Goal: Task Accomplishment & Management: Use online tool/utility

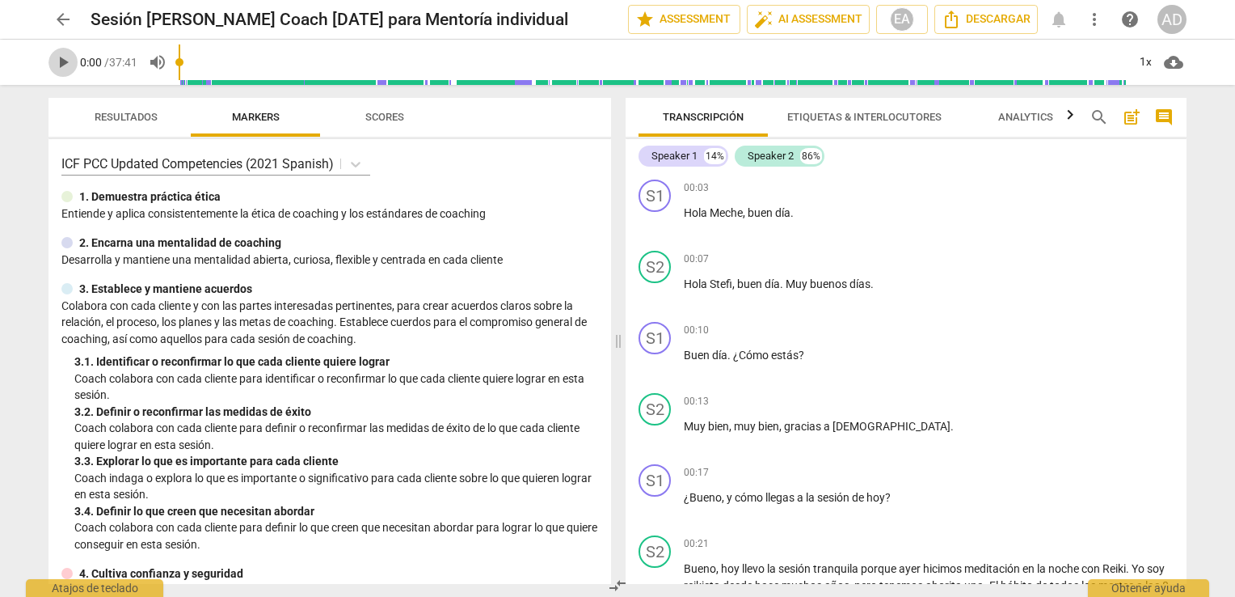
click at [56, 58] on span "play_arrow" at bounding box center [62, 62] width 19 height 19
click at [854, 371] on div "00:10 + Add competency keyboard_arrow_right Buen día . ¿Cómo estás ?" at bounding box center [929, 351] width 490 height 58
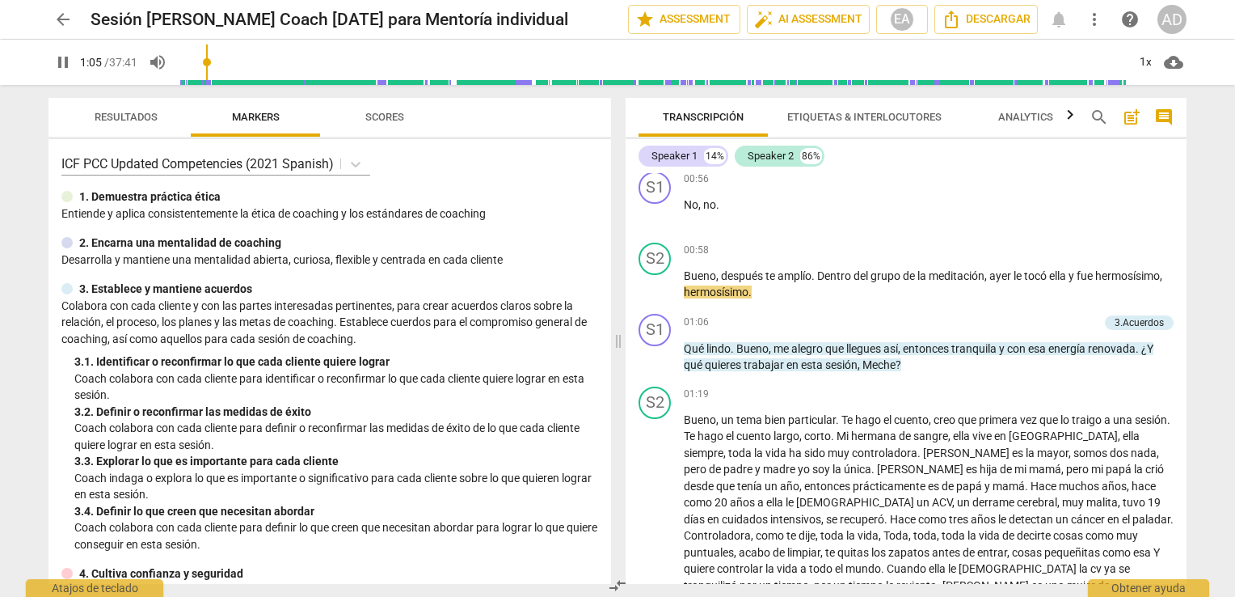
scroll to position [517, 0]
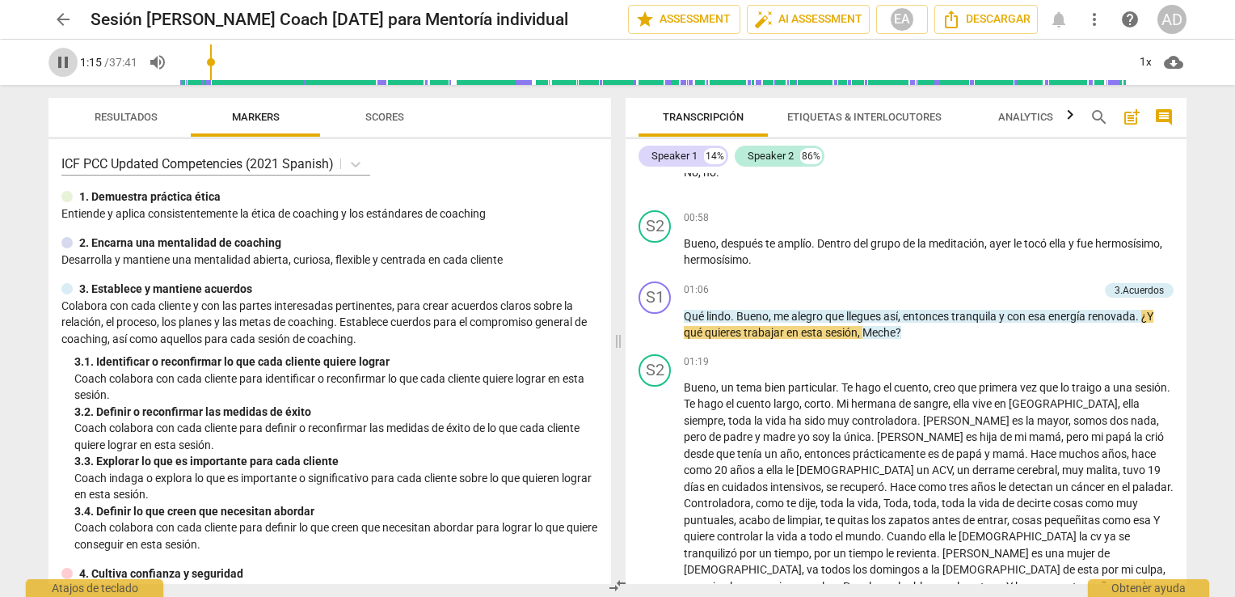
click at [59, 50] on button "pause" at bounding box center [63, 62] width 29 height 29
type input "76"
click at [1036, 283] on p "Add competency" at bounding box center [1060, 290] width 77 height 15
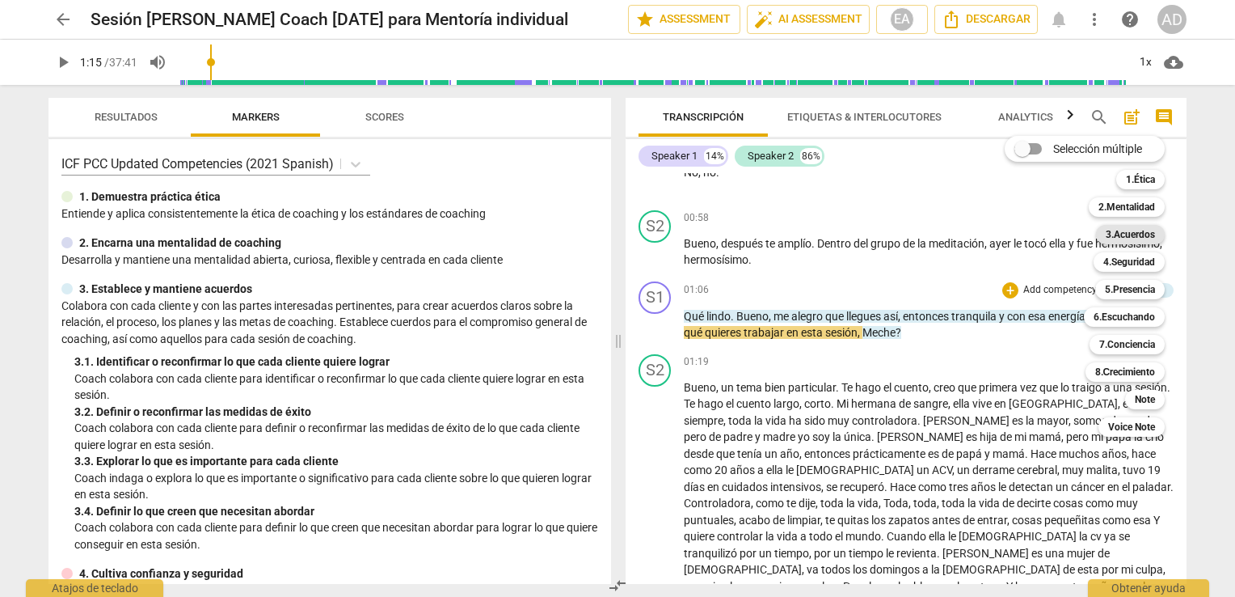
click at [1139, 238] on b "3.Acuerdos" at bounding box center [1130, 234] width 49 height 19
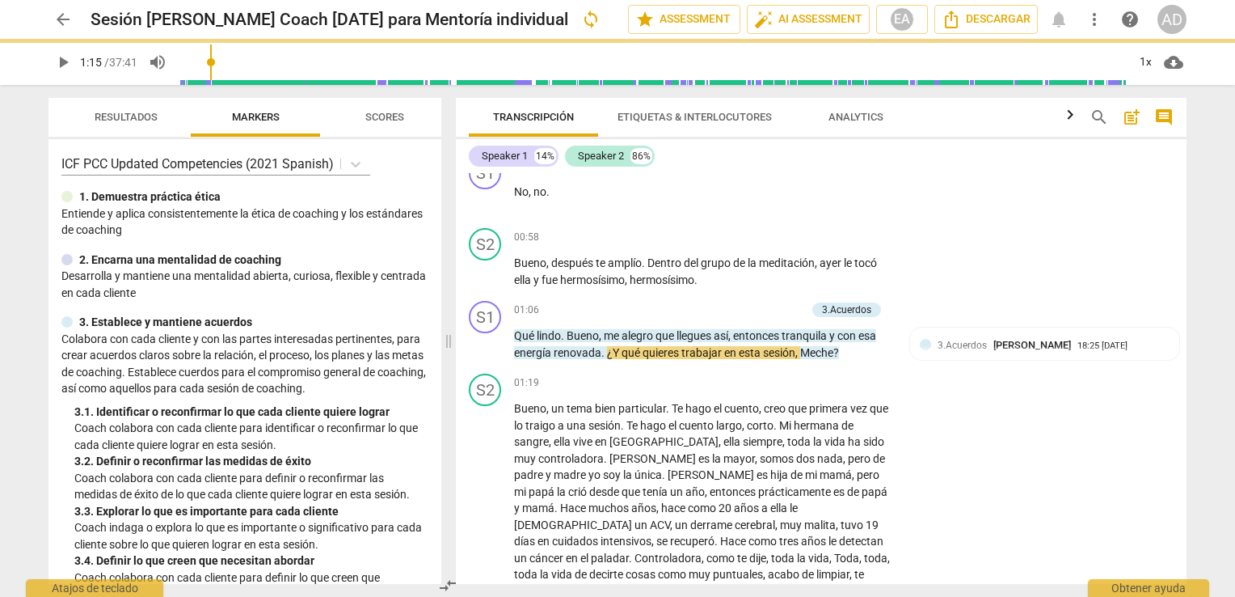
scroll to position [535, 0]
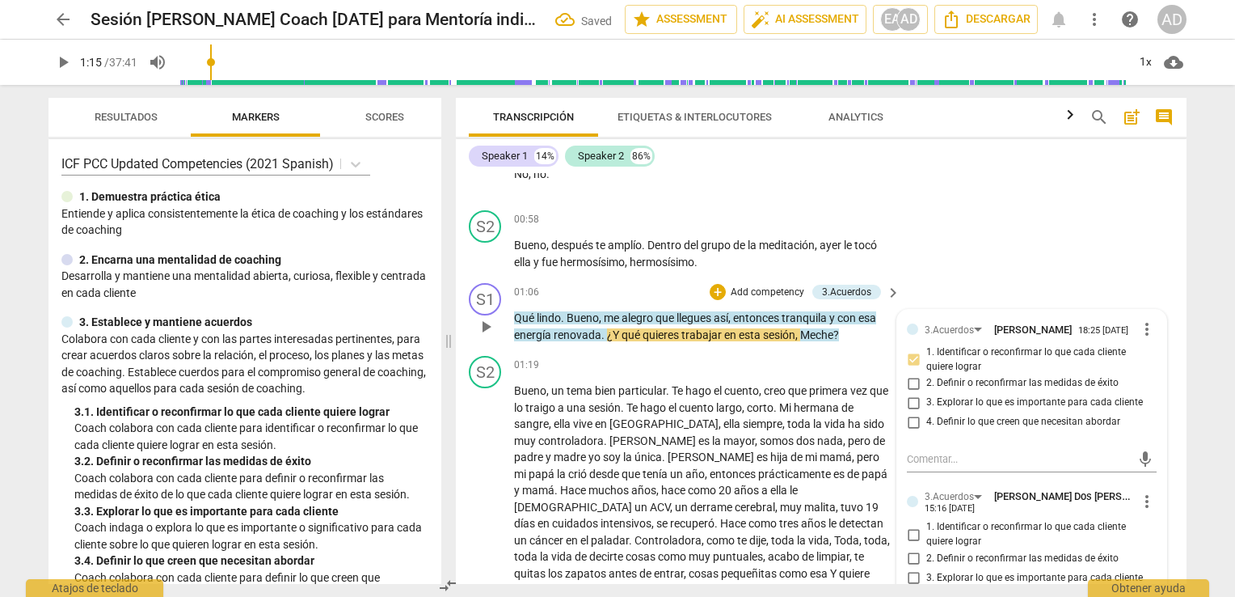
click at [944, 543] on span "1. Identificar o reconfirmar lo que cada cliente quiere lograr" at bounding box center [1039, 534] width 224 height 28
click at [927, 543] on input "1. Identificar o reconfirmar lo que cada cliente quiere lograr" at bounding box center [914, 534] width 26 height 19
checkbox input "true"
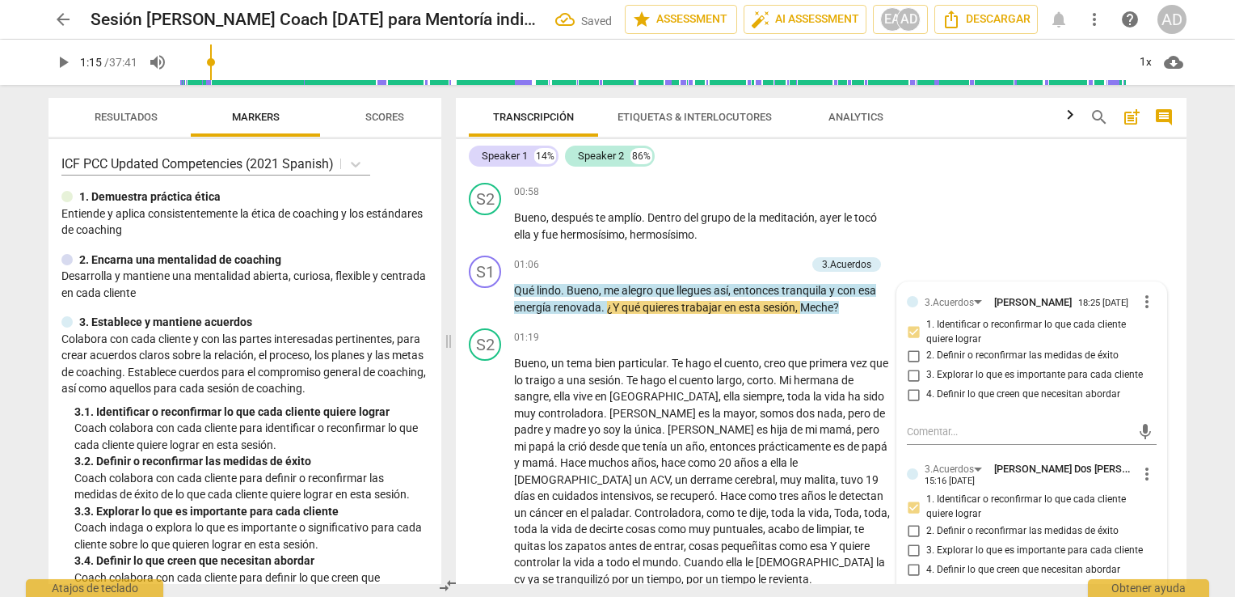
scroll to position [601, 0]
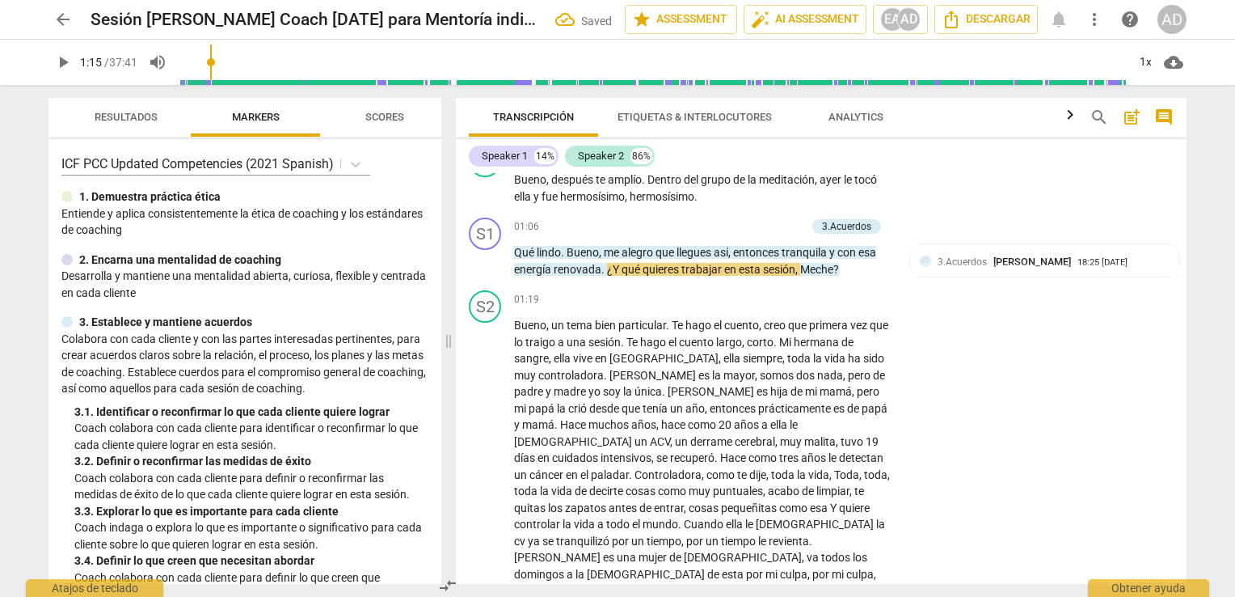
click at [1188, 209] on div "Transcripción Etiquetas & Interlocutores Analytics search post_add comment Spea…" at bounding box center [825, 341] width 750 height 512
click at [927, 173] on div "S2 play_arrow pause 00:58 + Add competency keyboard_arrow_right Bueno , después…" at bounding box center [821, 174] width 731 height 73
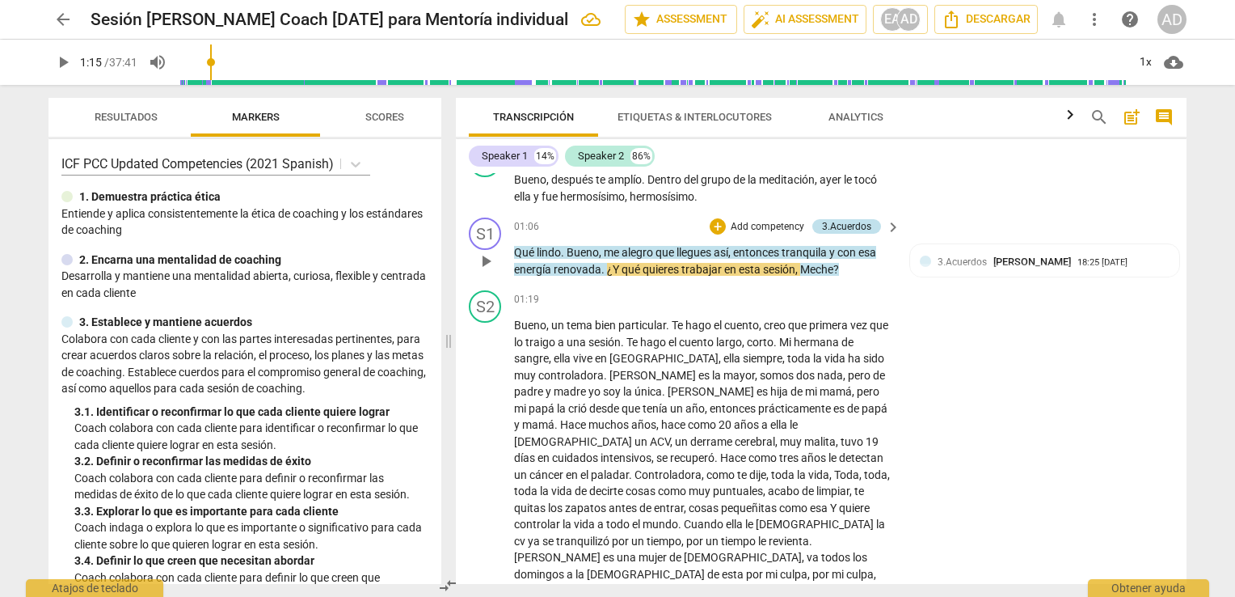
click at [844, 222] on div "3.Acuerdos" at bounding box center [846, 226] width 49 height 15
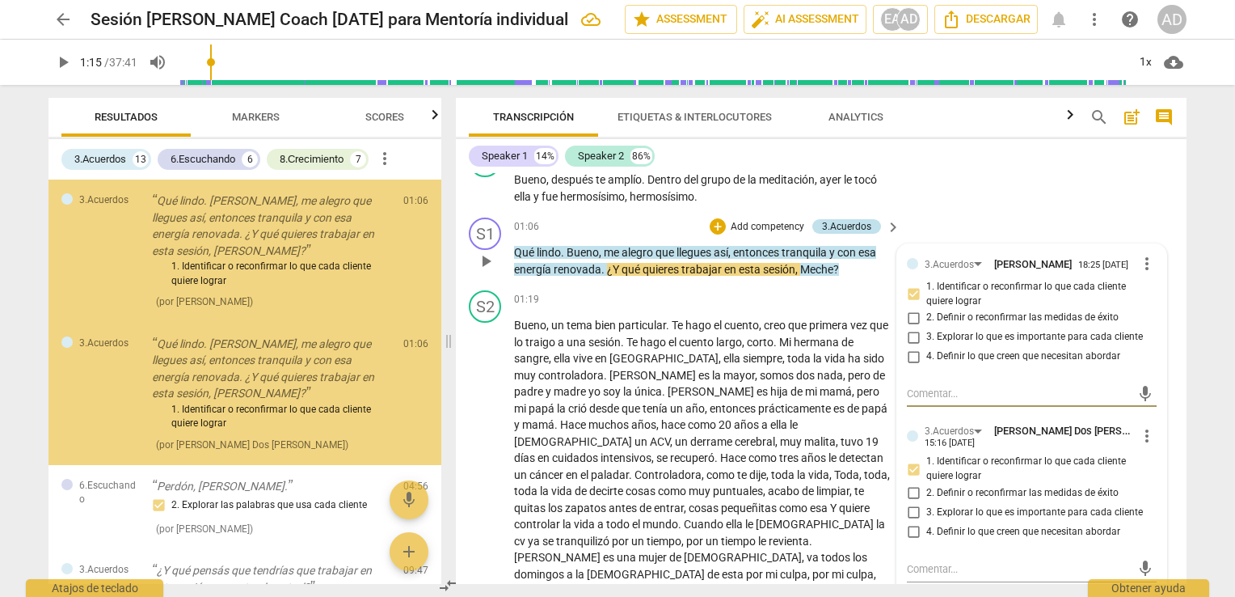
scroll to position [12, 0]
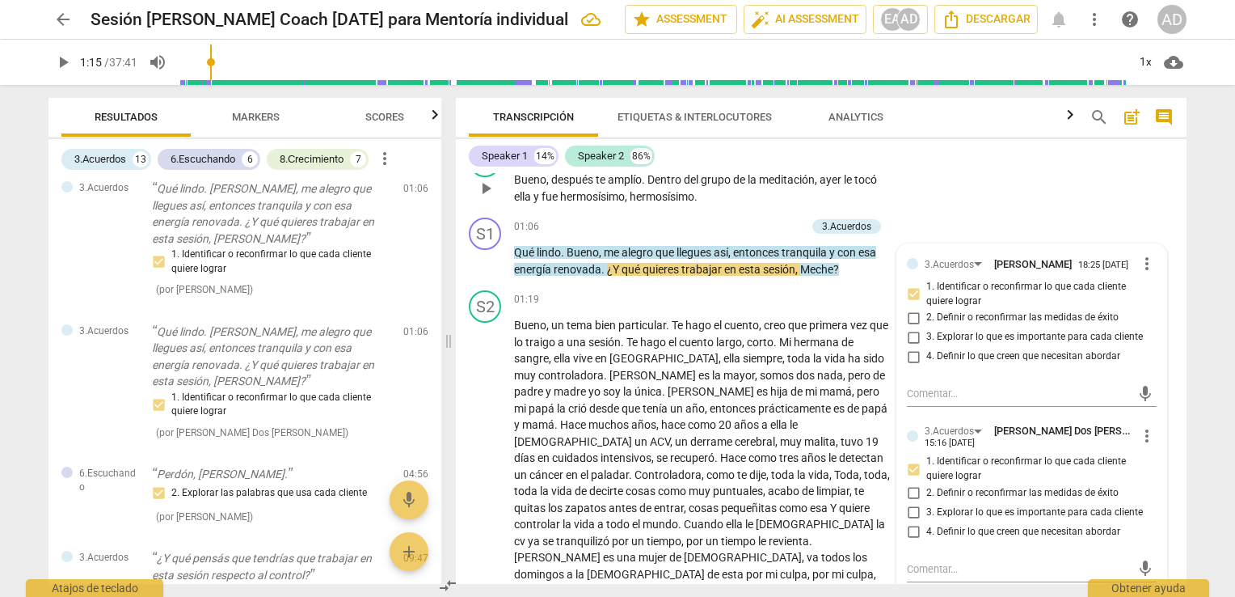
click at [1012, 196] on div "S2 play_arrow pause 00:58 + Add competency keyboard_arrow_right Bueno , después…" at bounding box center [821, 174] width 731 height 73
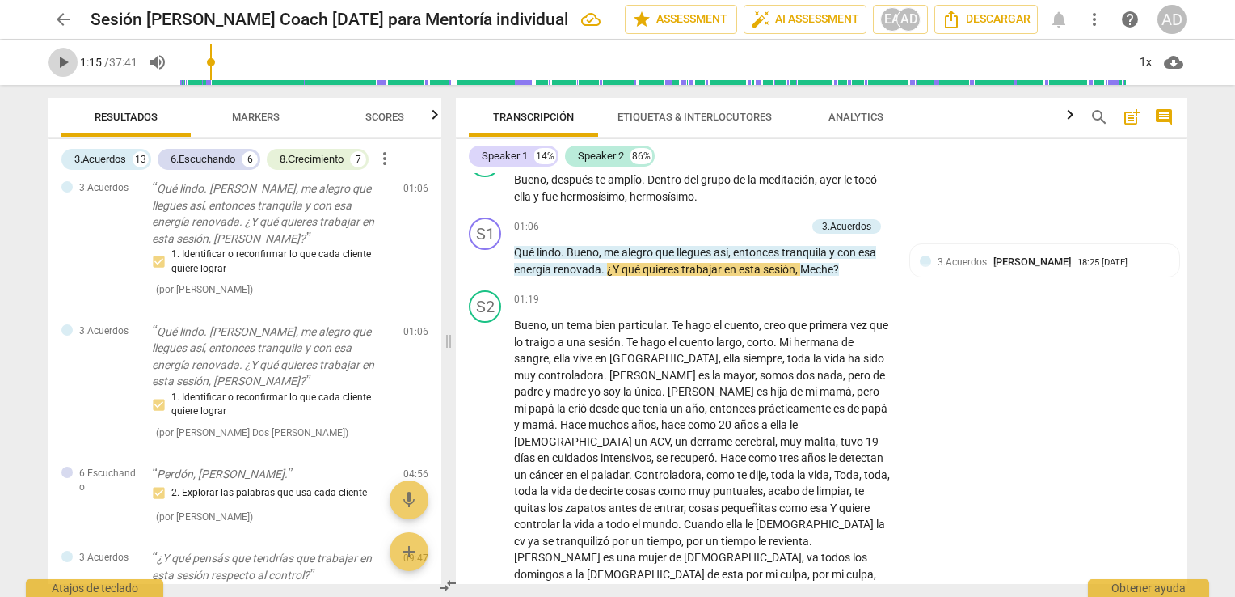
click at [68, 64] on span "play_arrow" at bounding box center [62, 62] width 19 height 19
click at [1148, 65] on div "1x" at bounding box center [1145, 62] width 31 height 26
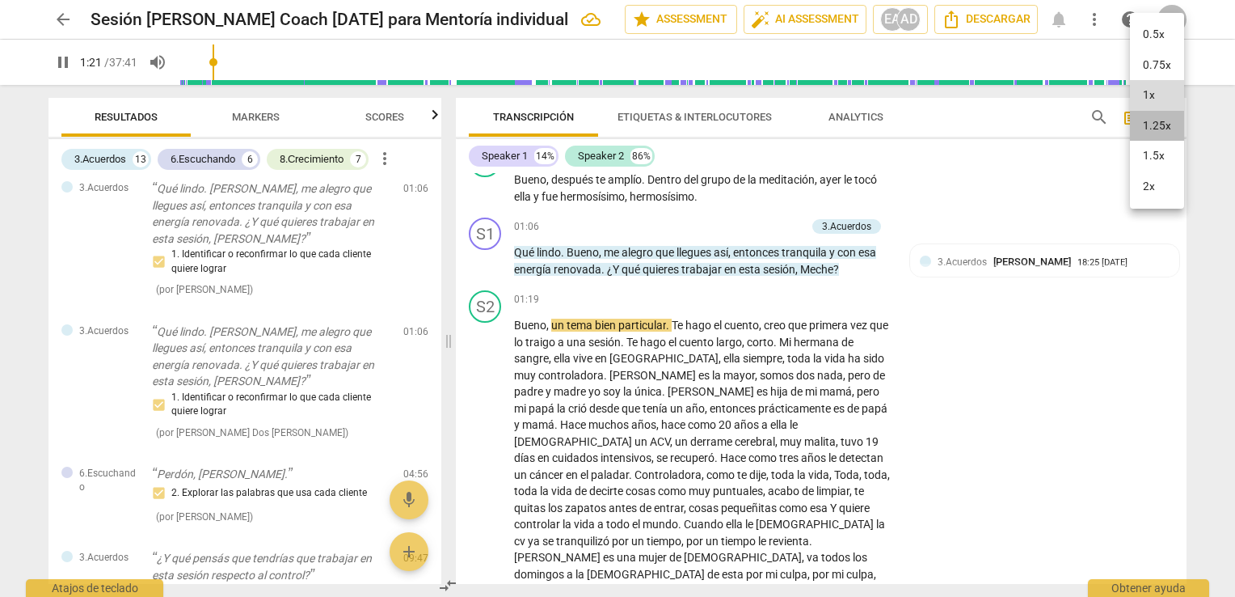
click at [1145, 111] on li "1.25x" at bounding box center [1157, 126] width 54 height 31
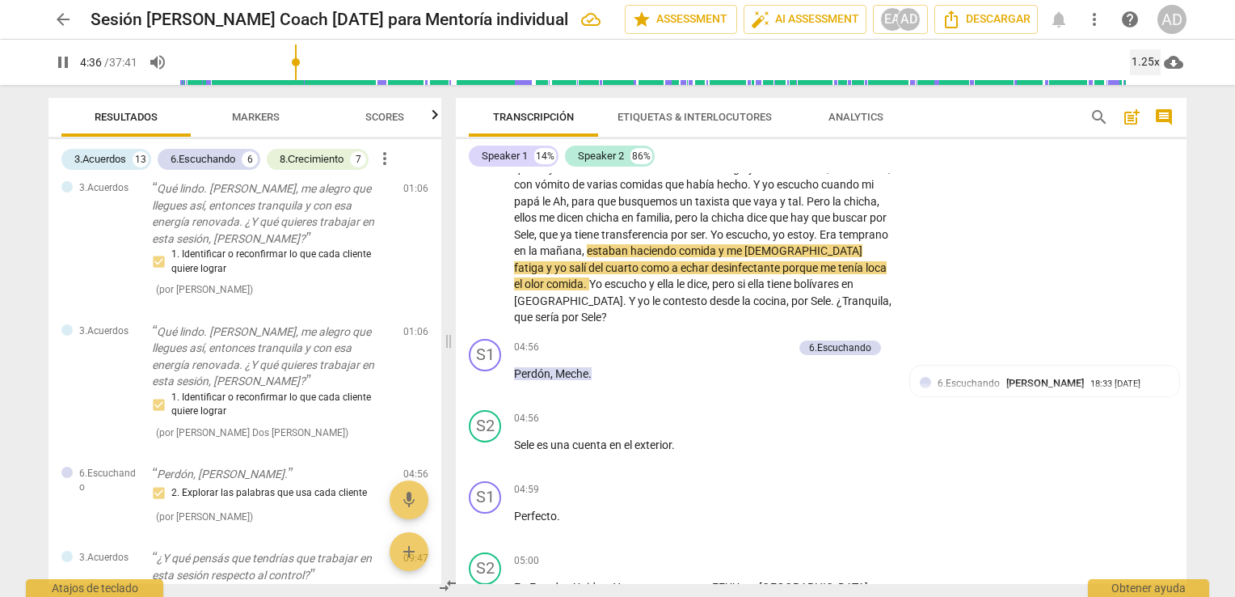
scroll to position [1173, 0]
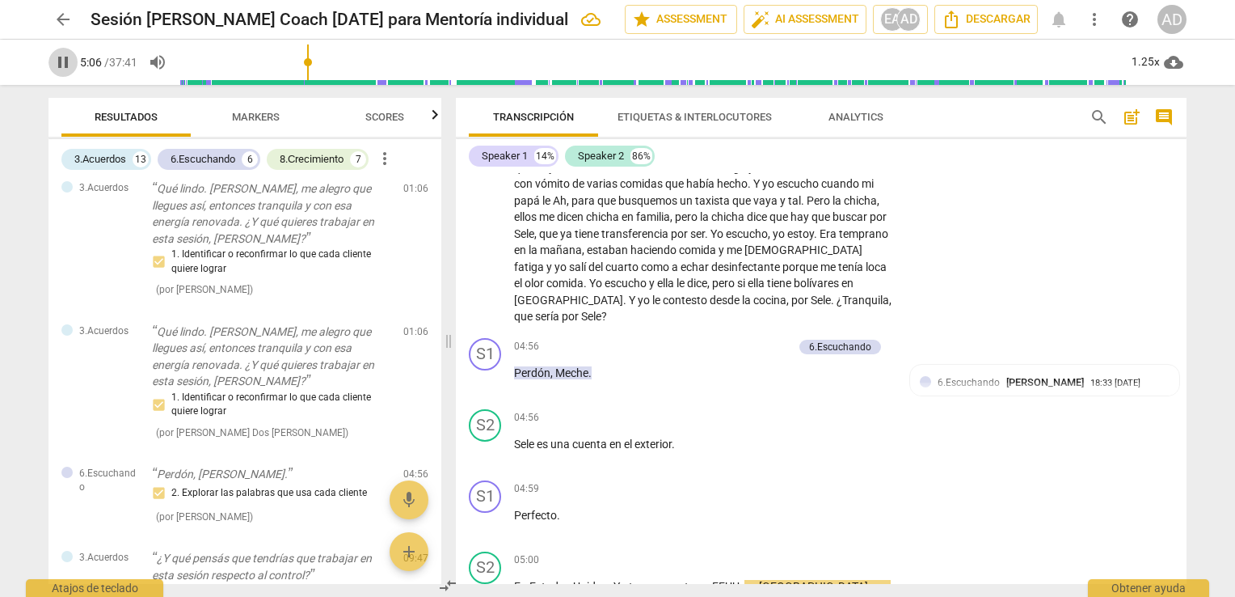
click at [71, 55] on span "pause" at bounding box center [62, 62] width 19 height 19
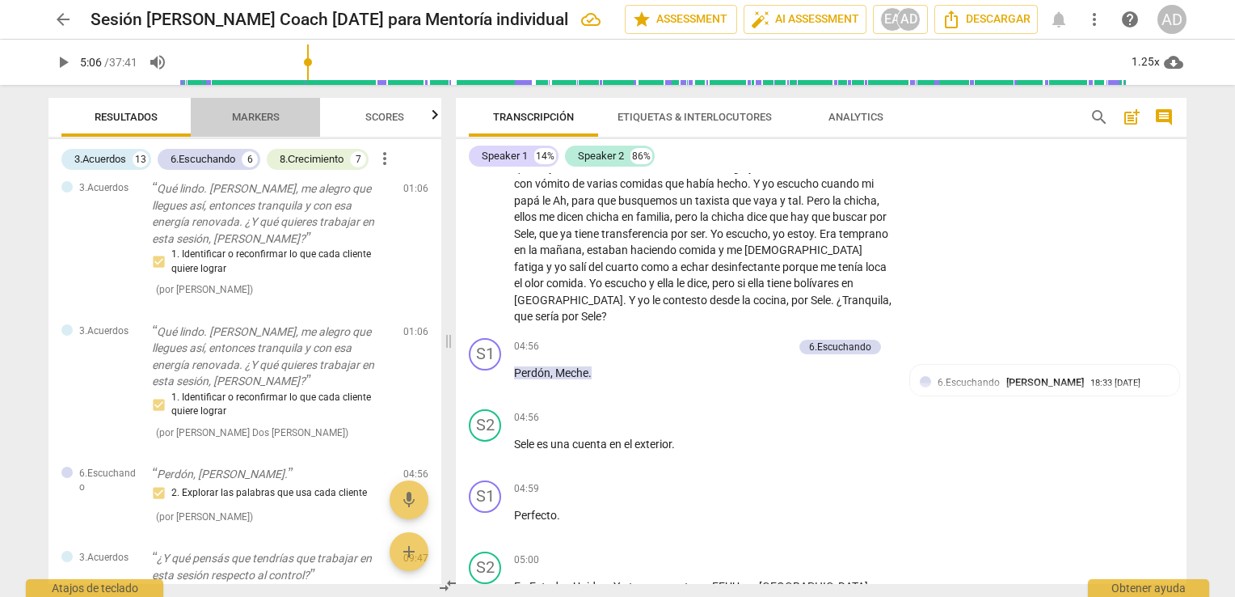
click at [230, 112] on span "Markers" at bounding box center [256, 118] width 87 height 22
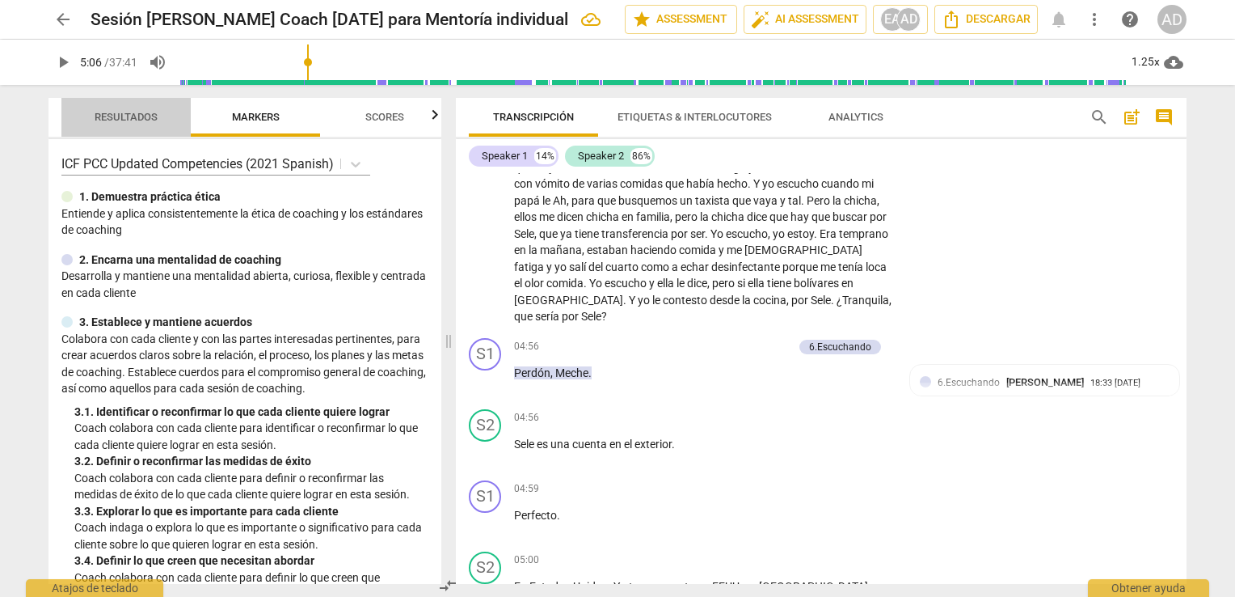
click at [128, 111] on span "Resultados" at bounding box center [126, 117] width 63 height 12
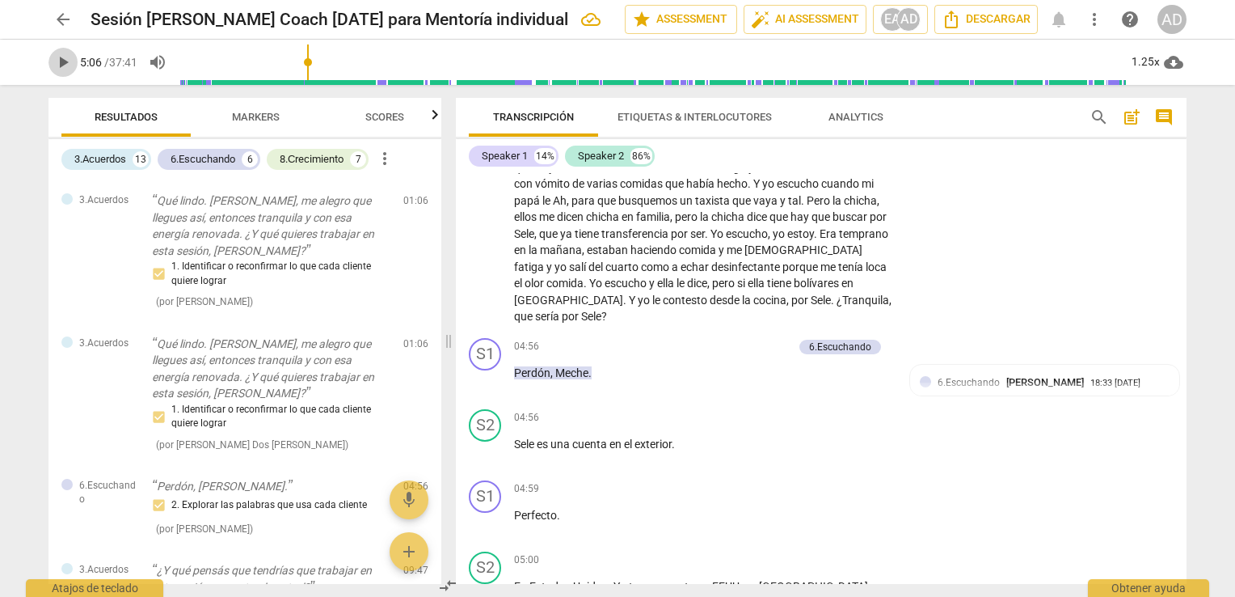
click at [58, 61] on span "play_arrow" at bounding box center [62, 62] width 19 height 19
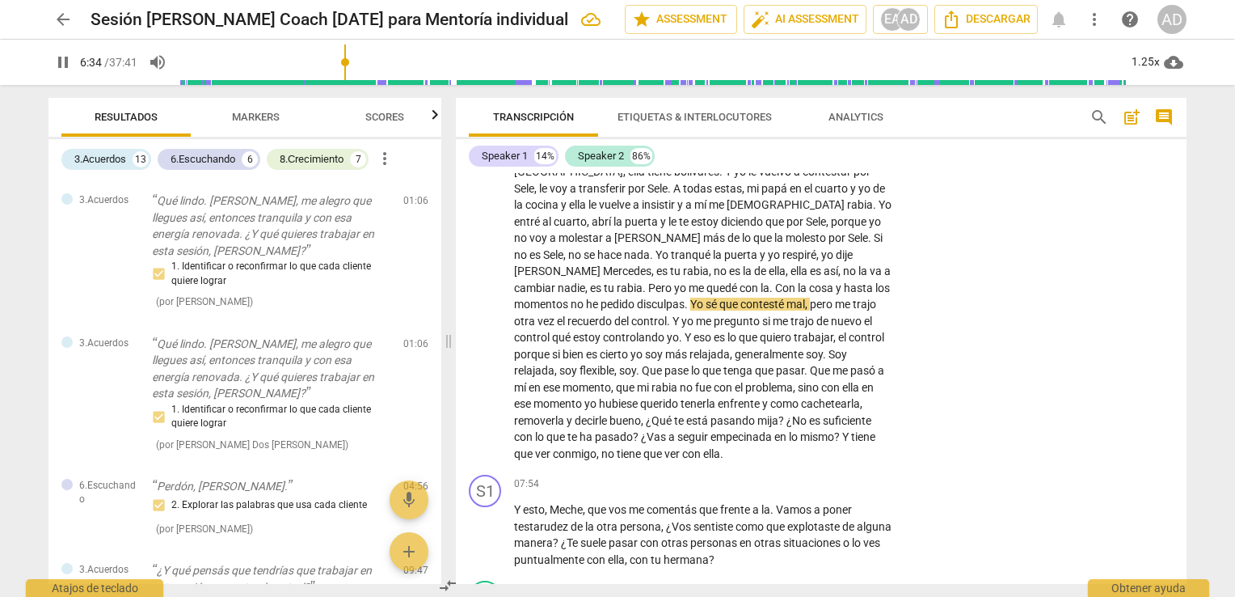
scroll to position [1704, 0]
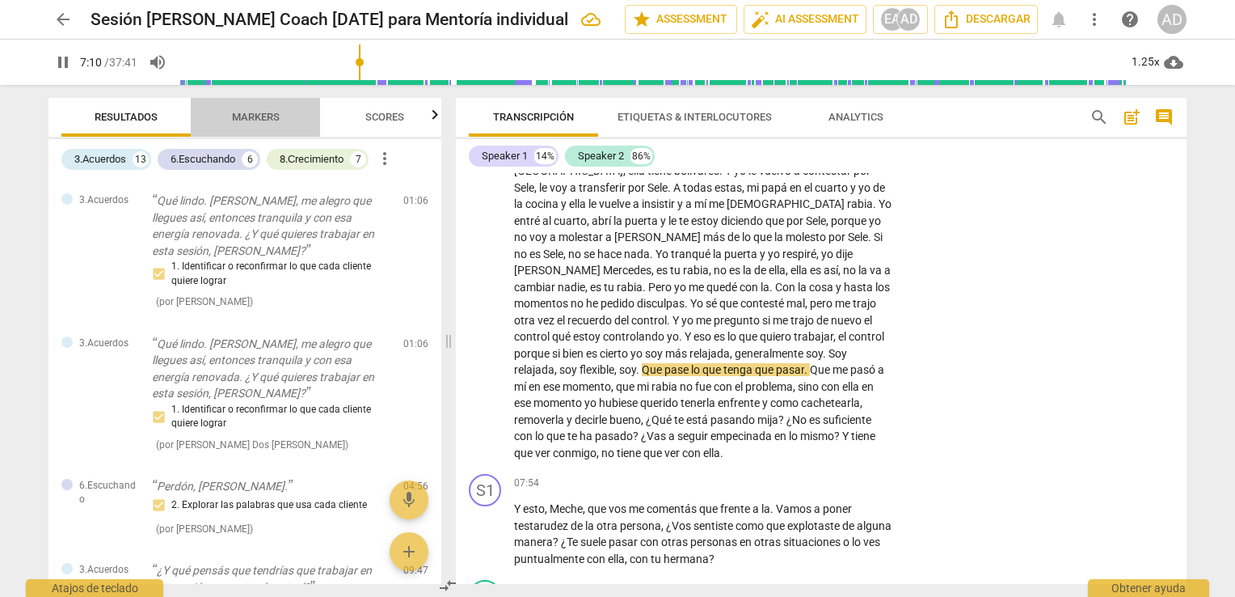
click at [238, 108] on span "Markers" at bounding box center [256, 118] width 87 height 22
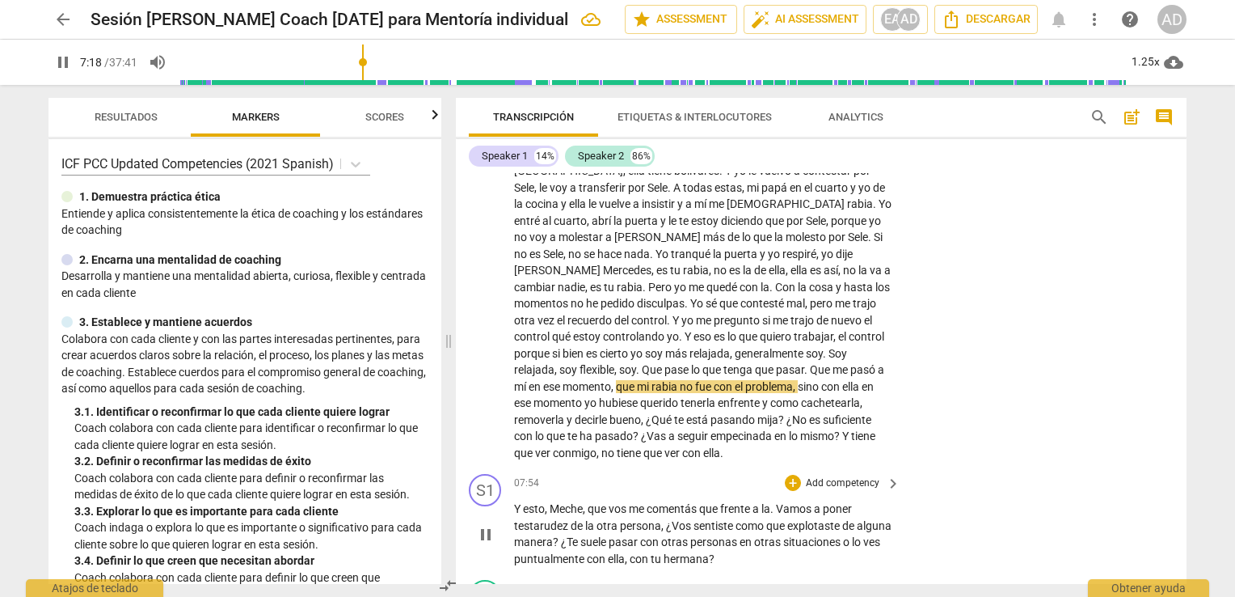
click at [842, 475] on div "+ Add competency" at bounding box center [833, 483] width 96 height 16
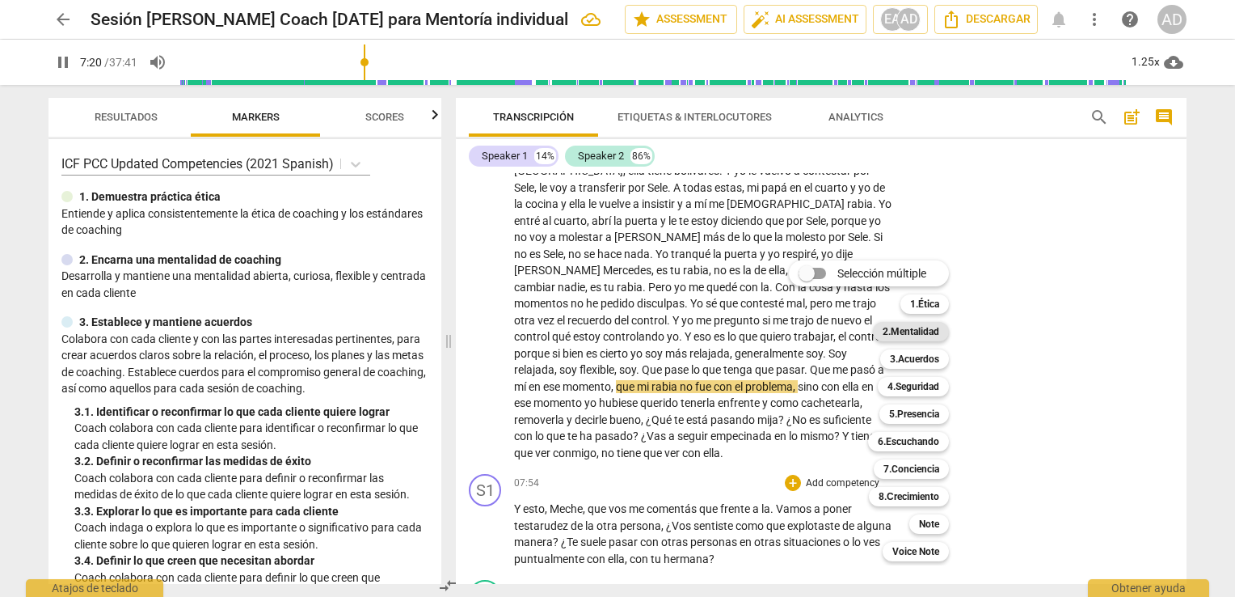
click at [930, 335] on b "2.Mentalidad" at bounding box center [911, 331] width 57 height 19
type input "441"
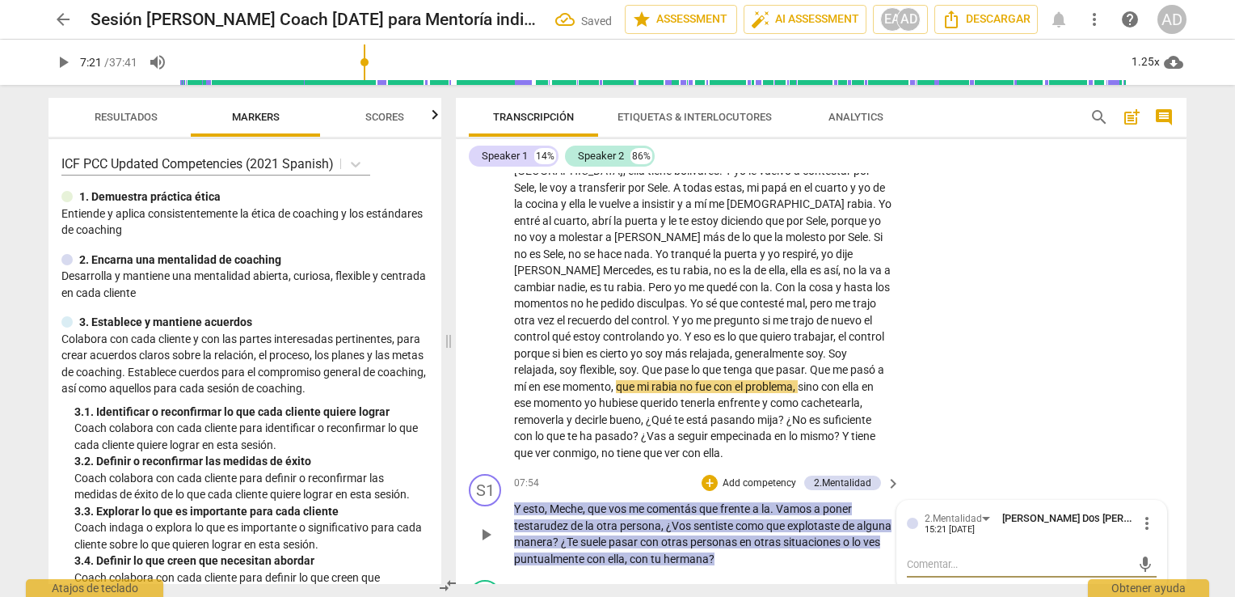
type textarea "c"
type textarea "cu"
type textarea "cur"
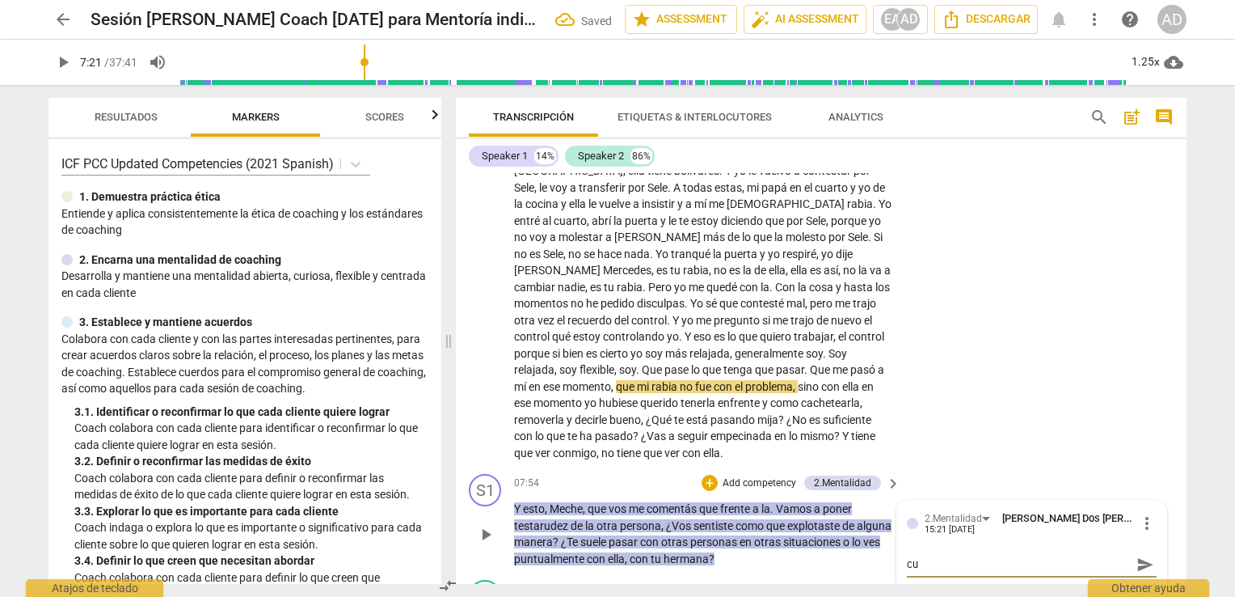
type textarea "cur"
type textarea "curi"
type textarea "curio"
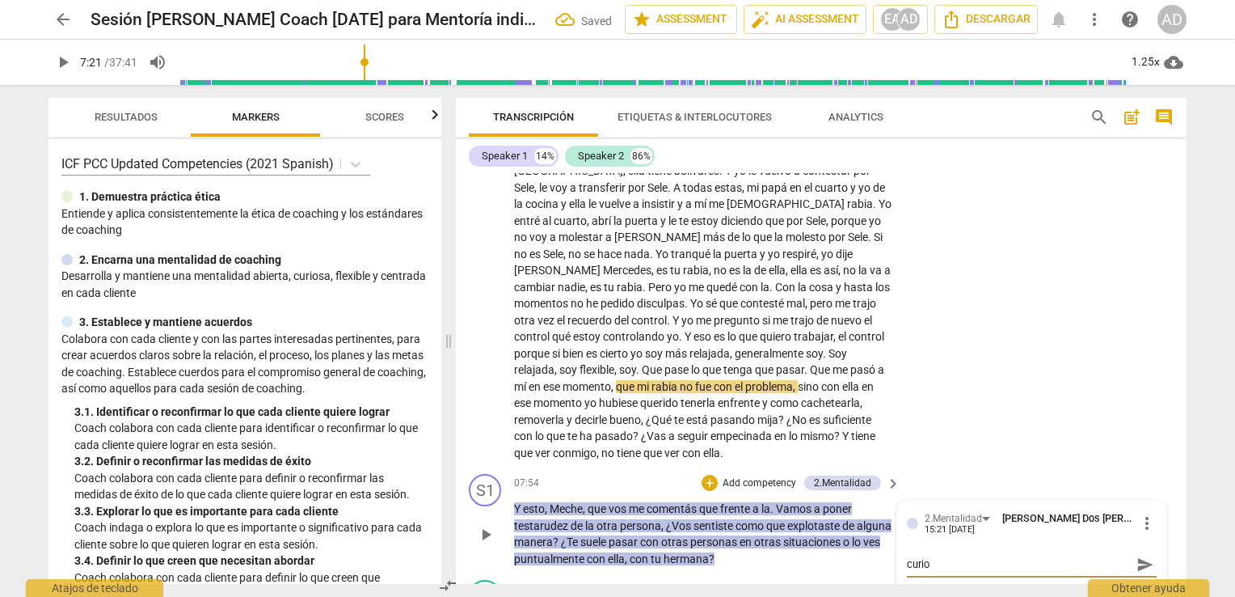
type textarea "curios"
type textarea "curiosi"
type textarea "curiosid"
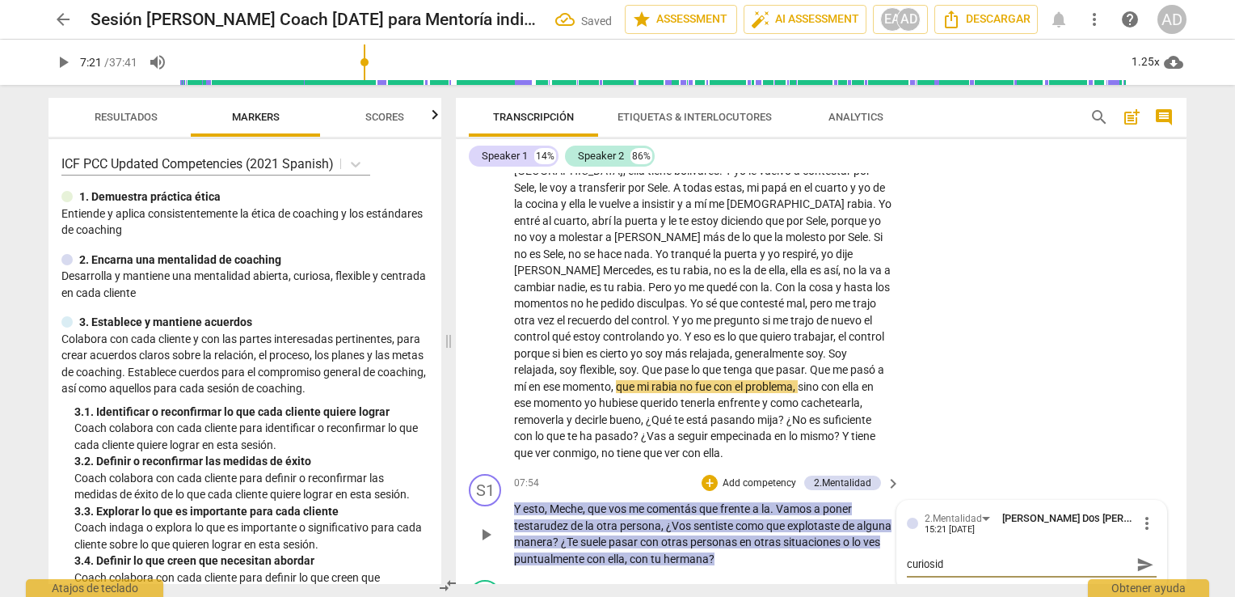
type textarea "curiosida"
type textarea "curiosidad"
click at [1138, 555] on span "send" at bounding box center [1146, 564] width 18 height 18
click at [959, 315] on div "S2 play_arrow pause 05:00 + Add competency keyboard_arrow_right En Estados Unid…" at bounding box center [821, 241] width 731 height 454
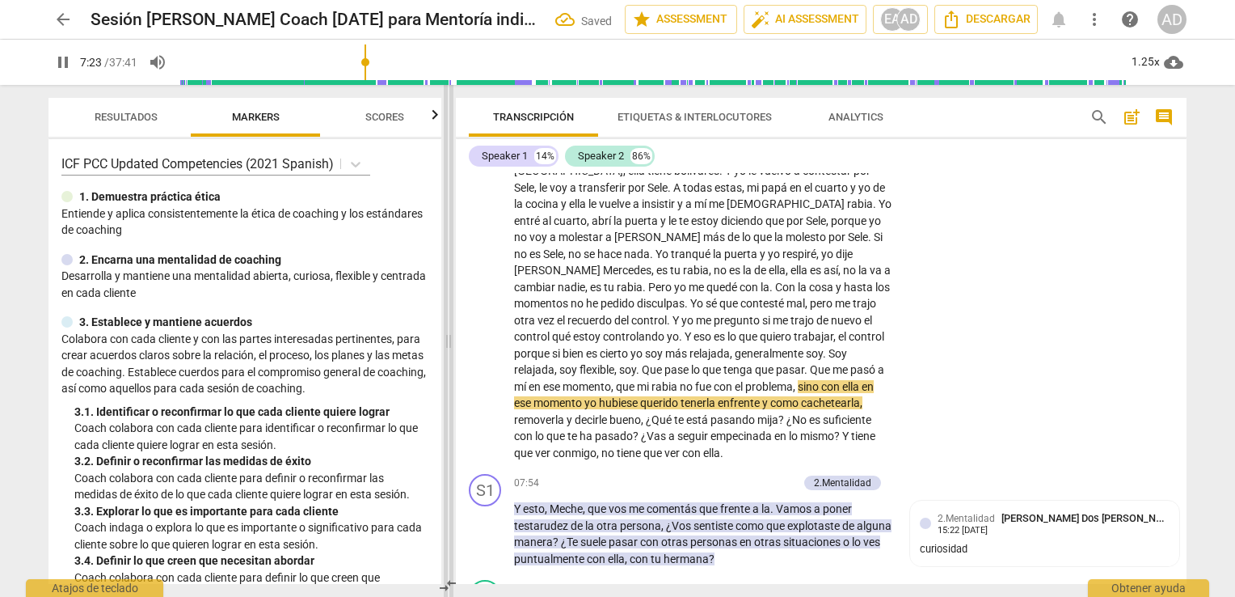
click at [444, 183] on span at bounding box center [449, 341] width 10 height 512
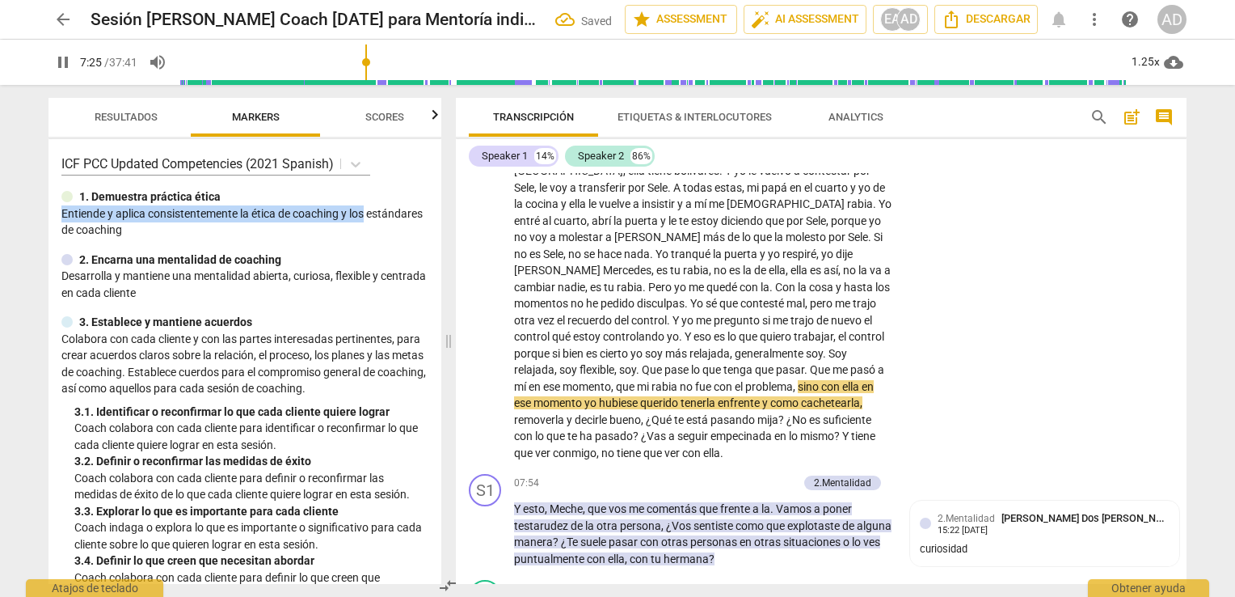
drag, startPoint x: 434, startPoint y: 186, endPoint x: 430, endPoint y: 206, distance: 20.6
click at [430, 206] on div "ICF PCC Updated Competencies (2021 Spanish) 1. Demuestra práctica ética Entie…" at bounding box center [245, 361] width 393 height 445
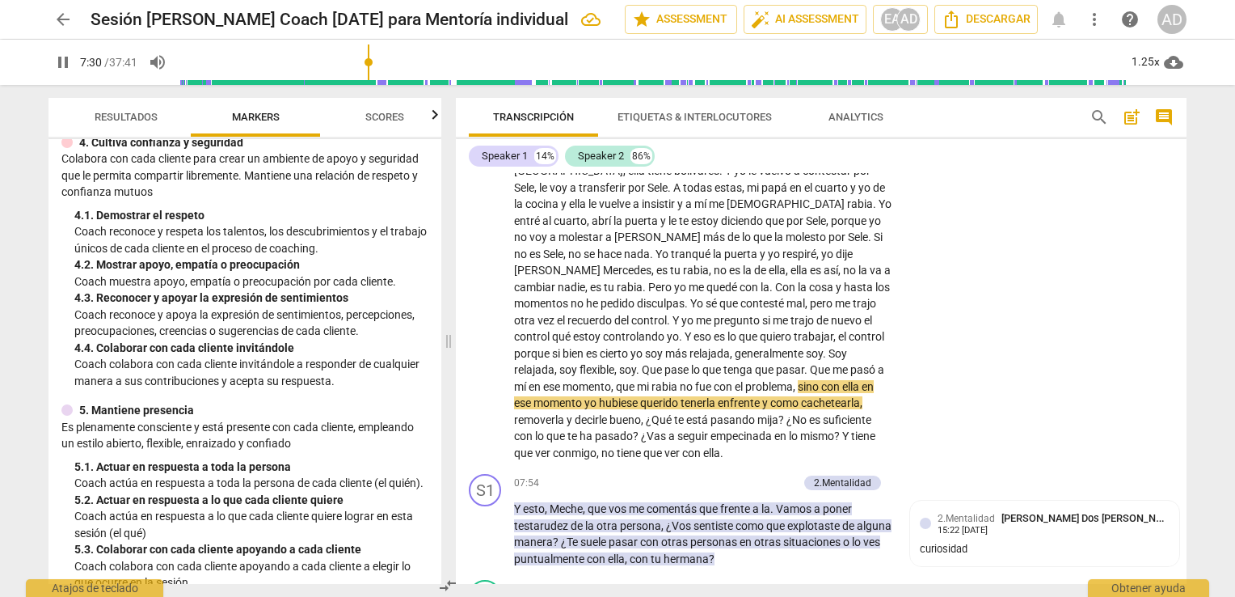
scroll to position [496, 0]
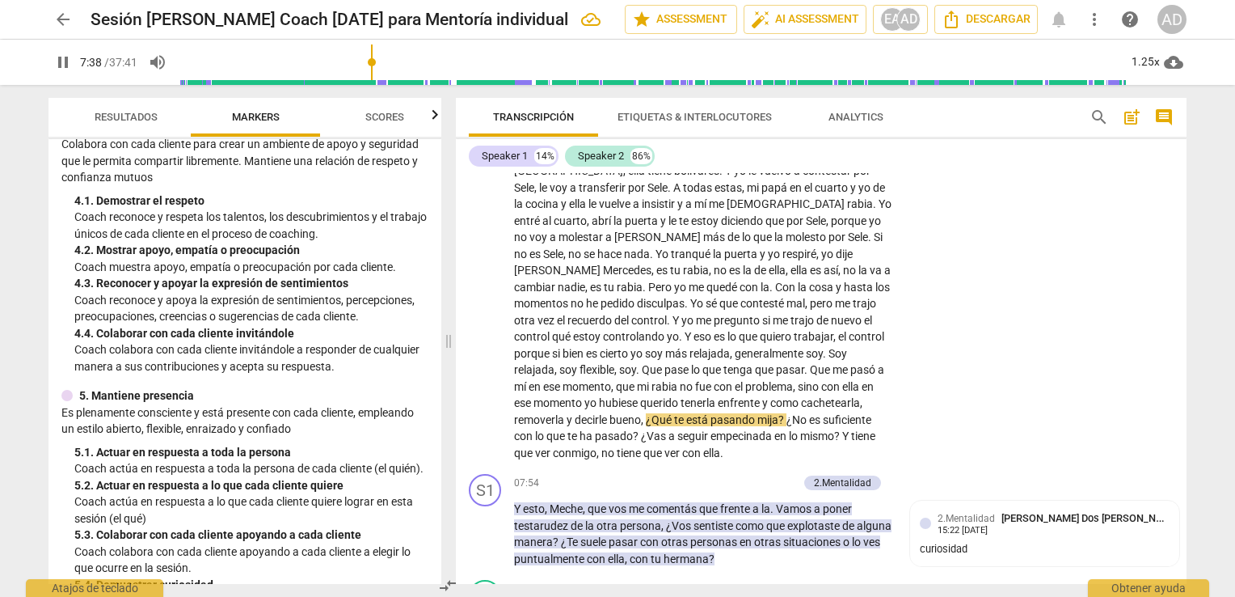
drag, startPoint x: 1180, startPoint y: 264, endPoint x: 1184, endPoint y: 274, distance: 11.3
click at [1184, 274] on div "S1 play_arrow pause 00:03 + Add competency keyboard_arrow_right Hola Meche , bu…" at bounding box center [821, 378] width 731 height 411
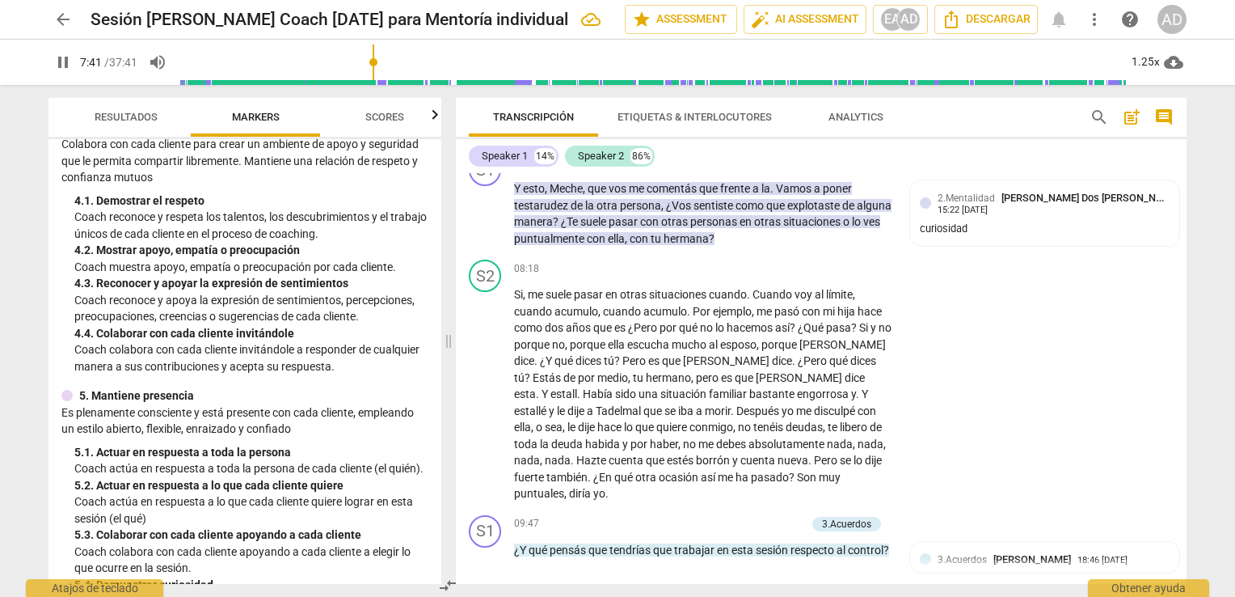
scroll to position [2039, 0]
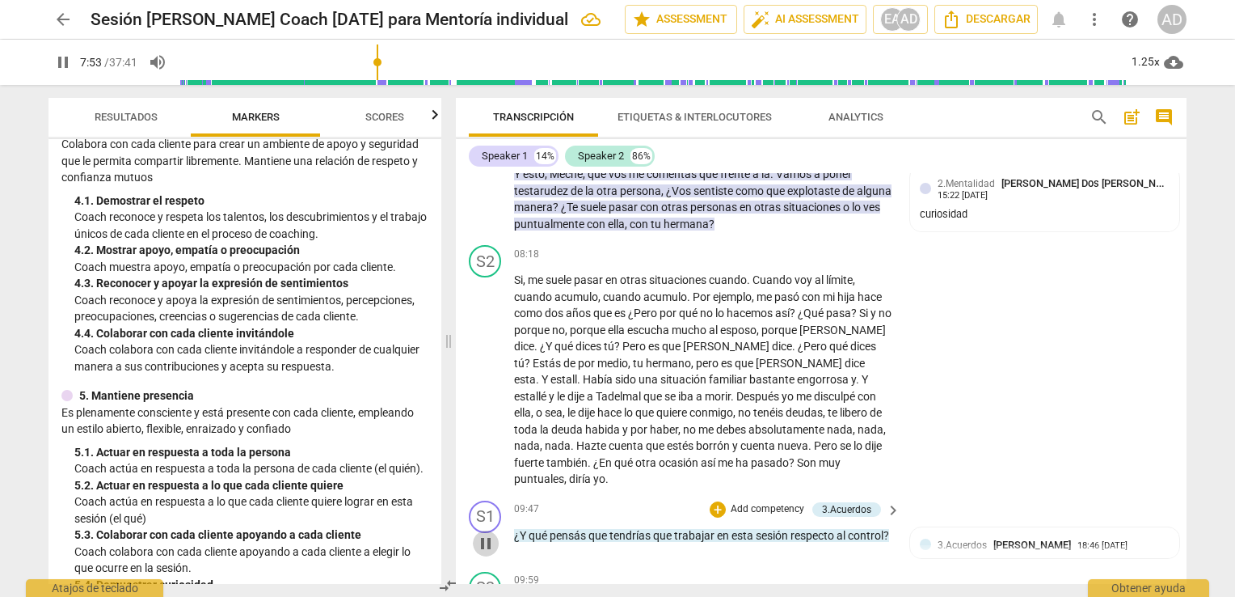
click at [482, 534] on span "pause" at bounding box center [485, 543] width 19 height 19
type input "474"
click at [777, 502] on p "Add competency" at bounding box center [767, 509] width 77 height 15
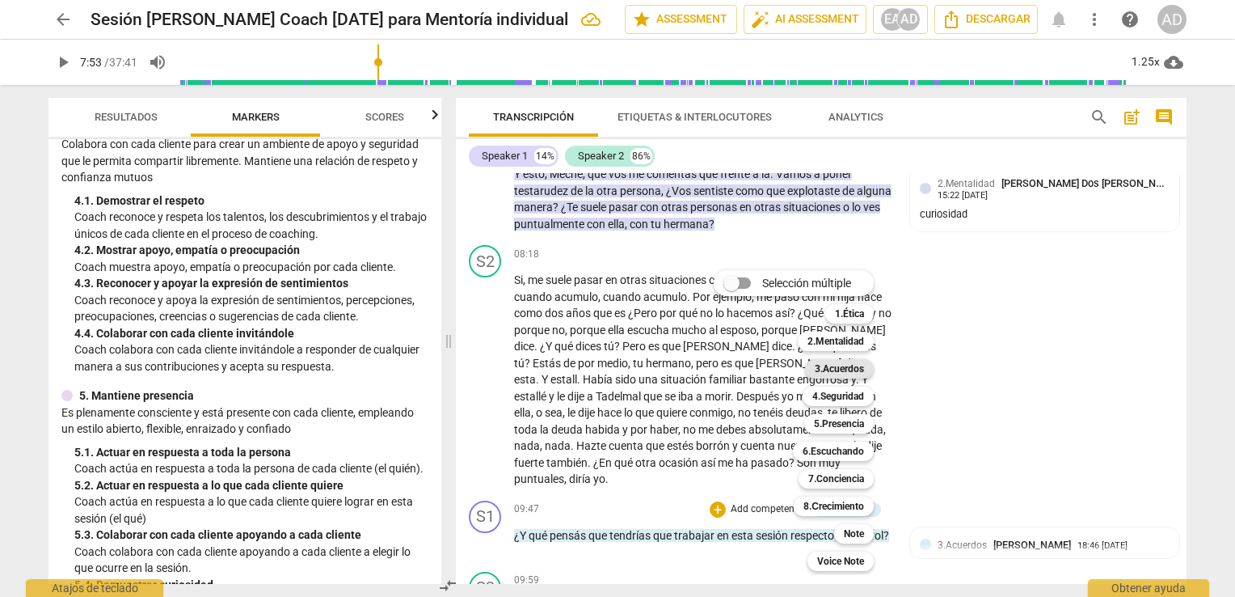
click at [834, 369] on b "3.Acuerdos" at bounding box center [839, 368] width 49 height 19
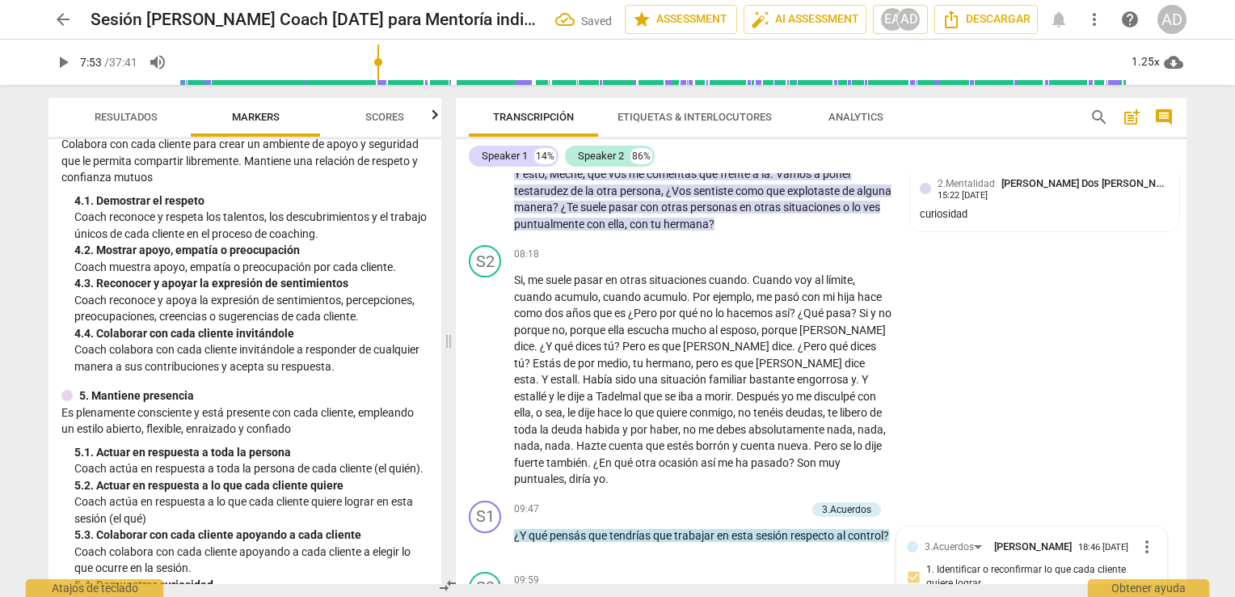
scroll to position [2254, 0]
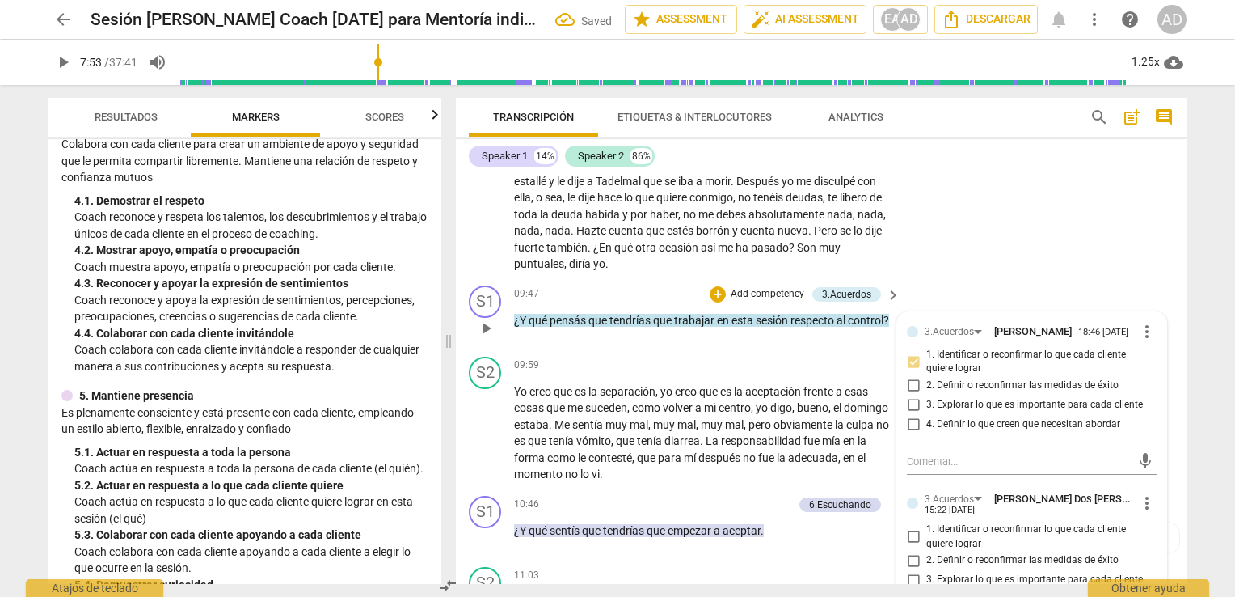
click at [969, 522] on span "1. Identificar o reconfirmar lo que cada cliente quiere lograr" at bounding box center [1039, 536] width 224 height 28
click at [927, 527] on input "1. Identificar o reconfirmar lo que cada cliente quiere lograr" at bounding box center [914, 536] width 26 height 19
checkbox input "true"
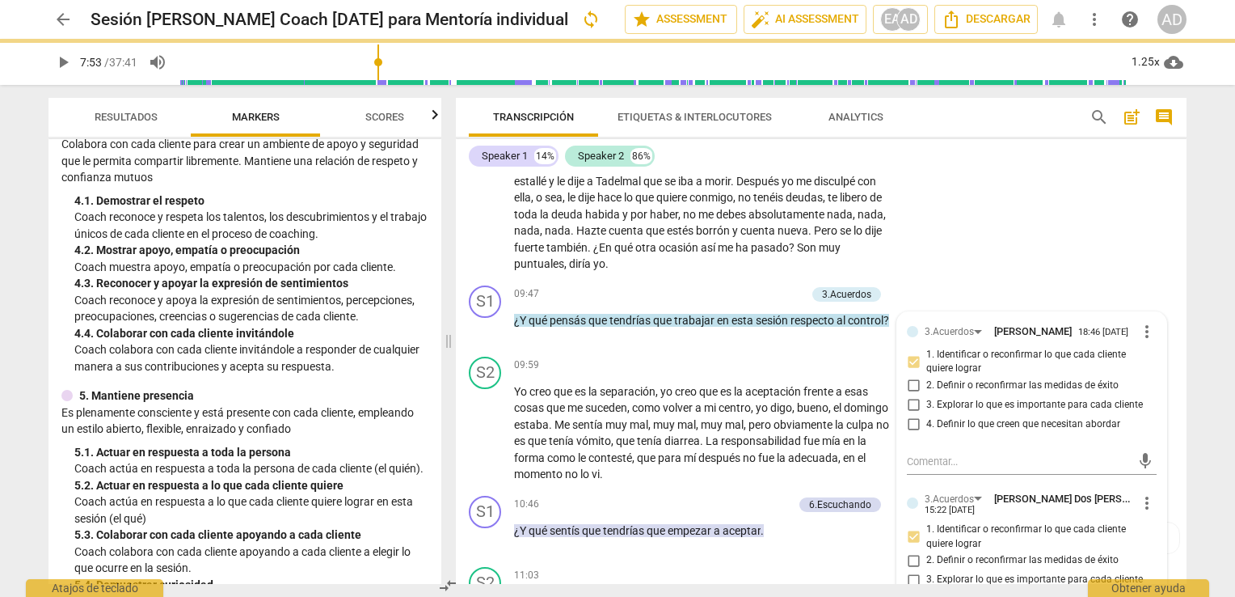
scroll to position [2613, 0]
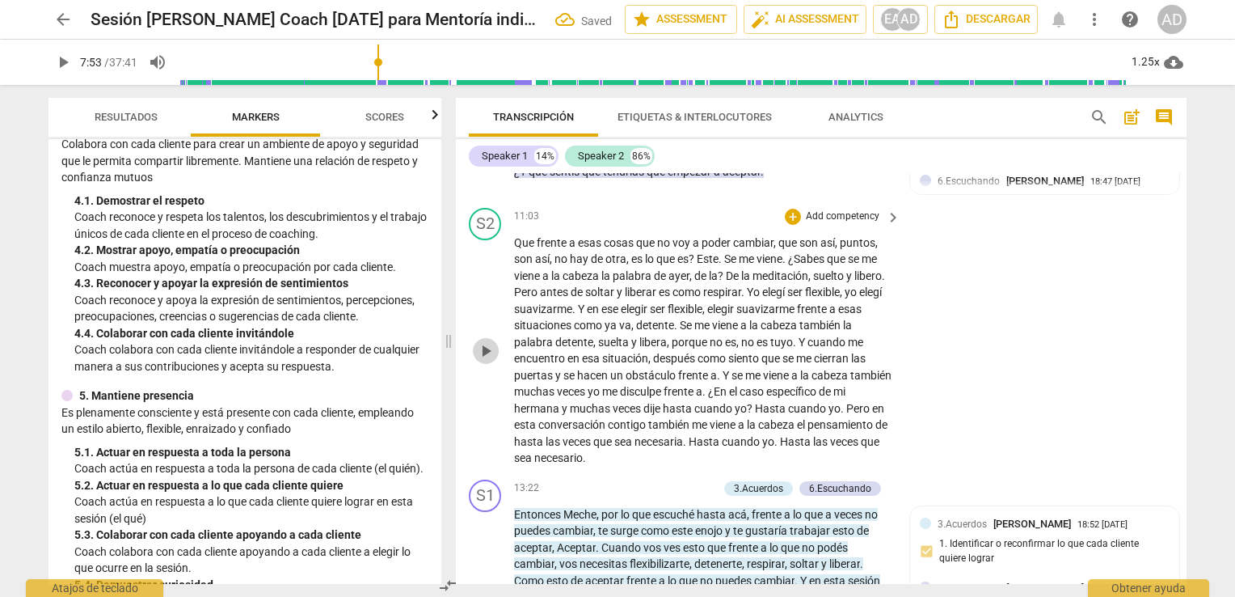
click at [487, 341] on span "play_arrow" at bounding box center [485, 350] width 19 height 19
drag, startPoint x: 1187, startPoint y: 299, endPoint x: 1186, endPoint y: 280, distance: 19.4
click at [1186, 280] on div "Transcripción Etiquetas & Interlocutores Analytics search post_add comment Spea…" at bounding box center [825, 341] width 750 height 512
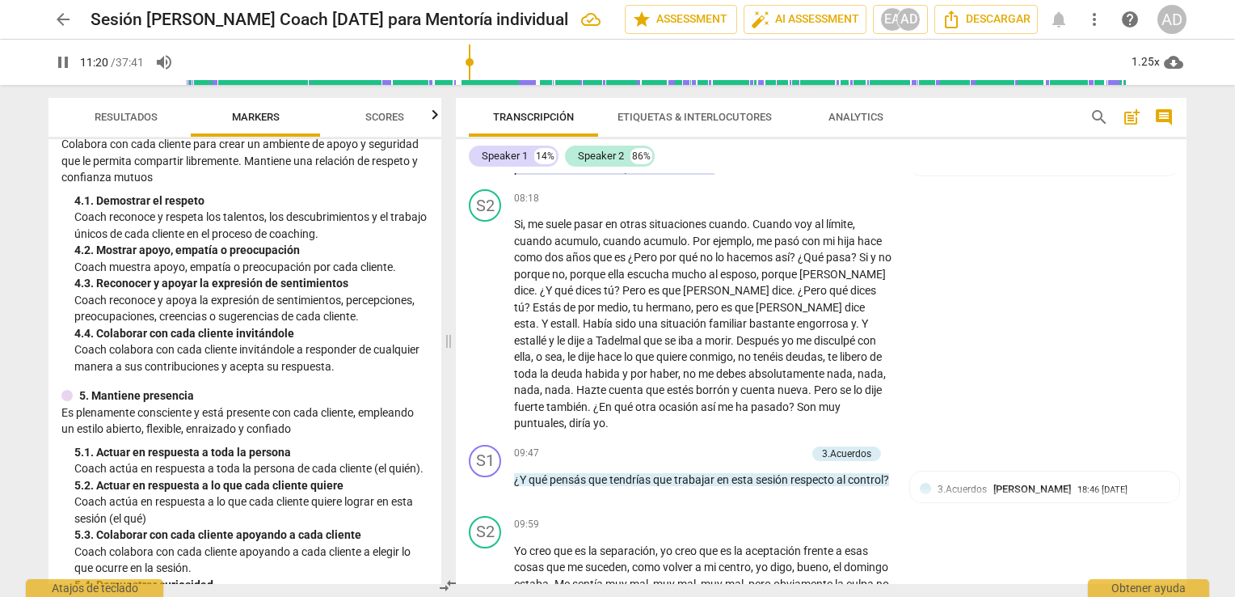
scroll to position [2038, 0]
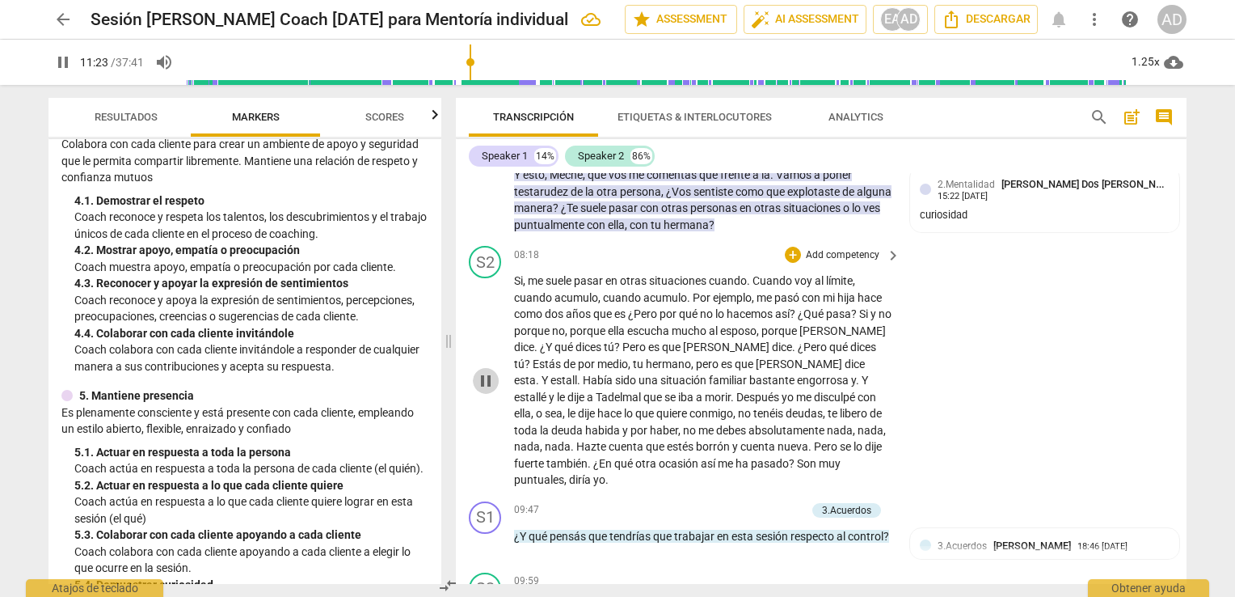
click at [484, 371] on span "pause" at bounding box center [485, 380] width 19 height 19
click at [484, 371] on span "play_arrow" at bounding box center [485, 380] width 19 height 19
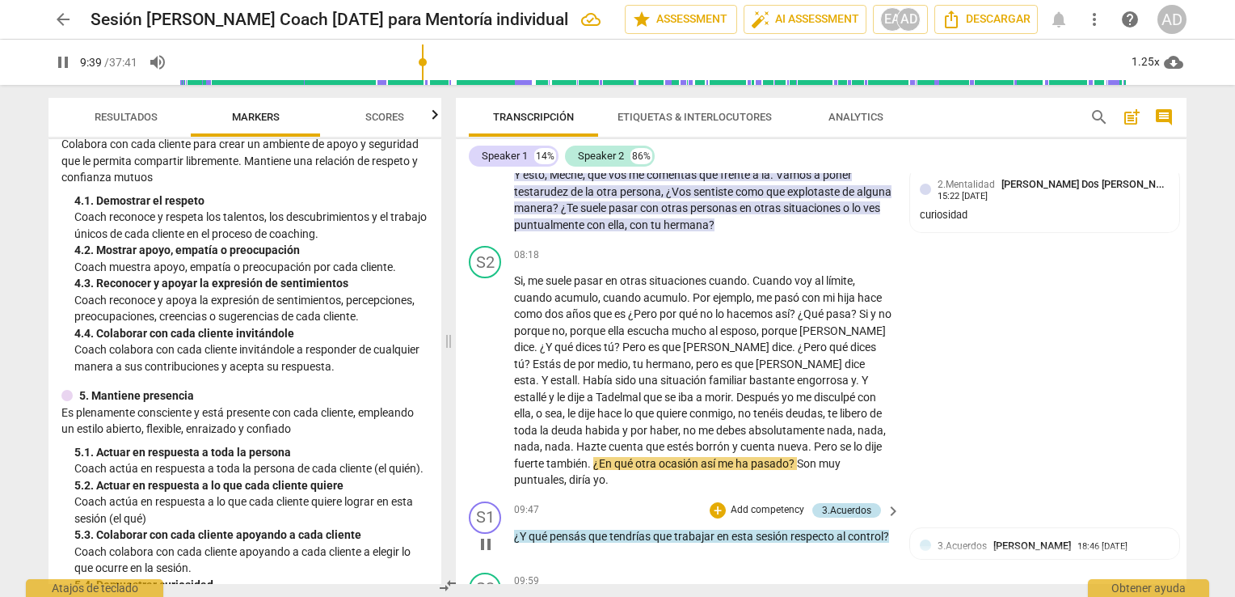
click at [844, 503] on div "3.Acuerdos" at bounding box center [846, 510] width 49 height 15
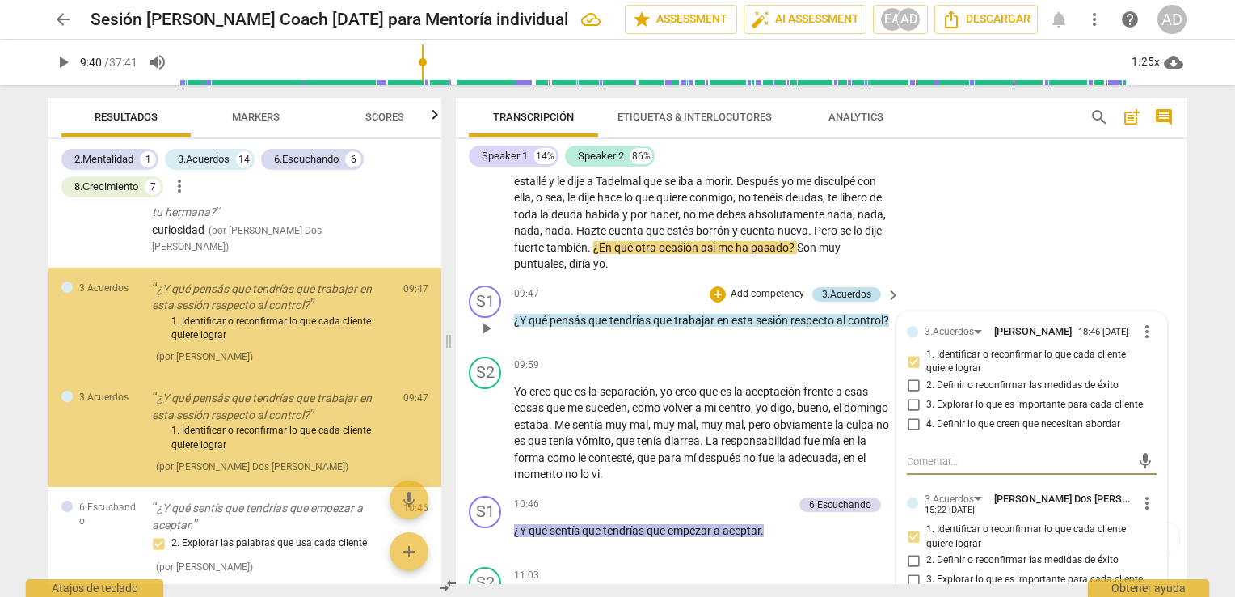
scroll to position [488, 0]
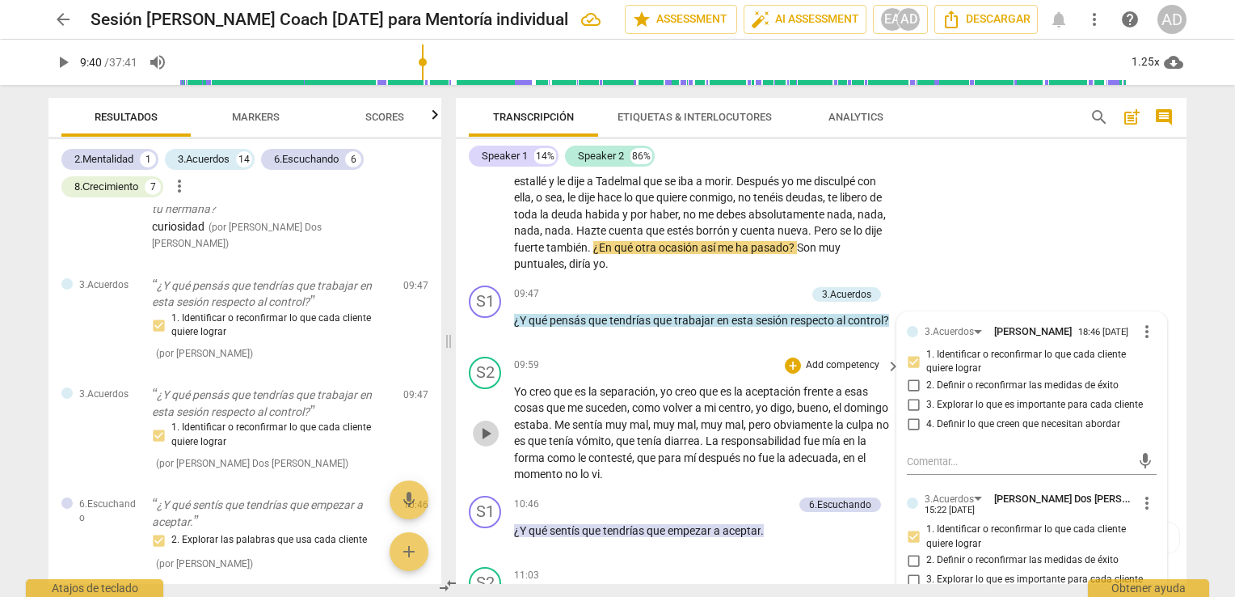
click at [491, 424] on span "play_arrow" at bounding box center [485, 433] width 19 height 19
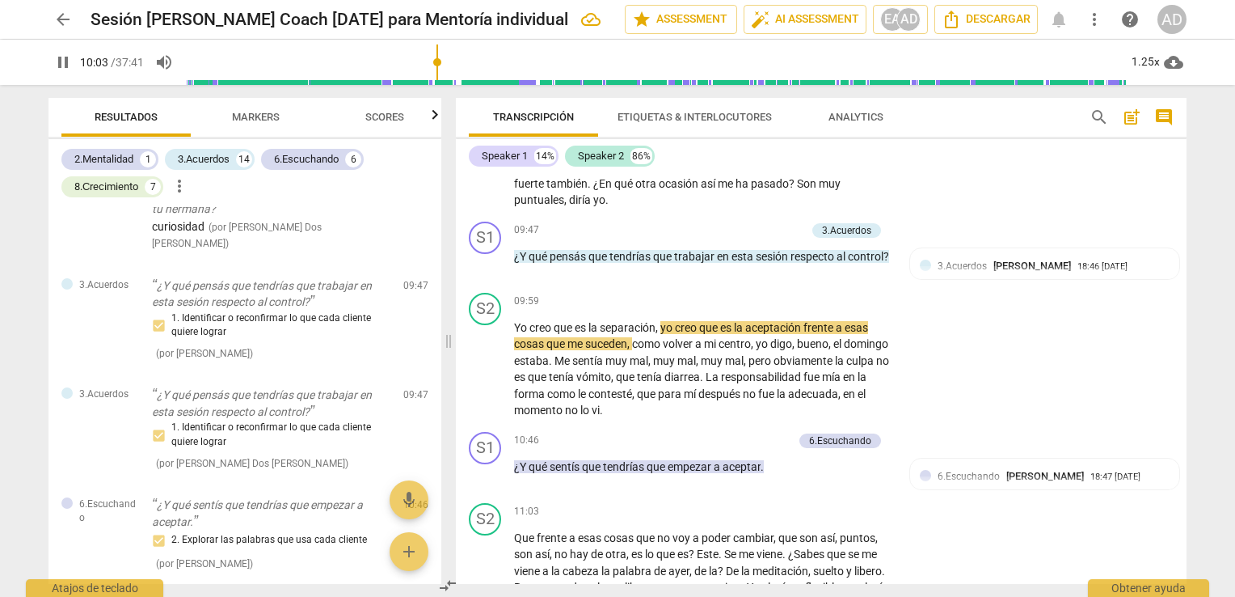
scroll to position [2361, 0]
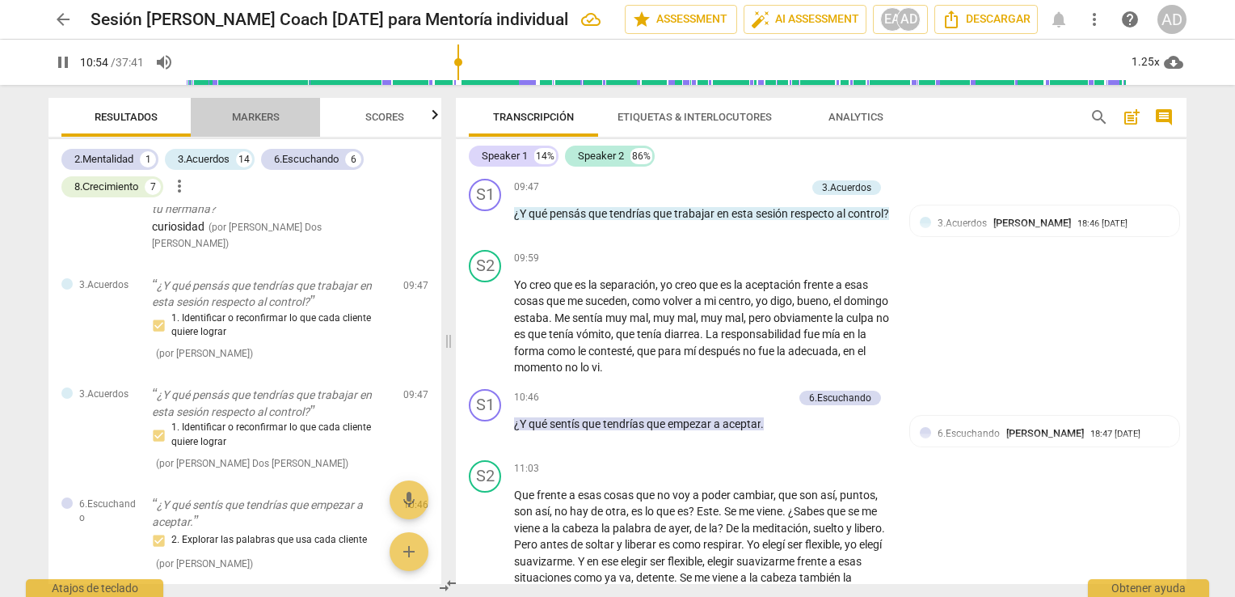
click at [255, 114] on span "Markers" at bounding box center [256, 117] width 48 height 12
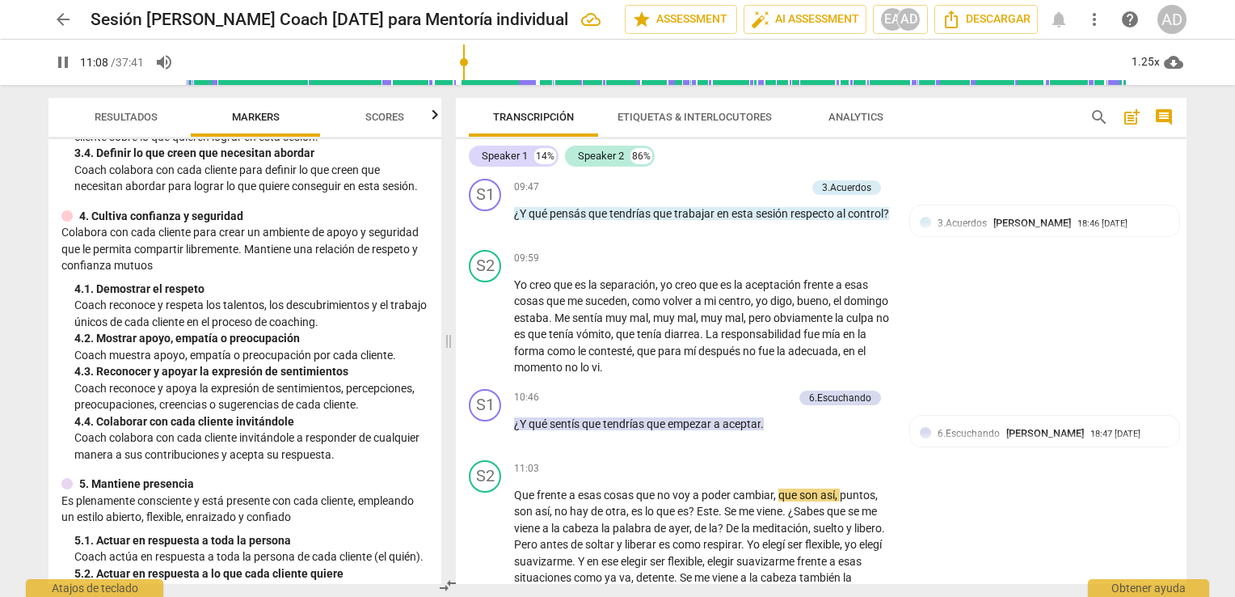
scroll to position [414, 0]
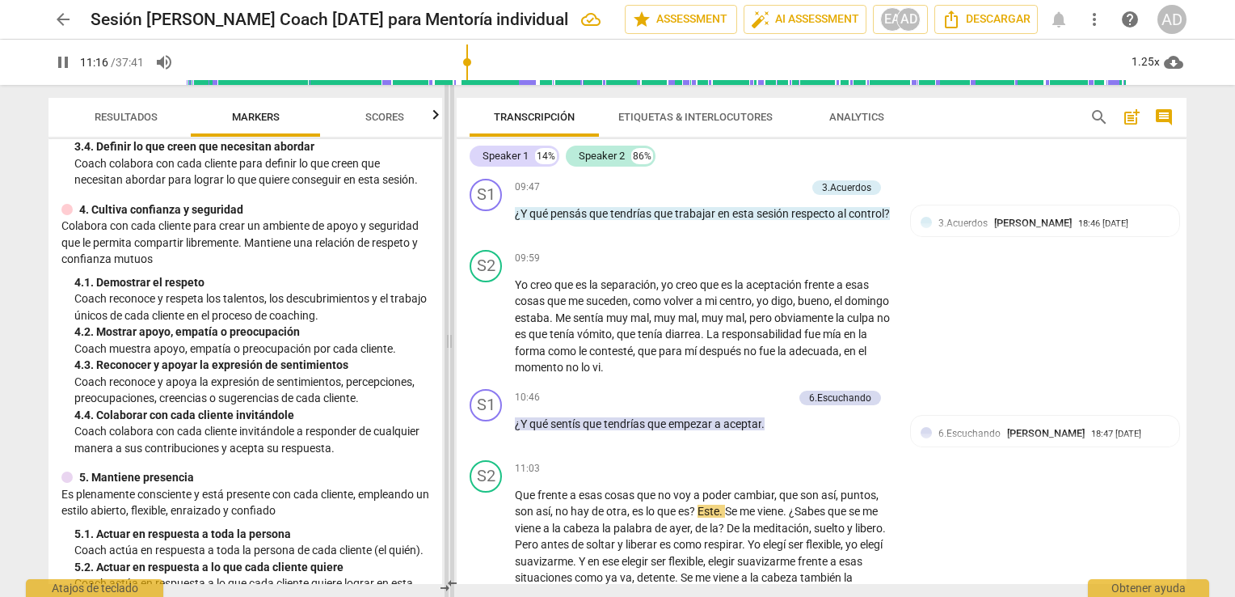
drag, startPoint x: 448, startPoint y: 247, endPoint x: 449, endPoint y: 265, distance: 17.8
click at [449, 265] on span at bounding box center [450, 341] width 10 height 512
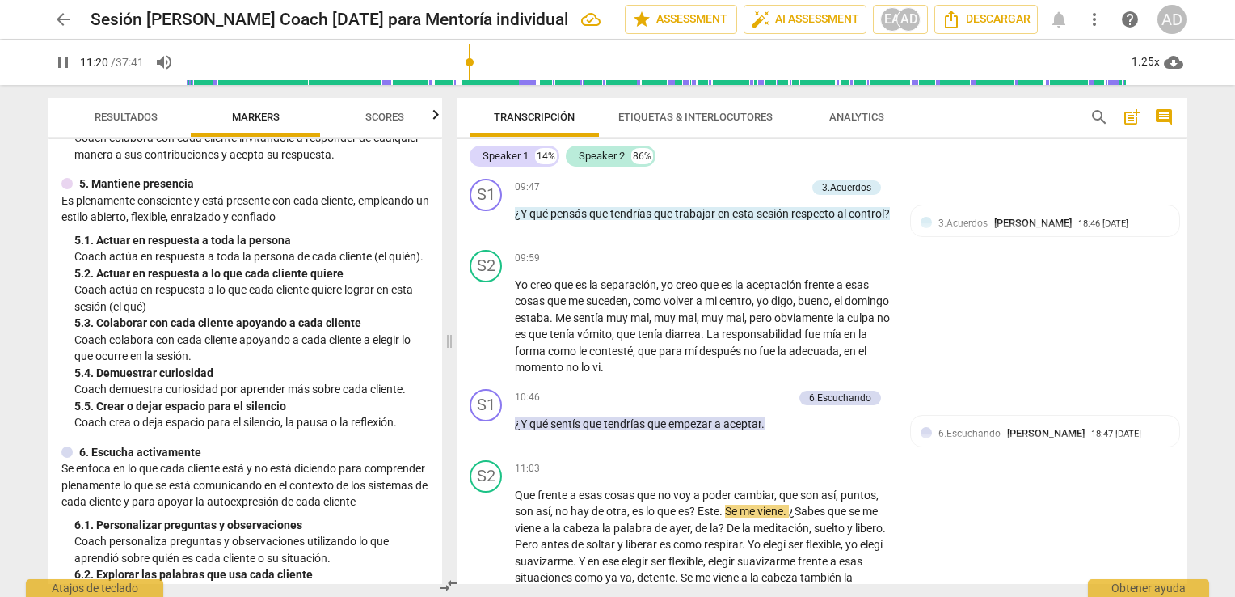
scroll to position [718, 0]
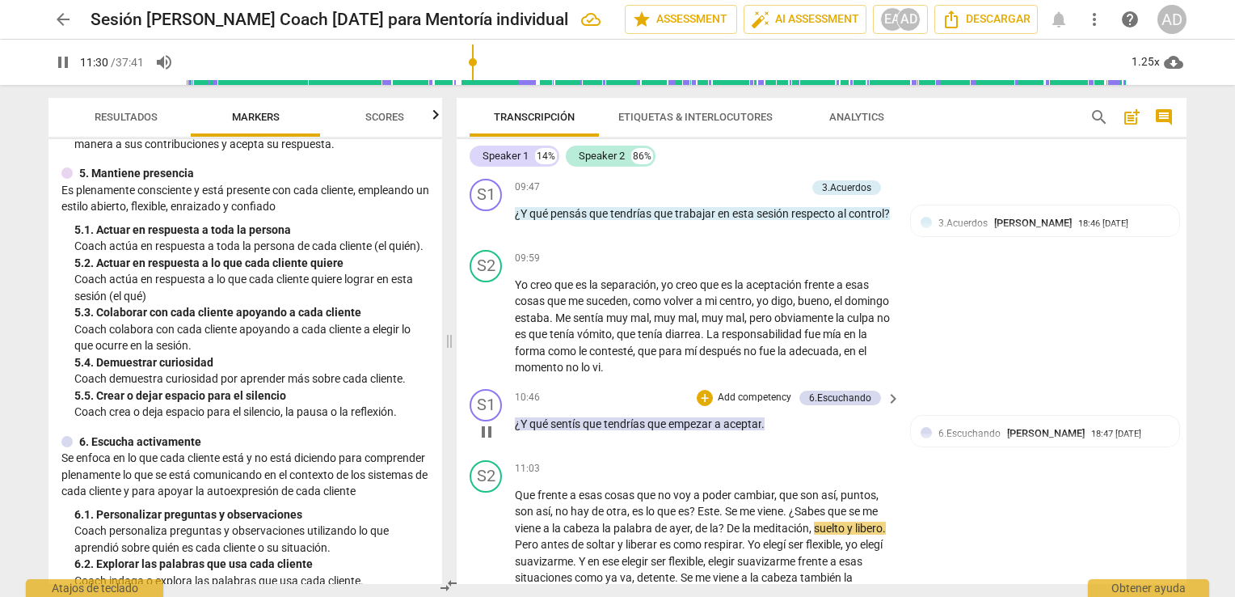
click at [760, 391] on p "Add competency" at bounding box center [754, 398] width 77 height 15
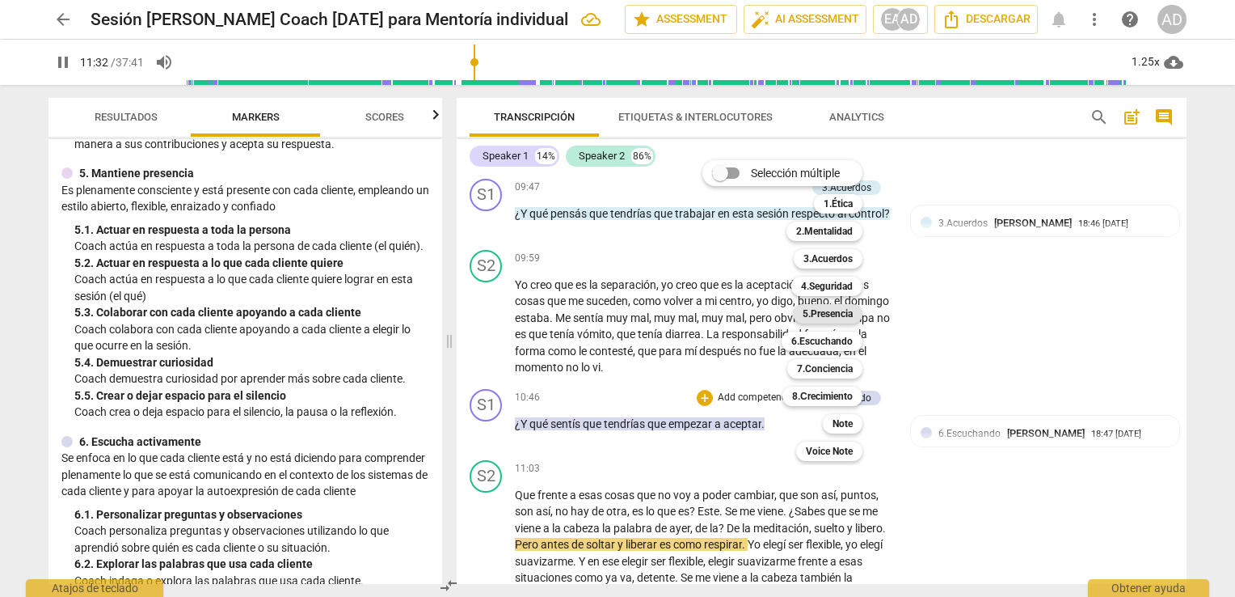
click at [831, 315] on b "5.Presencia" at bounding box center [828, 313] width 50 height 19
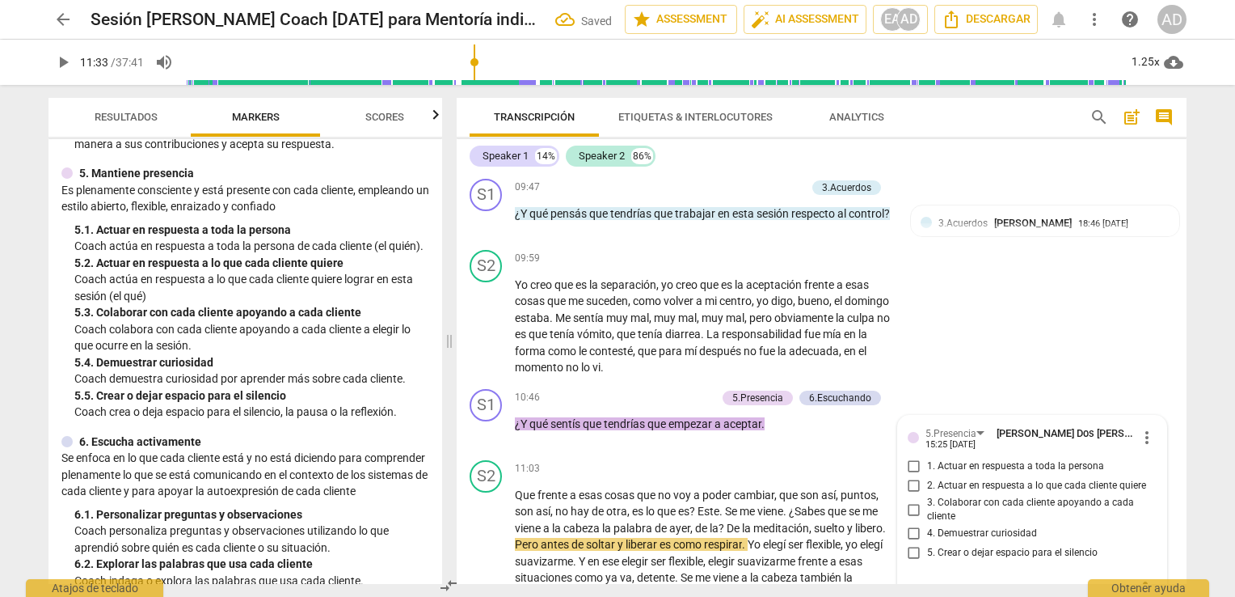
drag, startPoint x: 1187, startPoint y: 293, endPoint x: 1187, endPoint y: 303, distance: 10.5
click at [1187, 303] on div "Transcripción Etiquetas & Interlocutores Analytics search post_add comment Spea…" at bounding box center [824, 341] width 749 height 512
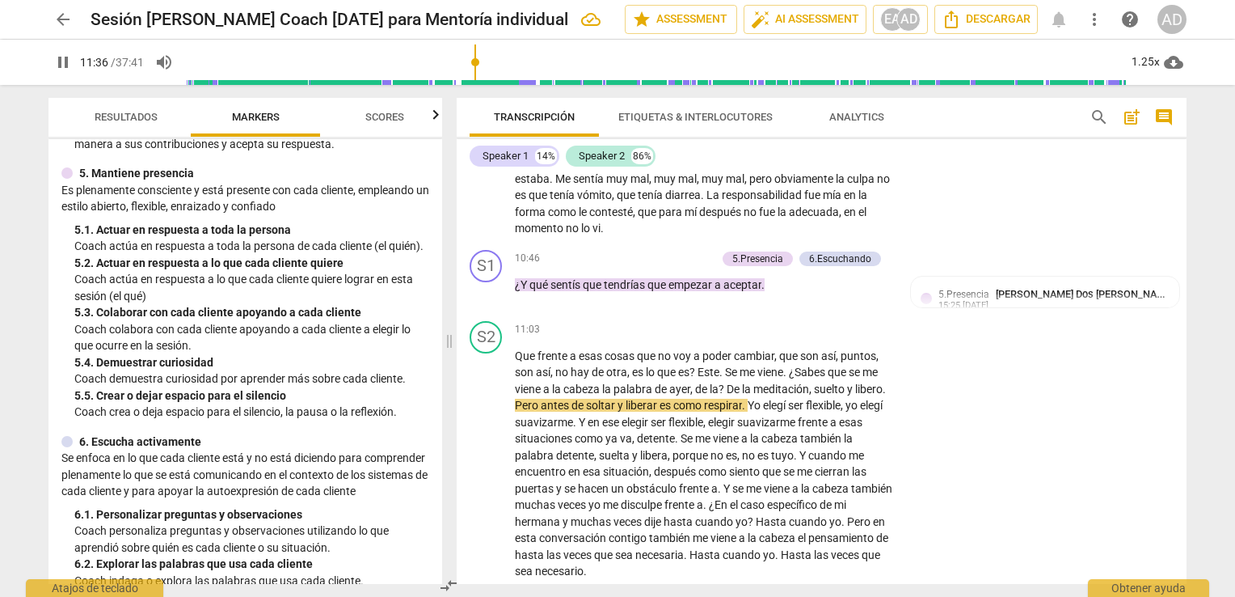
scroll to position [2472, 0]
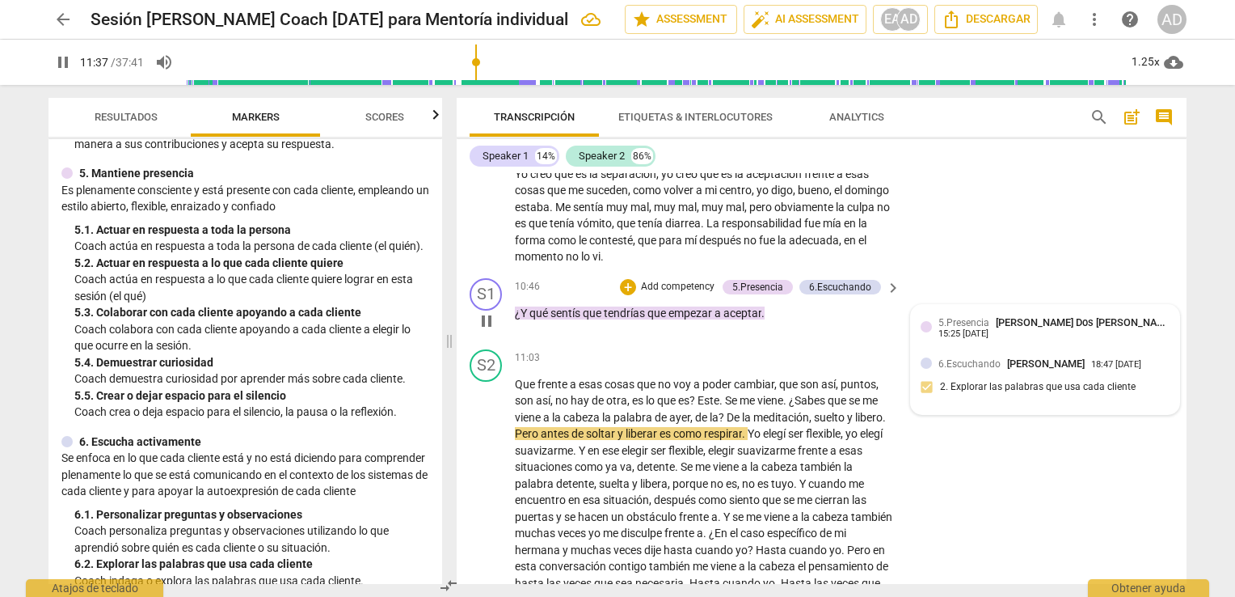
click at [1018, 315] on div "5.Presencia Ana Dos Santos 15:25 09-15-2025" at bounding box center [1045, 332] width 249 height 35
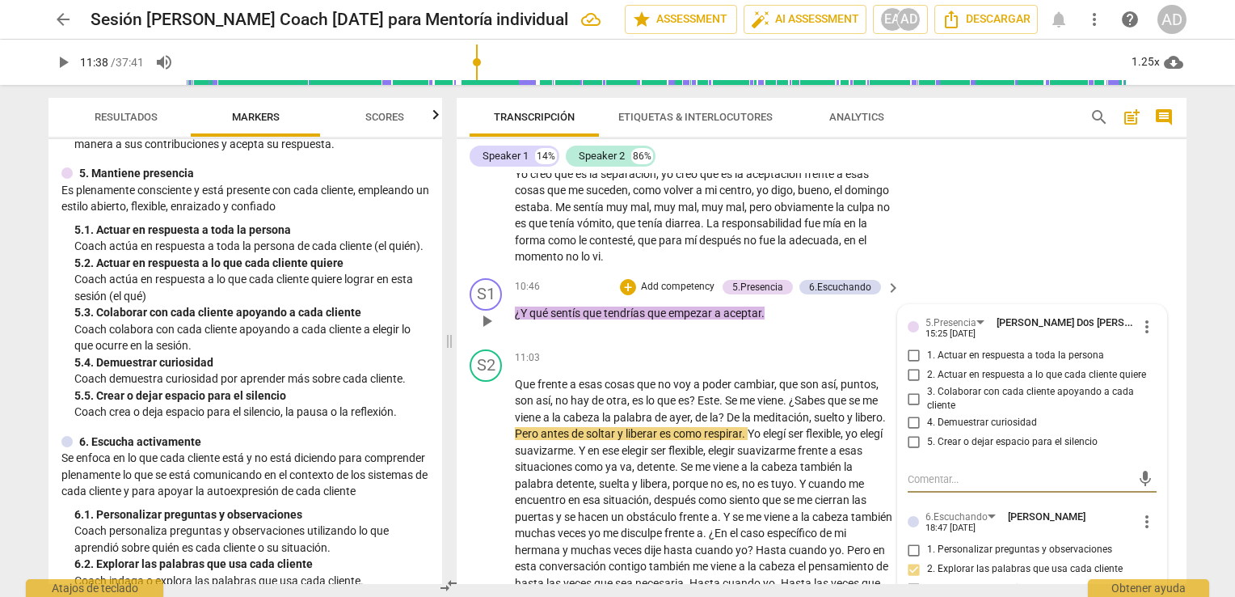
type input "698"
click at [946, 416] on span "4. Demuestrar curiosidad" at bounding box center [982, 423] width 110 height 15
click at [927, 413] on input "4. Demuestrar curiosidad" at bounding box center [914, 422] width 26 height 19
checkbox input "true"
click at [1009, 272] on div "S1 play_arrow pause 10:46 + Add competency 5.Presencia 6.Escuchando keyboard_ar…" at bounding box center [822, 307] width 730 height 71
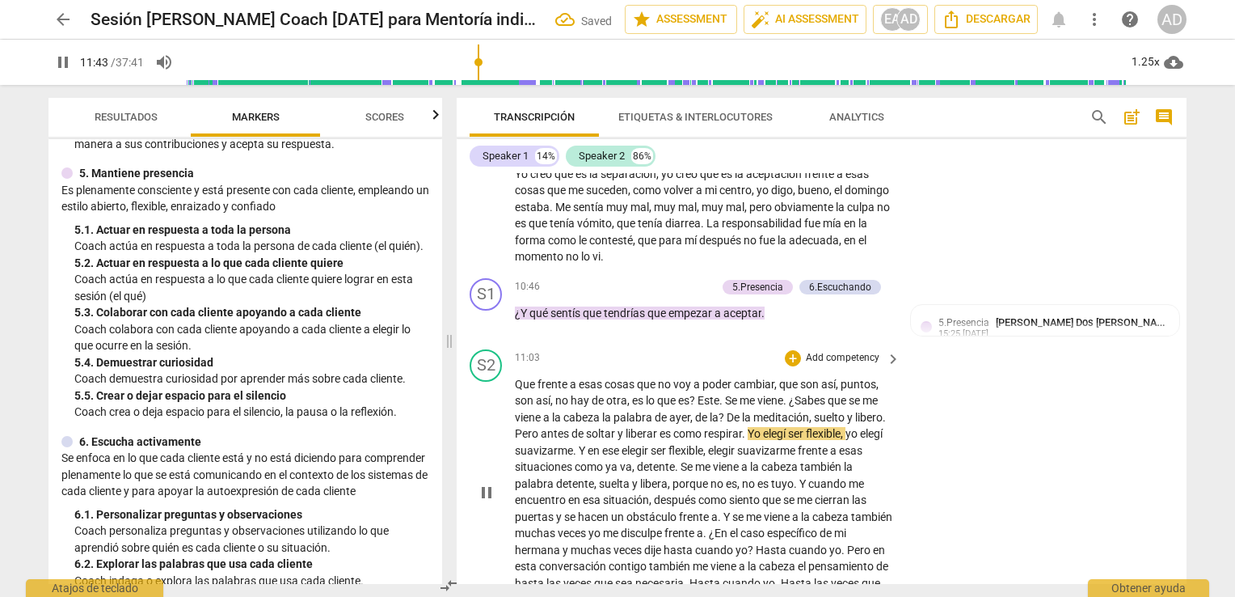
click at [1180, 343] on div "S2 play_arrow pause 11:03 + Add competency keyboard_arrow_right Que frente a es…" at bounding box center [822, 479] width 730 height 272
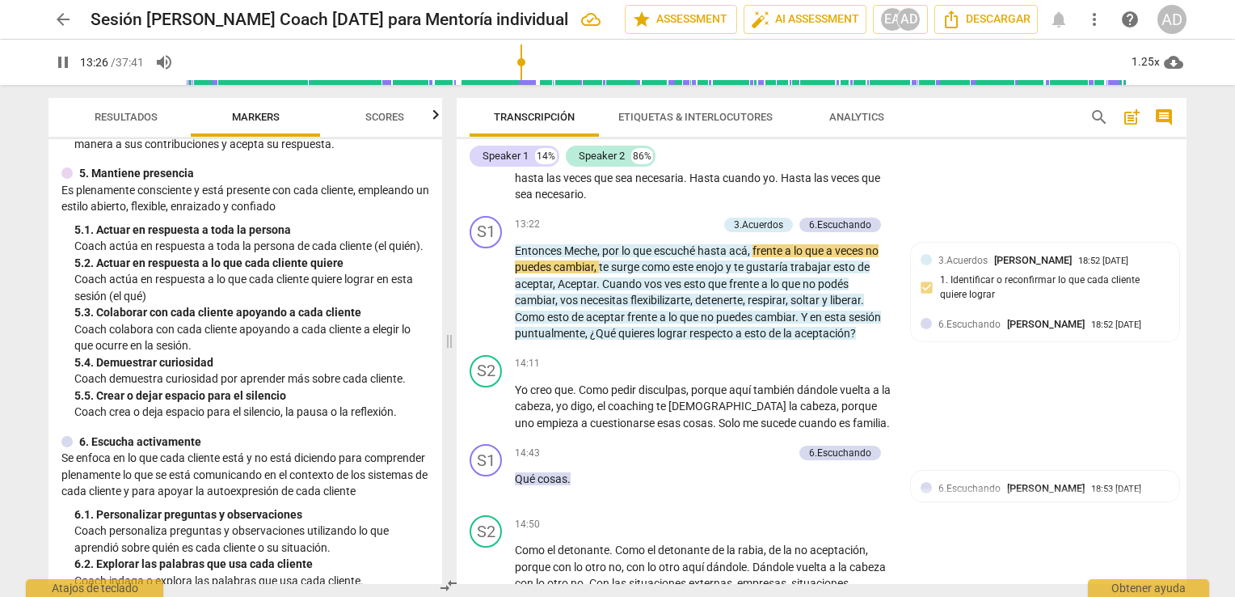
scroll to position [2765, 0]
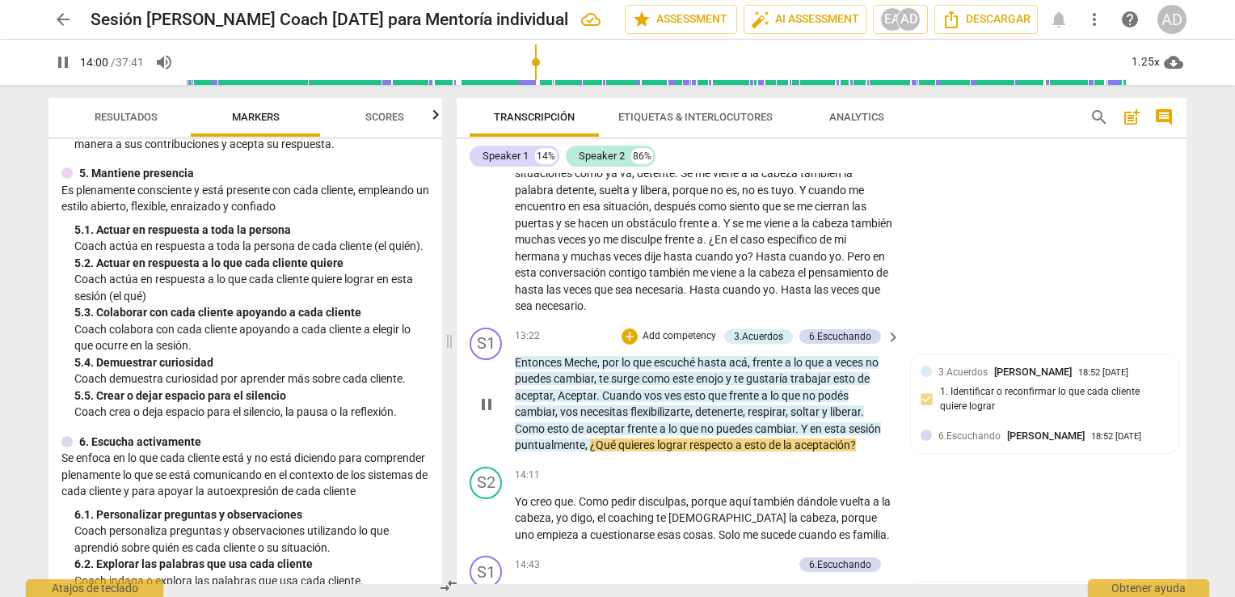
click at [687, 329] on p "Add competency" at bounding box center [679, 336] width 77 height 15
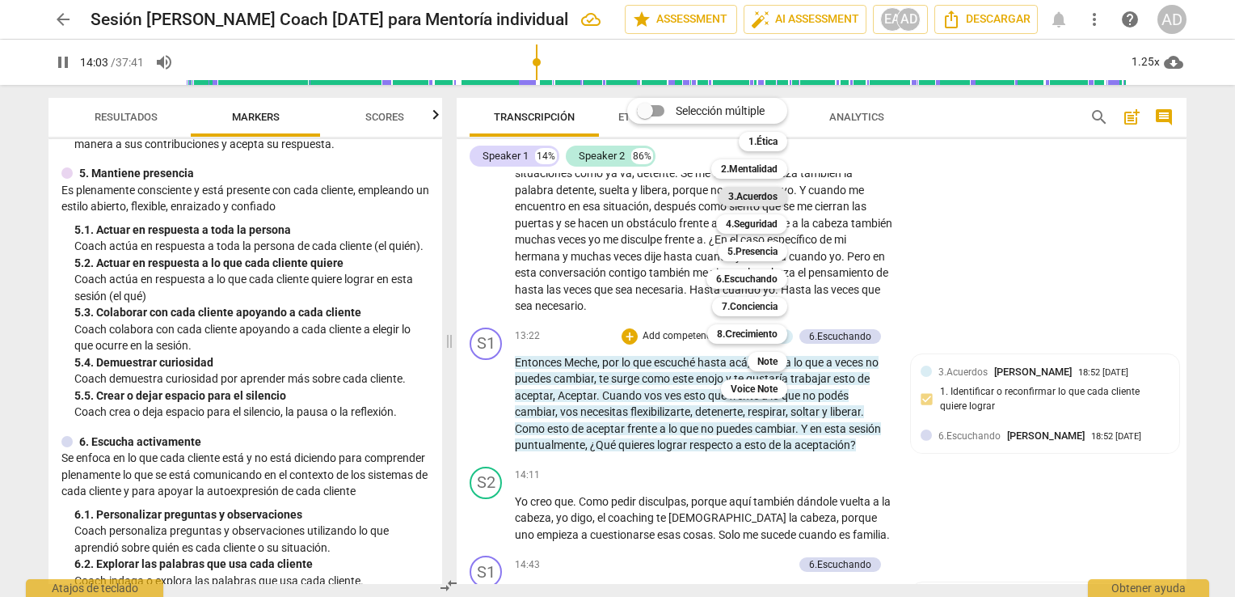
click at [765, 196] on b "3.Acuerdos" at bounding box center [752, 196] width 49 height 19
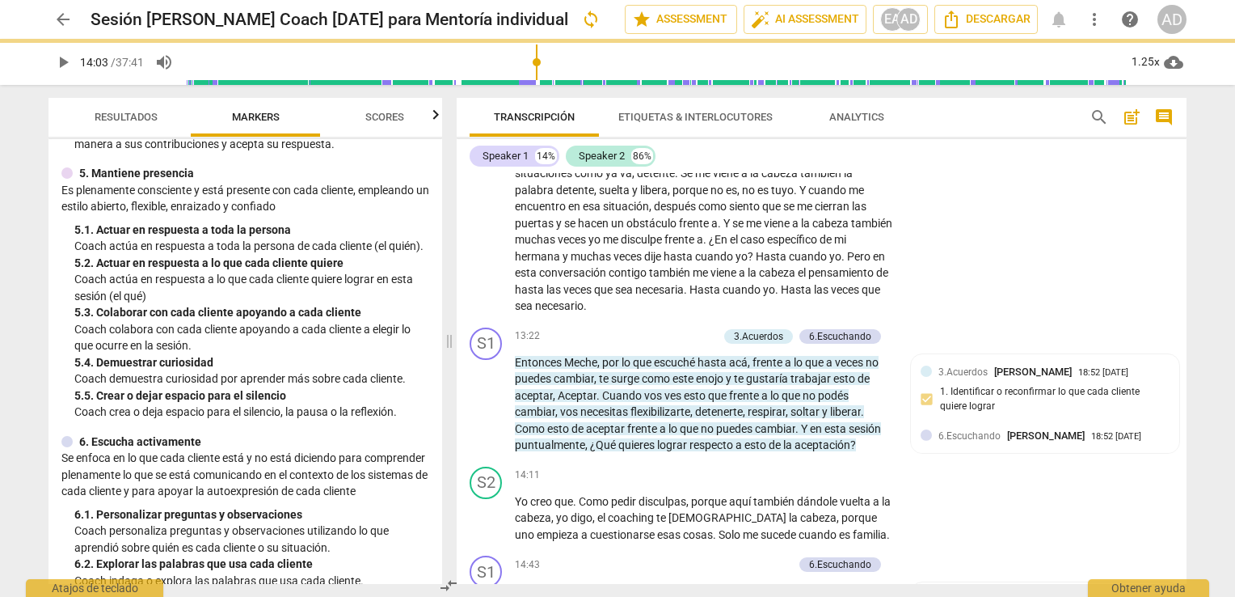
type input "843"
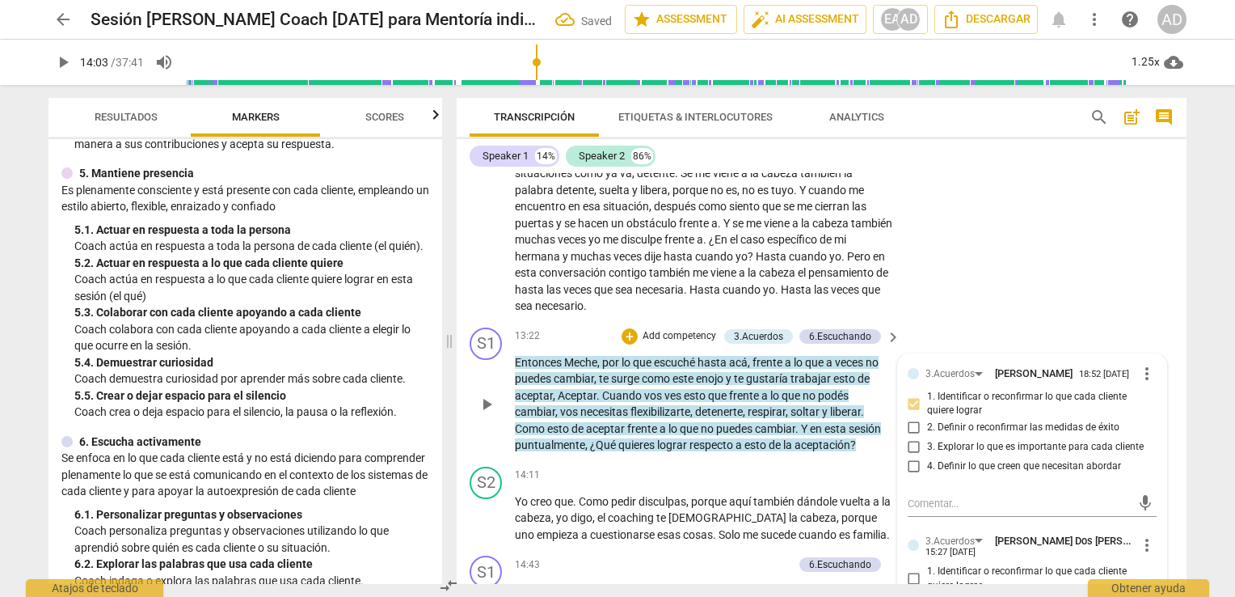
click at [1004, 564] on span "1. Identificar o reconfirmar lo que cada cliente quiere lograr" at bounding box center [1038, 578] width 223 height 28
click at [927, 569] on input "1. Identificar o reconfirmar lo que cada cliente quiere lograr" at bounding box center [914, 578] width 26 height 19
checkbox input "true"
click at [959, 321] on div "S1 play_arrow pause 13:22 + Add competency 3.Acuerdos 6.Escuchando keyboard_arr…" at bounding box center [822, 390] width 730 height 139
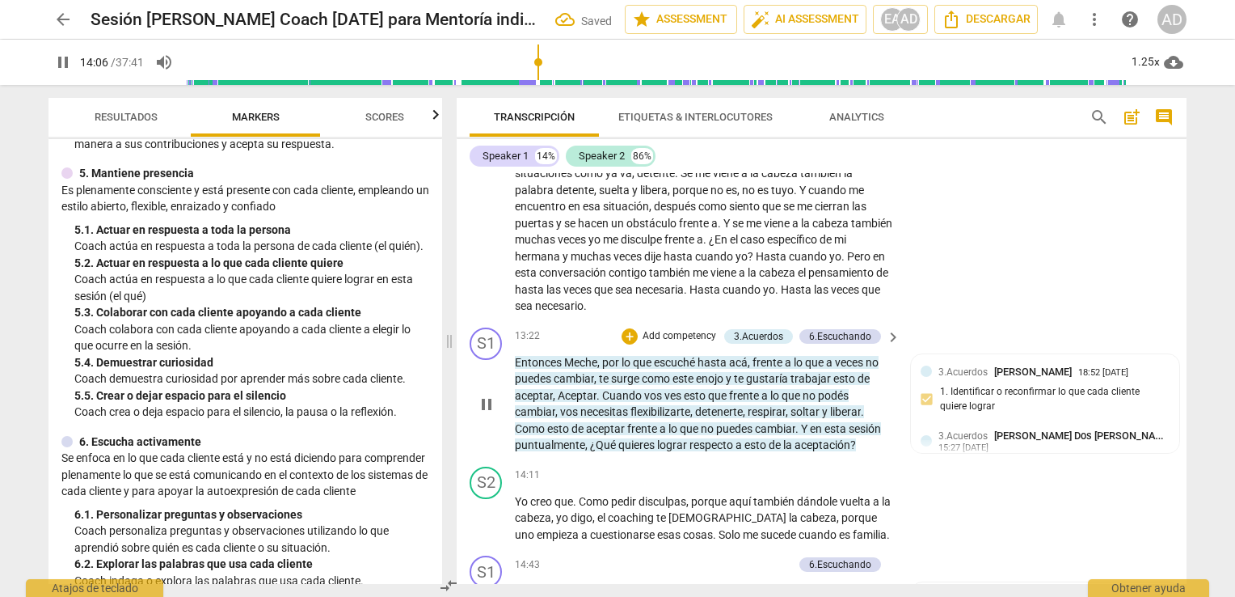
click at [701, 329] on p "Add competency" at bounding box center [679, 336] width 77 height 15
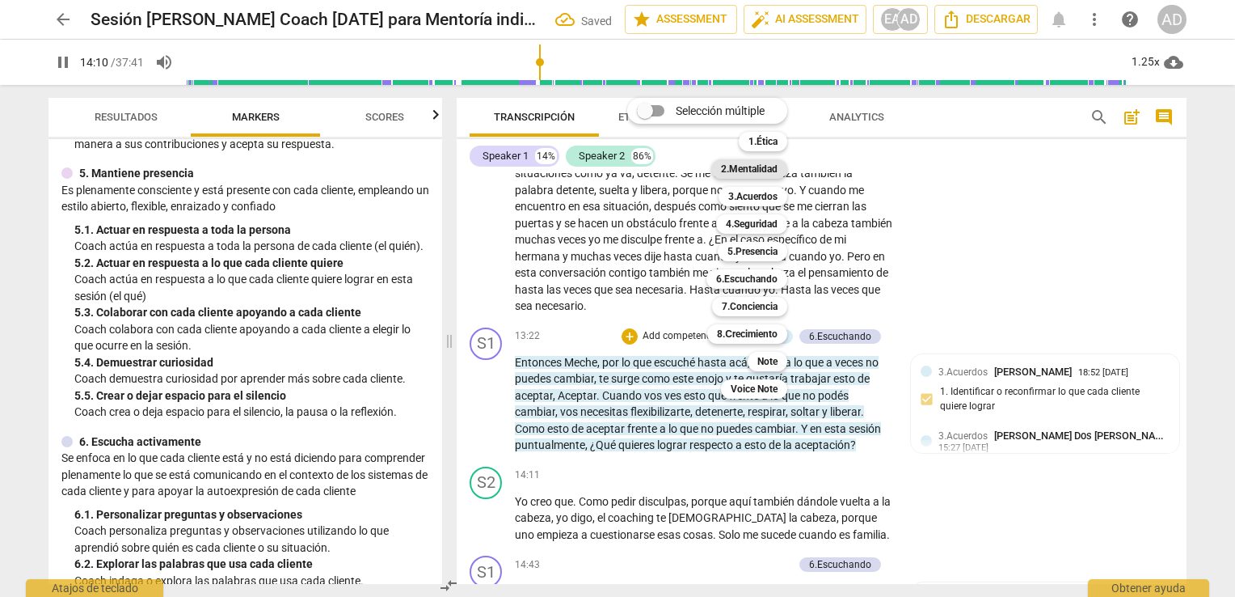
click at [775, 171] on b "2.Mentalidad" at bounding box center [749, 168] width 57 height 19
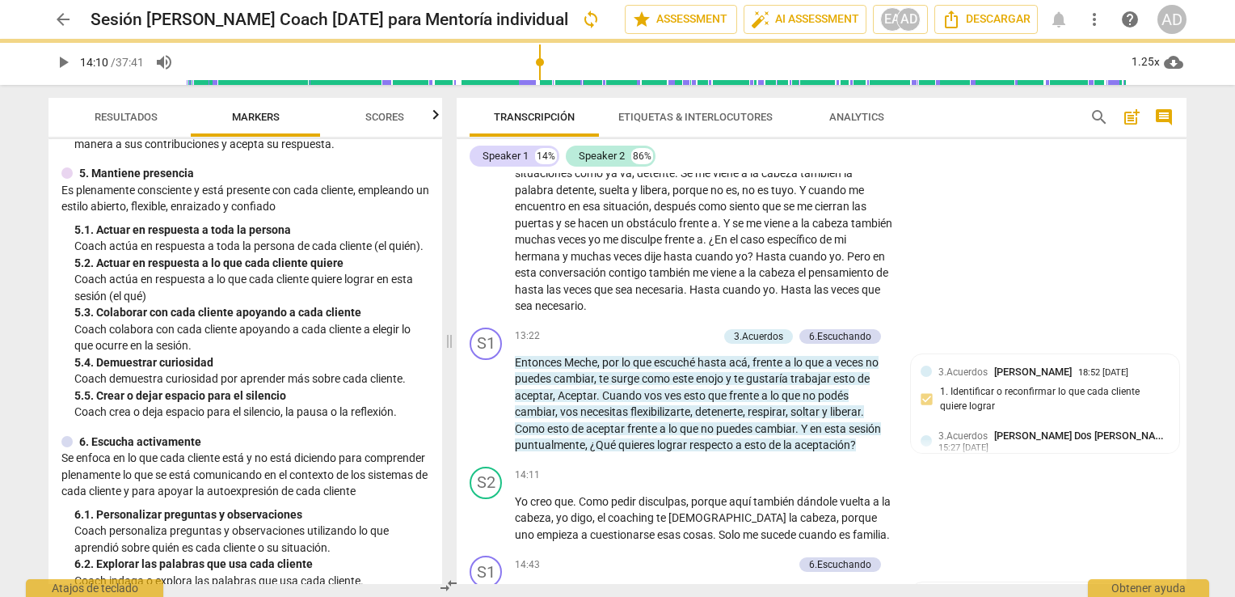
type input "850"
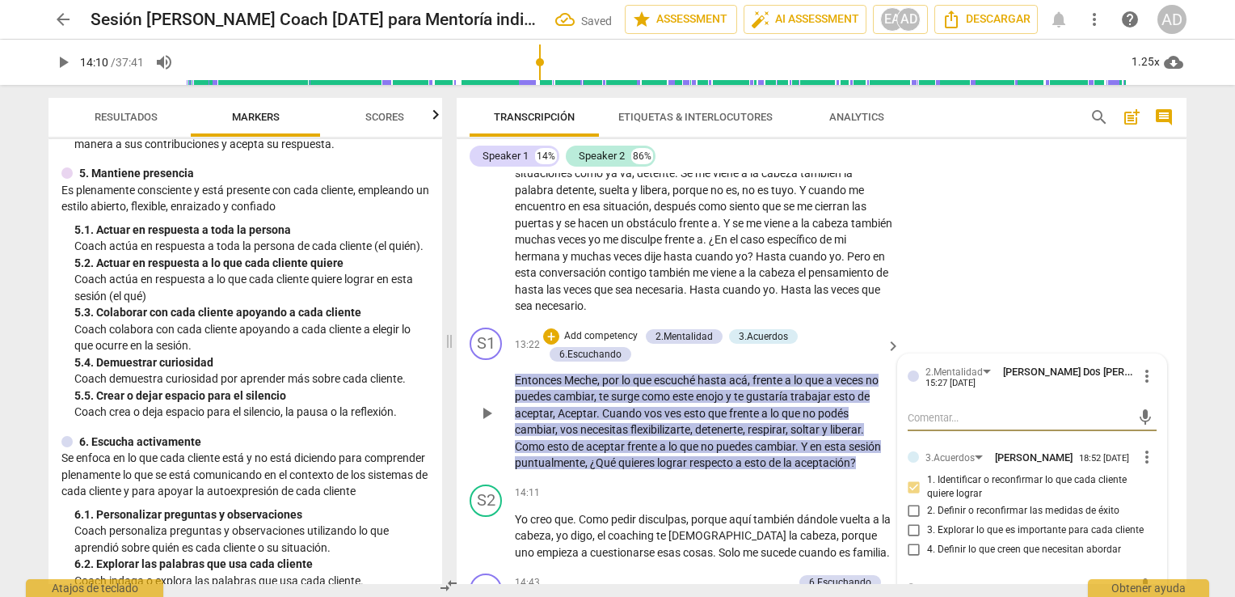
type textarea "c"
type textarea "cu"
type textarea "cur"
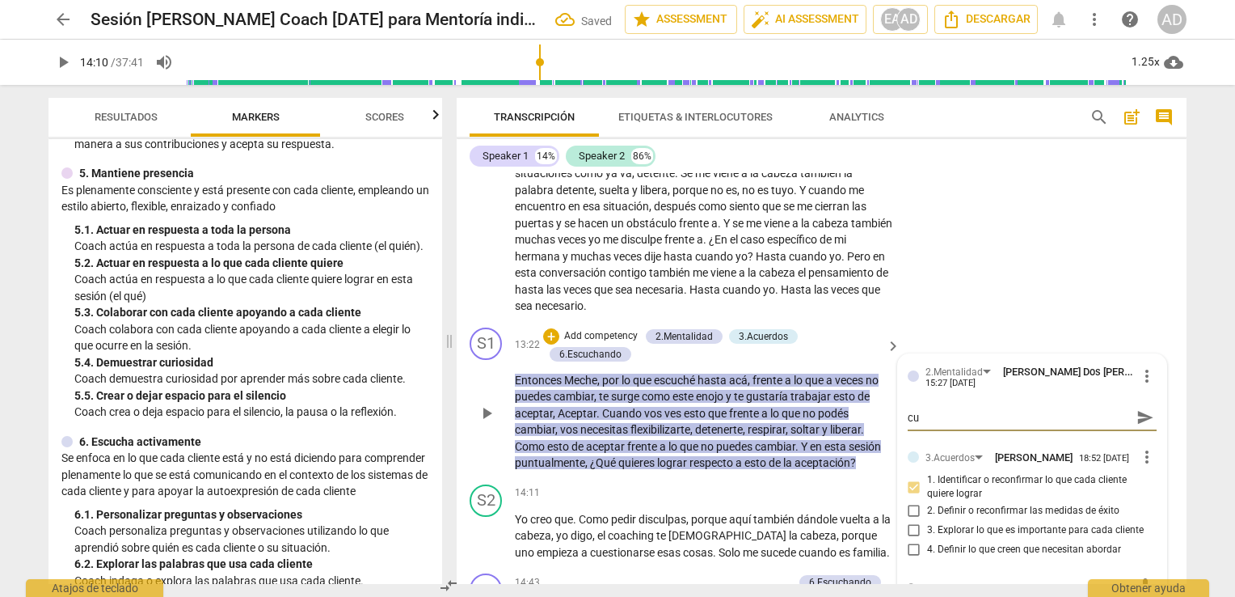
type textarea "cur"
type textarea "curi"
type textarea "curio"
type textarea "curios"
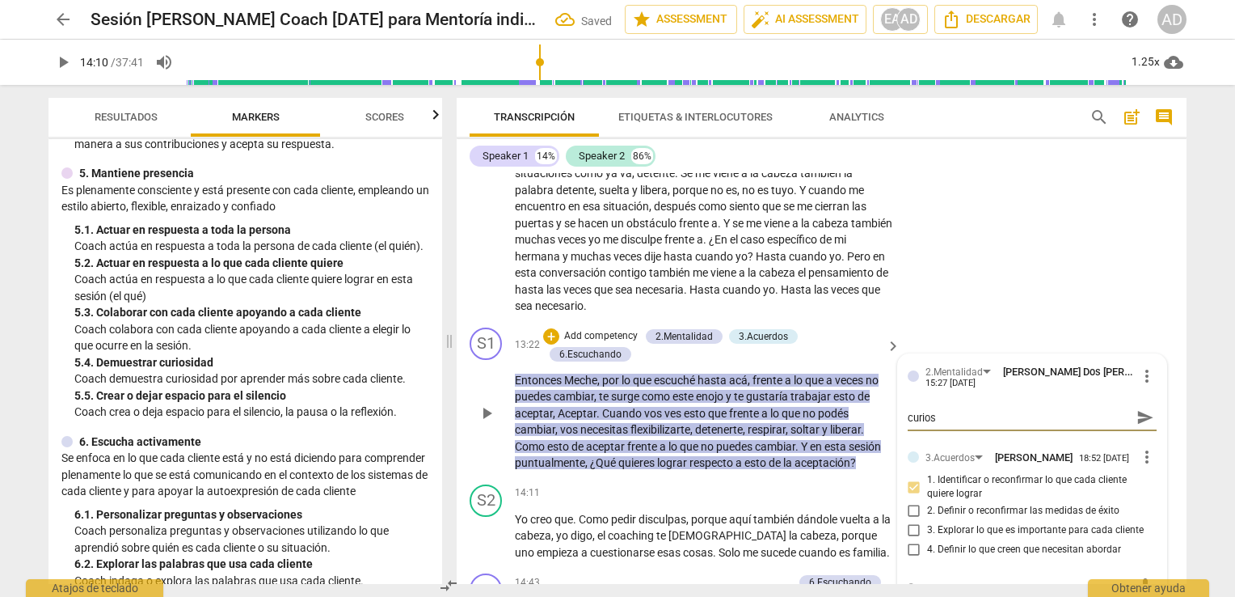
type textarea "curiosi"
type textarea "curiosid"
type textarea "curiosida"
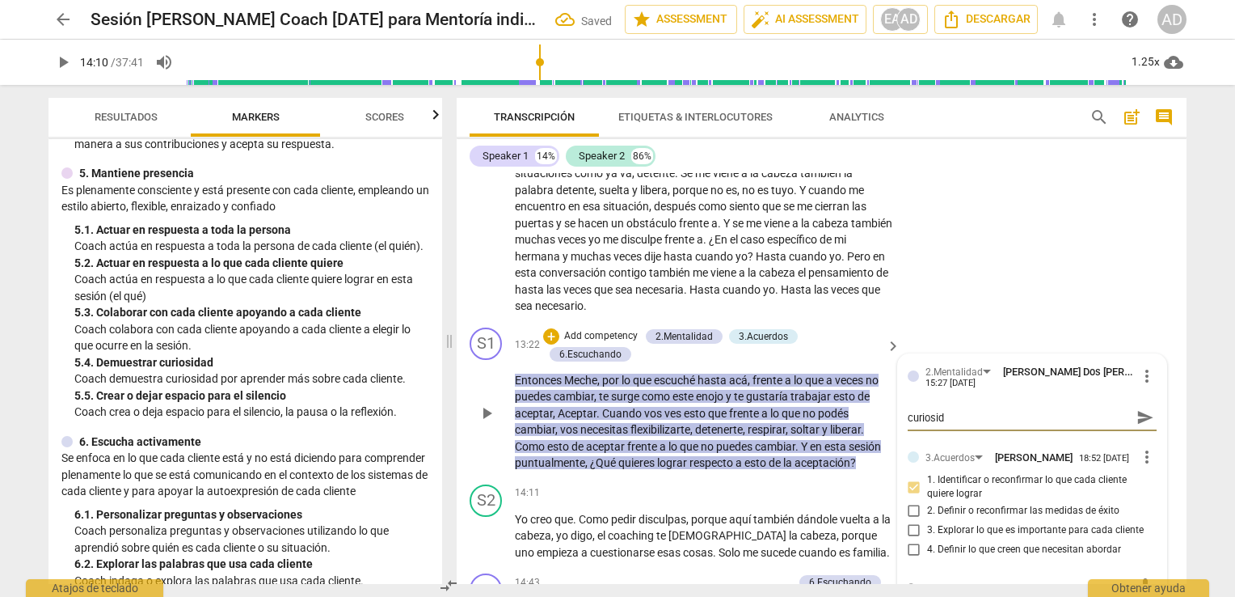
type textarea "curiosida"
type textarea "curiosidad"
click at [1141, 408] on span "send" at bounding box center [1146, 417] width 18 height 18
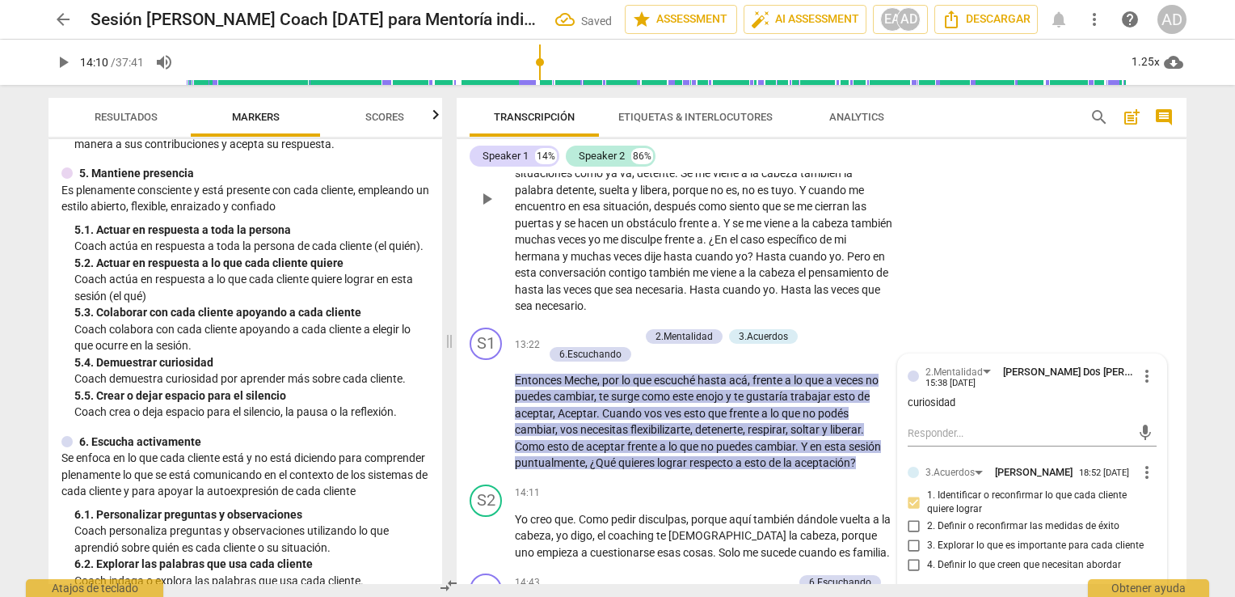
click at [967, 189] on div "S2 play_arrow pause 11:03 + Add competency keyboard_arrow_right Que frente a es…" at bounding box center [822, 185] width 730 height 272
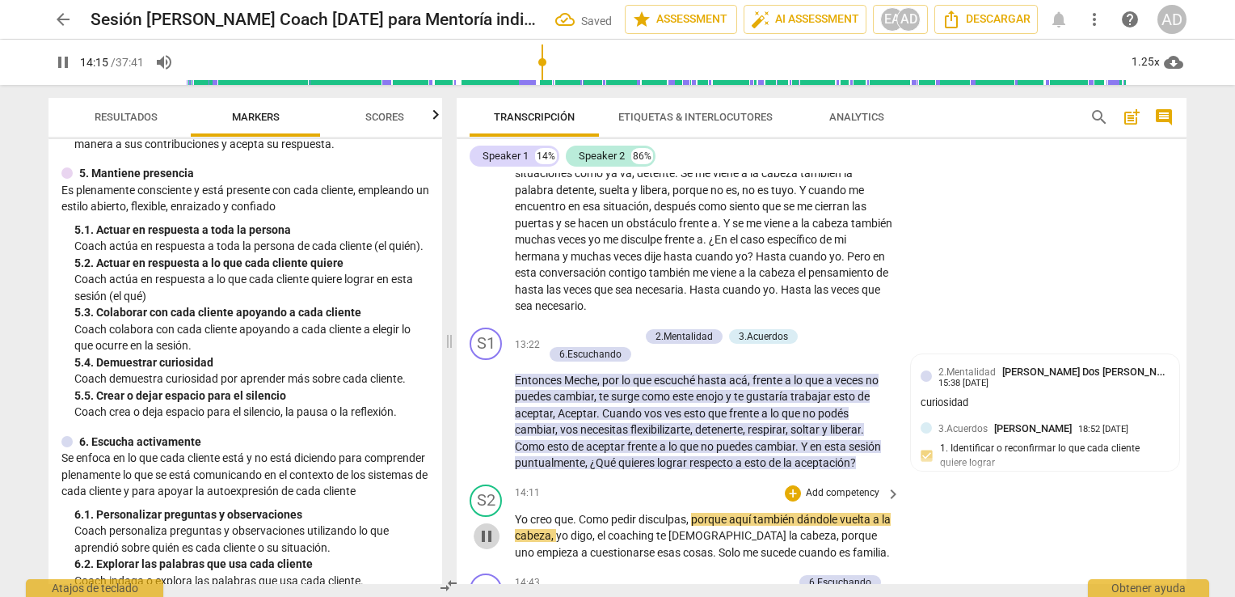
click at [479, 526] on span "pause" at bounding box center [486, 535] width 19 height 19
type input "856"
click at [623, 329] on p "Add competency" at bounding box center [601, 336] width 77 height 15
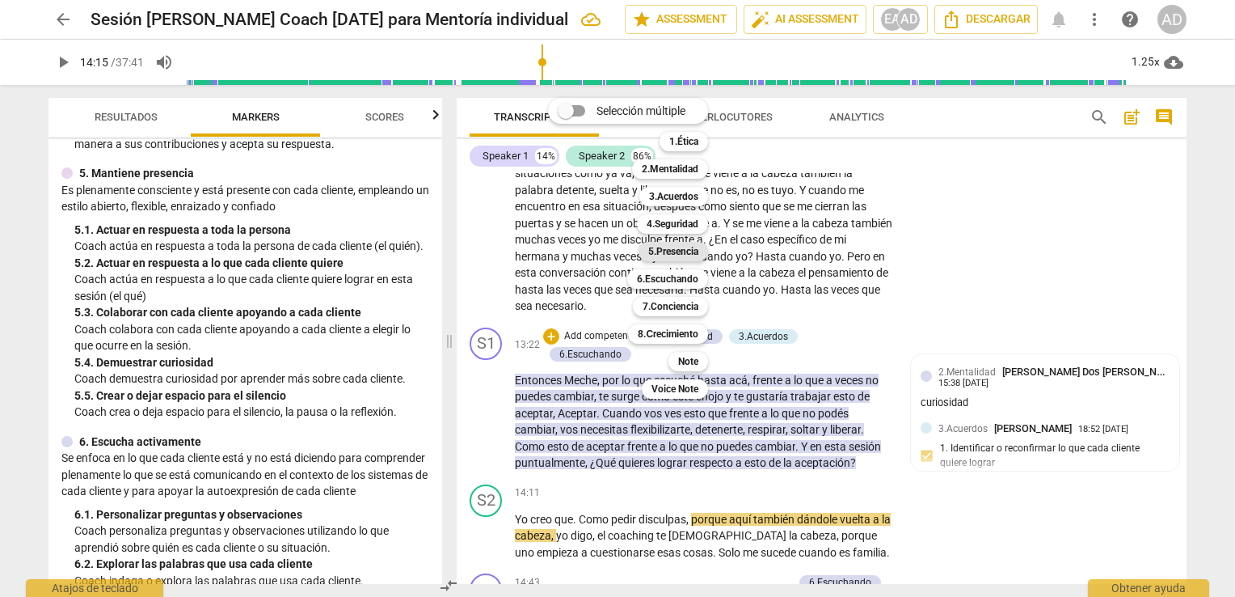
click at [669, 251] on b "5.Presencia" at bounding box center [673, 251] width 50 height 19
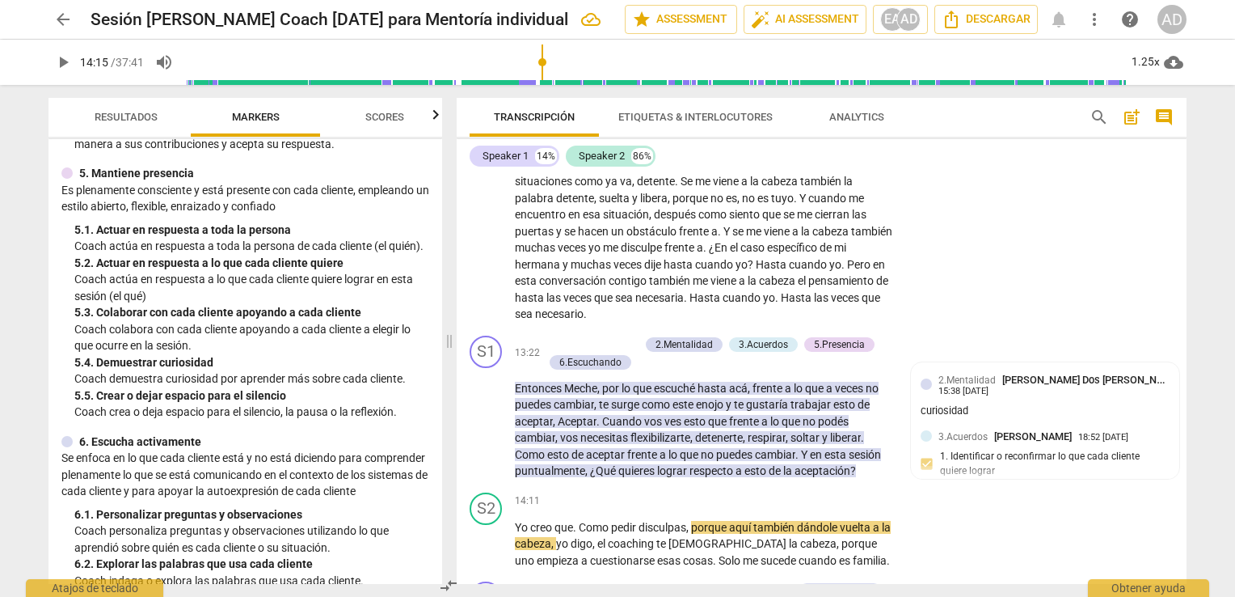
scroll to position [2742, 0]
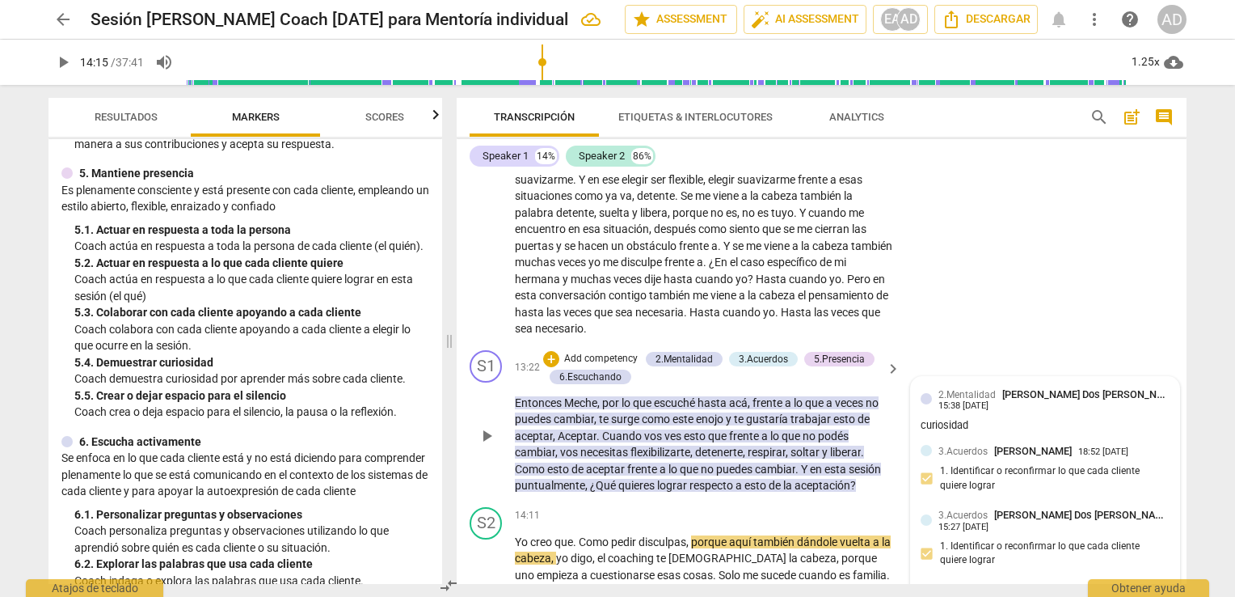
click at [1029, 584] on span "[PERSON_NAME] Dos [PERSON_NAME]" at bounding box center [1085, 590] width 178 height 12
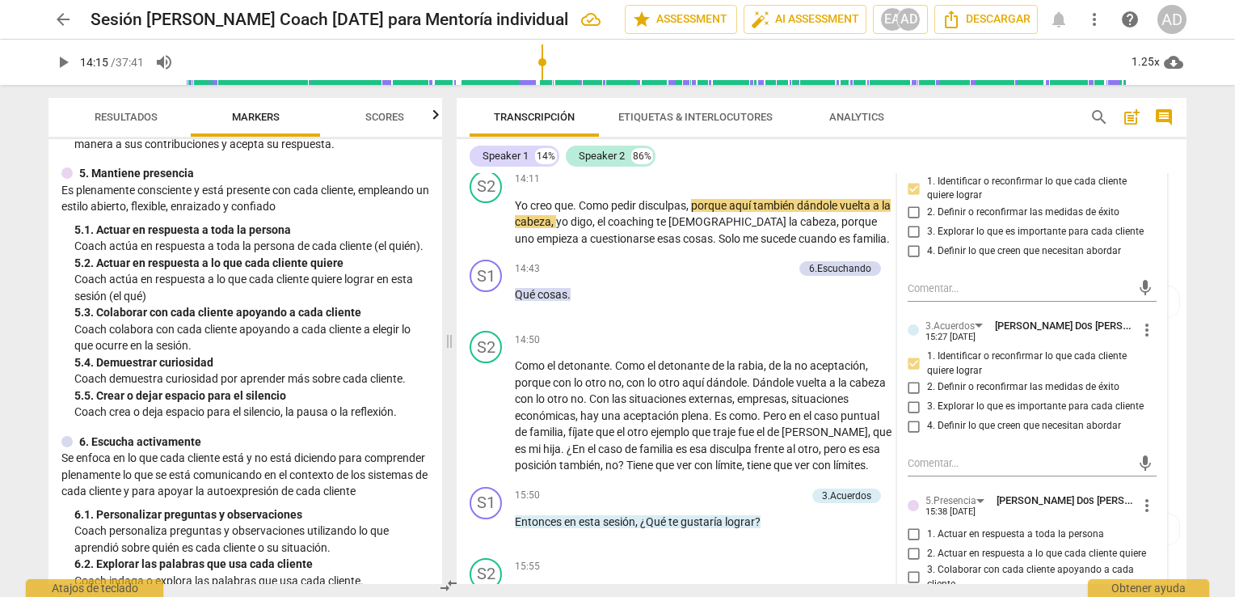
scroll to position [3093, 0]
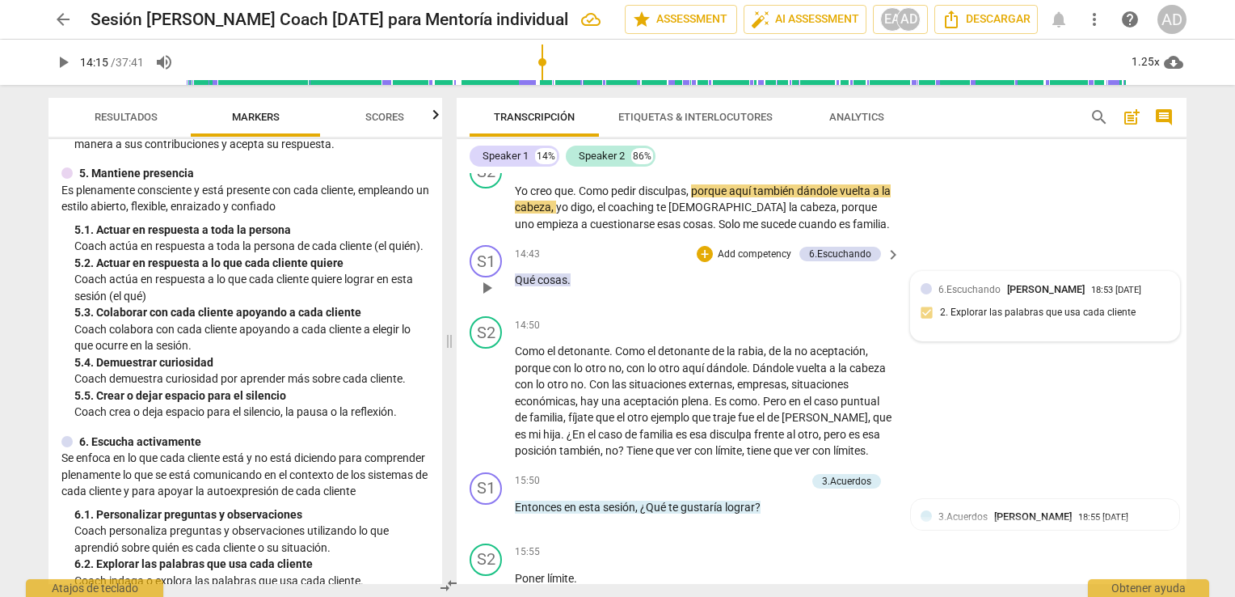
click at [1055, 283] on span "Estefania Aguirre" at bounding box center [1046, 289] width 78 height 12
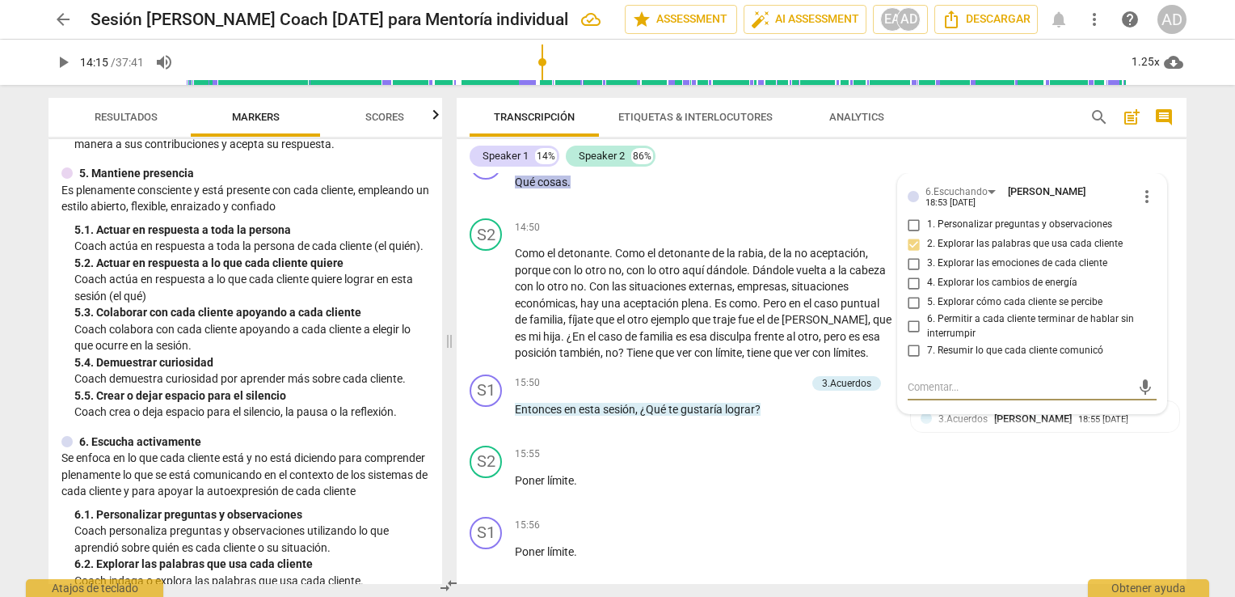
scroll to position [3205, 0]
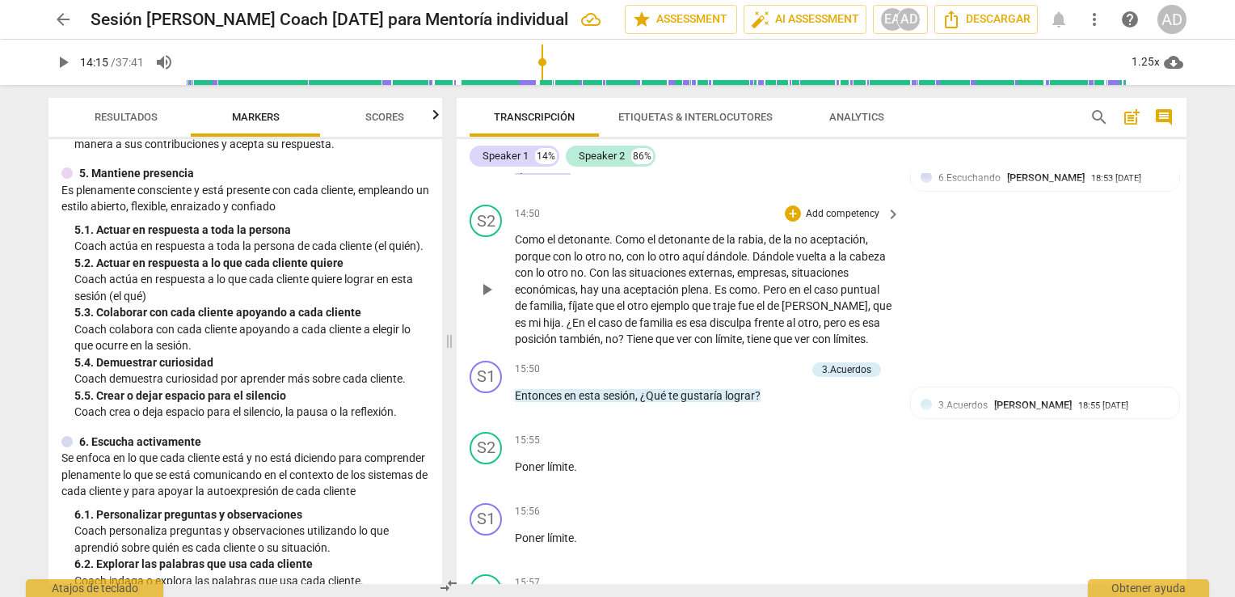
click at [993, 198] on div "S2 play_arrow pause 14:50 + Add competency keyboard_arrow_right Como el detonan…" at bounding box center [822, 276] width 730 height 156
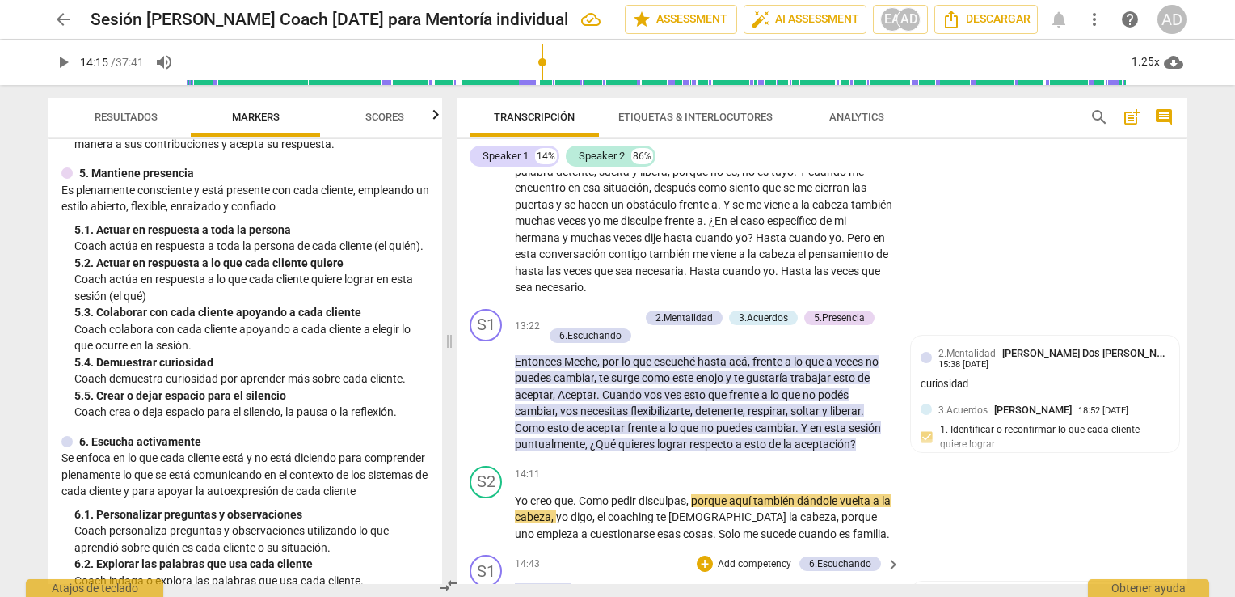
scroll to position [2752, 0]
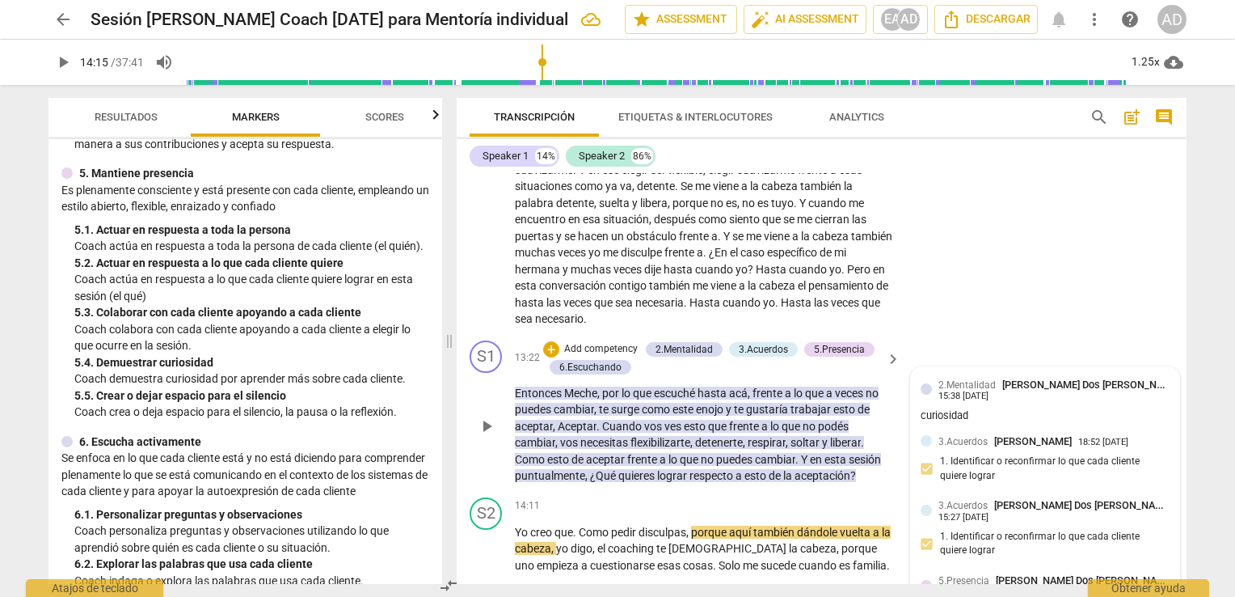
click at [981, 575] on span "5.Presencia" at bounding box center [964, 580] width 51 height 11
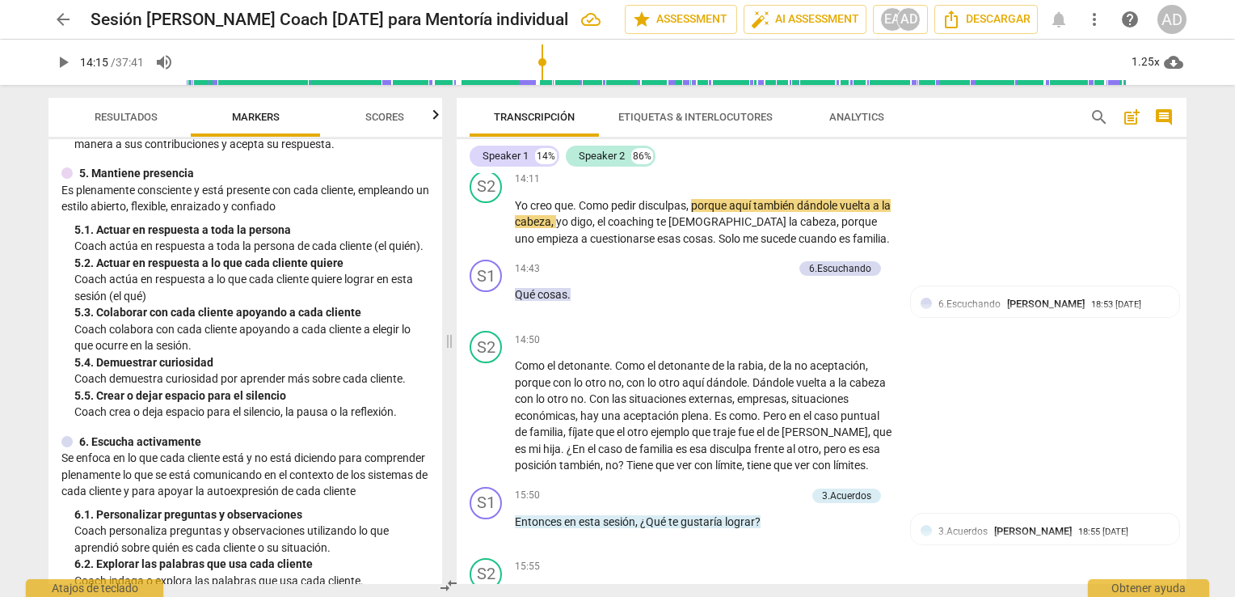
scroll to position [3107, 0]
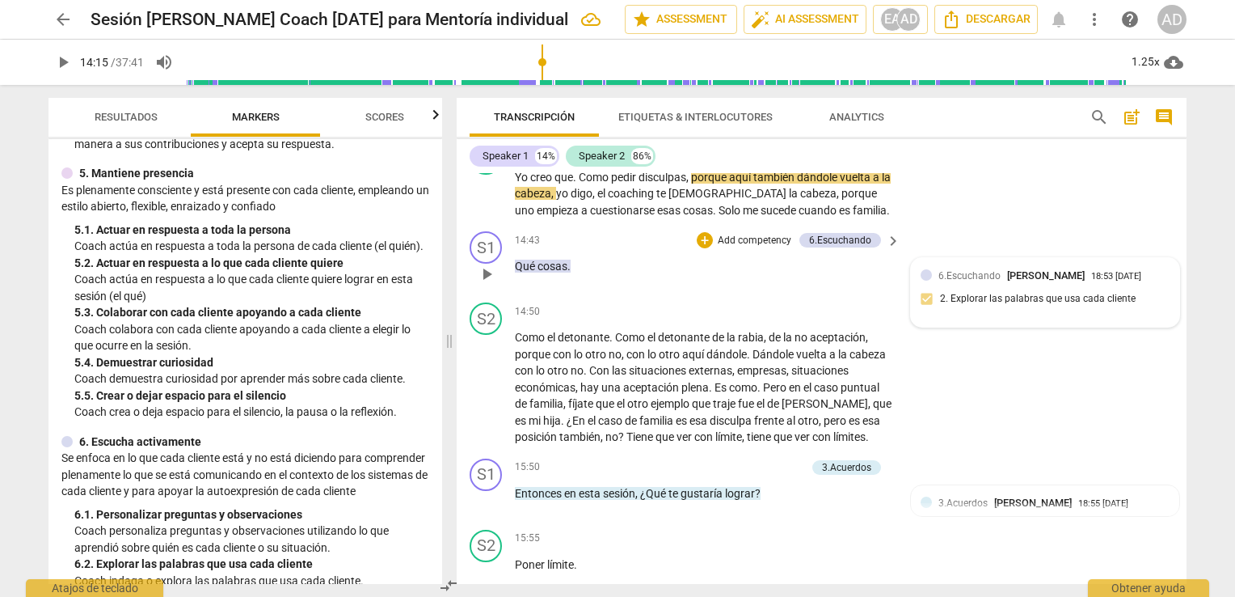
click at [1053, 269] on span "Estefania Aguirre" at bounding box center [1046, 275] width 78 height 12
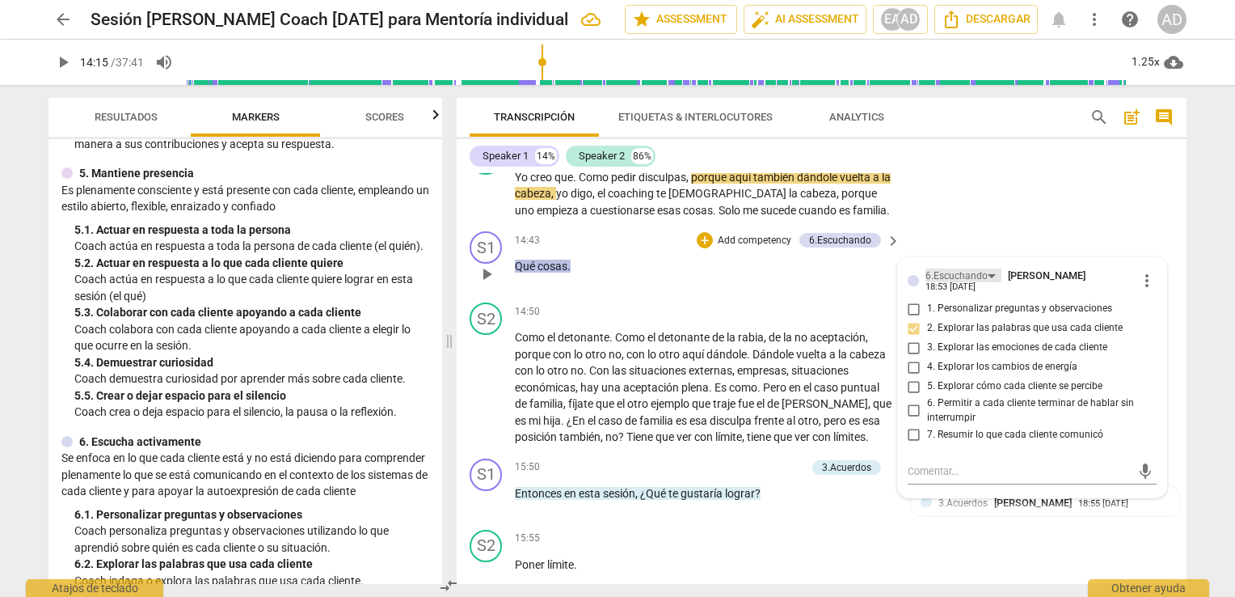
click at [957, 268] on div "6.Escuchando" at bounding box center [957, 275] width 62 height 15
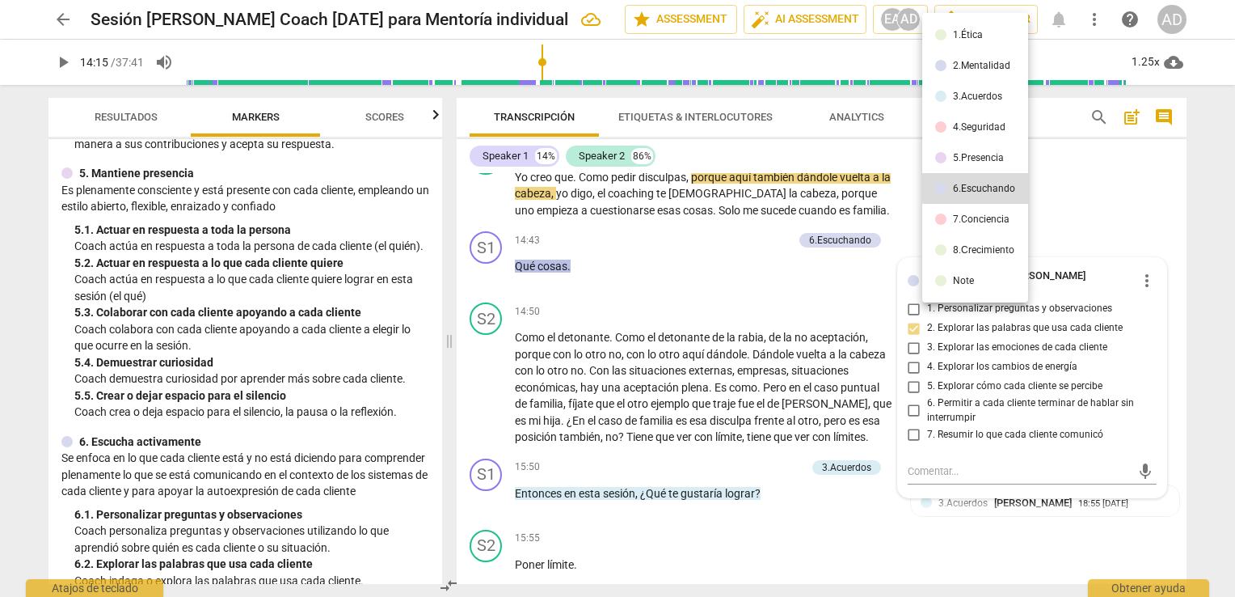
click at [1170, 212] on div at bounding box center [617, 298] width 1235 height 597
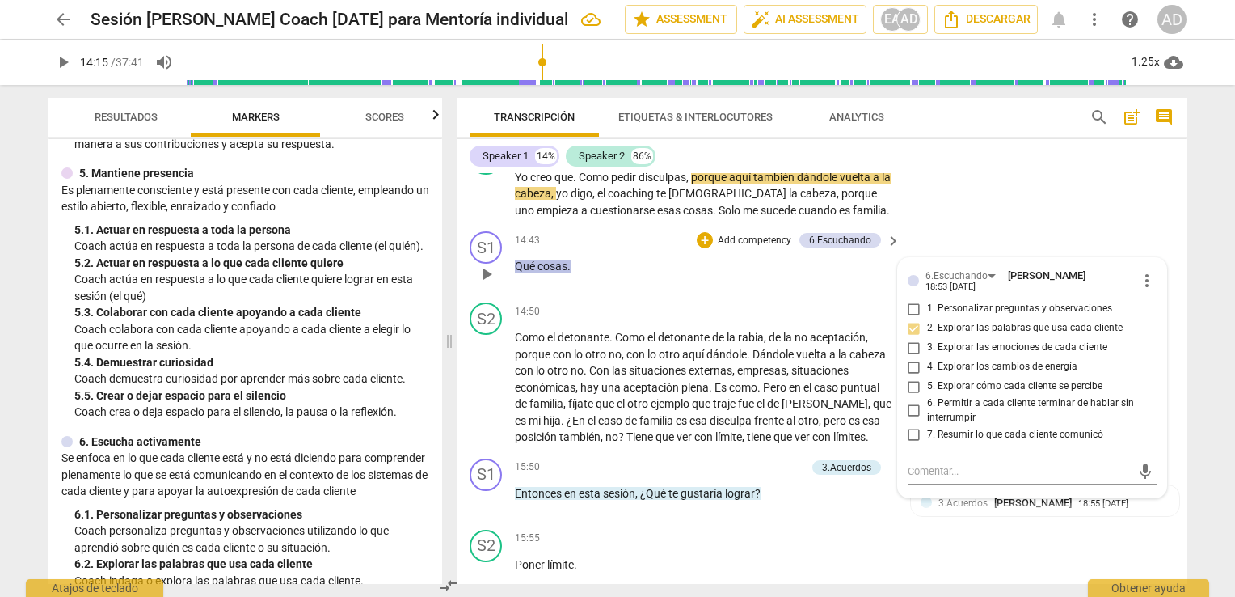
click at [792, 258] on p "Qué cosas ." at bounding box center [704, 266] width 378 height 17
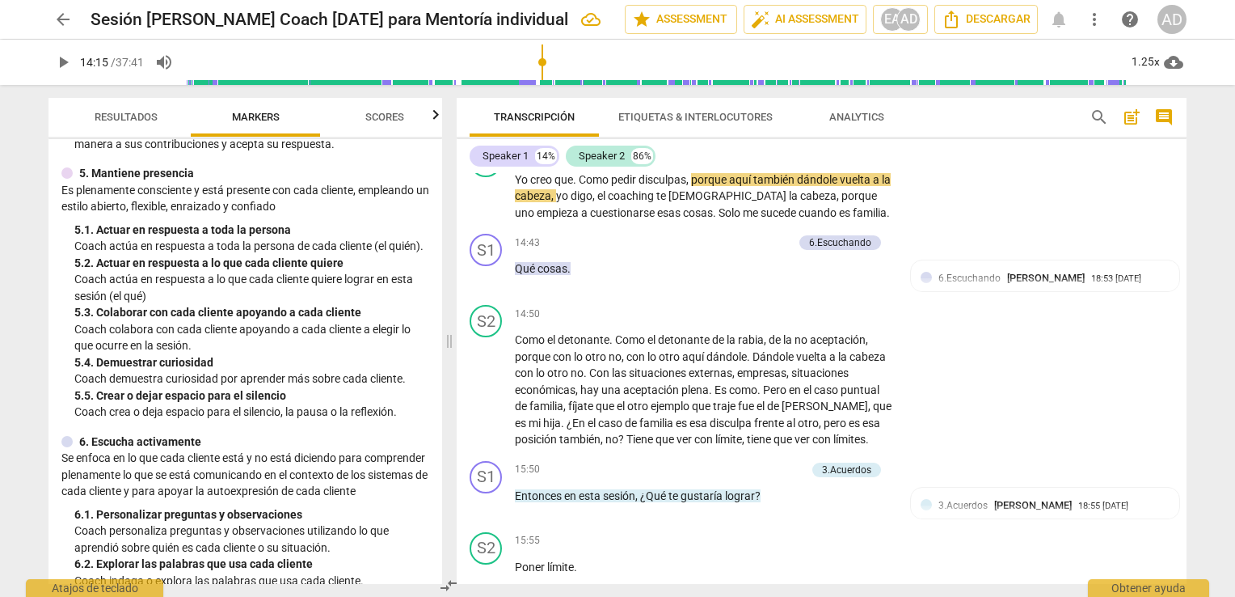
scroll to position [2818, 0]
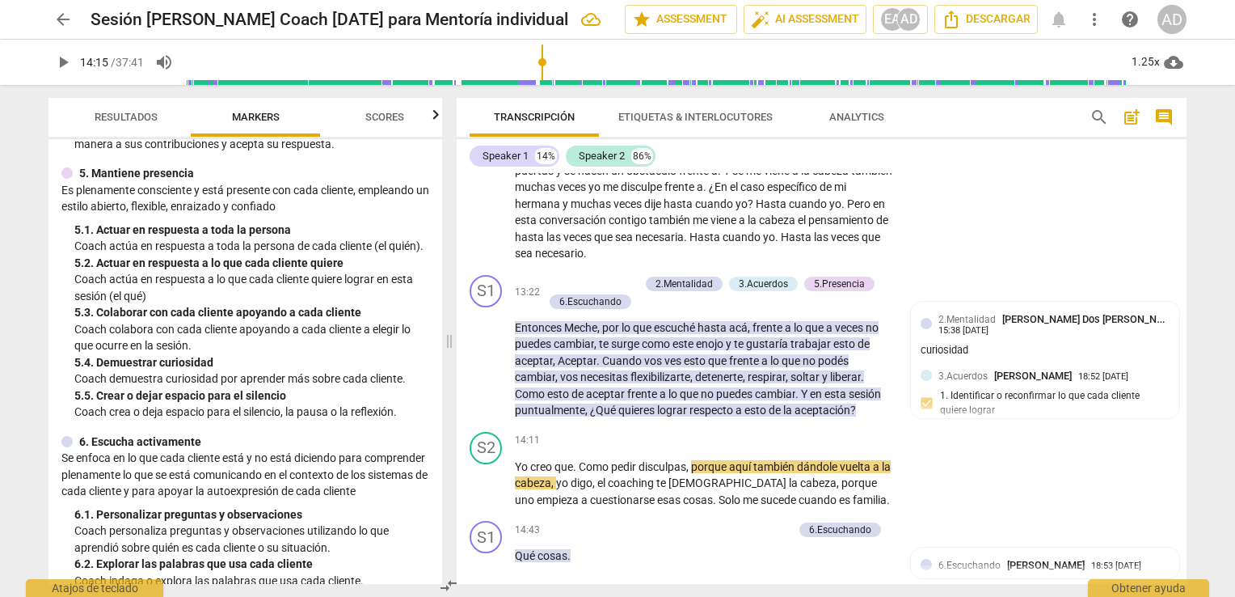
click at [967, 509] on span "5.Presencia" at bounding box center [964, 514] width 51 height 11
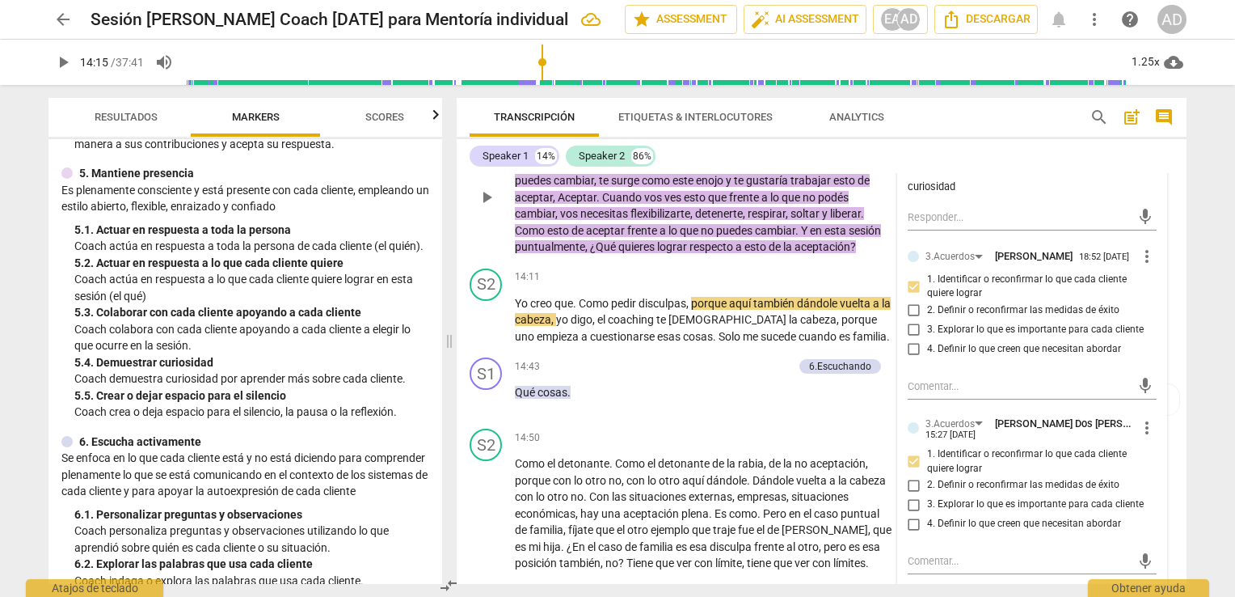
scroll to position [3076, 0]
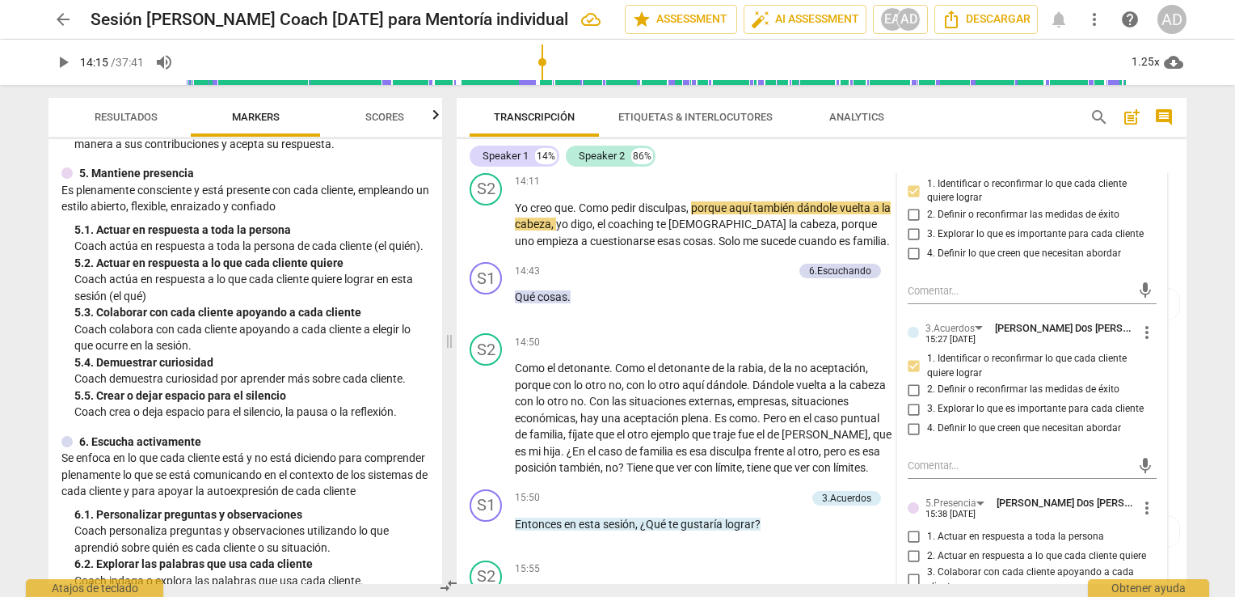
checkbox input "true"
click at [691, 255] on div "S1 play_arrow pause 14:43 + Add competency 6.Escuchando keyboard_arrow_right Qu…" at bounding box center [822, 290] width 730 height 71
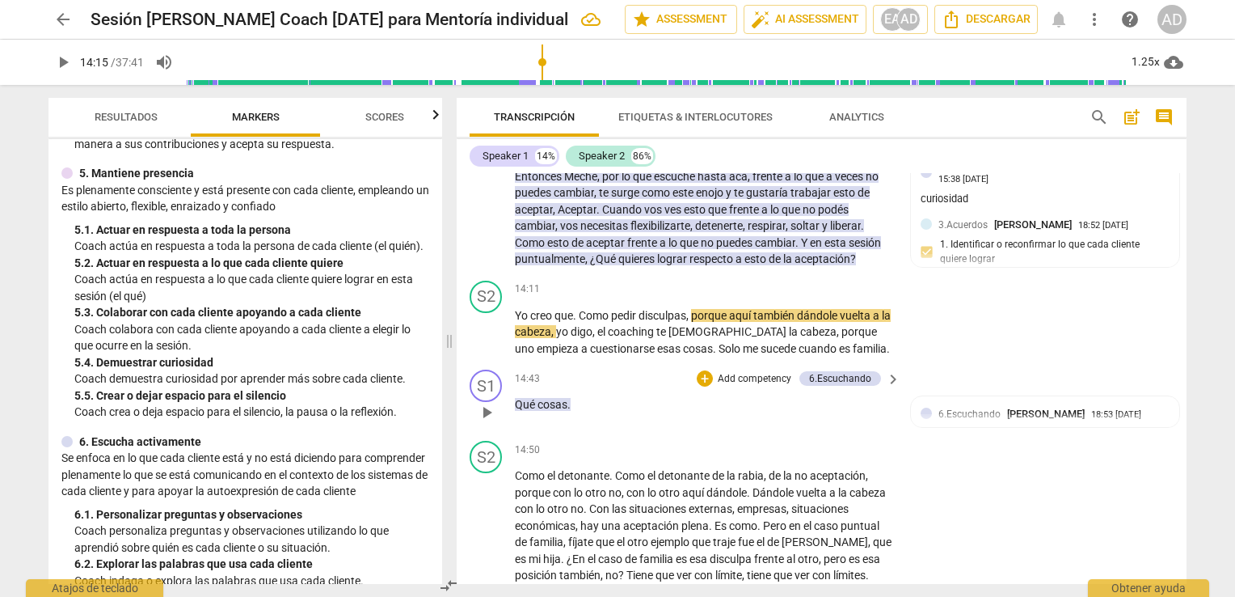
scroll to position [2915, 0]
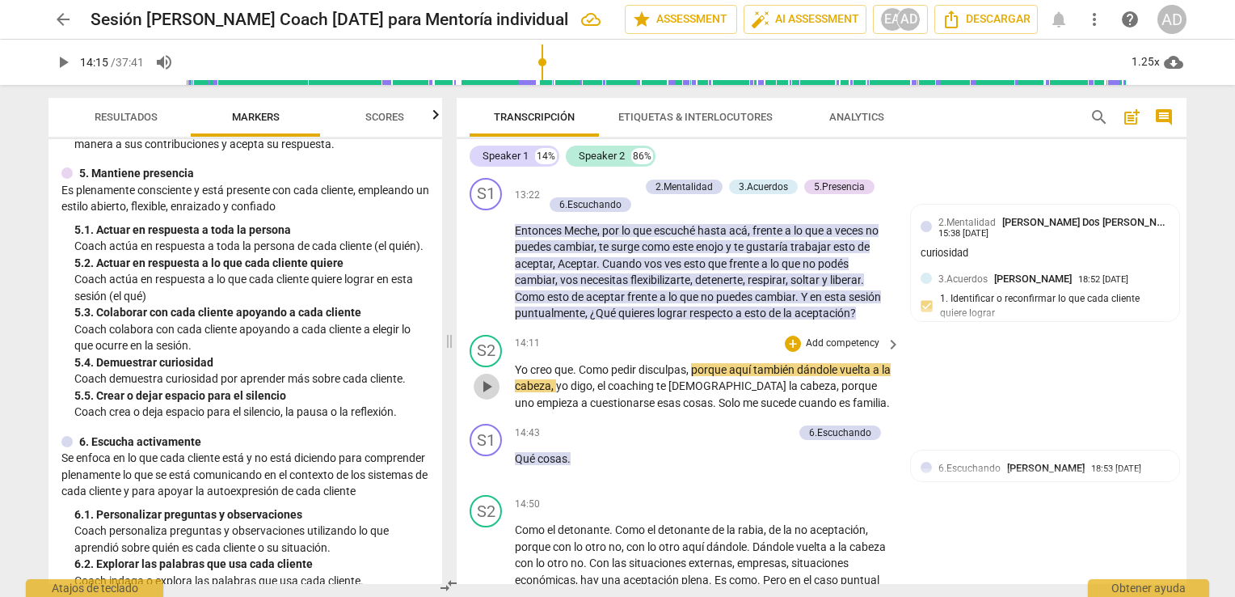
click at [490, 377] on span "play_arrow" at bounding box center [486, 386] width 19 height 19
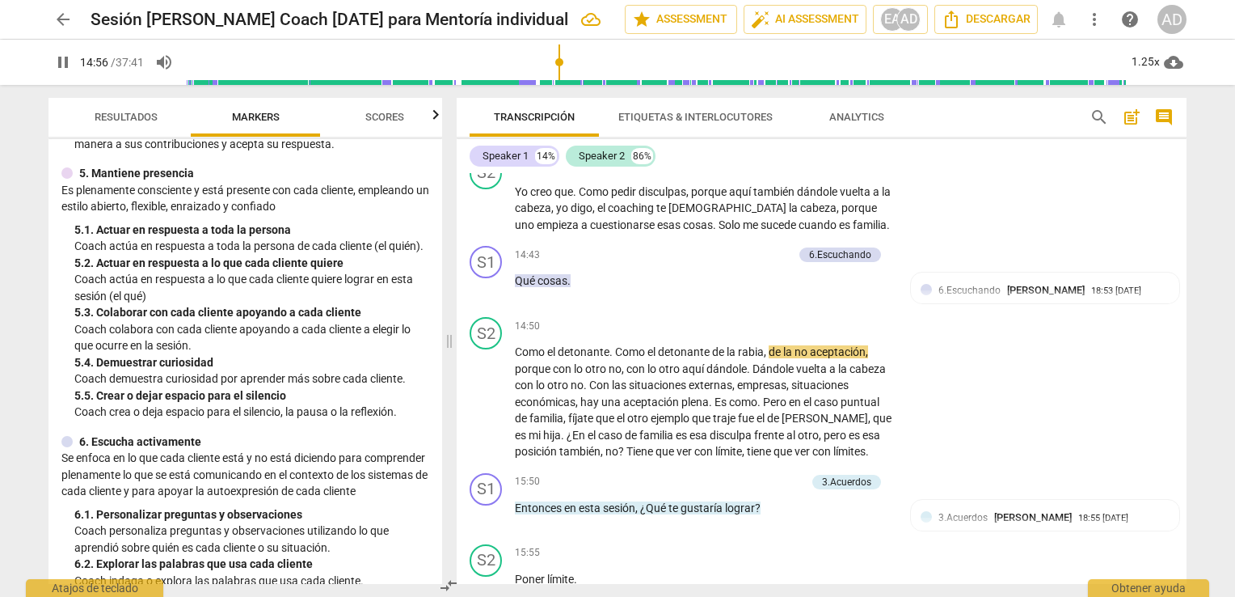
scroll to position [3051, 0]
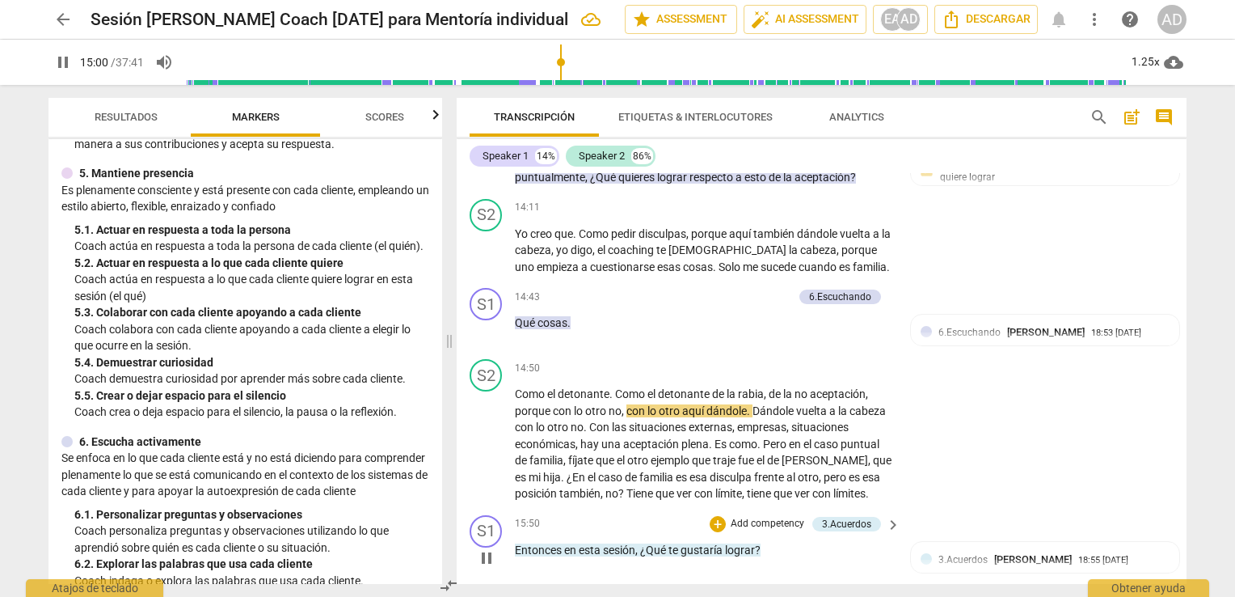
click at [749, 517] on p "Add competency" at bounding box center [767, 524] width 77 height 15
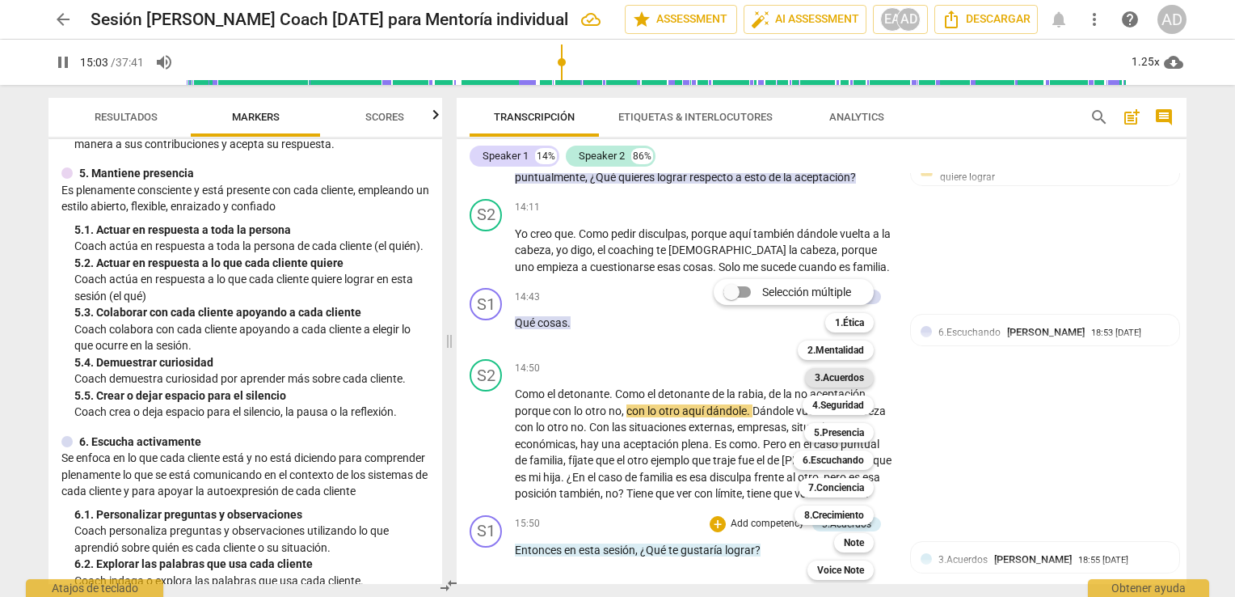
click at [855, 380] on b "3.Acuerdos" at bounding box center [839, 377] width 49 height 19
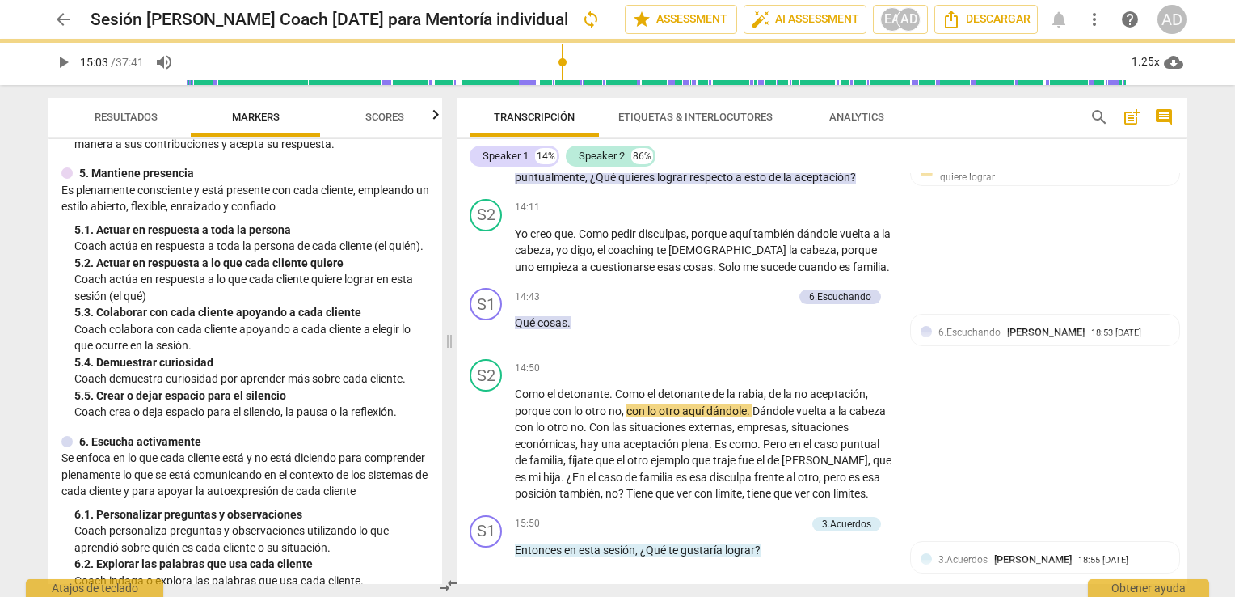
type input "904"
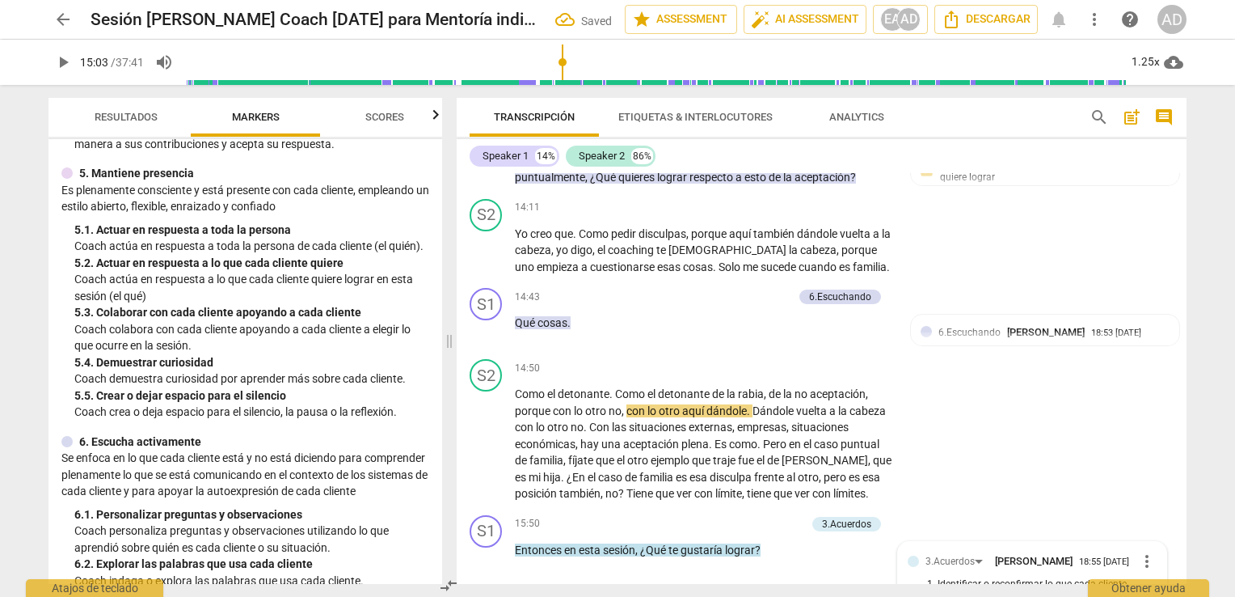
scroll to position [3280, 0]
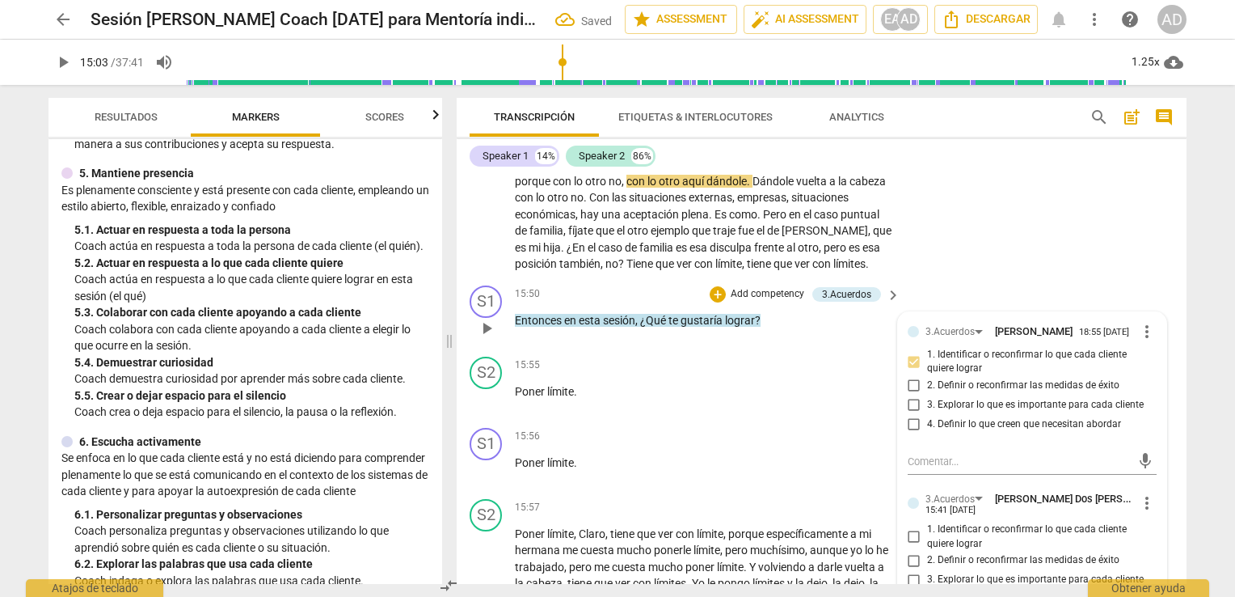
click at [939, 522] on span "1. Identificar o reconfirmar lo que cada cliente quiere lograr" at bounding box center [1038, 536] width 223 height 28
click at [927, 527] on input "1. Identificar o reconfirmar lo que cada cliente quiere lograr" at bounding box center [914, 536] width 26 height 19
checkbox input "true"
click at [970, 279] on div "S1 play_arrow pause 15:50 + Add competency 3.Acuerdos keyboard_arrow_right Ento…" at bounding box center [822, 314] width 730 height 71
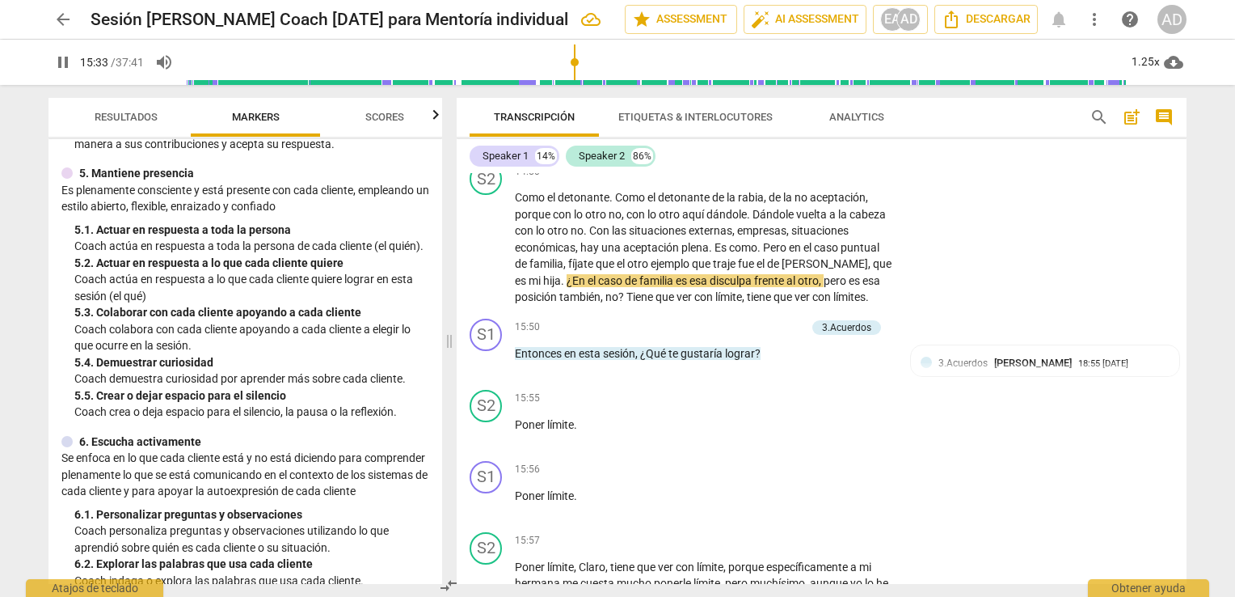
scroll to position [3219, 0]
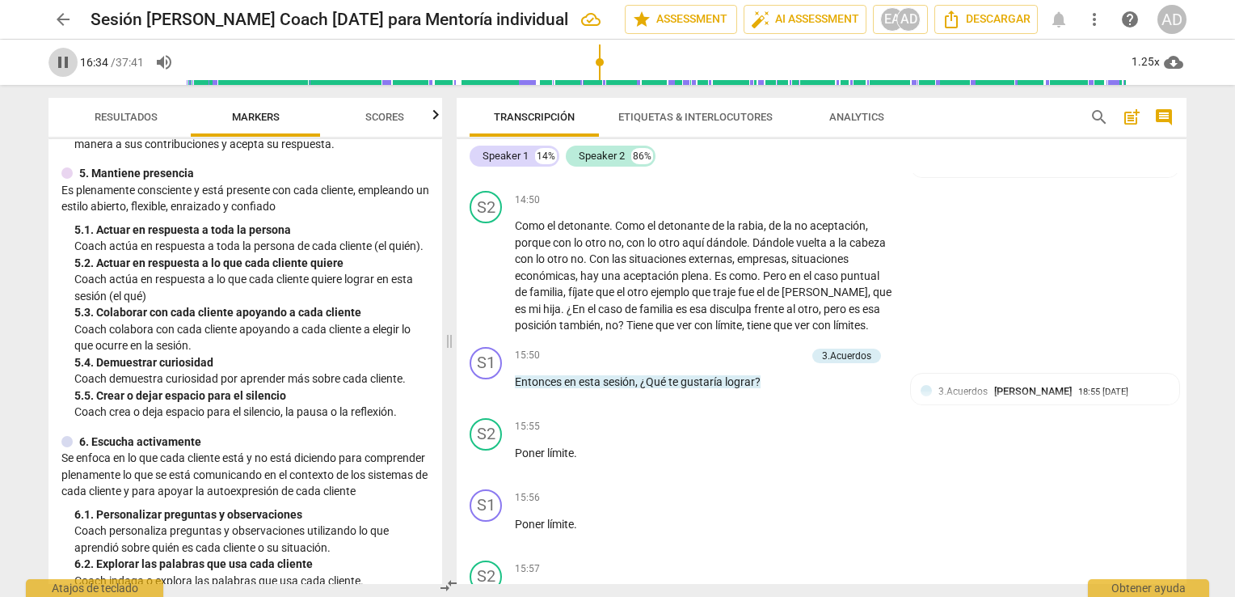
click at [55, 60] on span "pause" at bounding box center [62, 62] width 19 height 19
click at [55, 60] on span "play_arrow" at bounding box center [62, 62] width 19 height 19
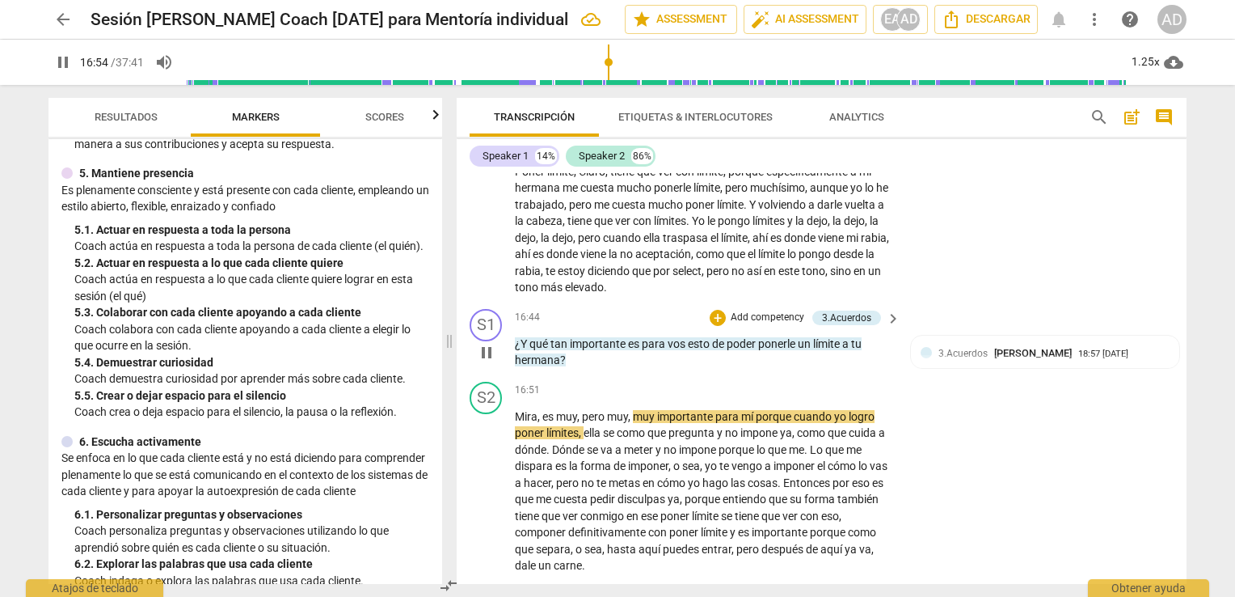
click at [769, 310] on p "Add competency" at bounding box center [767, 317] width 77 height 15
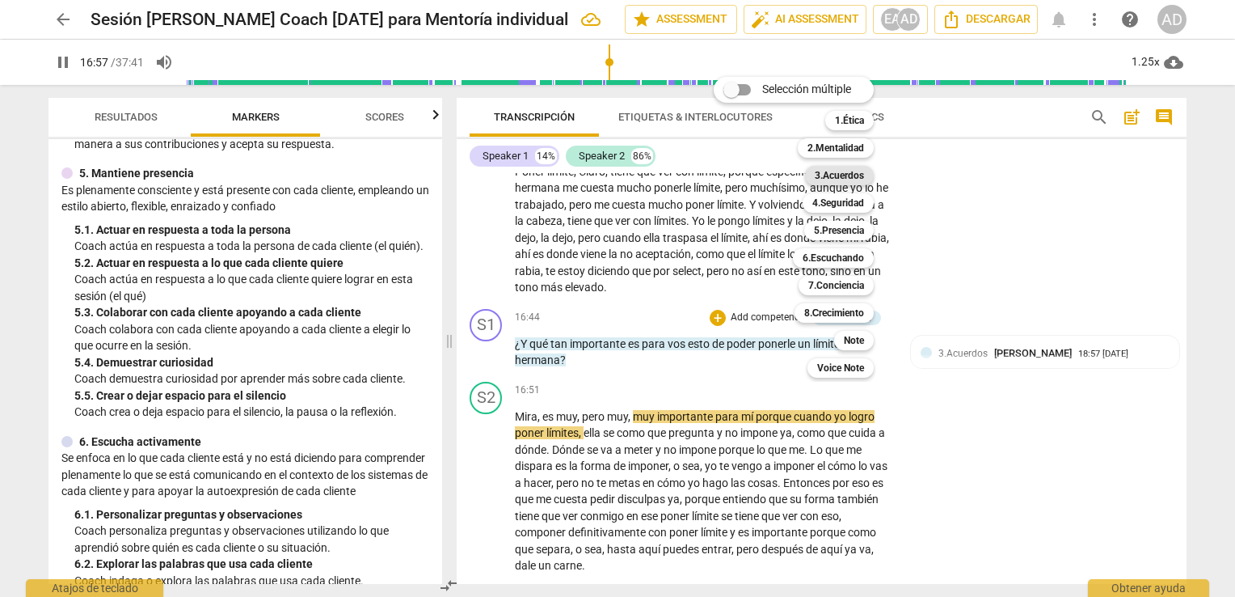
click at [838, 169] on b "3.Acuerdos" at bounding box center [839, 175] width 49 height 19
type input "1018"
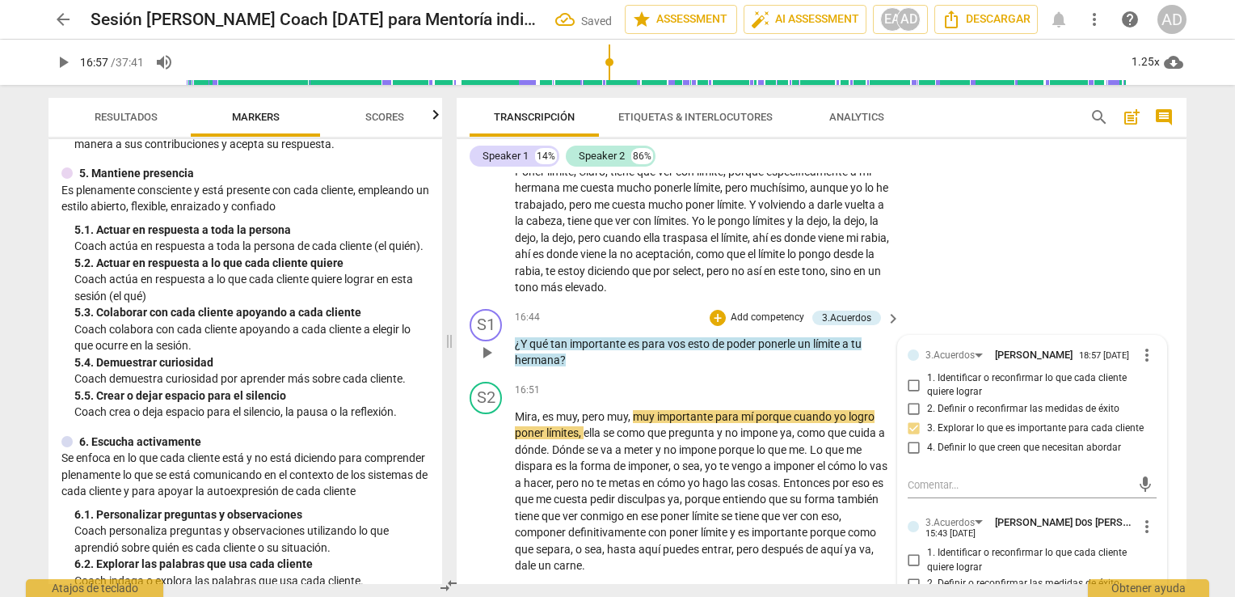
click at [980, 596] on span "3. Explorar lo que es importante para cada cliente" at bounding box center [1035, 603] width 217 height 15
click at [927, 593] on input "3. Explorar lo que es importante para cada cliente" at bounding box center [914, 602] width 26 height 19
checkbox input "true"
click at [996, 197] on div "S2 play_arrow pause 15:57 + Add competency keyboard_arrow_right Poner límite , …" at bounding box center [822, 216] width 730 height 172
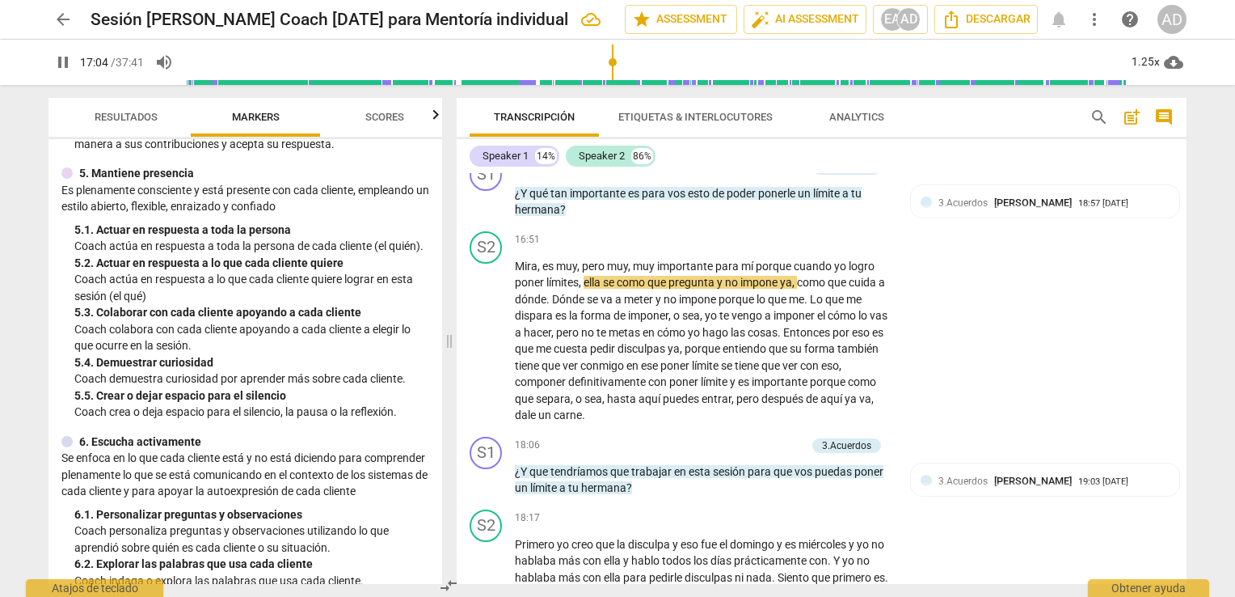
scroll to position [3820, 0]
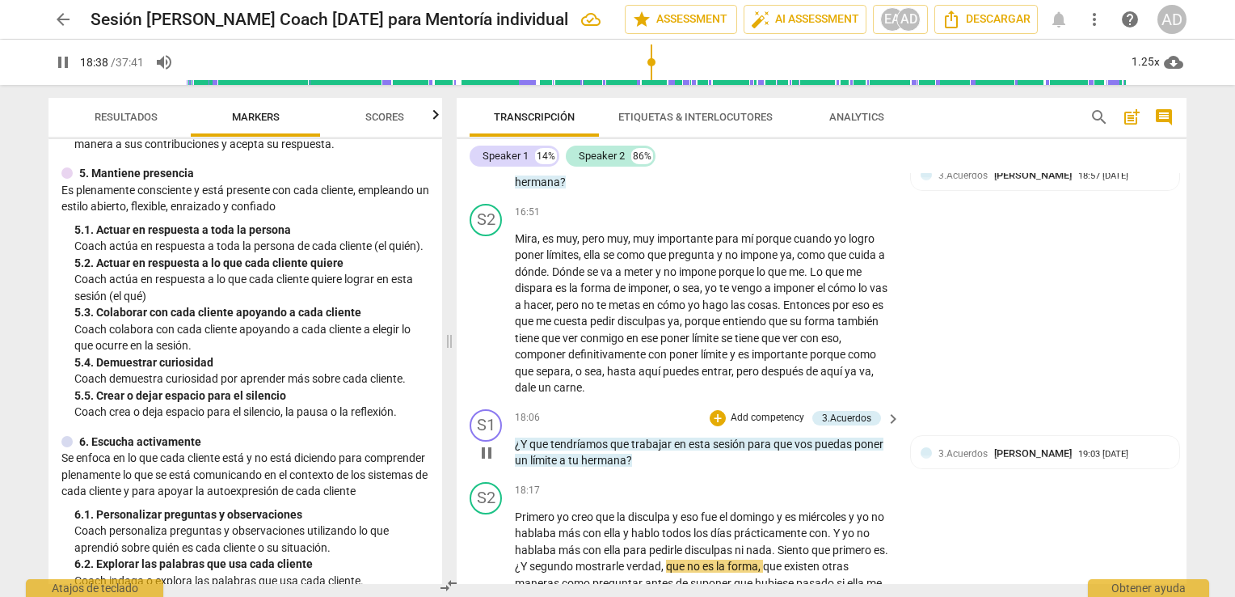
click at [766, 411] on p "Add competency" at bounding box center [767, 418] width 77 height 15
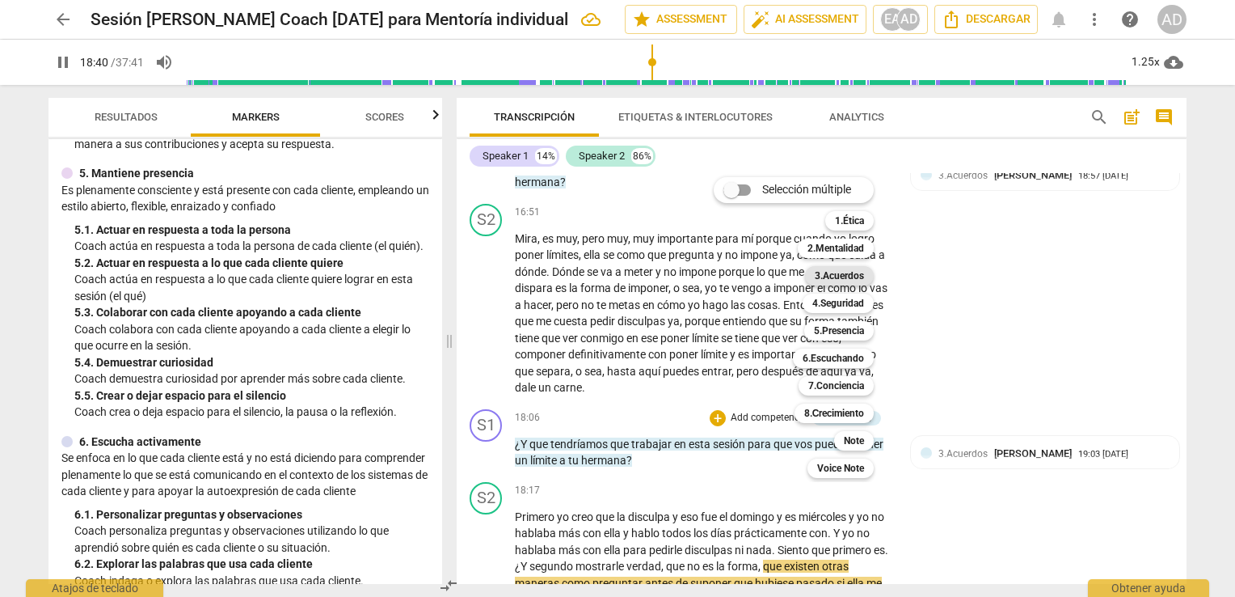
click at [841, 271] on b "3.Acuerdos" at bounding box center [839, 275] width 49 height 19
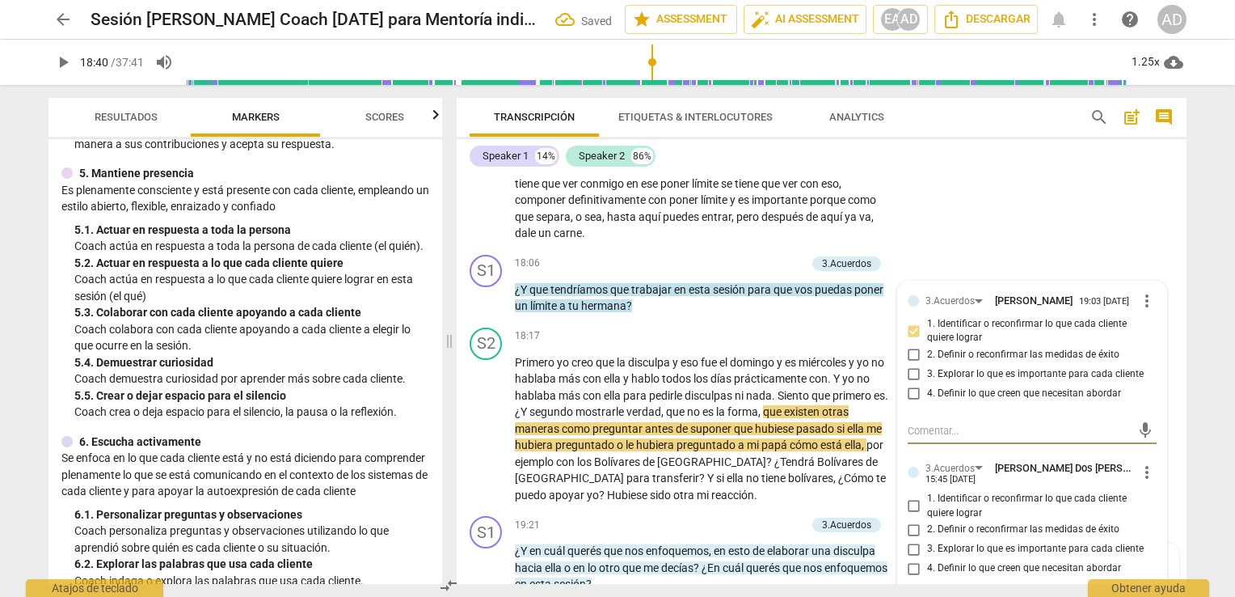
scroll to position [3988, 0]
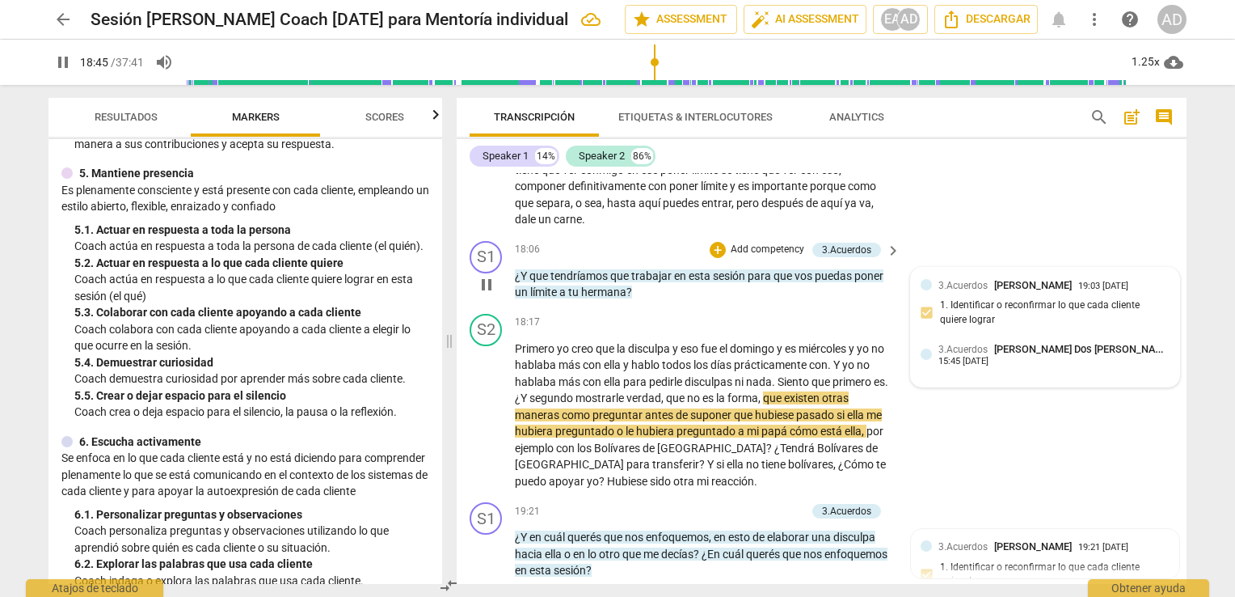
click at [980, 344] on span "3.Acuerdos" at bounding box center [963, 349] width 49 height 11
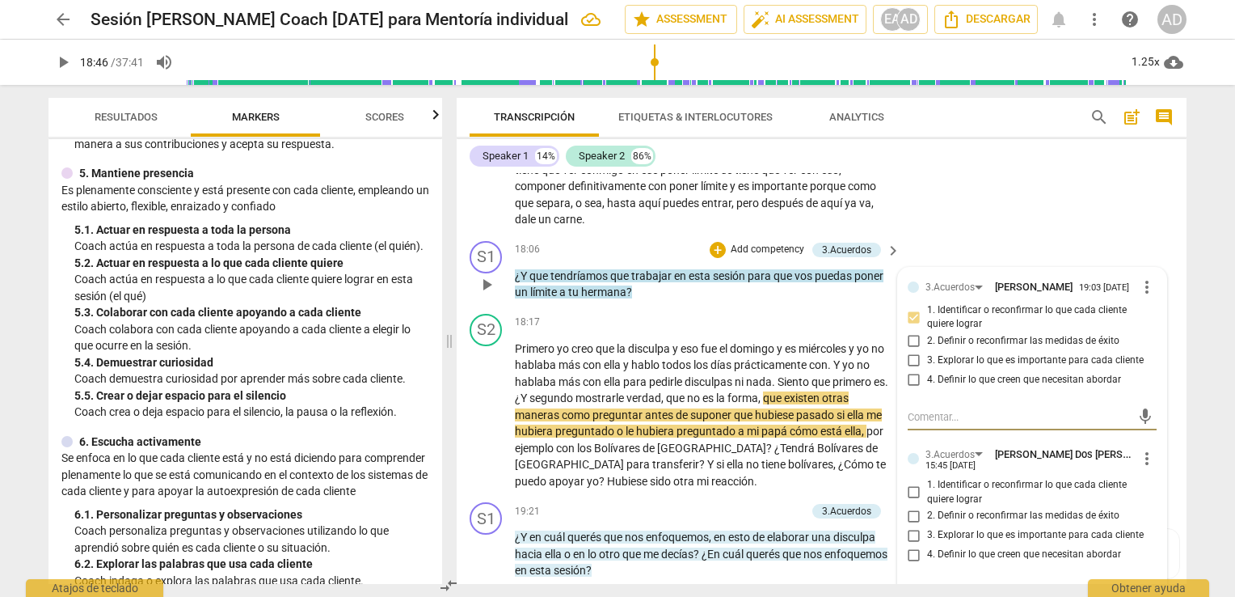
type input "1126"
click at [1000, 547] on span "4. Definir lo que creen que necesitan abordar" at bounding box center [1024, 554] width 194 height 15
click at [927, 545] on input "4. Definir lo que creen que necesitan abordar" at bounding box center [914, 554] width 26 height 19
checkbox input "true"
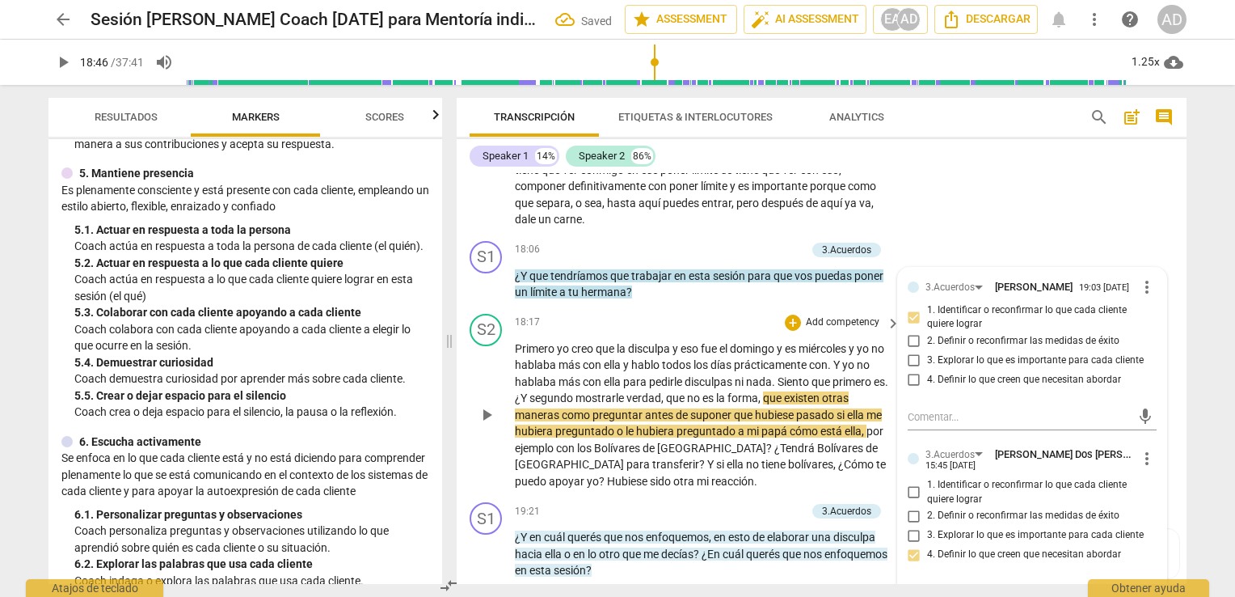
click at [745, 391] on p "Primero yo creo que la disculpa y eso fue el domingo y es miércoles y yo no hab…" at bounding box center [704, 415] width 378 height 150
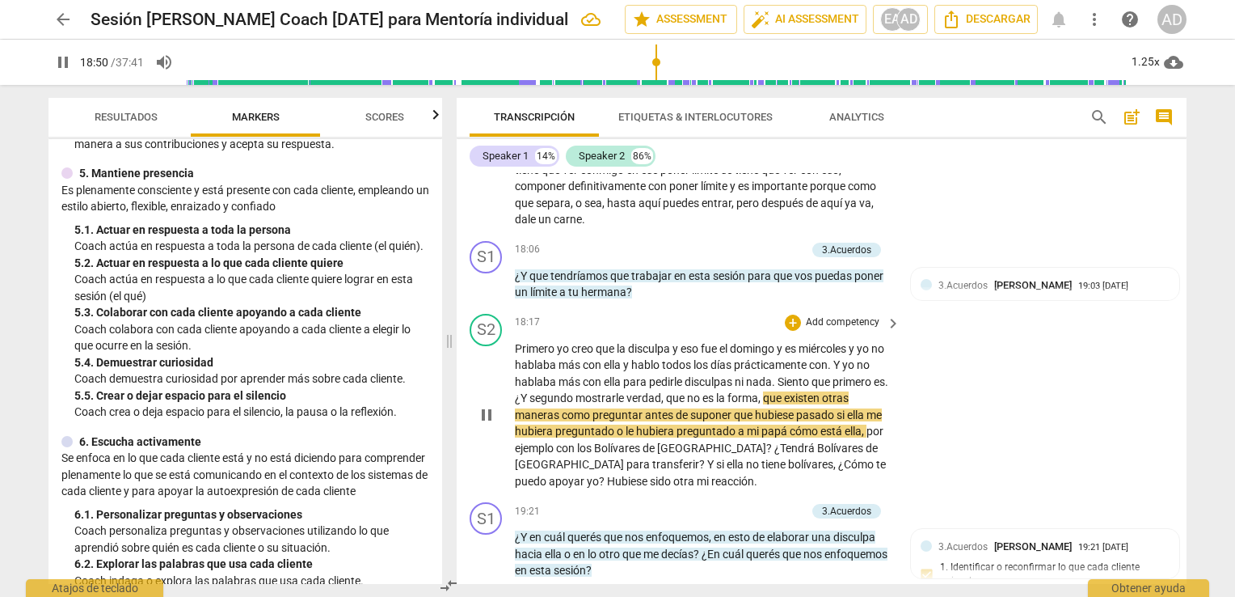
click at [1011, 349] on div "S2 play_arrow pause 18:17 + Add competency keyboard_arrow_right Primero yo creo…" at bounding box center [822, 401] width 730 height 189
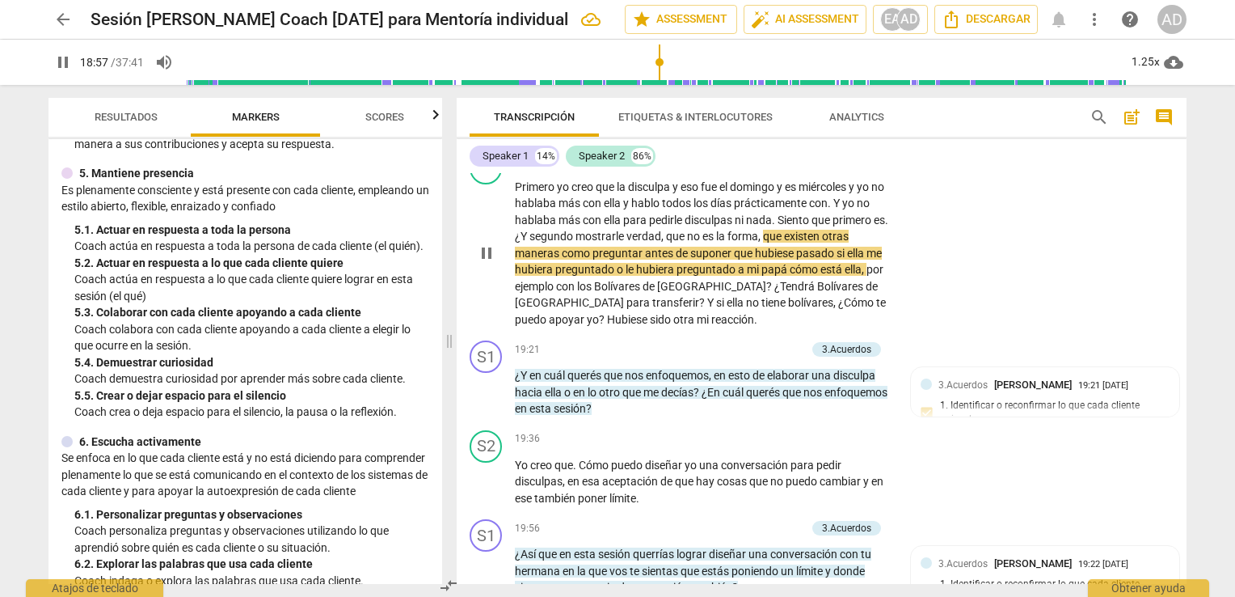
scroll to position [4182, 0]
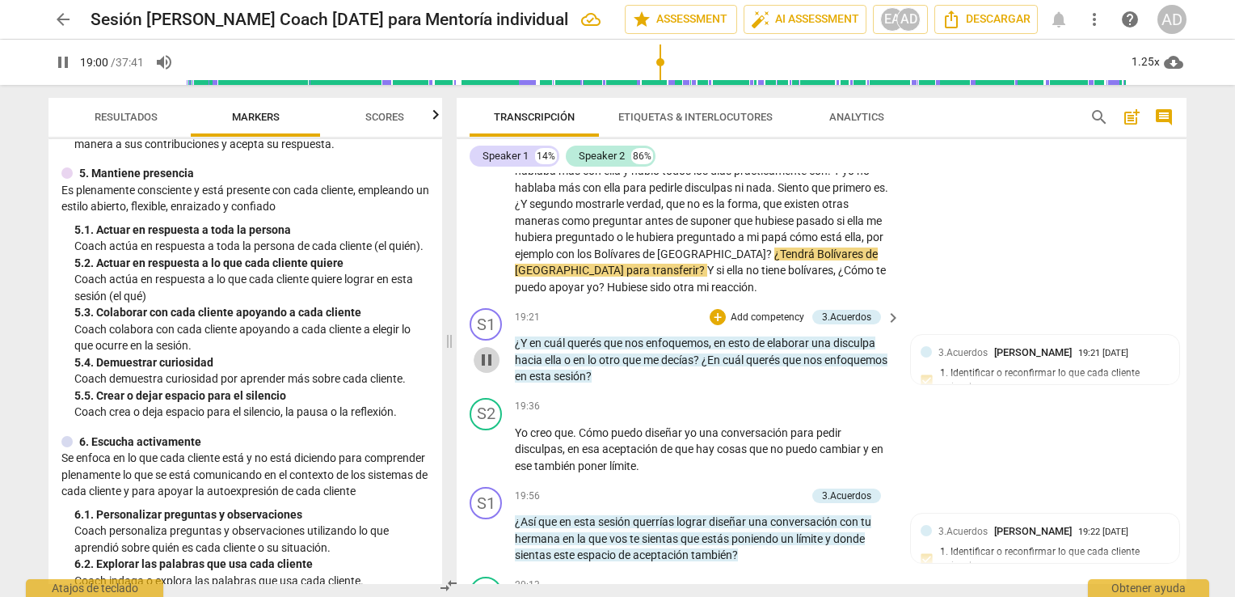
click at [489, 350] on span "pause" at bounding box center [486, 359] width 19 height 19
type input "1140"
click at [773, 310] on p "Add competency" at bounding box center [767, 317] width 77 height 15
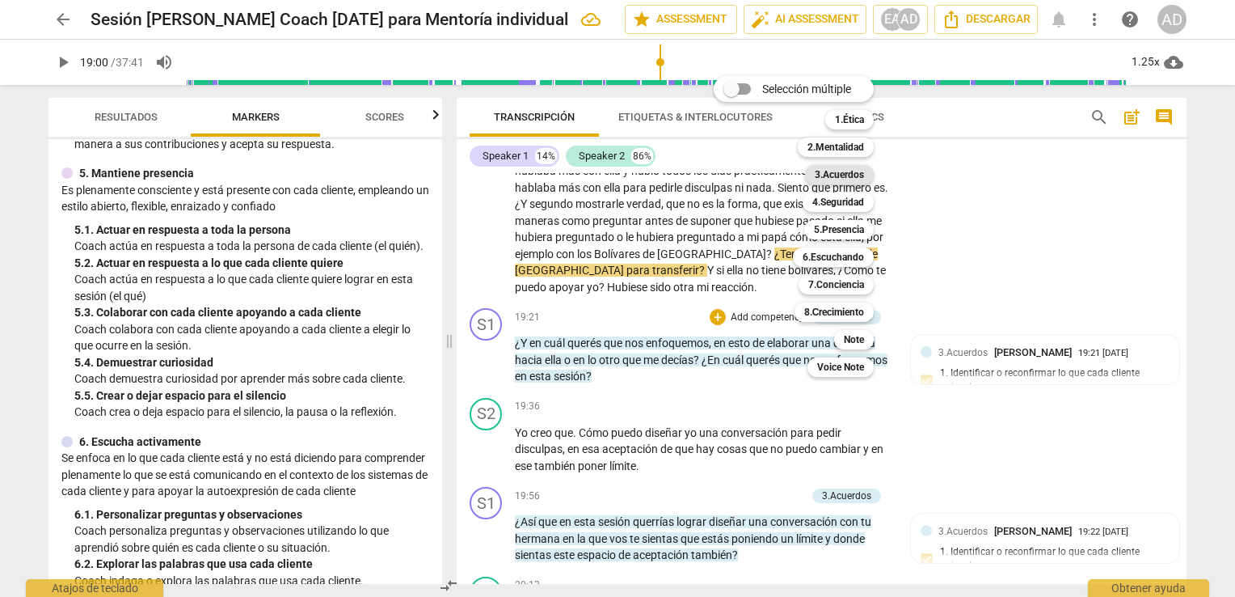
click at [835, 171] on b "3.Acuerdos" at bounding box center [839, 174] width 49 height 19
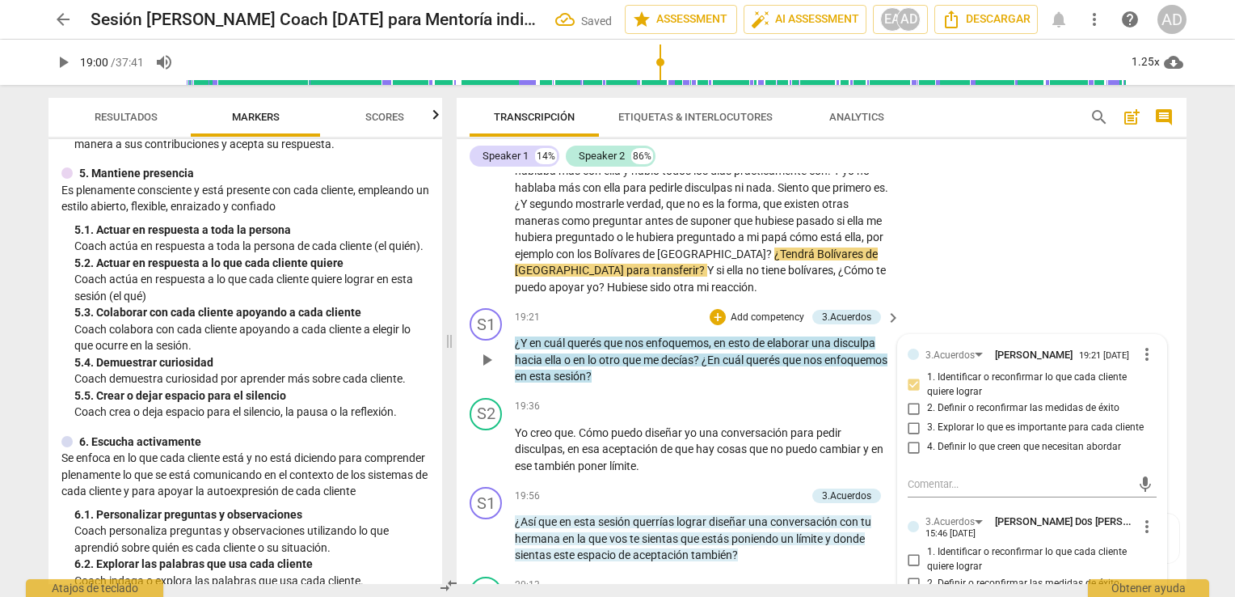
click at [976, 545] on span "1. Identificar o reconfirmar lo que cada cliente quiere lograr" at bounding box center [1038, 559] width 223 height 28
click at [927, 550] on input "1. Identificar o reconfirmar lo que cada cliente quiere lograr" at bounding box center [914, 559] width 26 height 19
checkbox input "true"
click at [1003, 167] on div "Speaker 1 14% Speaker 2 86%" at bounding box center [822, 155] width 704 height 27
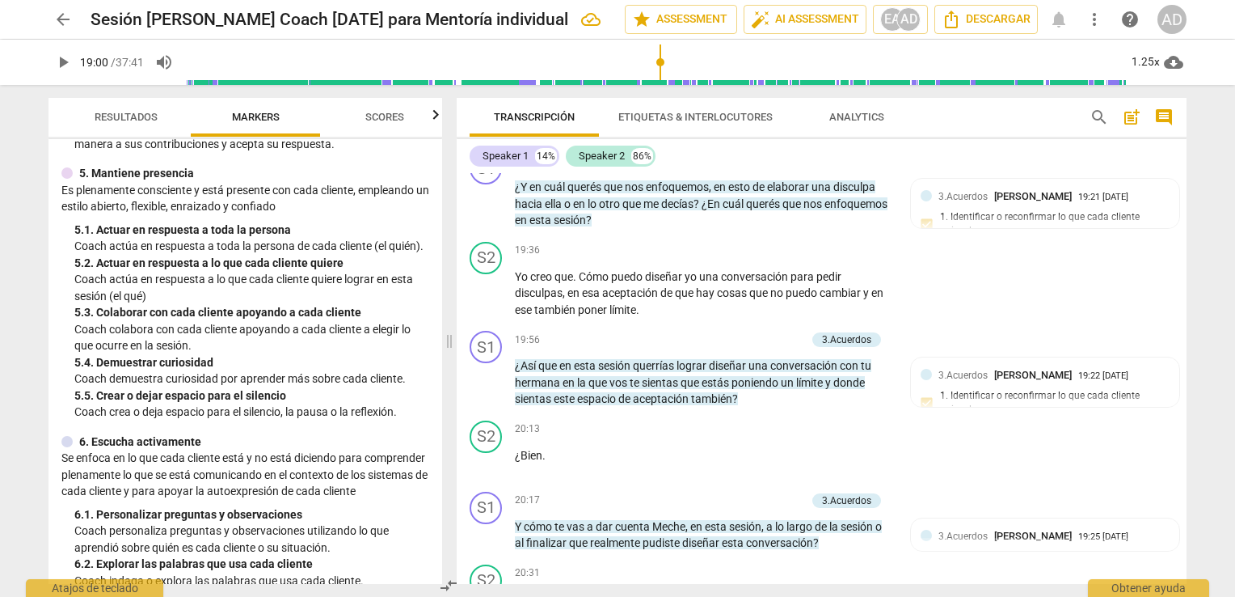
scroll to position [4325, 0]
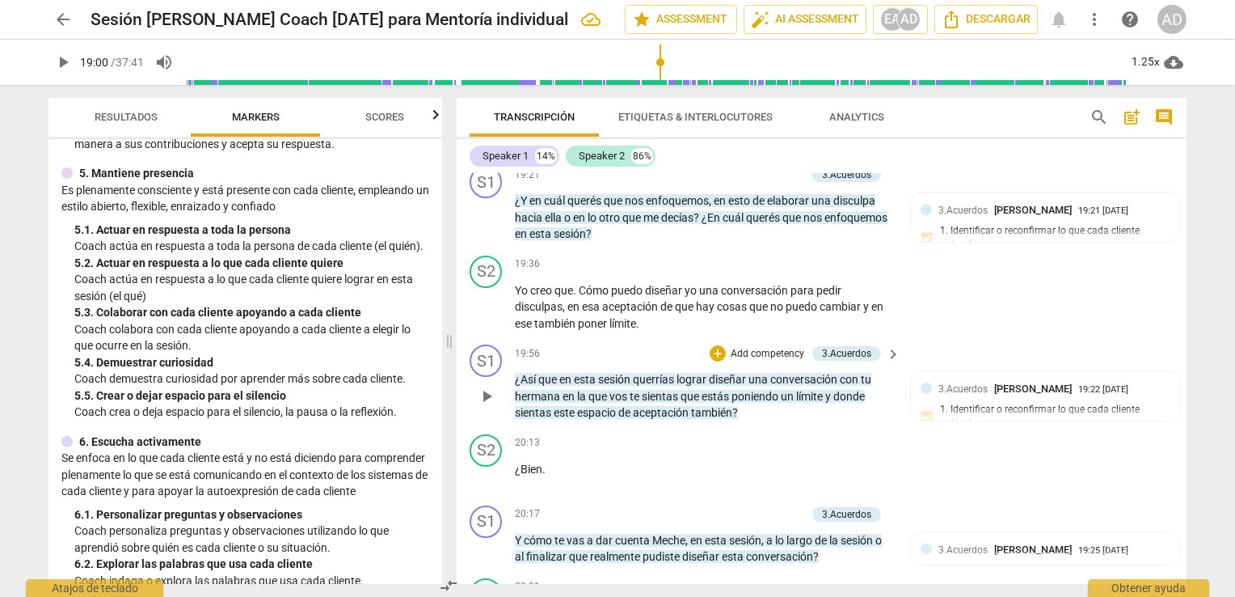
click at [779, 347] on p "Add competency" at bounding box center [767, 354] width 77 height 15
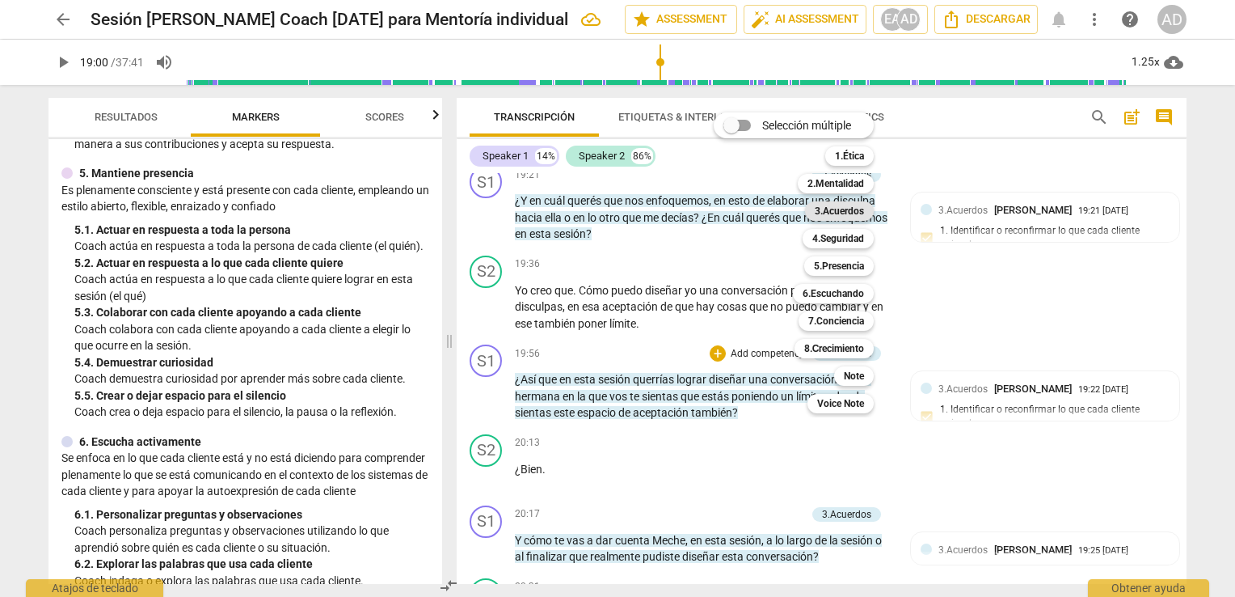
click at [858, 218] on b "3.Acuerdos" at bounding box center [839, 210] width 49 height 19
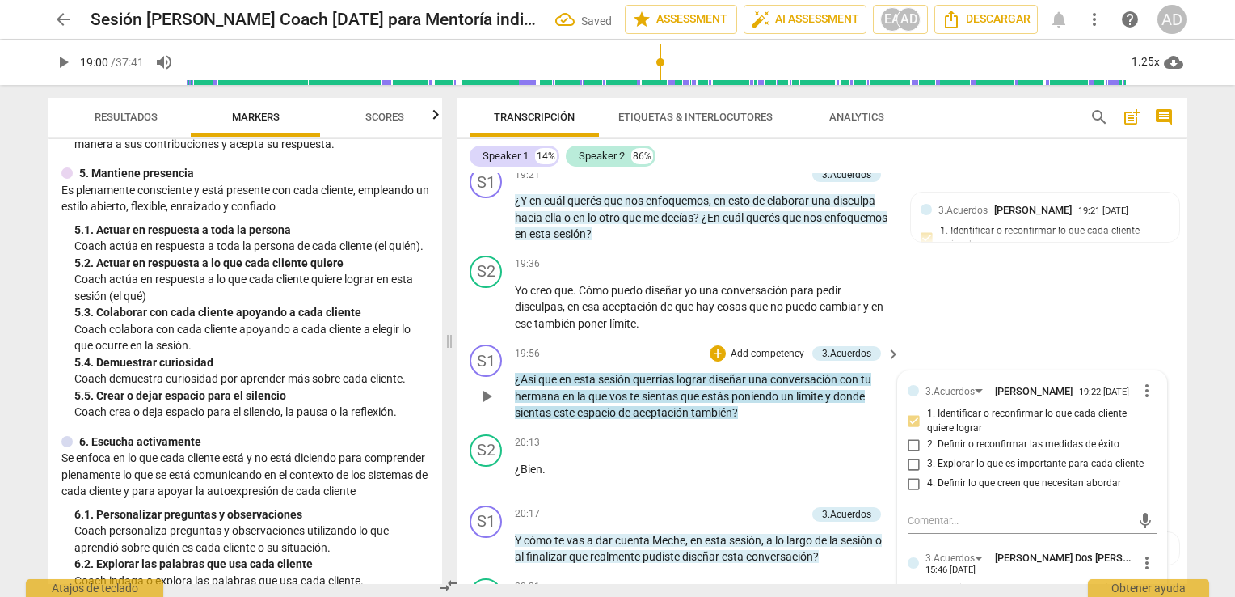
click at [959, 581] on span "1. Identificar o reconfirmar lo que cada cliente quiere lograr" at bounding box center [1038, 595] width 223 height 28
click at [927, 586] on input "1. Identificar o reconfirmar lo que cada cliente quiere lograr" at bounding box center [914, 595] width 26 height 19
checkbox input "true"
click at [988, 249] on div "S2 play_arrow pause 19:36 + Add competency keyboard_arrow_right Yo creo que . C…" at bounding box center [822, 294] width 730 height 90
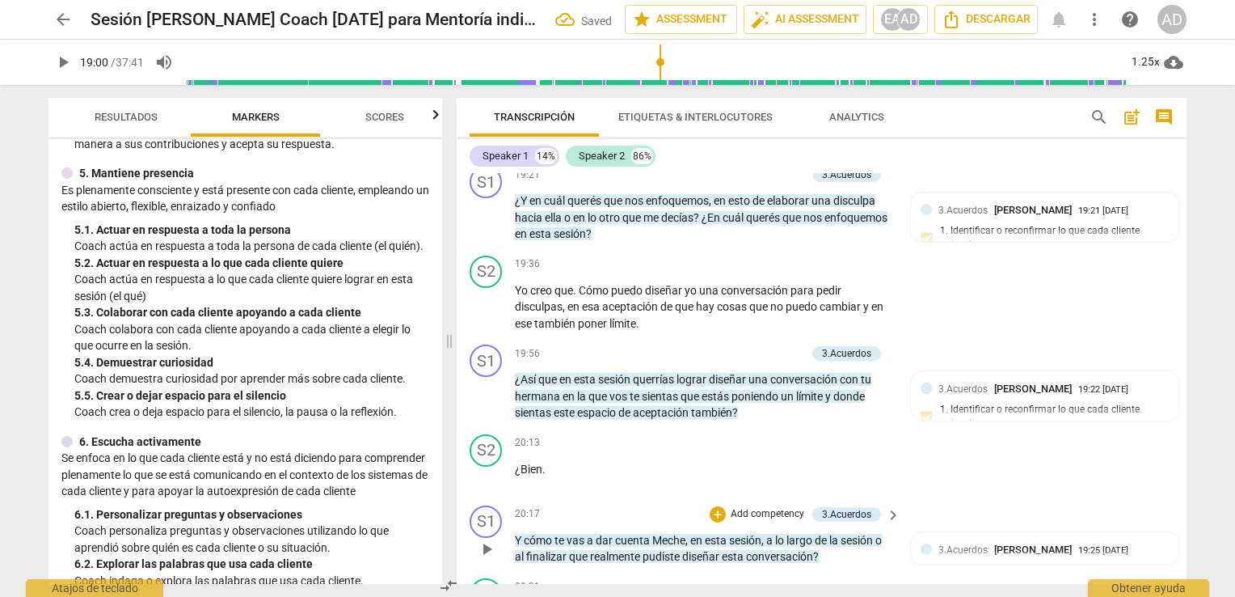
click at [764, 507] on p "Add competency" at bounding box center [767, 514] width 77 height 15
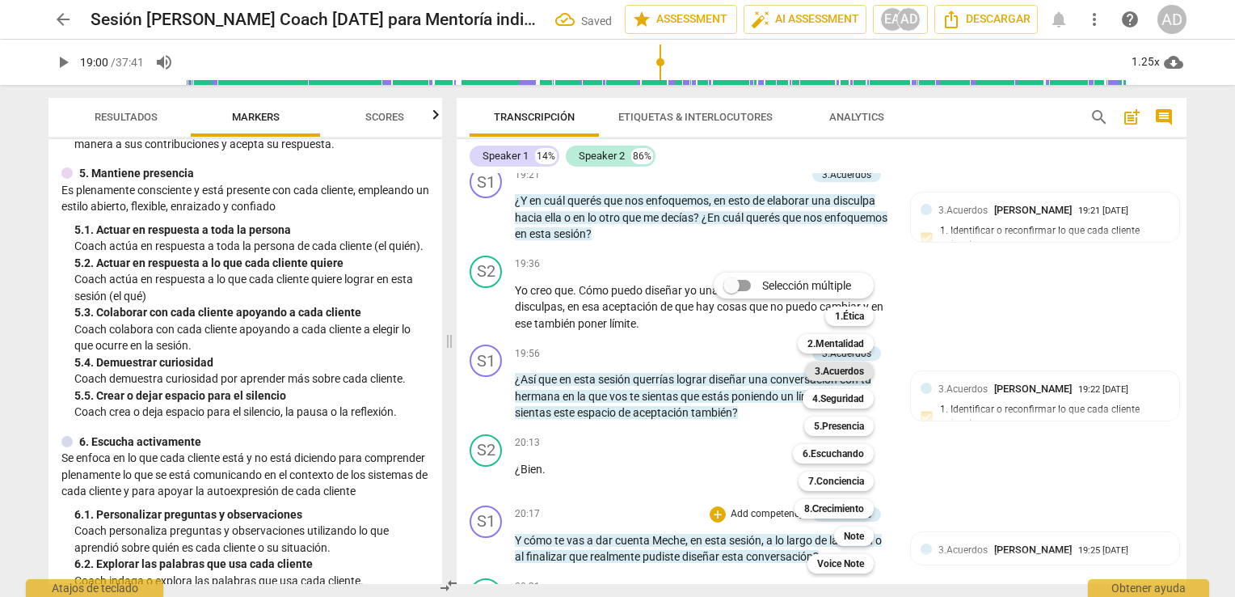
click at [847, 372] on b "3.Acuerdos" at bounding box center [839, 370] width 49 height 19
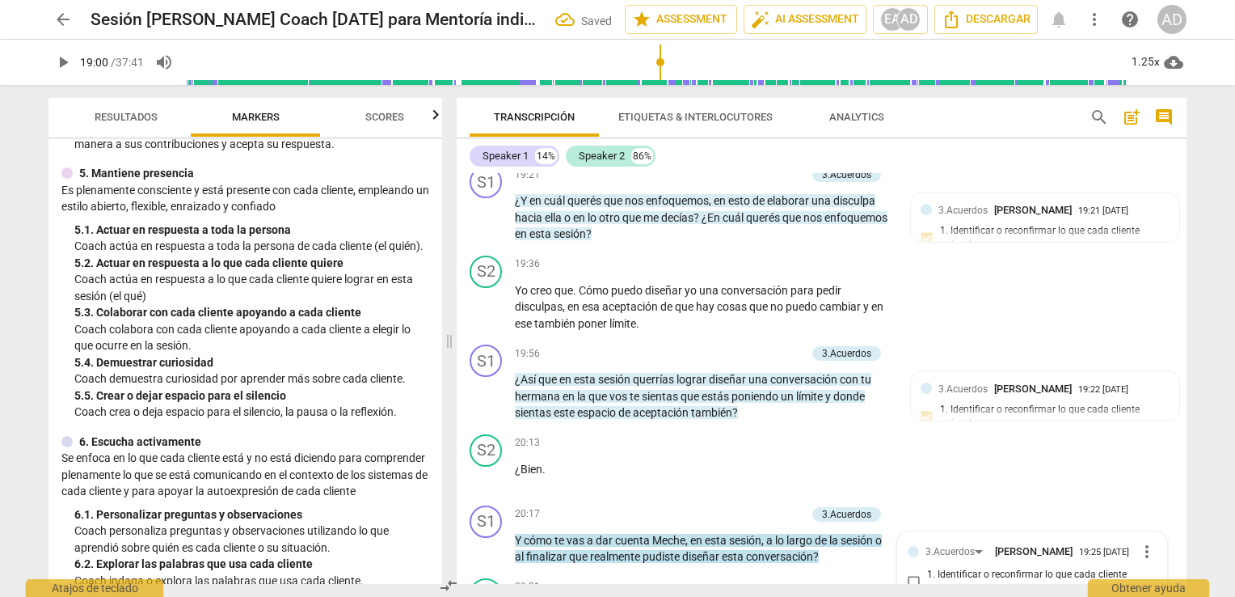
scroll to position [4542, 0]
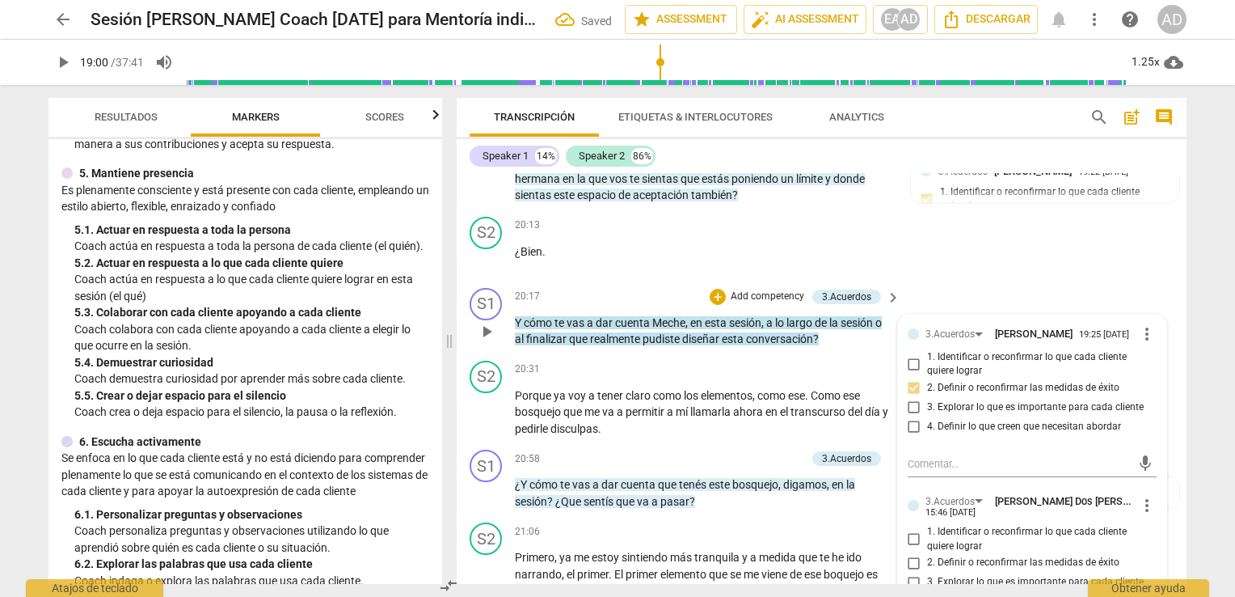
click at [948, 575] on span "3. Explorar lo que es importante para cada cliente" at bounding box center [1035, 582] width 217 height 15
click at [927, 572] on input "3. Explorar lo que es importante para cada cliente" at bounding box center [914, 581] width 26 height 19
checkbox input "true"
click at [988, 555] on span "2. Definir o reconfirmar las medidas de éxito" at bounding box center [1023, 562] width 192 height 15
click at [927, 553] on input "2. Definir o reconfirmar las medidas de éxito" at bounding box center [914, 562] width 26 height 19
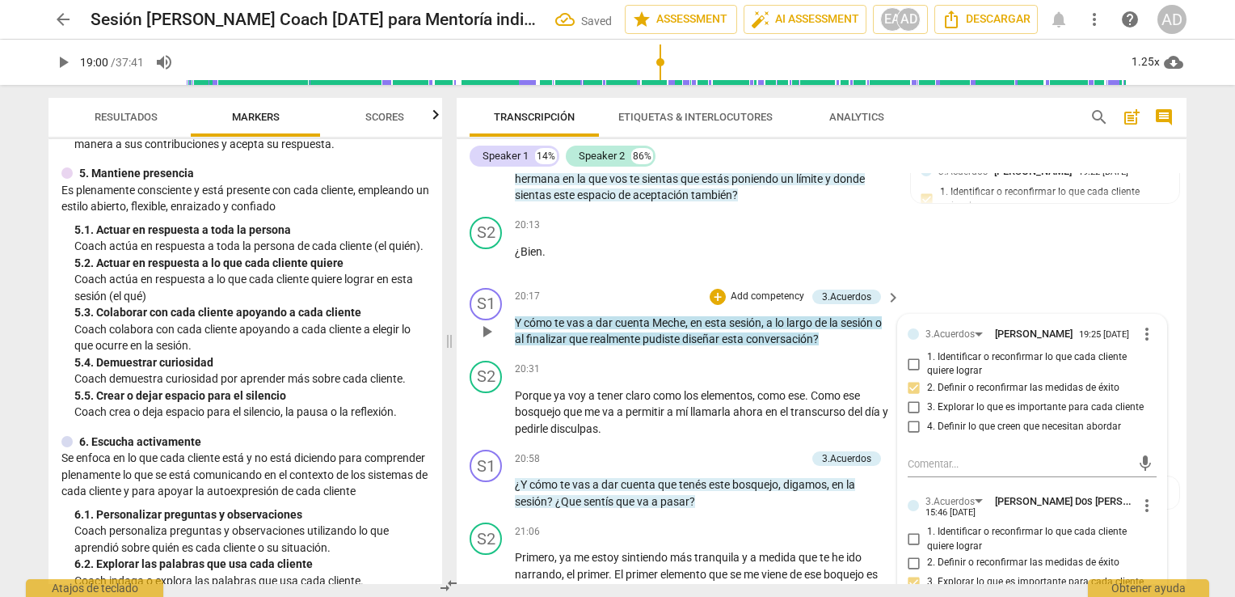
checkbox input "true"
click at [913, 572] on input "3. Explorar lo que es importante para cada cliente" at bounding box center [914, 581] width 26 height 19
click at [909, 572] on input "3. Explorar lo que es importante para cada cliente" at bounding box center [914, 581] width 26 height 19
checkbox input "false"
click at [1190, 285] on div "Transcripción Etiquetas & Interlocutores Analytics search post_add comment Spea…" at bounding box center [824, 341] width 749 height 512
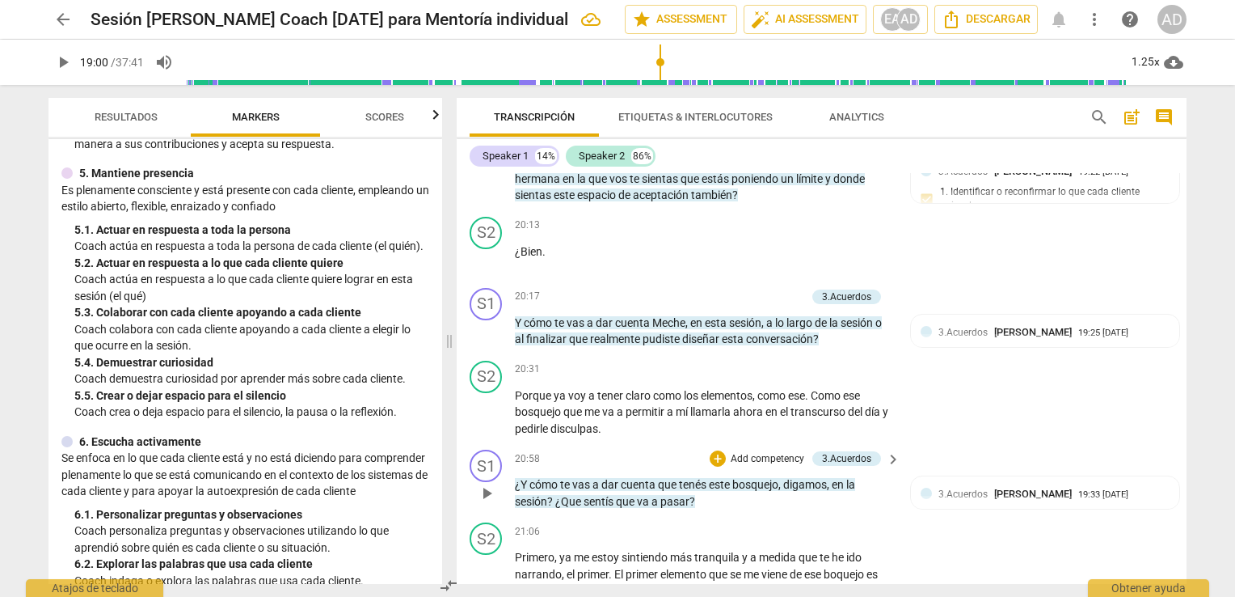
click at [749, 452] on p "Add competency" at bounding box center [767, 459] width 77 height 15
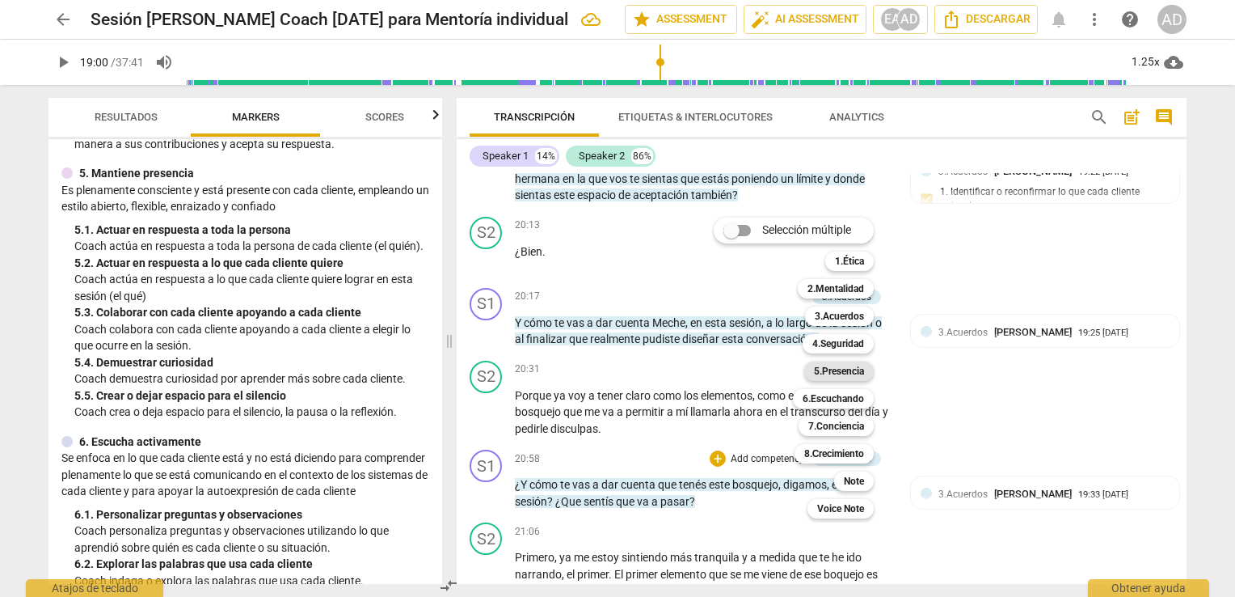
click at [845, 374] on b "5.Presencia" at bounding box center [839, 370] width 50 height 19
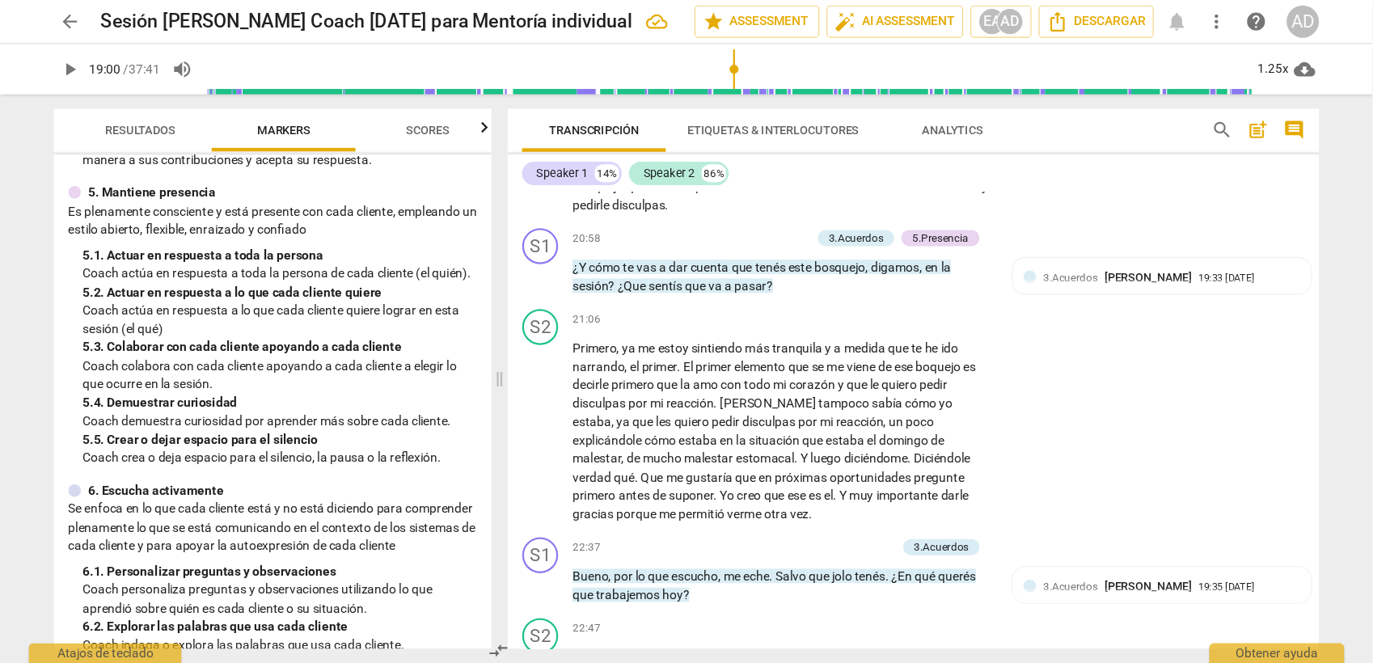
scroll to position [4786, 0]
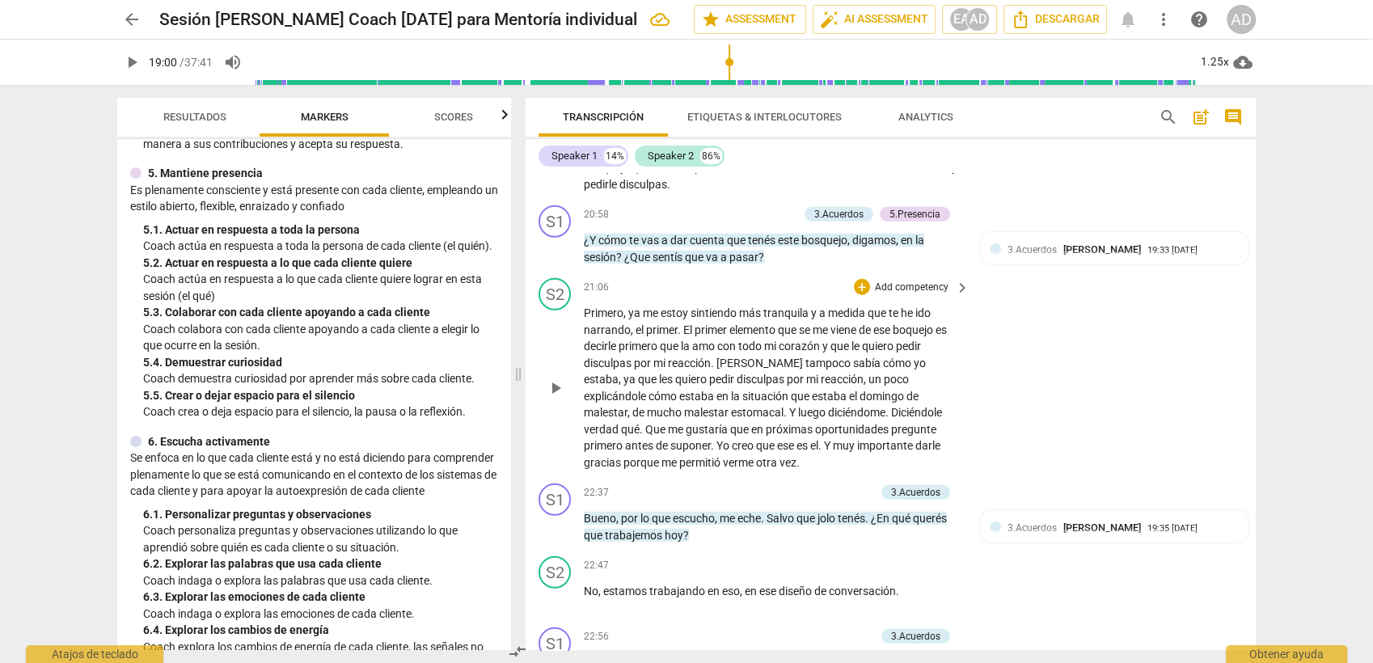
drag, startPoint x: 1197, startPoint y: 0, endPoint x: 948, endPoint y: 196, distance: 316.1
click at [948, 278] on div "+ Add competency keyboard_arrow_right" at bounding box center [911, 287] width 120 height 18
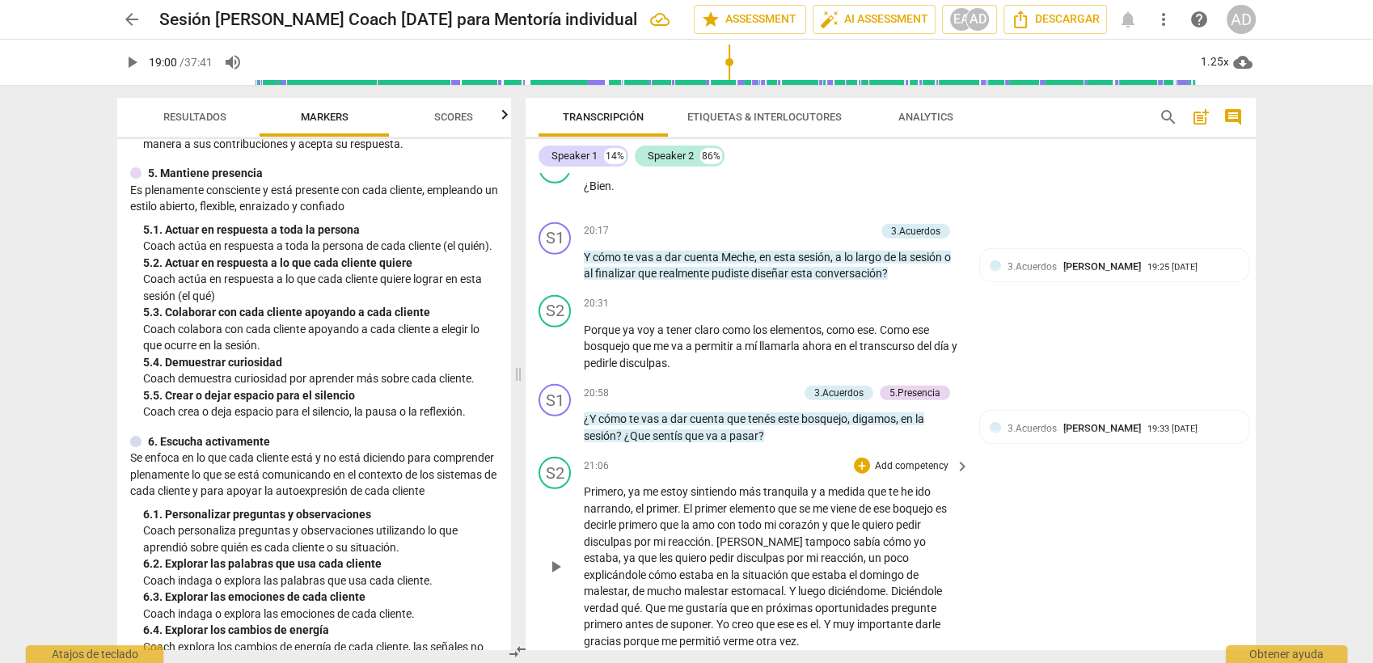
scroll to position [4606, 0]
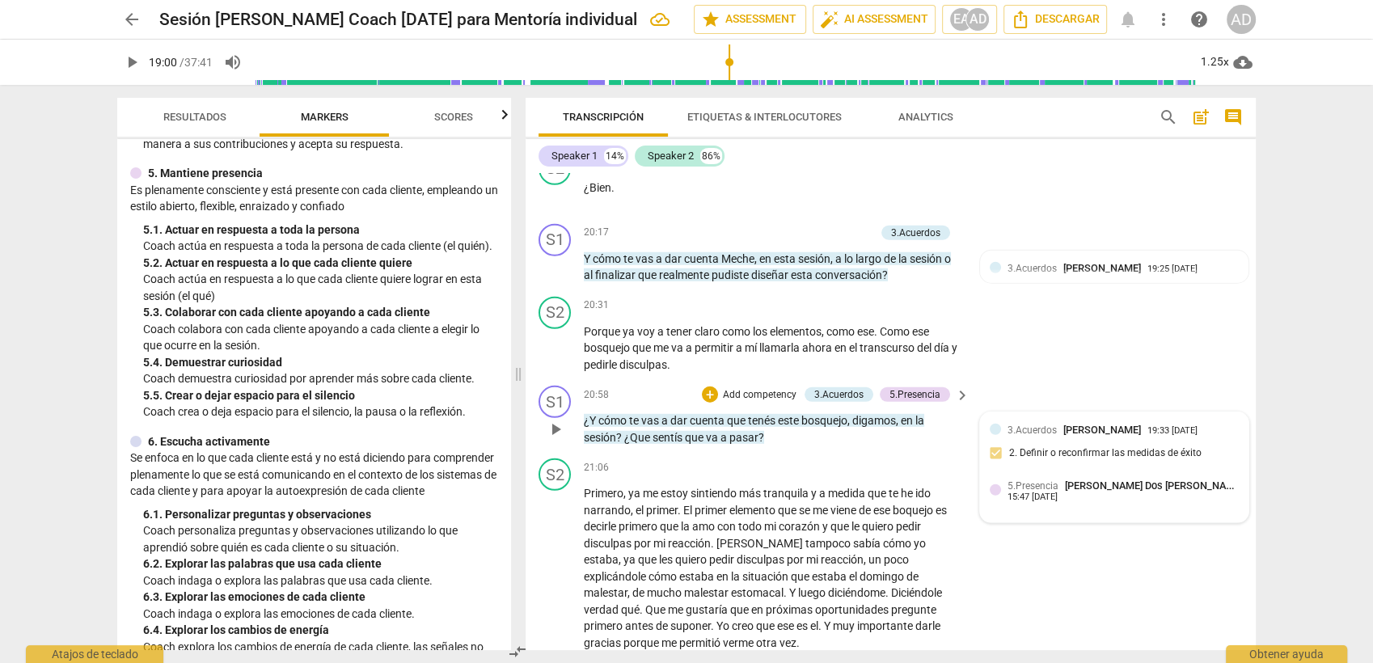
click at [1058, 478] on div "5.Presencia Ana Dos Santos" at bounding box center [1122, 485] width 231 height 15
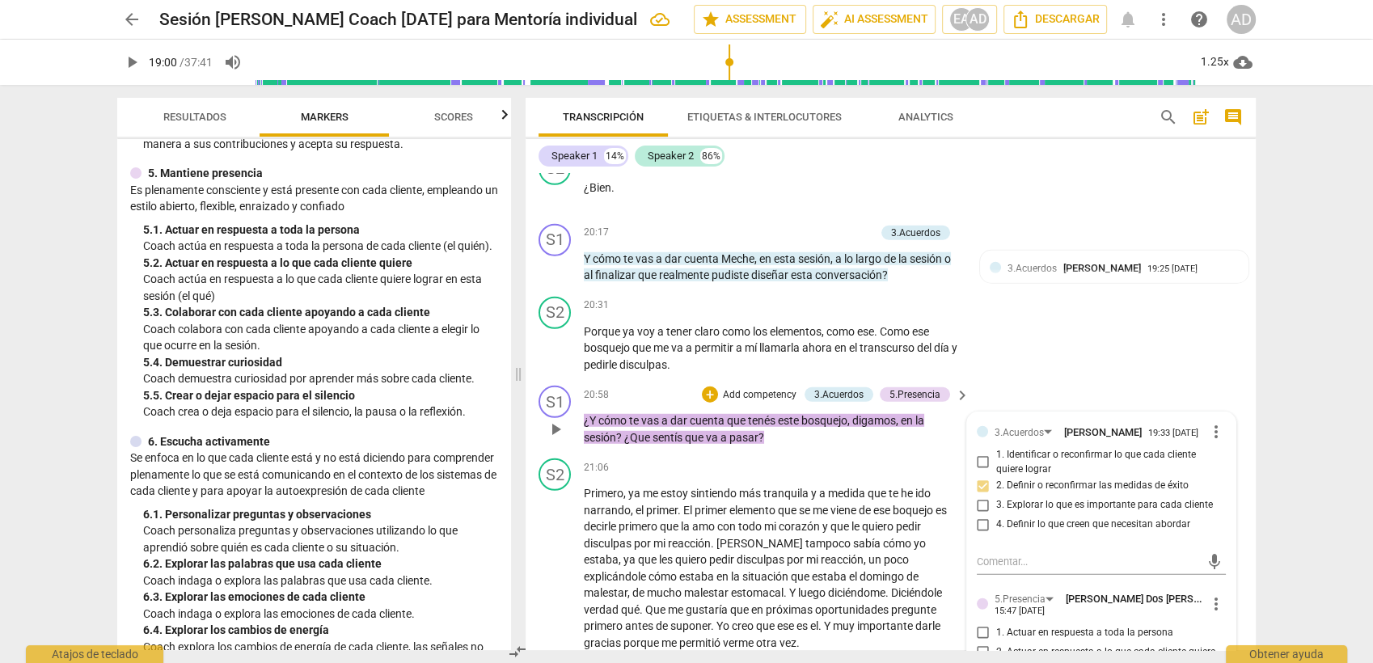
click at [1015, 596] on span "2. Actuar en respuesta a lo que cada cliente quiere" at bounding box center [1105, 652] width 219 height 15
click at [996, 596] on input "2. Actuar en respuesta a lo que cada cliente quiere" at bounding box center [983, 651] width 26 height 19
checkbox input "true"
click at [1235, 358] on div "arrow_back Sesión Estefania Coach 10-09-25 para Mentoría individual edit star A…" at bounding box center [686, 331] width 1373 height 663
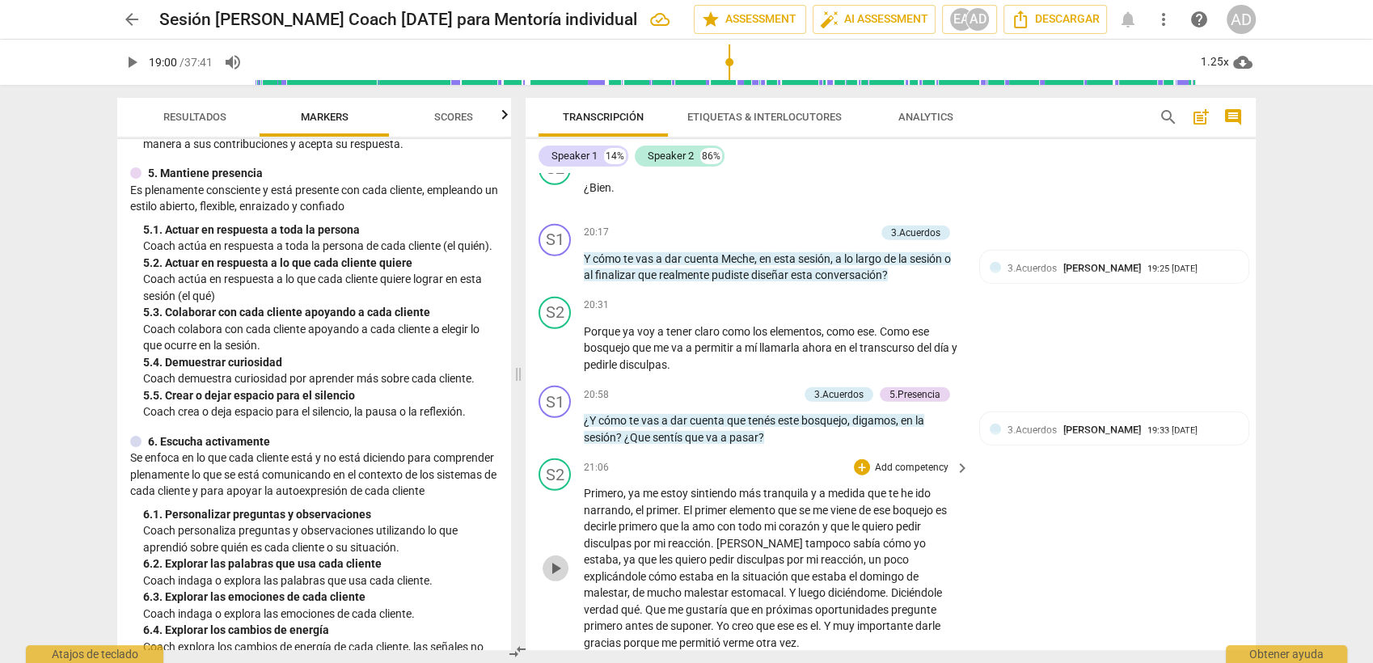
click at [543, 559] on span "play_arrow" at bounding box center [556, 568] width 26 height 19
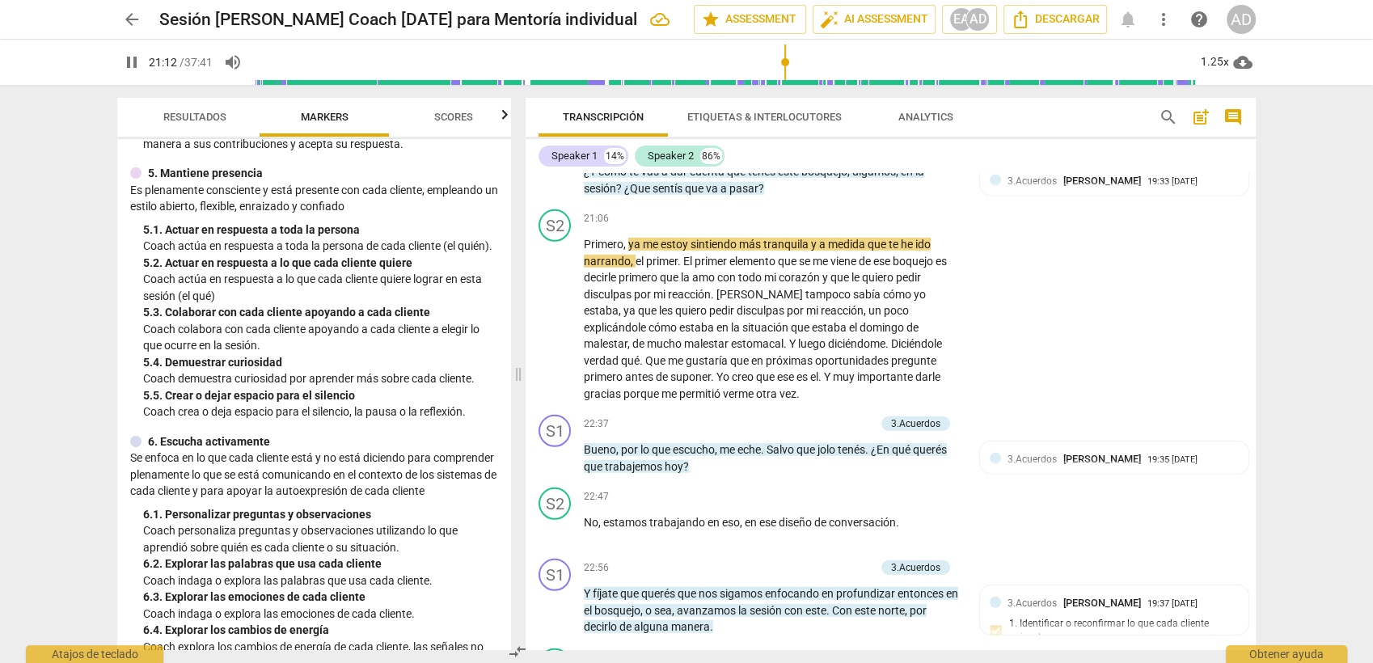
scroll to position [4801, 0]
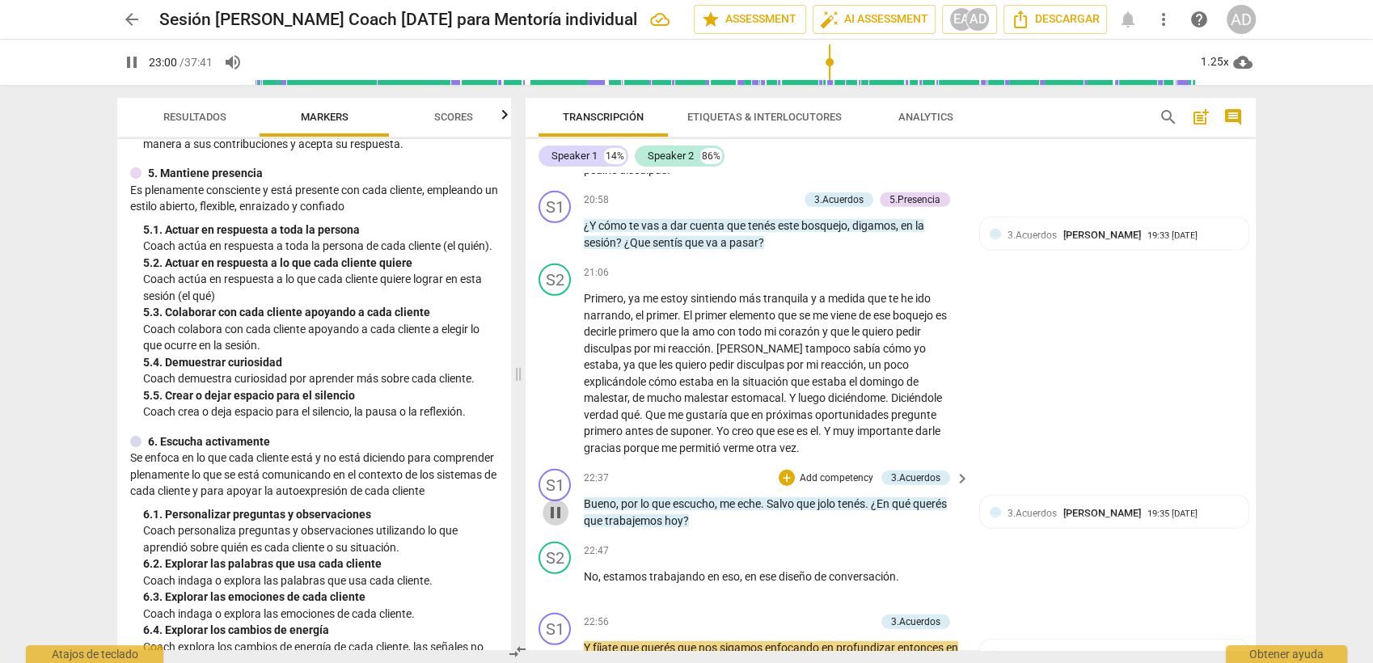
click at [544, 503] on span "pause" at bounding box center [556, 512] width 26 height 19
click at [553, 503] on span "play_arrow" at bounding box center [555, 512] width 19 height 19
click at [846, 471] on p "Add competency" at bounding box center [836, 478] width 77 height 15
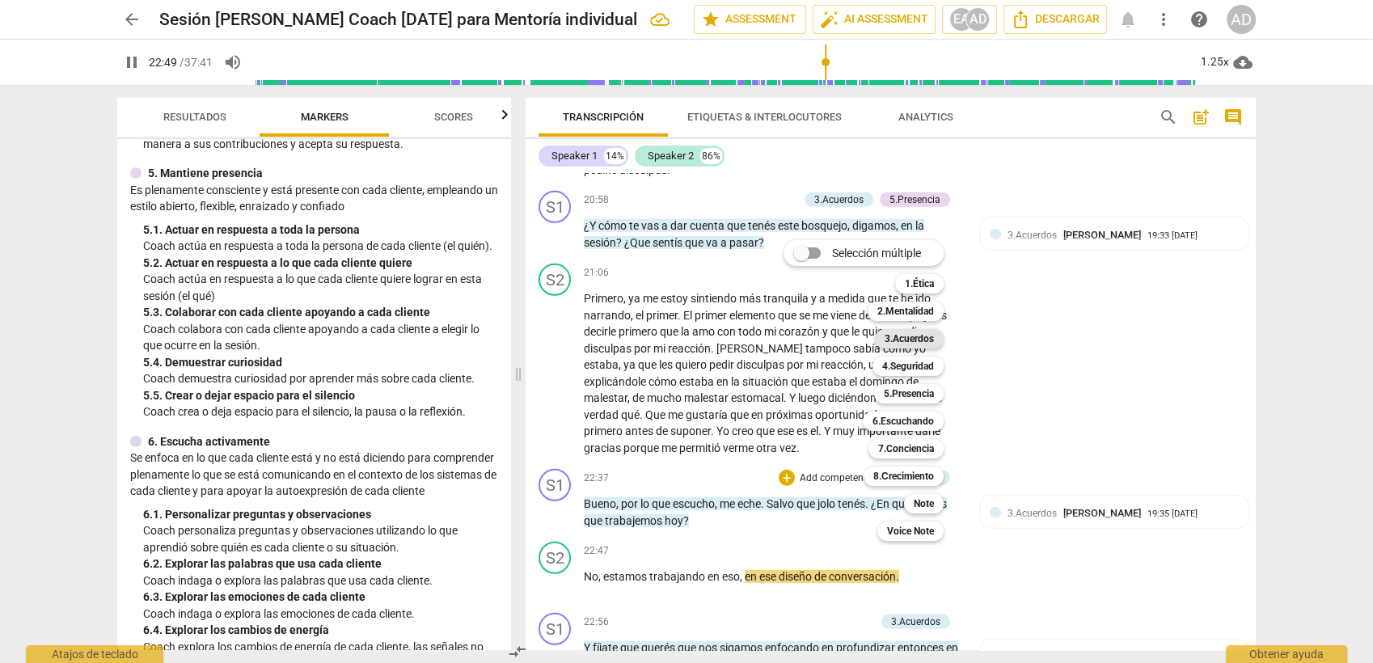
click at [904, 333] on b "3.Acuerdos" at bounding box center [909, 338] width 49 height 19
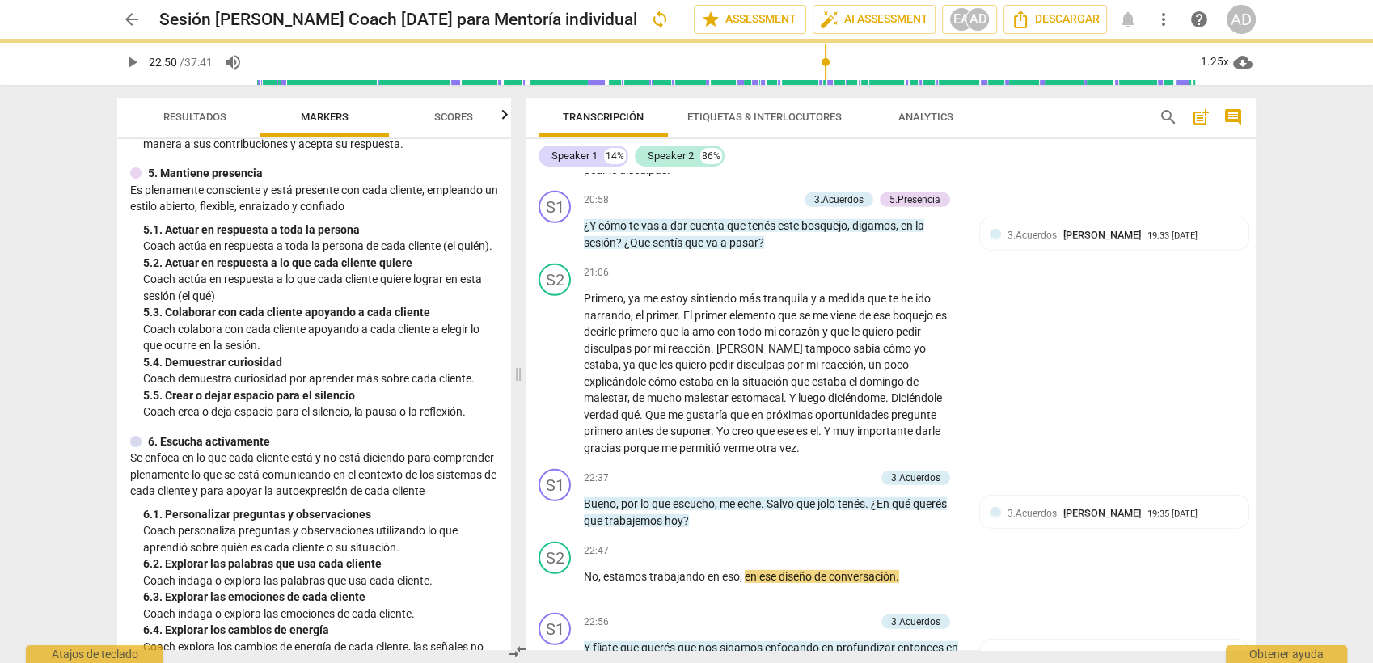
type input "1370"
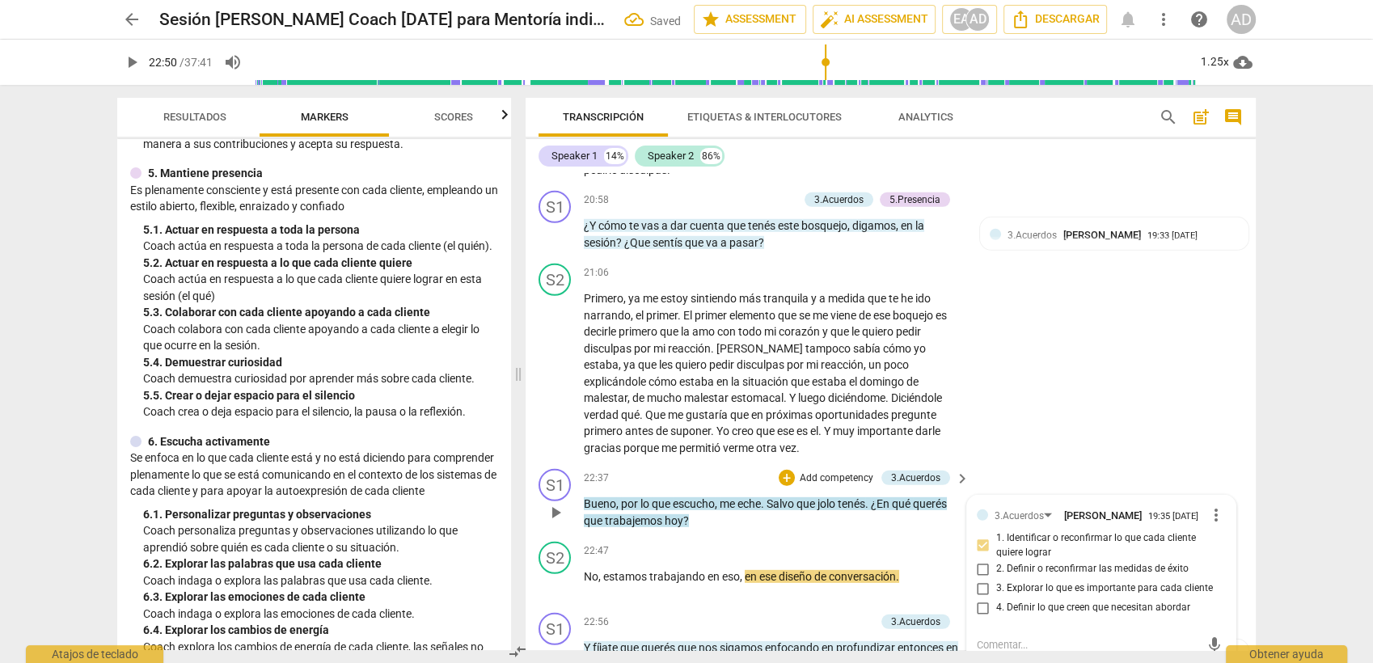
checkbox input "true"
click at [1102, 290] on div "S2 play_arrow pause 21:06 + Add competency keyboard_arrow_right Primero , ya me…" at bounding box center [891, 359] width 730 height 205
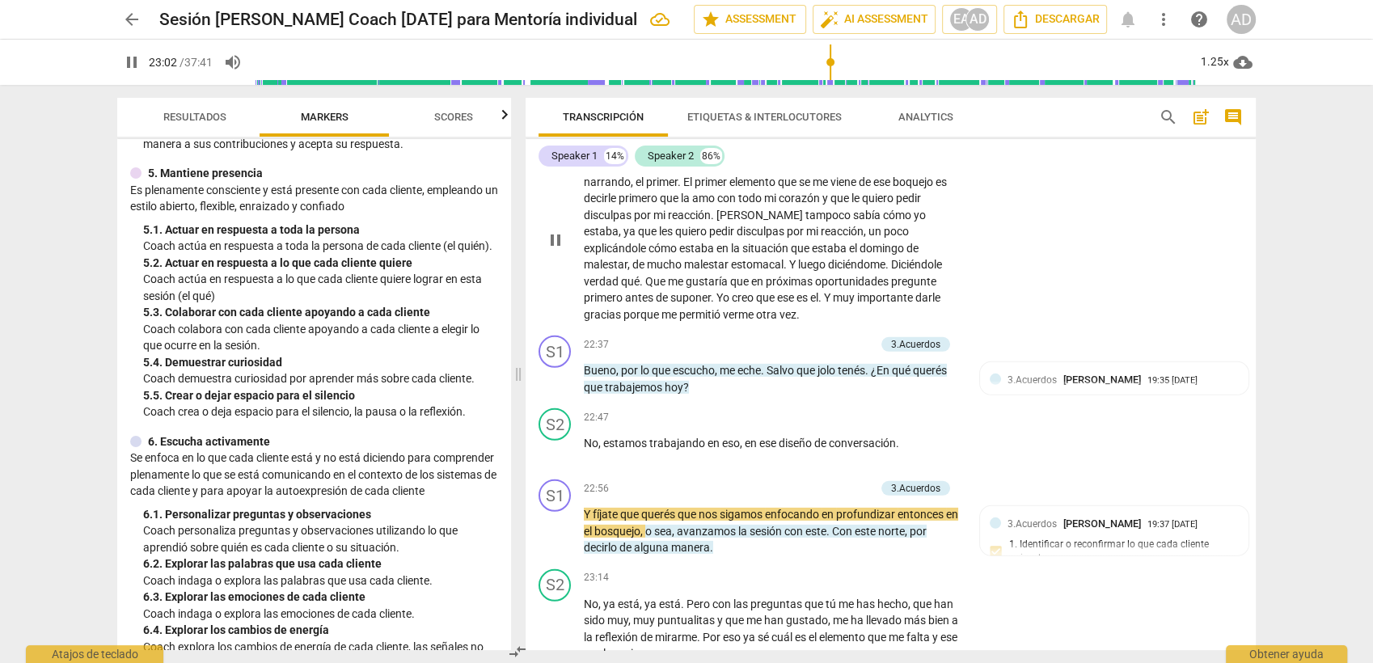
scroll to position [4909, 0]
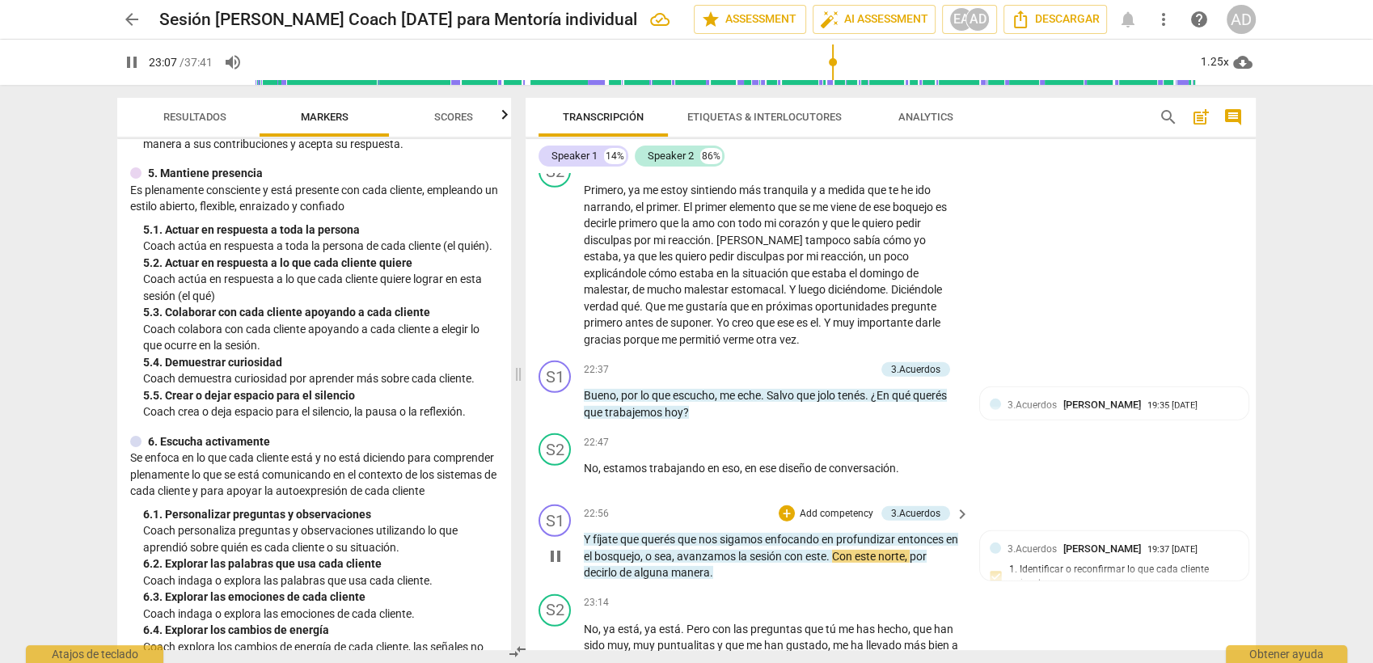
click at [839, 507] on p "Add competency" at bounding box center [836, 514] width 77 height 15
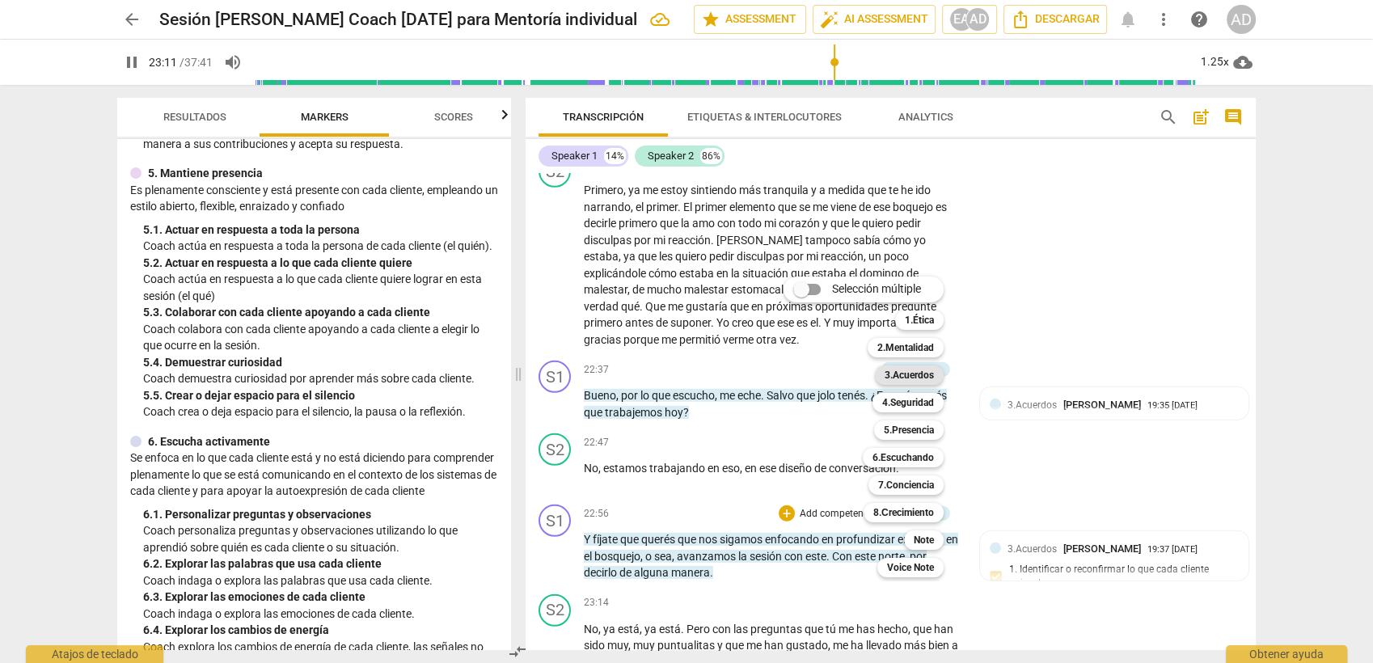
click at [918, 380] on b "3.Acuerdos" at bounding box center [909, 374] width 49 height 19
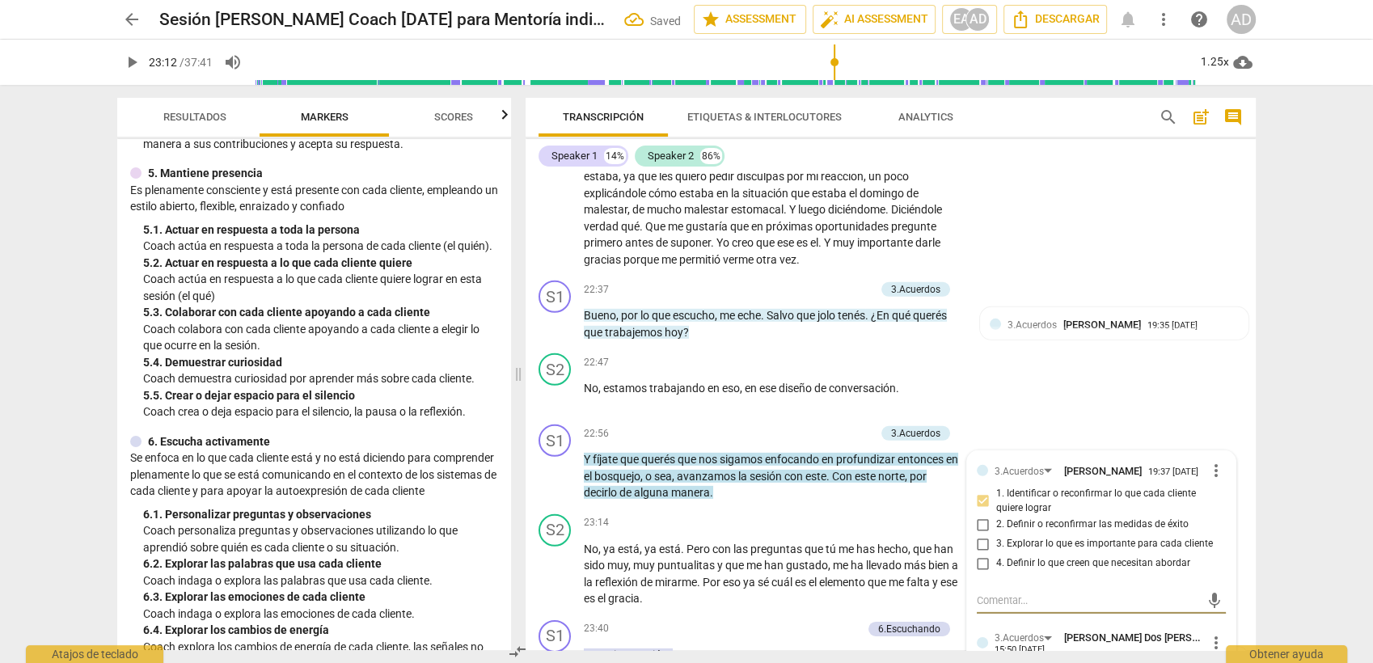
scroll to position [5016, 0]
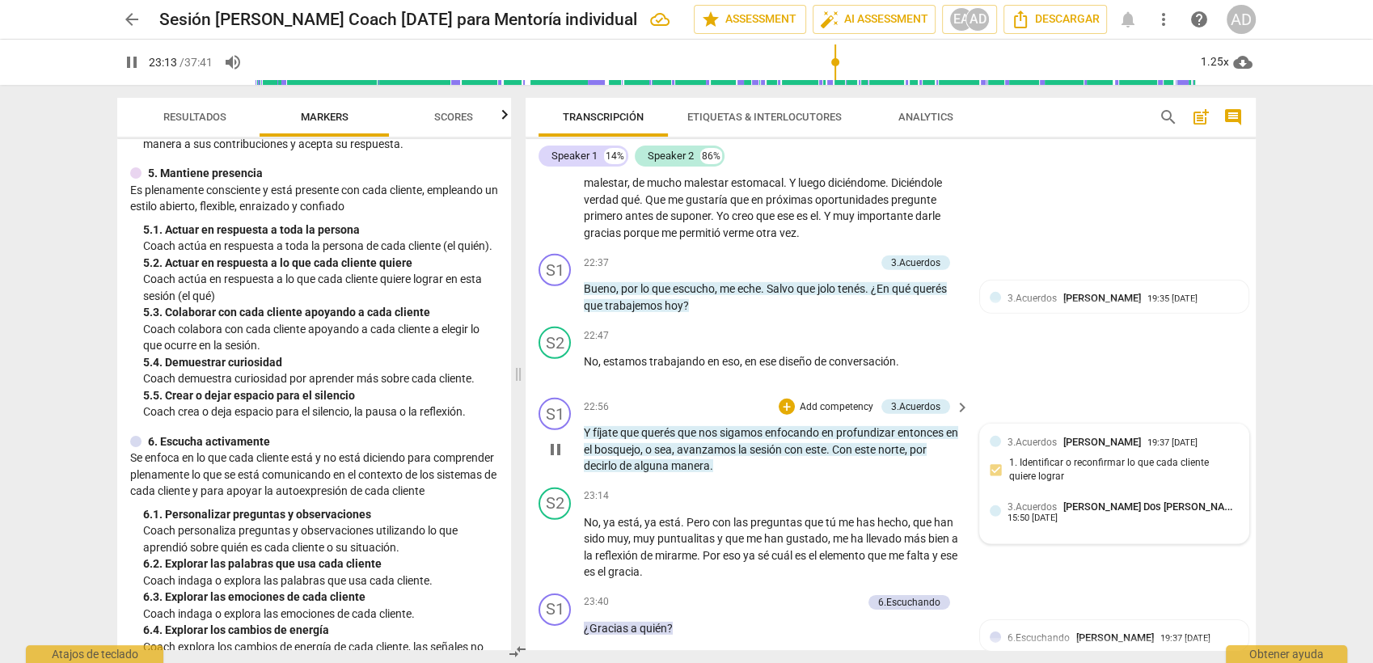
click at [1031, 501] on span "3.Acuerdos" at bounding box center [1031, 506] width 49 height 11
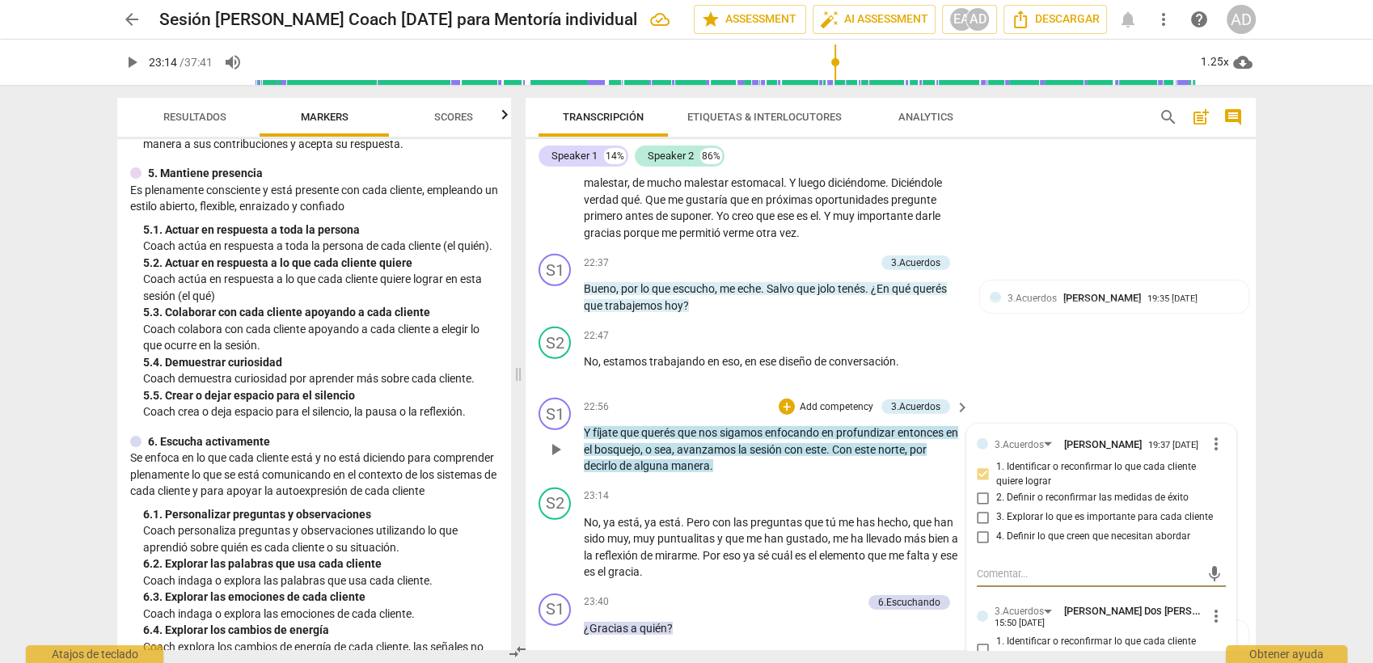
type input "1394"
click at [1000, 596] on span "1. Identificar o reconfirmar lo que cada cliente quiere lograr" at bounding box center [1107, 649] width 223 height 28
click at [996, 596] on input "1. Identificar o reconfirmar lo que cada cliente quiere lograr" at bounding box center [983, 649] width 26 height 19
checkbox input "true"
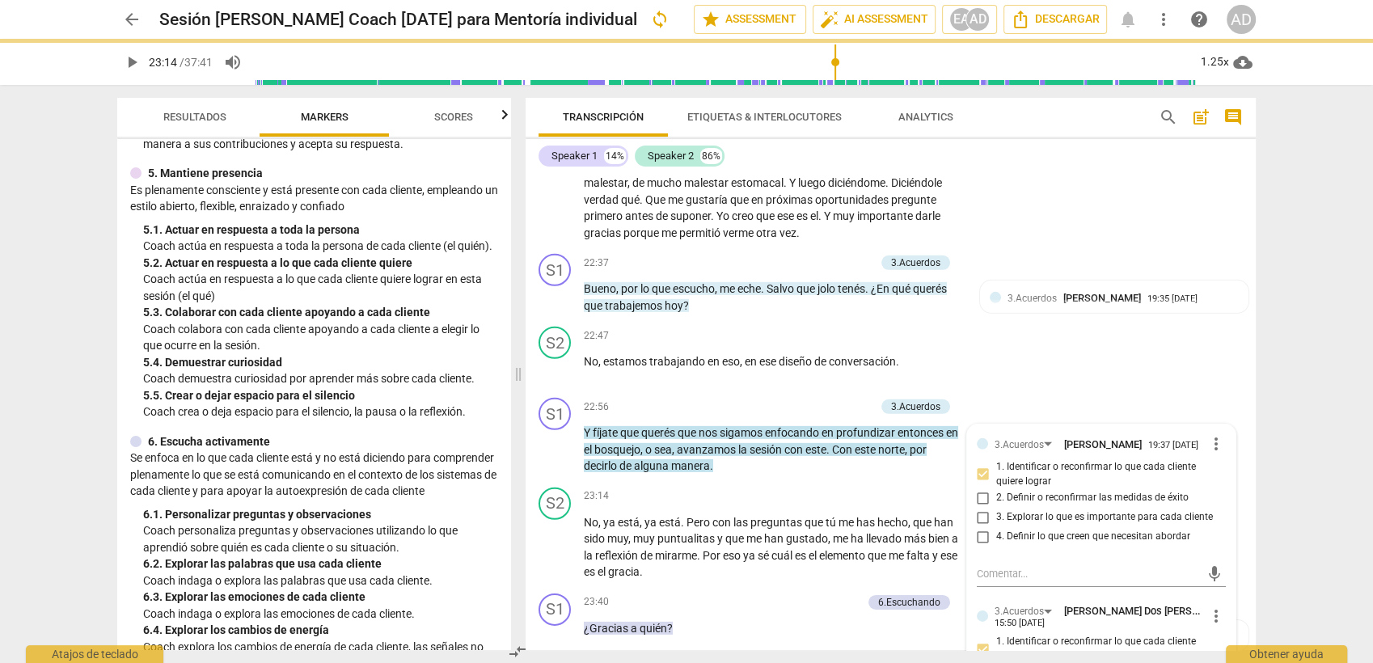
click at [1235, 331] on div "arrow_back Sesión Estefania Coach 10-09-25 para Mentoría individual sync edit s…" at bounding box center [686, 331] width 1373 height 663
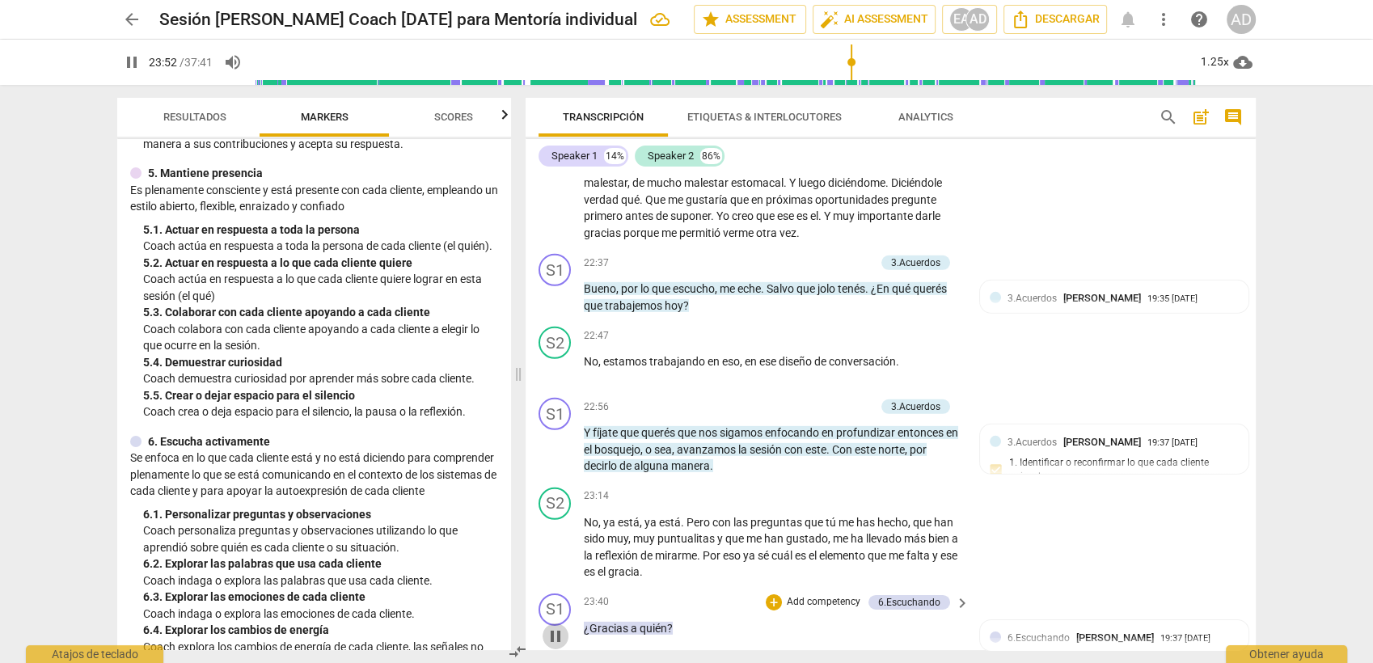
click at [551, 596] on span "pause" at bounding box center [555, 636] width 19 height 19
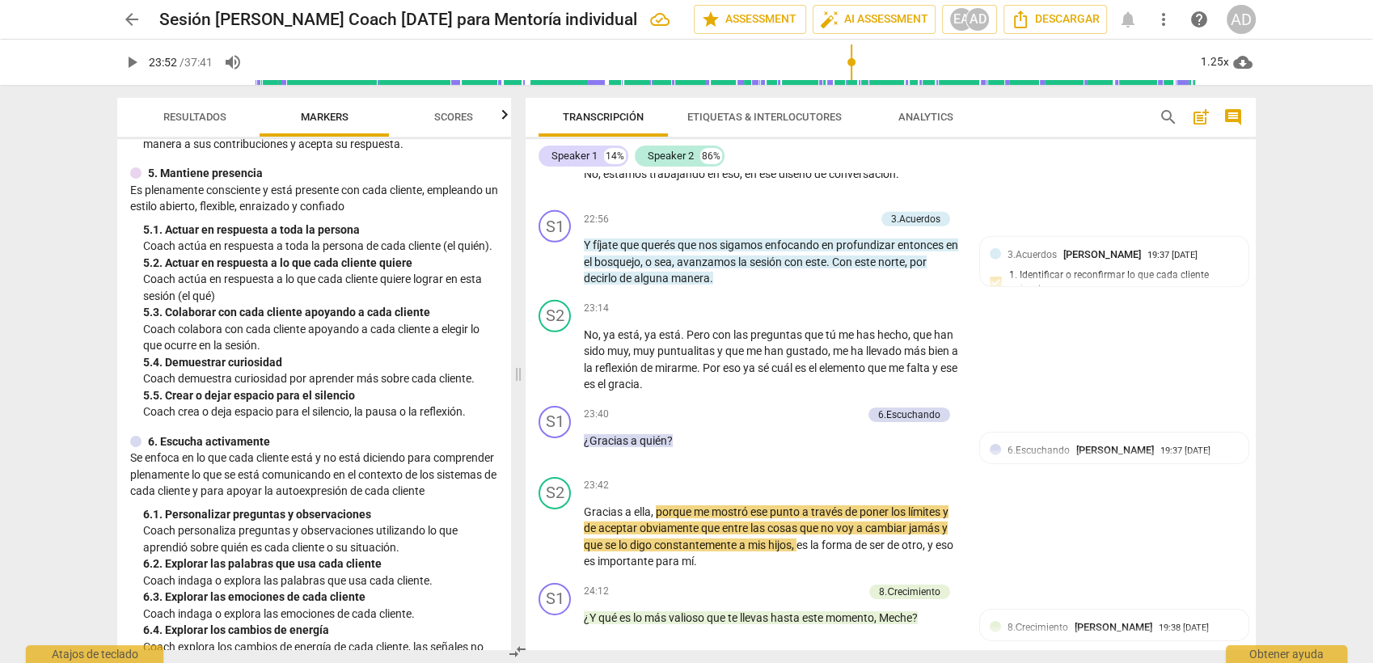
scroll to position [5217, 0]
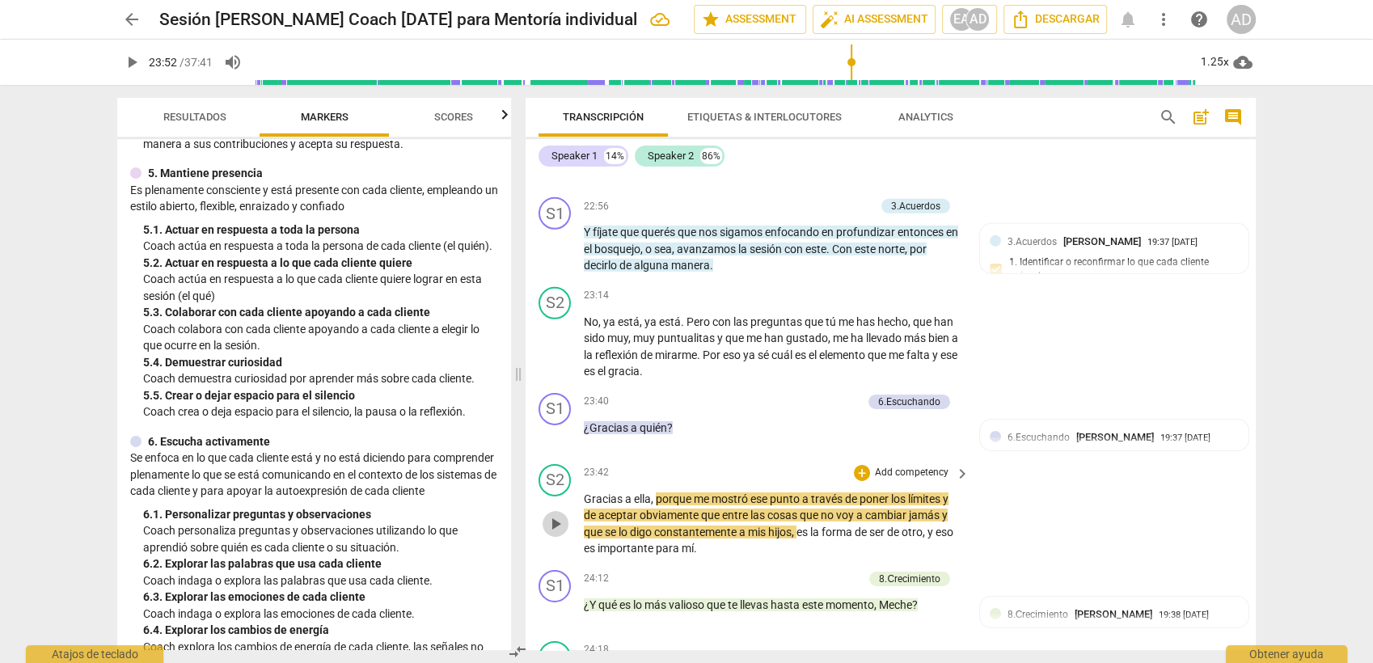
click at [543, 514] on span "play_arrow" at bounding box center [556, 523] width 26 height 19
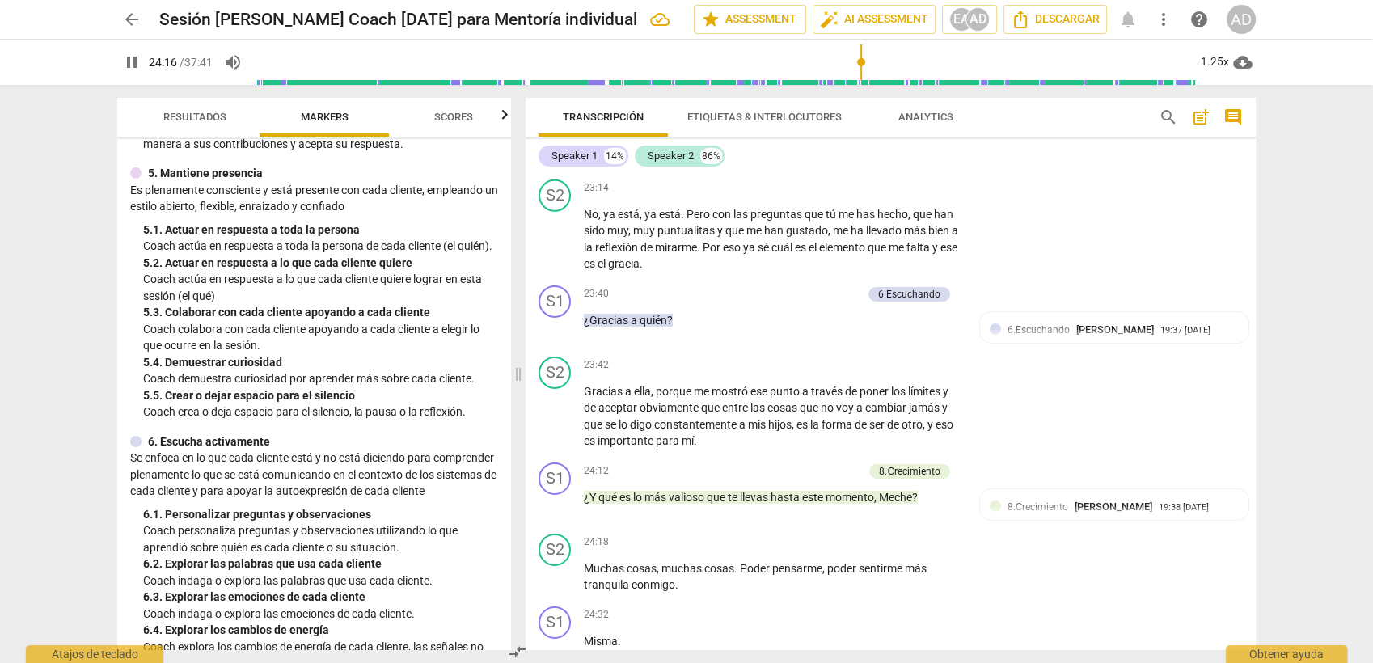
scroll to position [5392, 0]
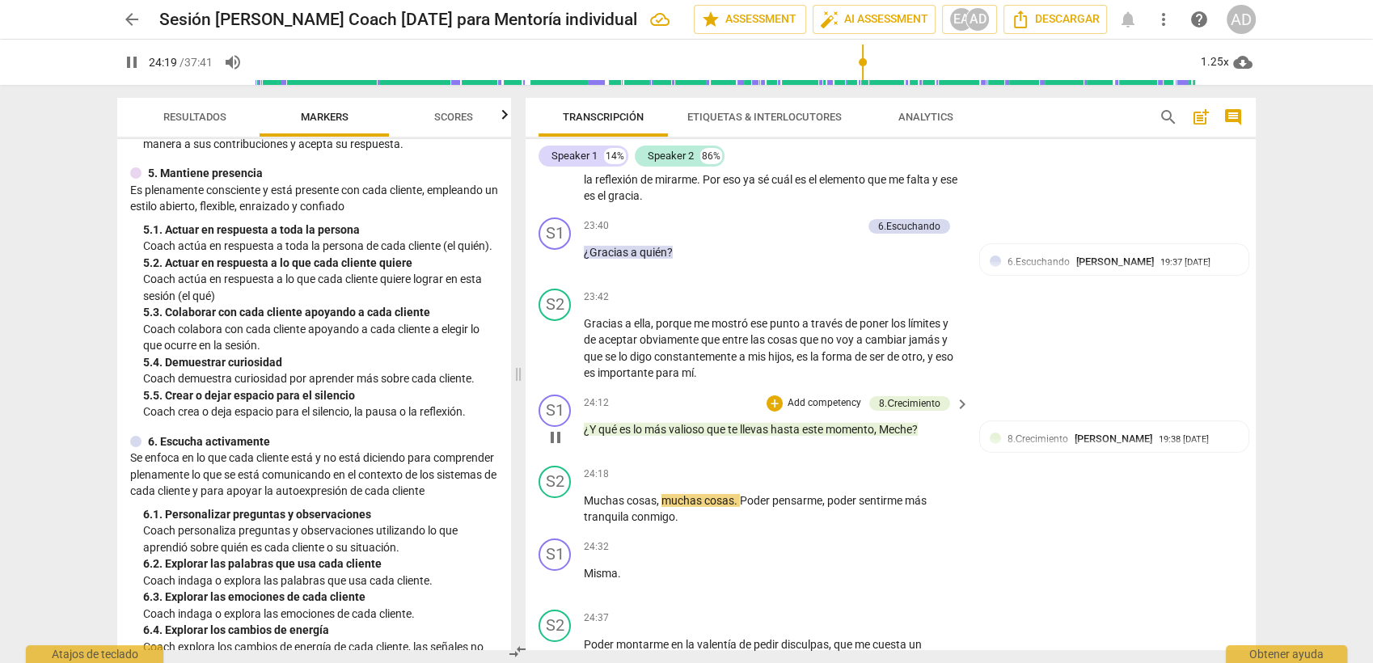
click at [813, 396] on p "Add competency" at bounding box center [824, 403] width 77 height 15
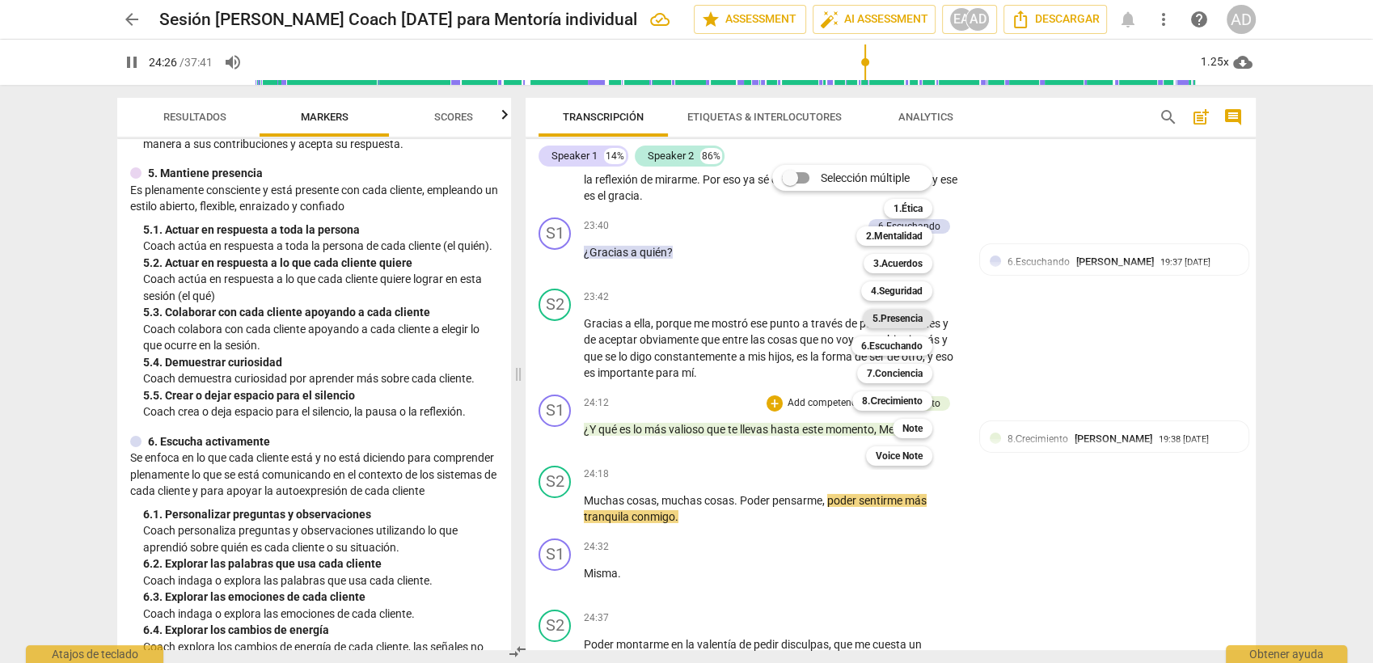
click at [892, 319] on b "5.Presencia" at bounding box center [897, 318] width 50 height 19
type input "1466"
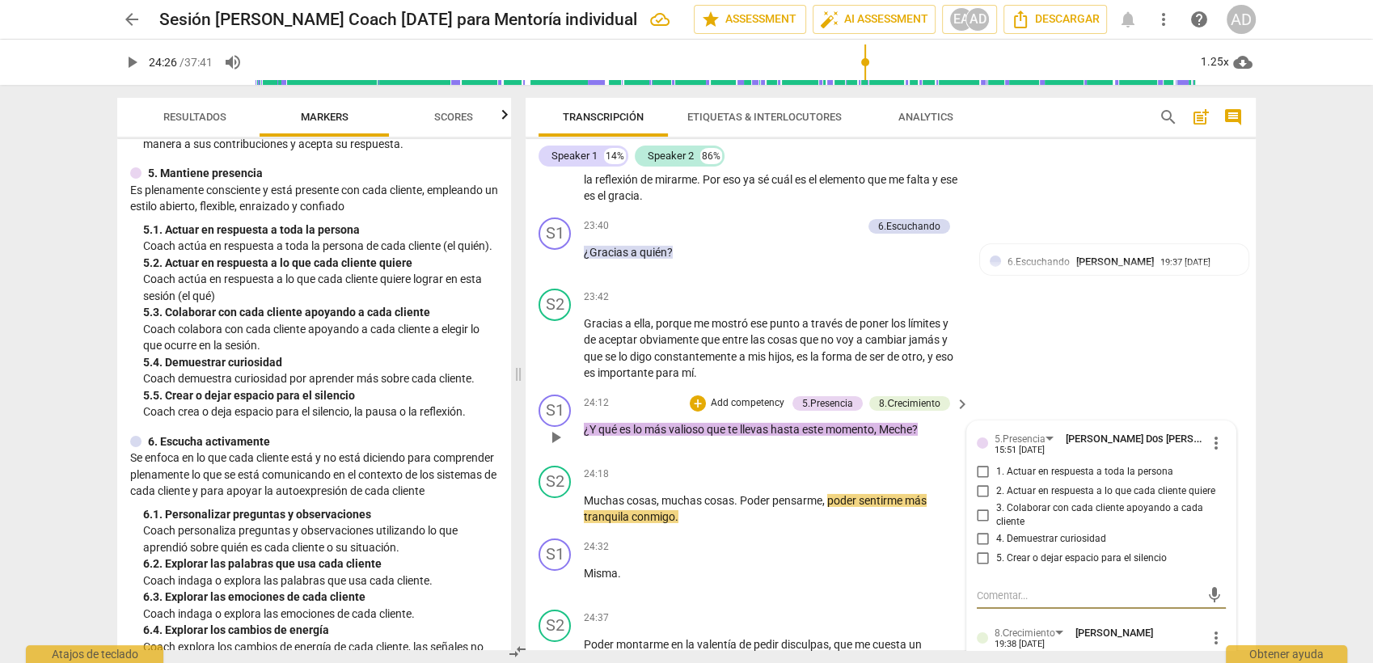
click at [1105, 465] on span "1. Actuar en respuesta a toda la persona" at bounding box center [1084, 472] width 177 height 15
click at [996, 462] on input "1. Actuar en respuesta a toda la persona" at bounding box center [983, 471] width 26 height 19
checkbox input "true"
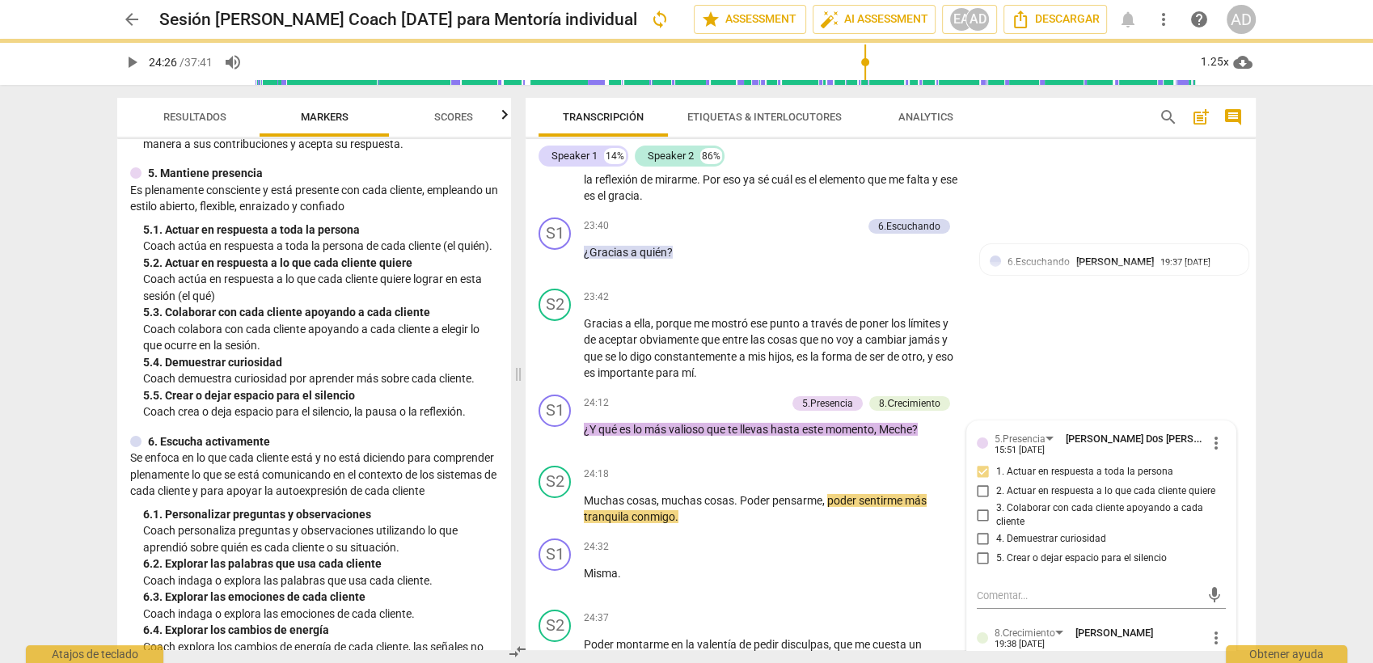
click at [1235, 271] on div "arrow_back Sesión Estefania Coach 10-09-25 para Mentoría individual sync edit s…" at bounding box center [686, 331] width 1373 height 663
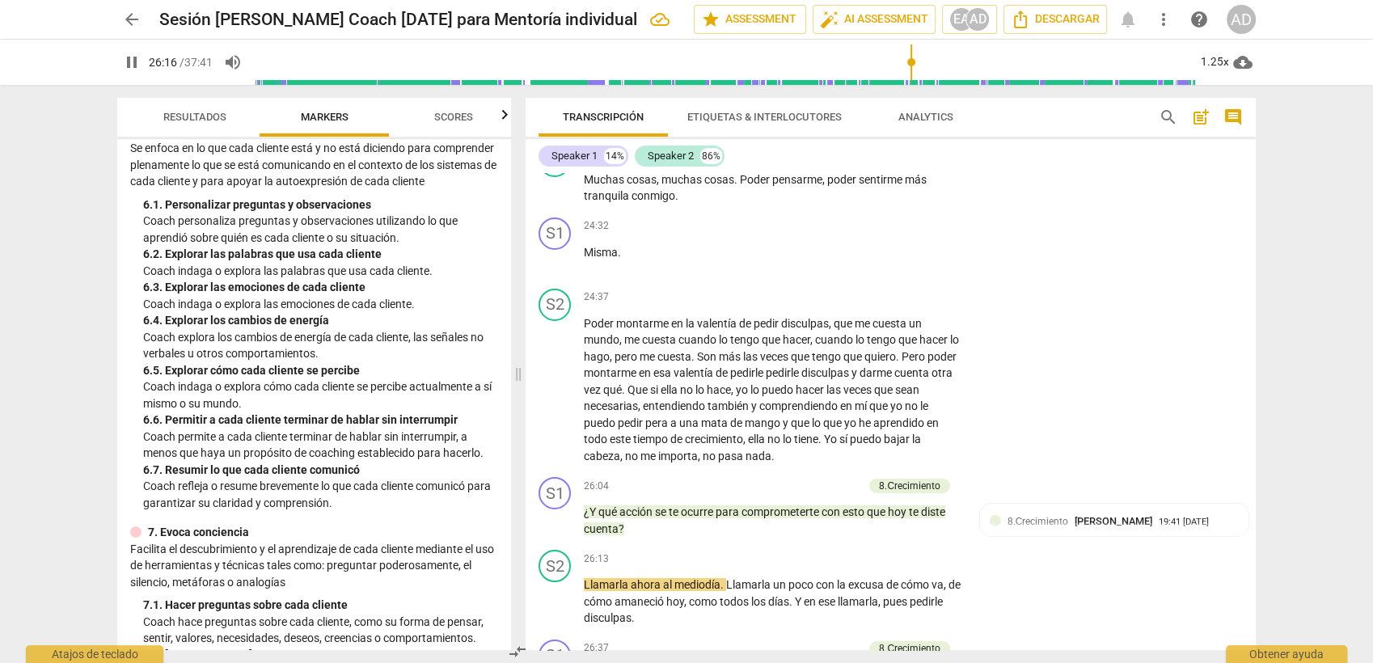
scroll to position [1028, 0]
click at [830, 479] on p "Add competency" at bounding box center [824, 486] width 77 height 15
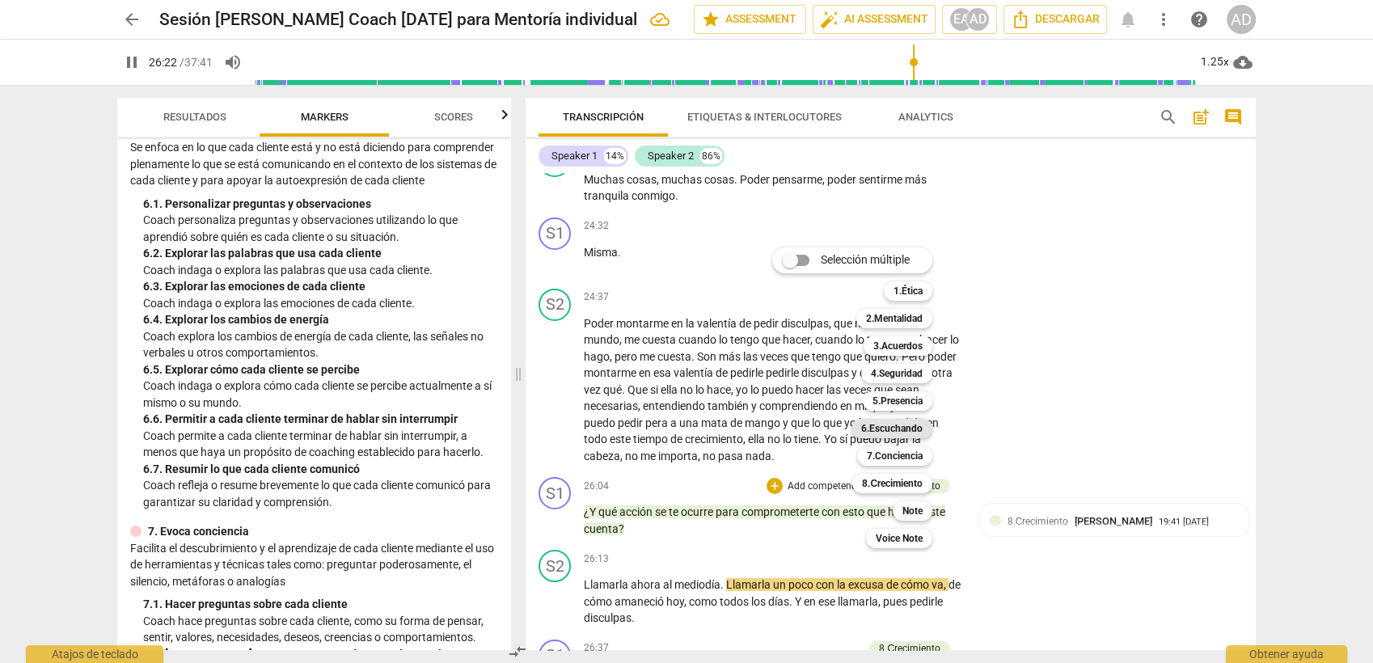
click at [913, 426] on b "6.Escuchando" at bounding box center [891, 428] width 61 height 19
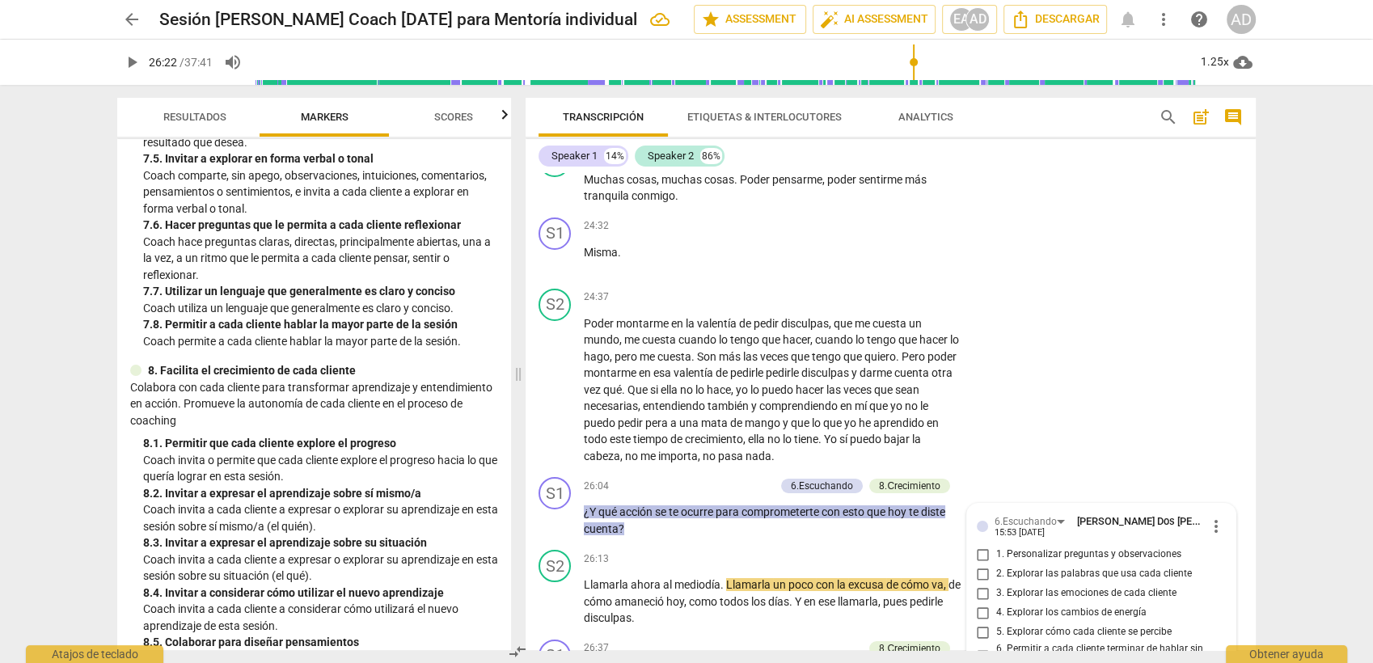
scroll to position [1776, 0]
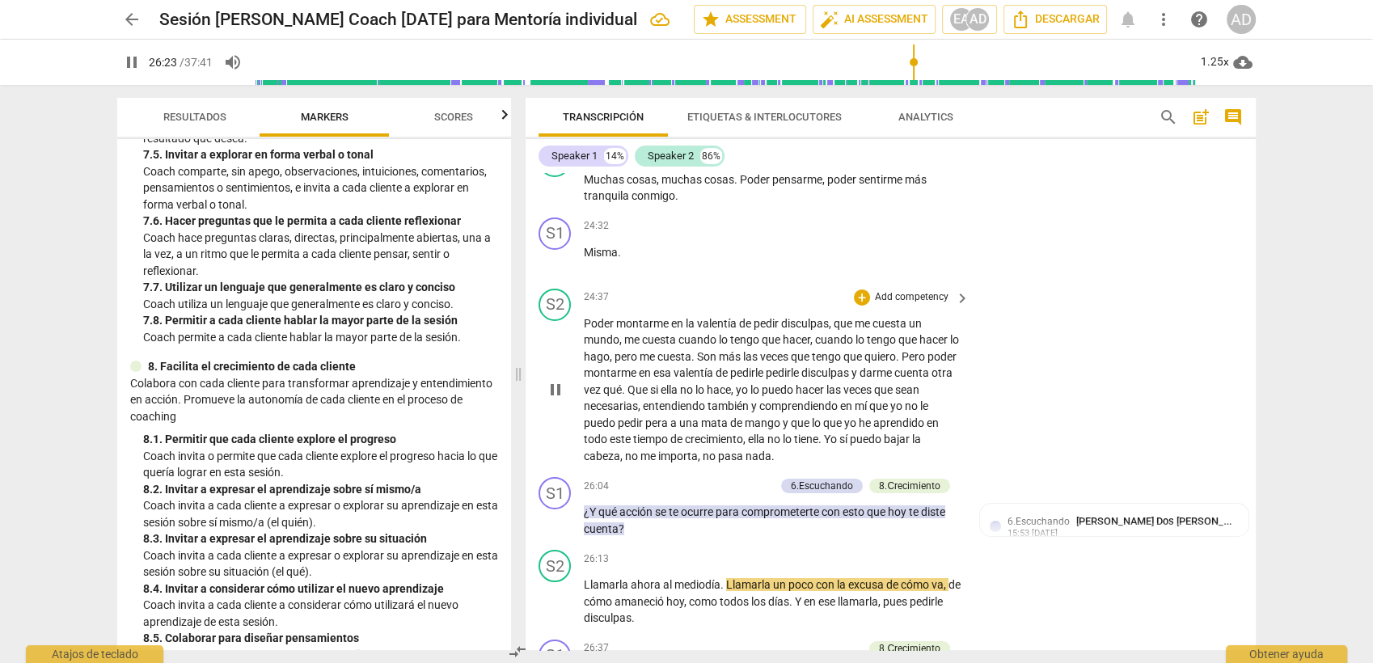
click at [1015, 329] on div "S2 play_arrow pause 24:37 + Add competency keyboard_arrow_right Poder montarme …" at bounding box center [891, 376] width 730 height 189
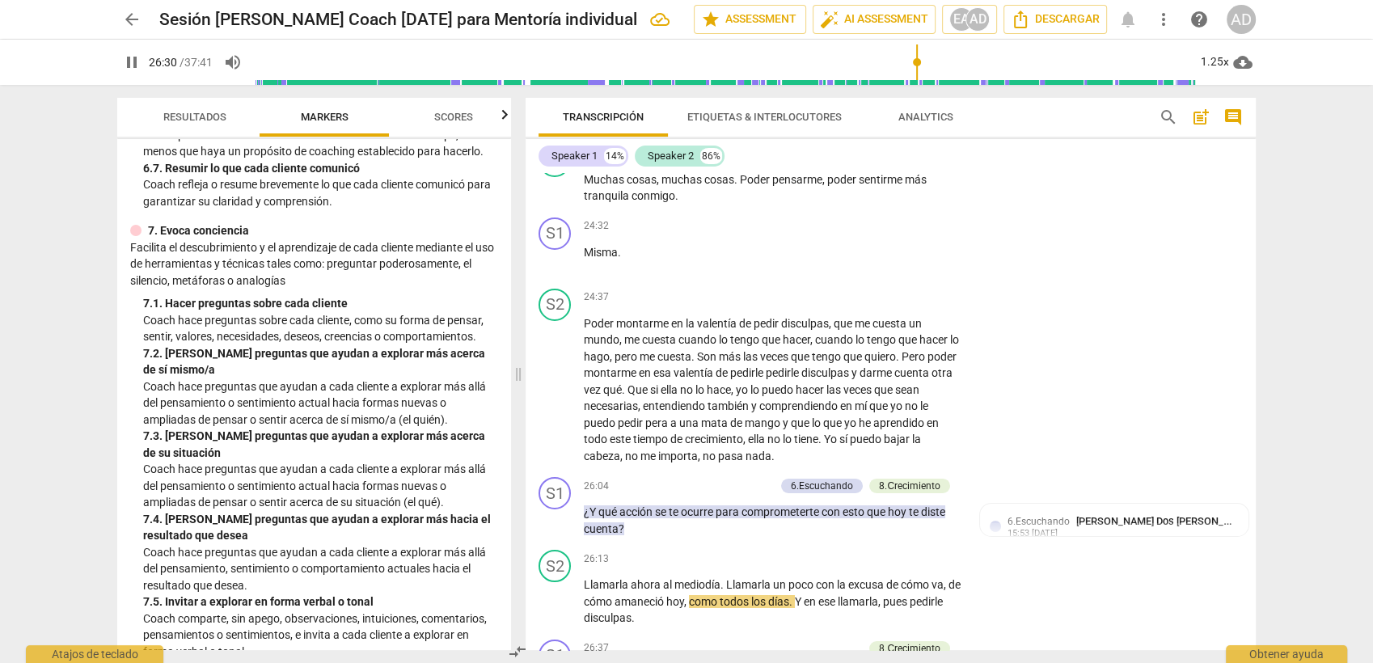
scroll to position [882, 0]
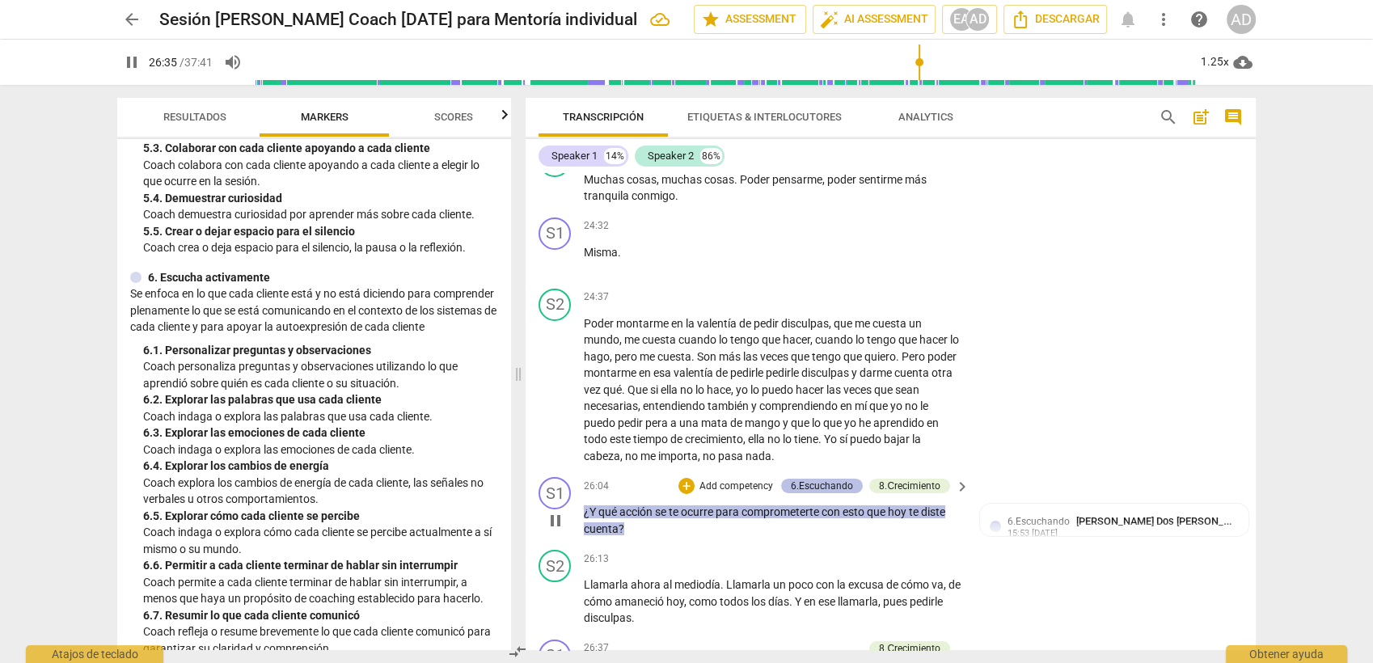
click at [825, 479] on div "6.Escuchando" at bounding box center [822, 486] width 62 height 15
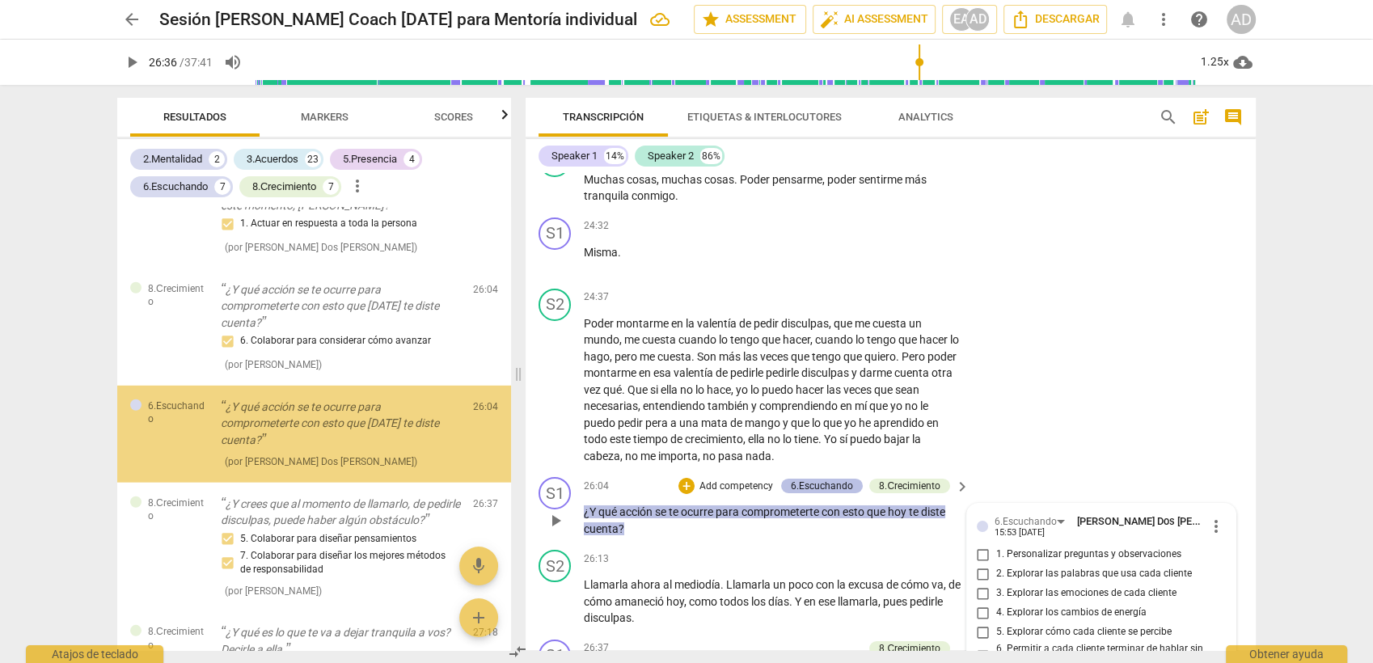
scroll to position [4775, 0]
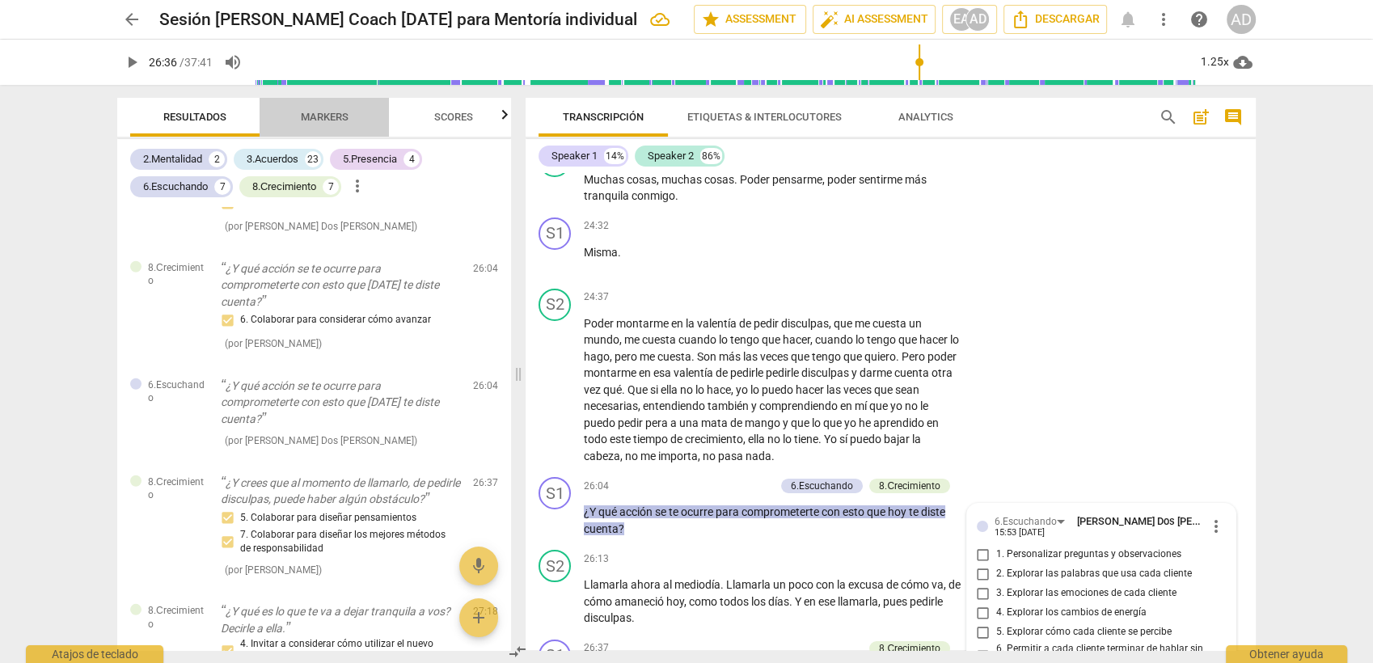
click at [317, 117] on span "Markers" at bounding box center [325, 117] width 48 height 12
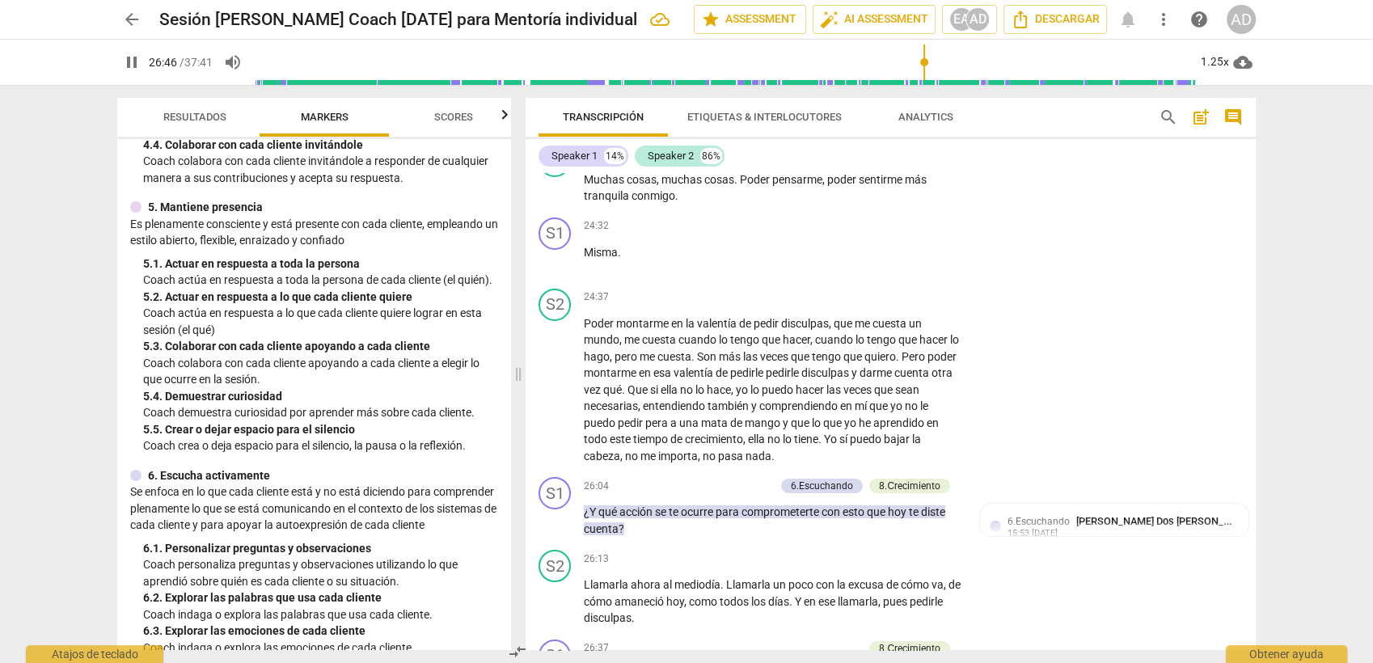
scroll to position [6192, 0]
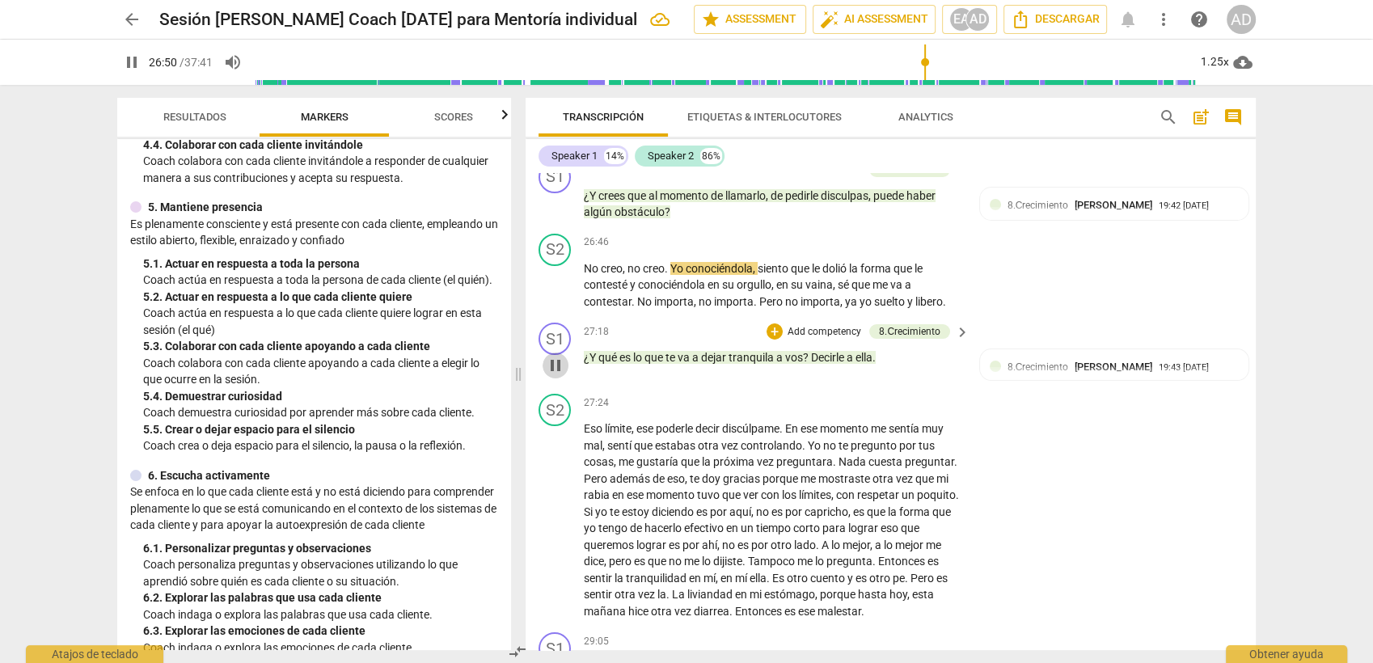
click at [556, 356] on span "pause" at bounding box center [555, 365] width 19 height 19
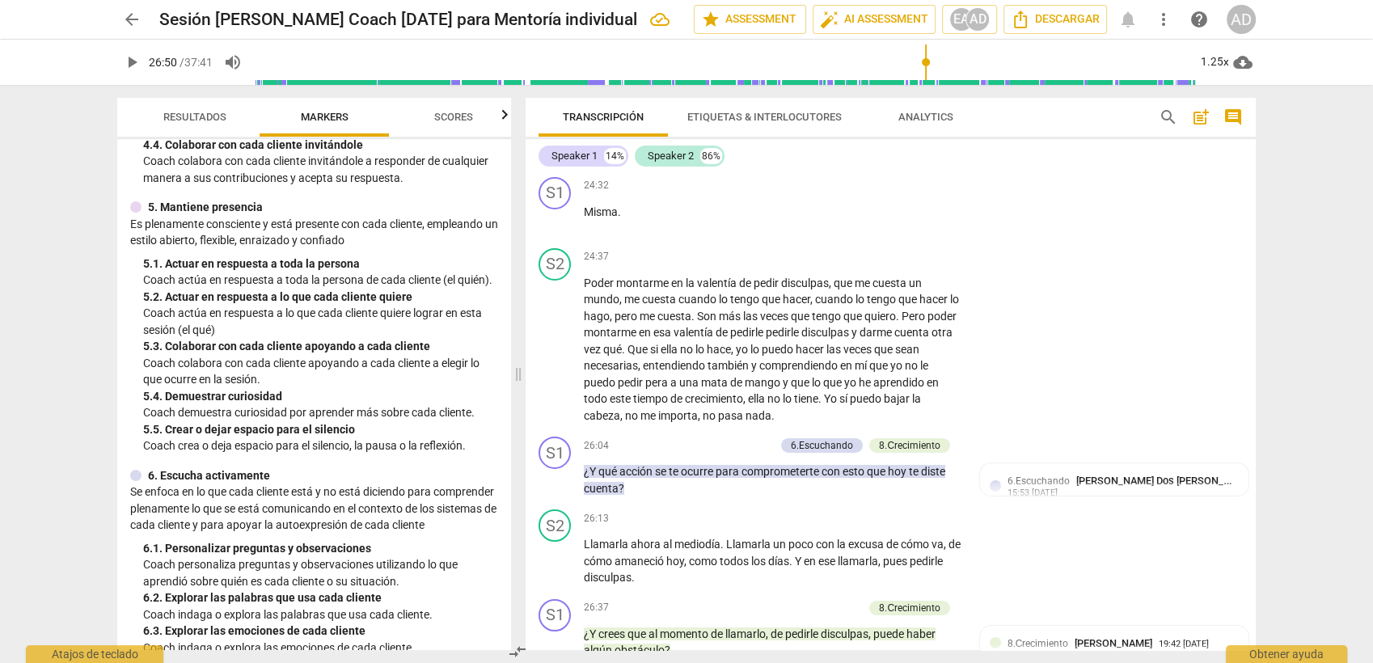
scroll to position [5754, 0]
click at [1016, 475] on span "6.Escuchando" at bounding box center [1038, 480] width 62 height 11
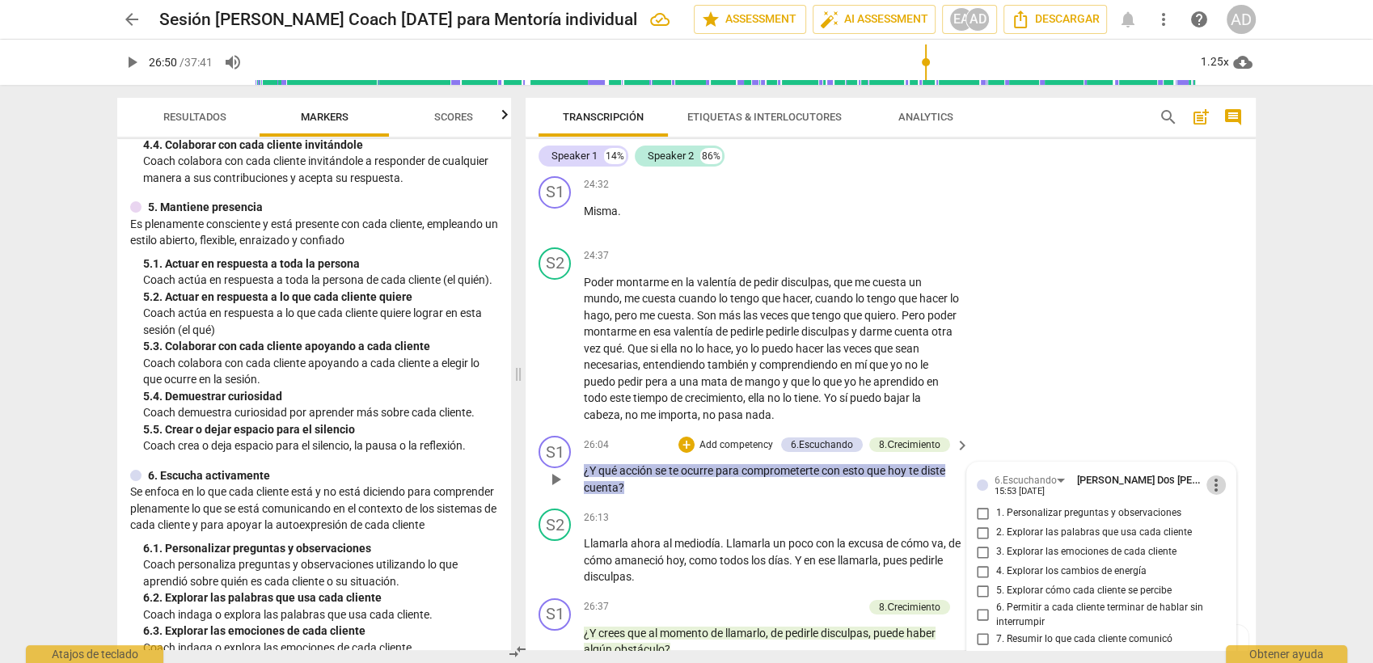
click at [1220, 475] on span "more_vert" at bounding box center [1215, 484] width 19 height 19
click at [1227, 426] on li "Borrar" at bounding box center [1229, 427] width 57 height 31
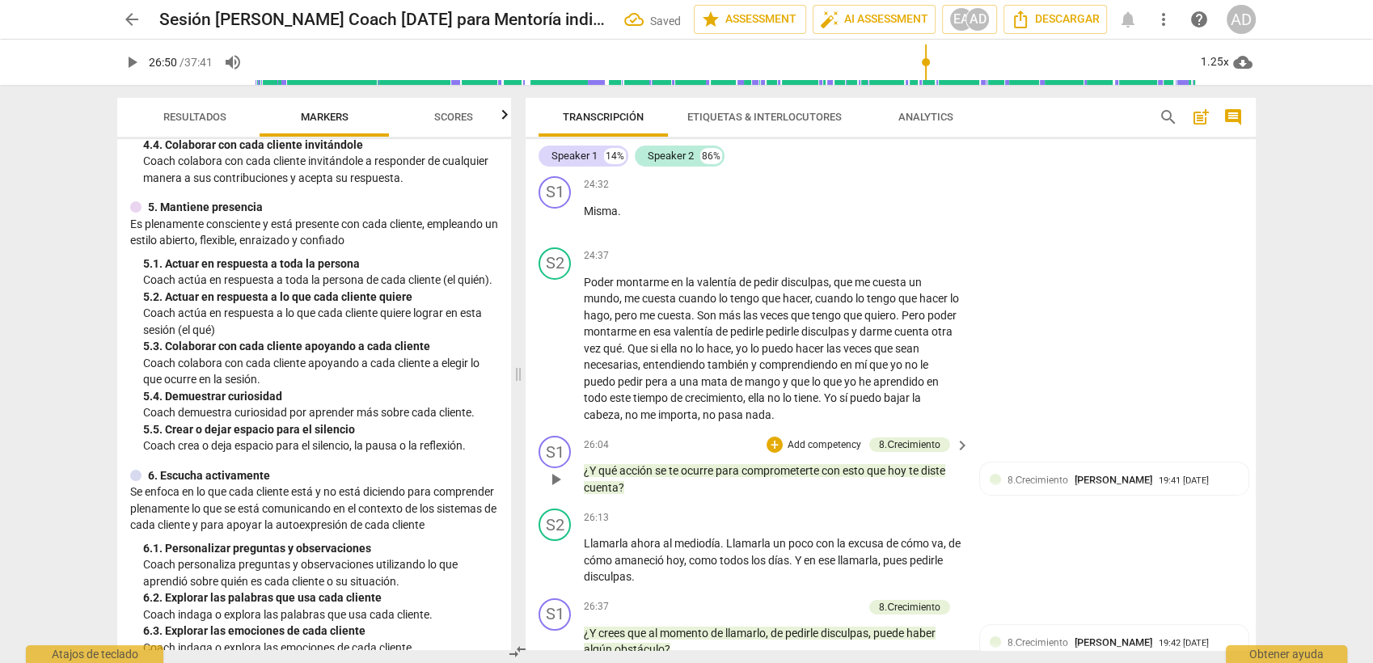
click at [817, 438] on p "Add competency" at bounding box center [824, 445] width 77 height 15
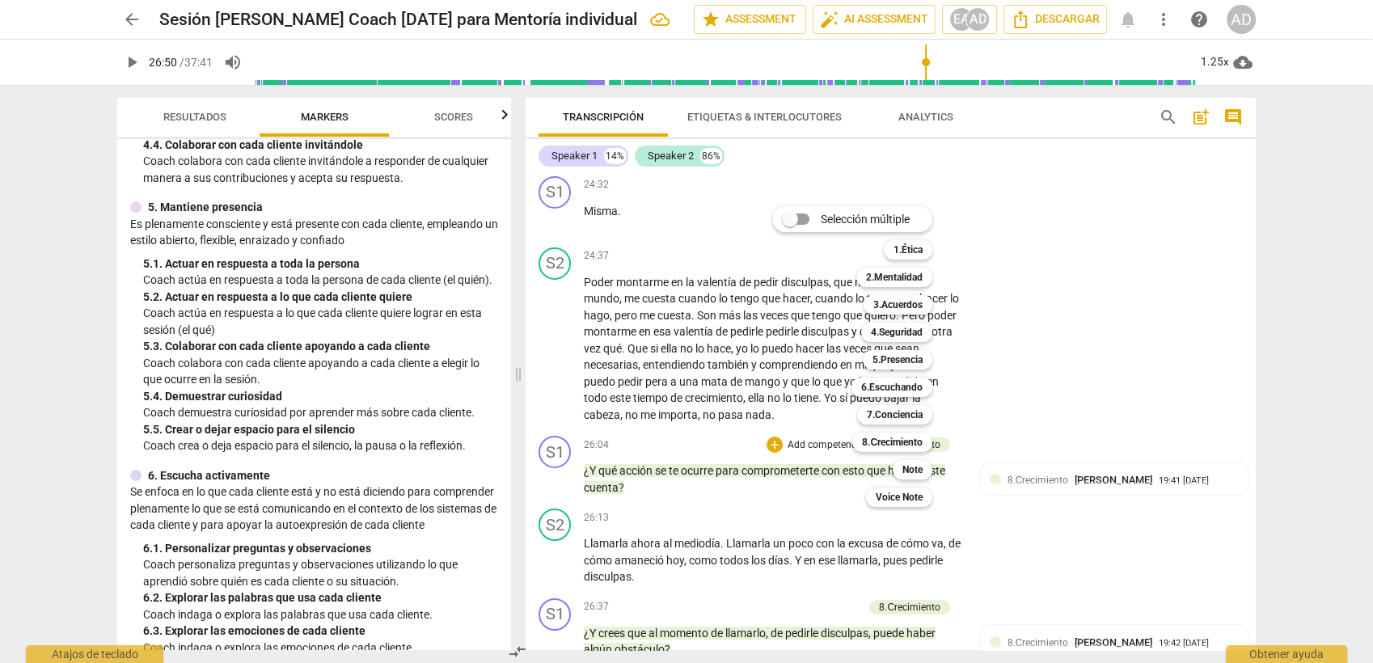
click at [1083, 255] on div at bounding box center [686, 331] width 1373 height 663
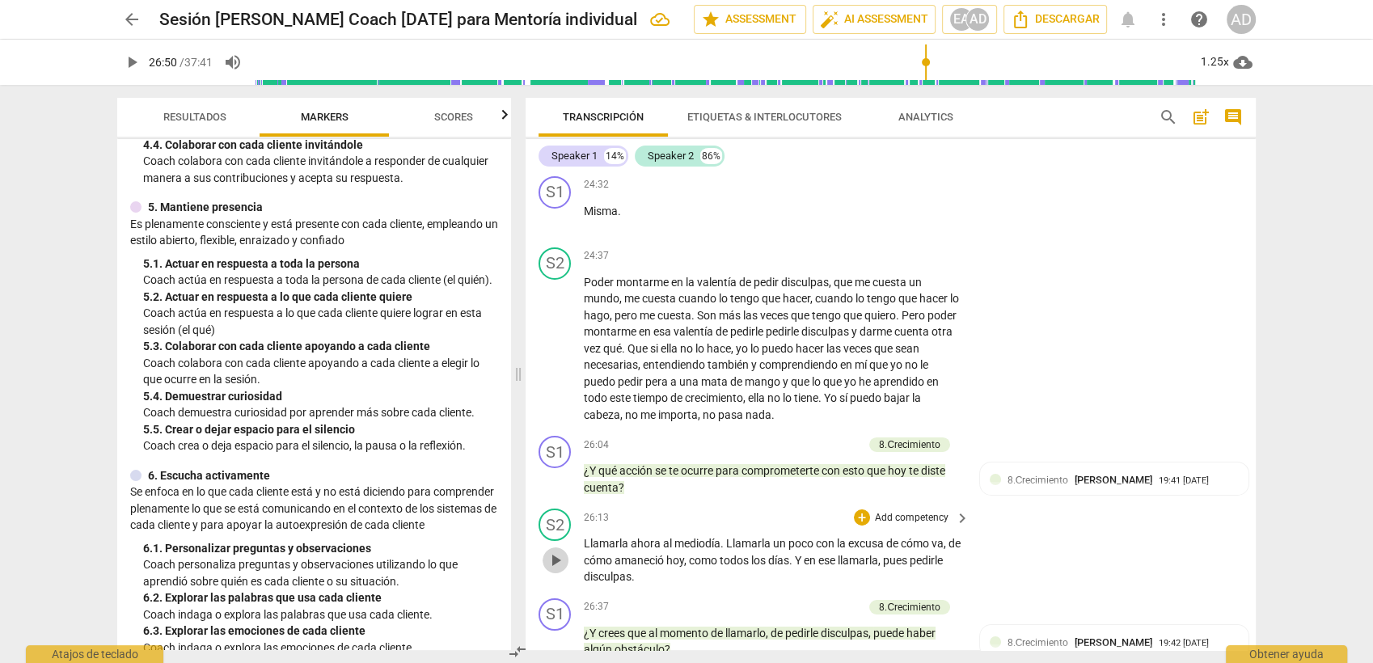
click at [553, 551] on span "play_arrow" at bounding box center [555, 560] width 19 height 19
click at [556, 596] on span "pause" at bounding box center [555, 641] width 19 height 19
click at [556, 596] on span "play_arrow" at bounding box center [555, 641] width 19 height 19
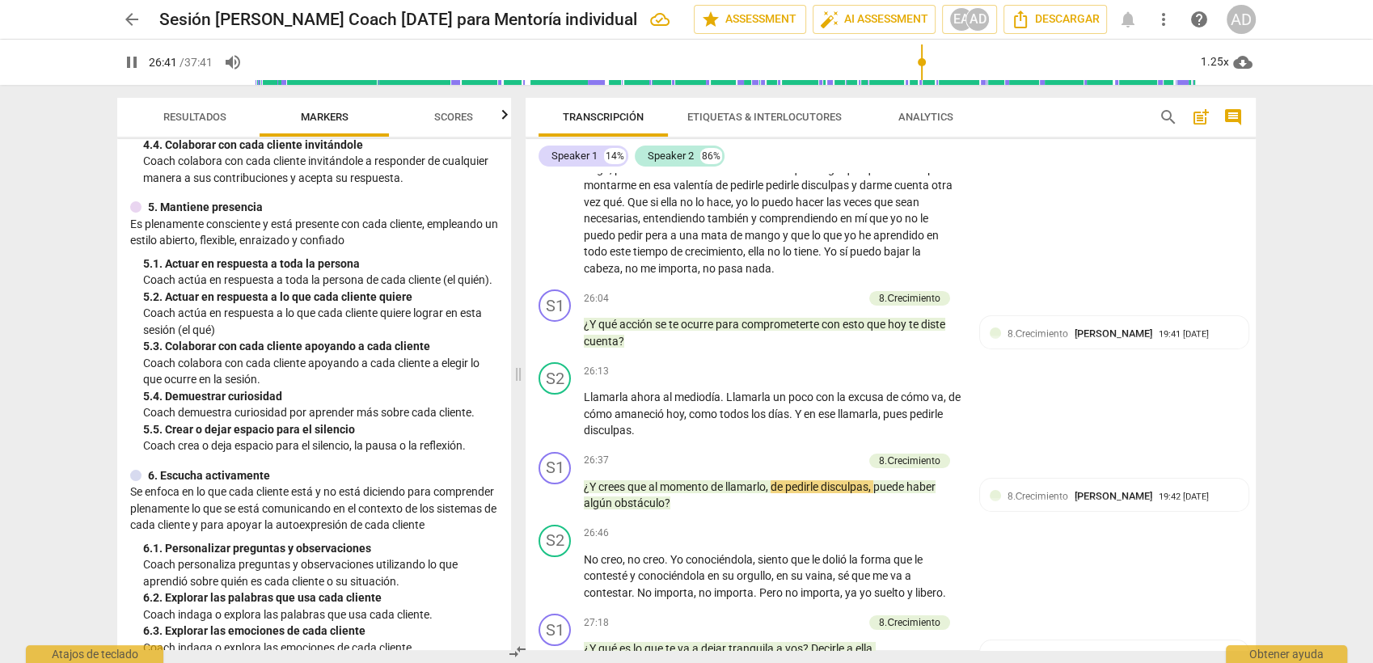
scroll to position [5901, 0]
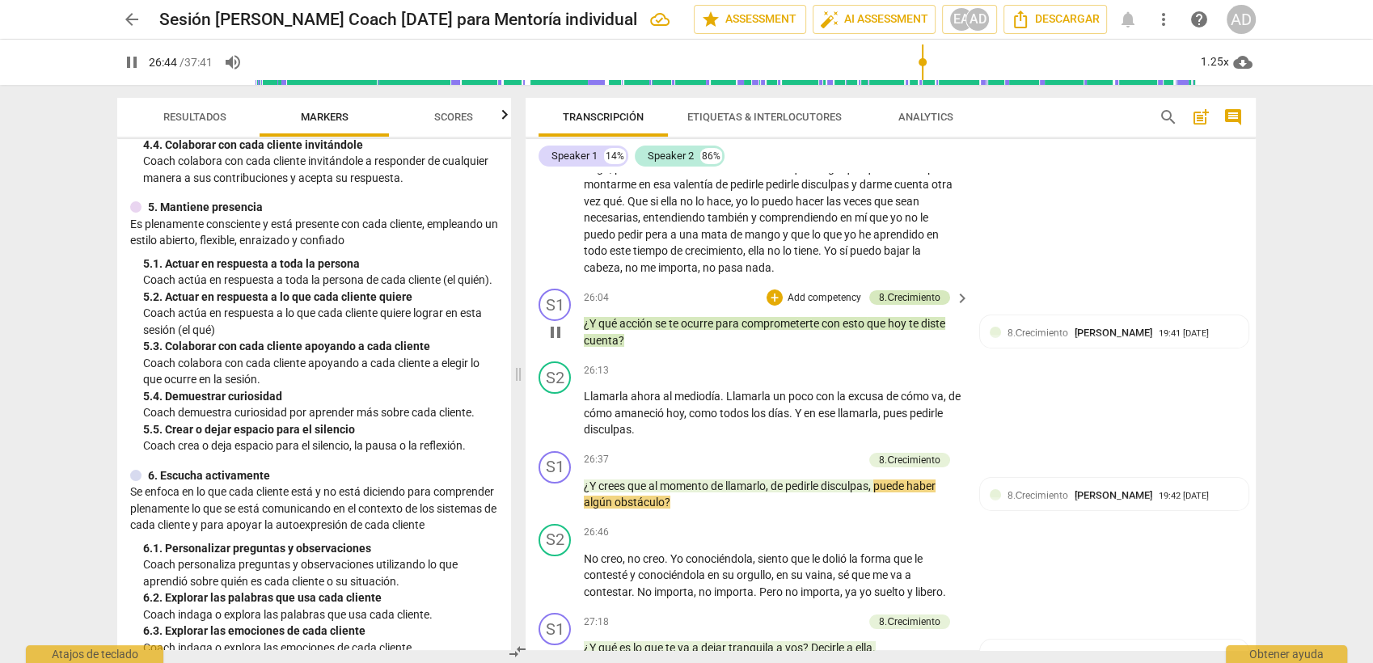
click at [906, 290] on div "8.Сrecimiento" at bounding box center [909, 297] width 61 height 15
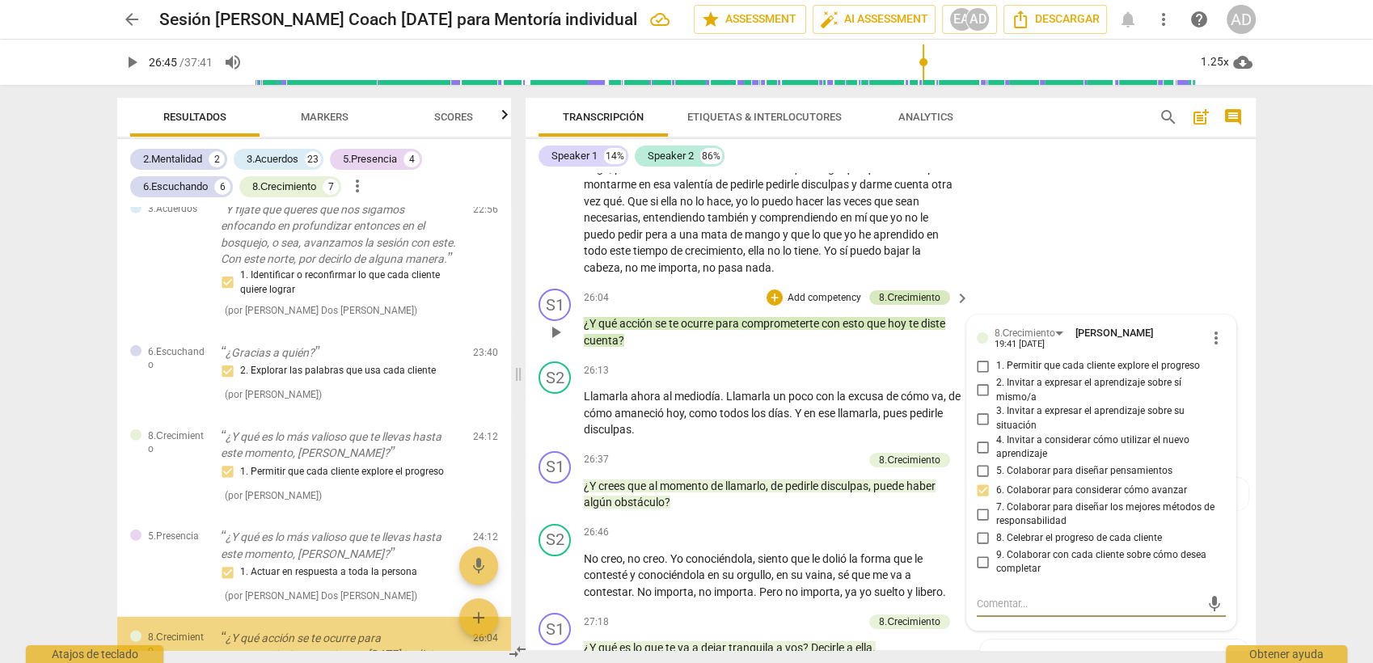
scroll to position [4668, 0]
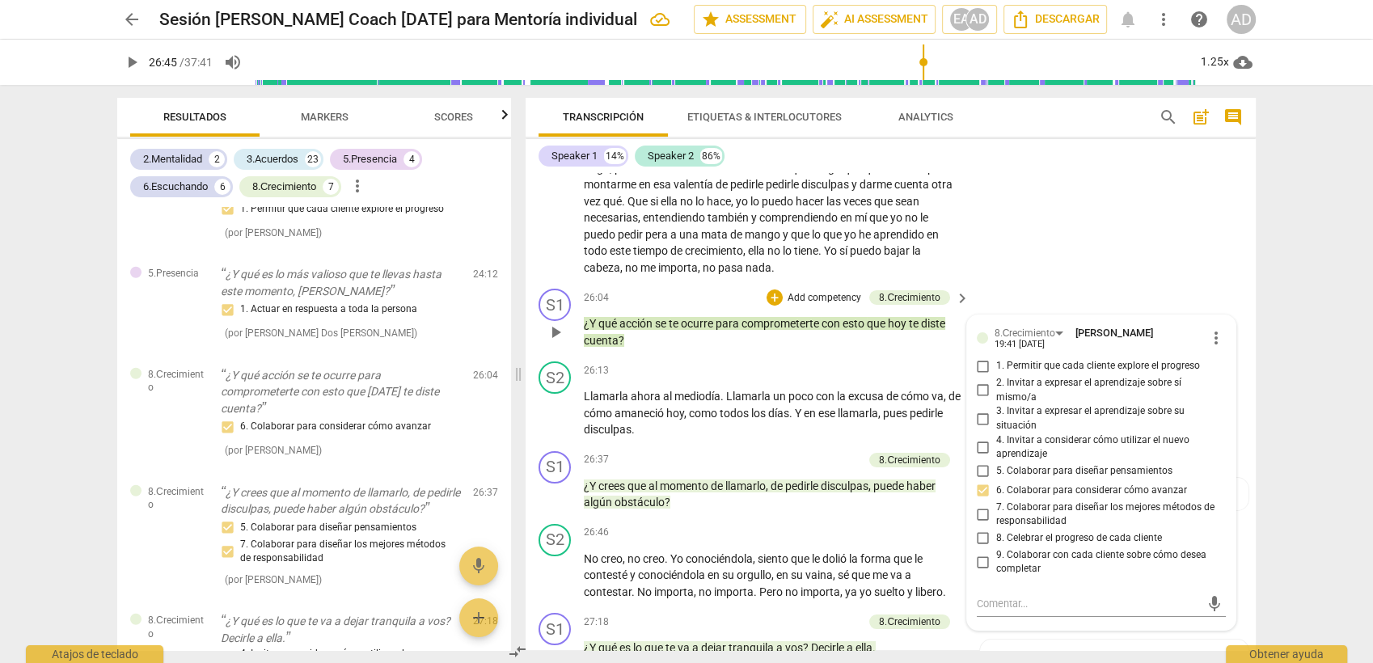
click at [801, 291] on p "Add competency" at bounding box center [824, 298] width 77 height 15
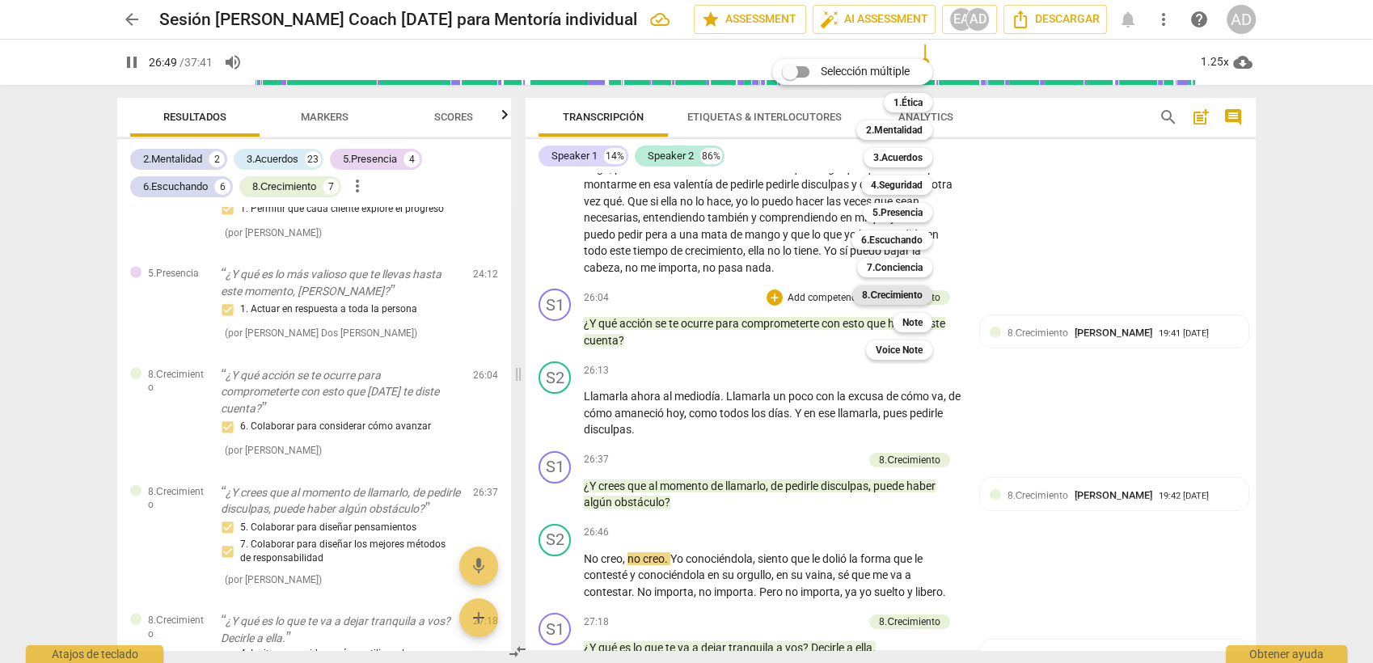
click at [897, 294] on b "8.Сrecimiento" at bounding box center [892, 294] width 61 height 19
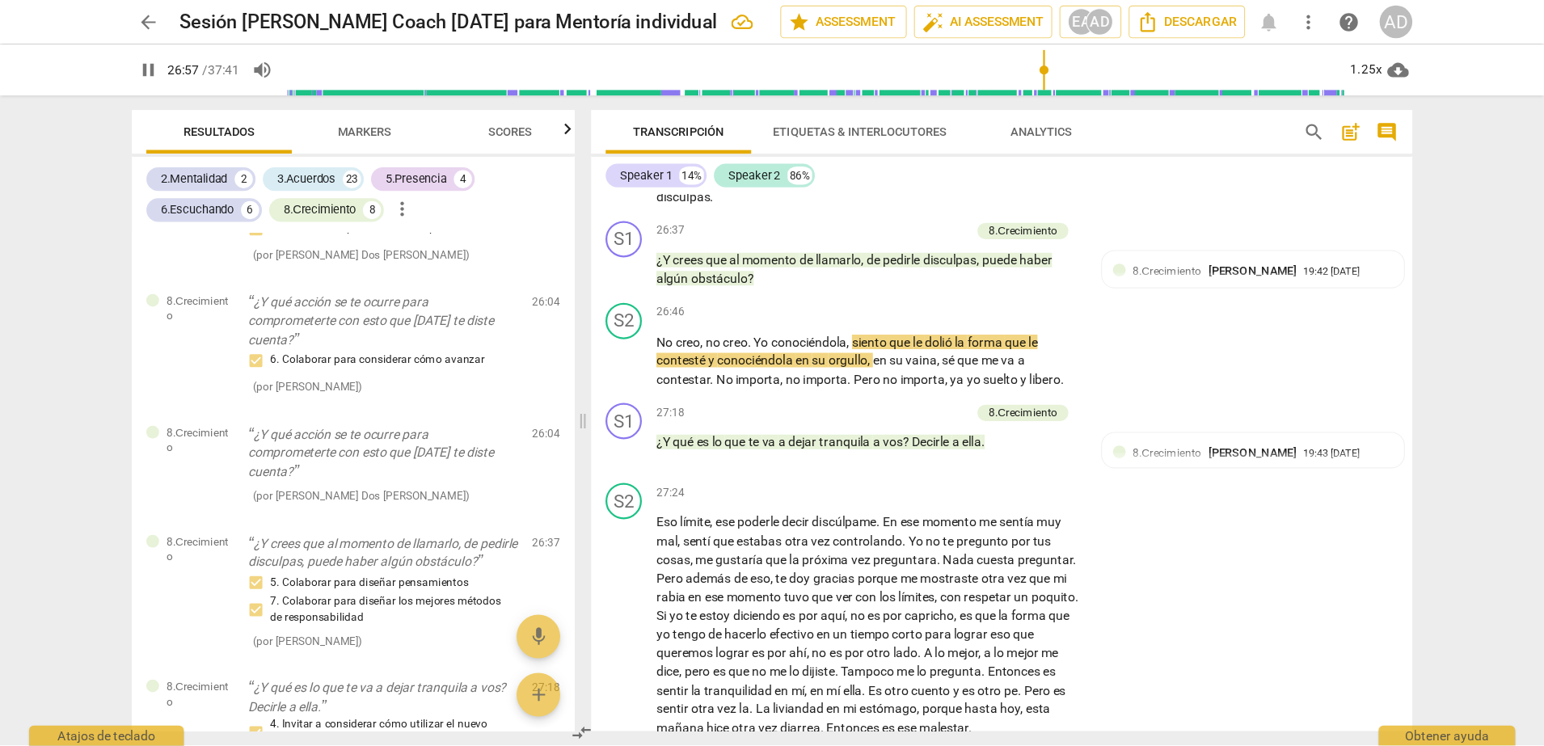
scroll to position [6156, 0]
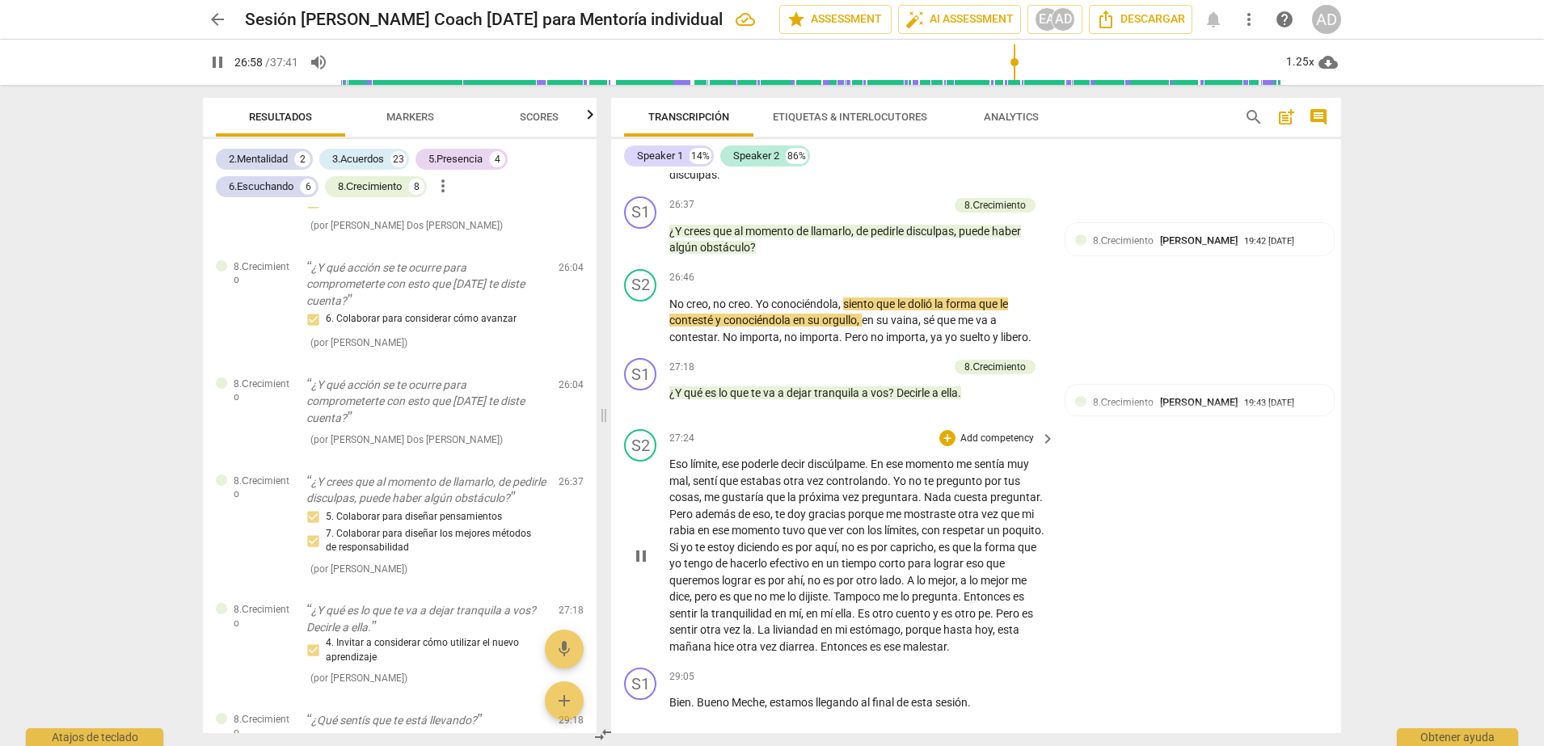
drag, startPoint x: 1177, startPoint y: 1, endPoint x: 1096, endPoint y: 473, distance: 479.2
click at [1096, 473] on div "S2 play_arrow pause 27:24 + Add competency keyboard_arrow_right Eso límite , es…" at bounding box center [976, 542] width 730 height 239
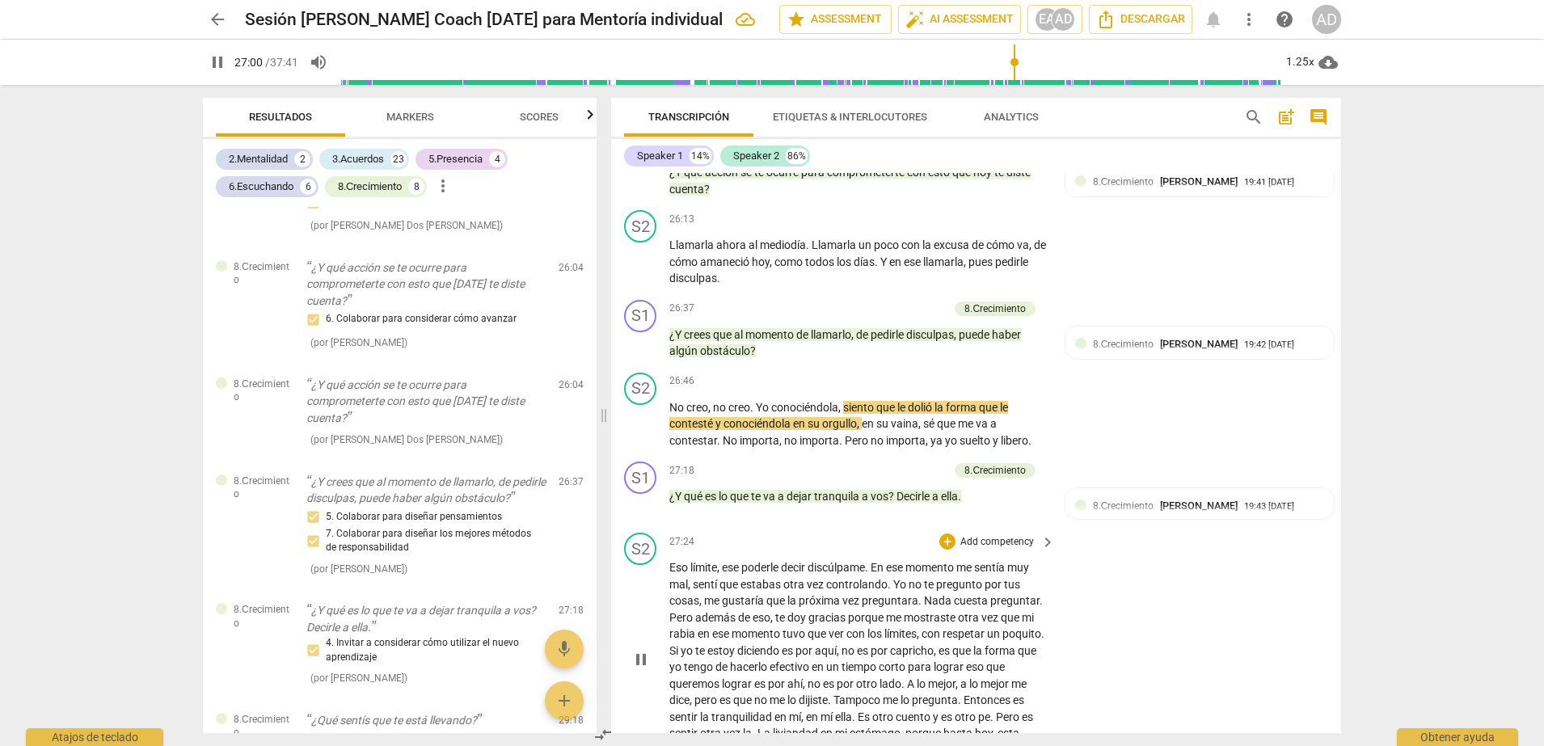
scroll to position [6035, 0]
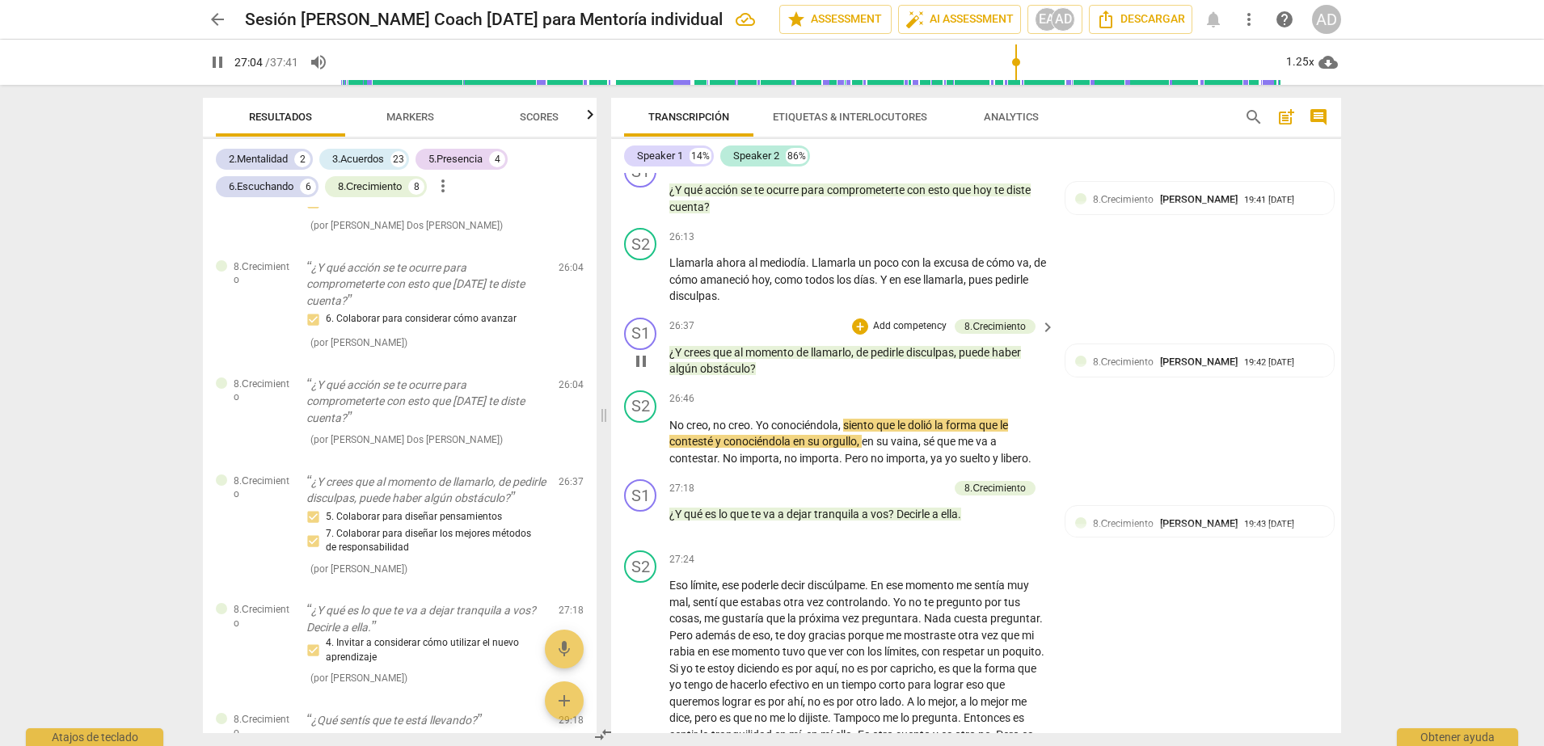
click at [919, 319] on p "Add competency" at bounding box center [910, 326] width 77 height 15
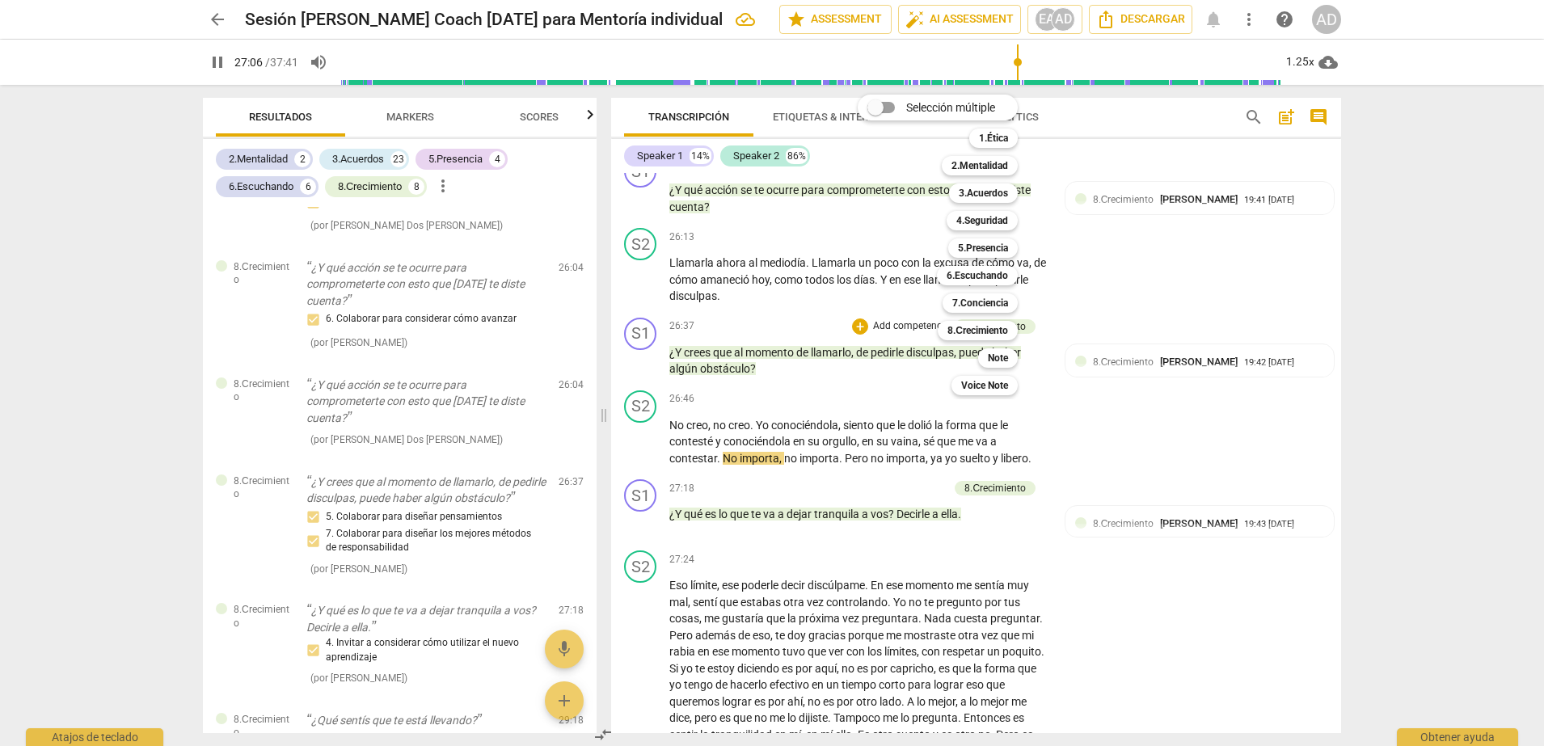
click at [1157, 274] on div at bounding box center [772, 373] width 1544 height 746
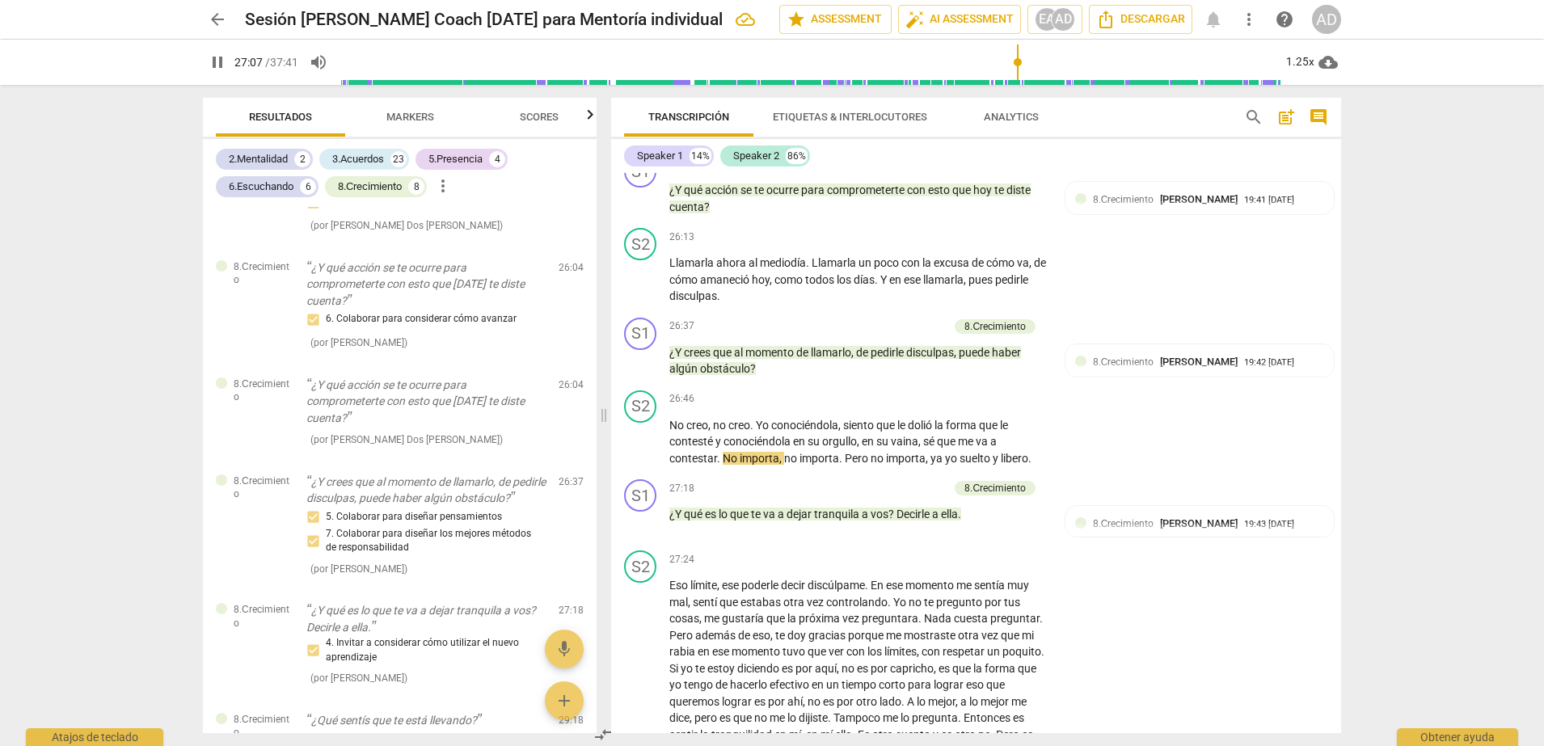
click at [1160, 356] on span "Estefania Aguirre" at bounding box center [1199, 362] width 78 height 12
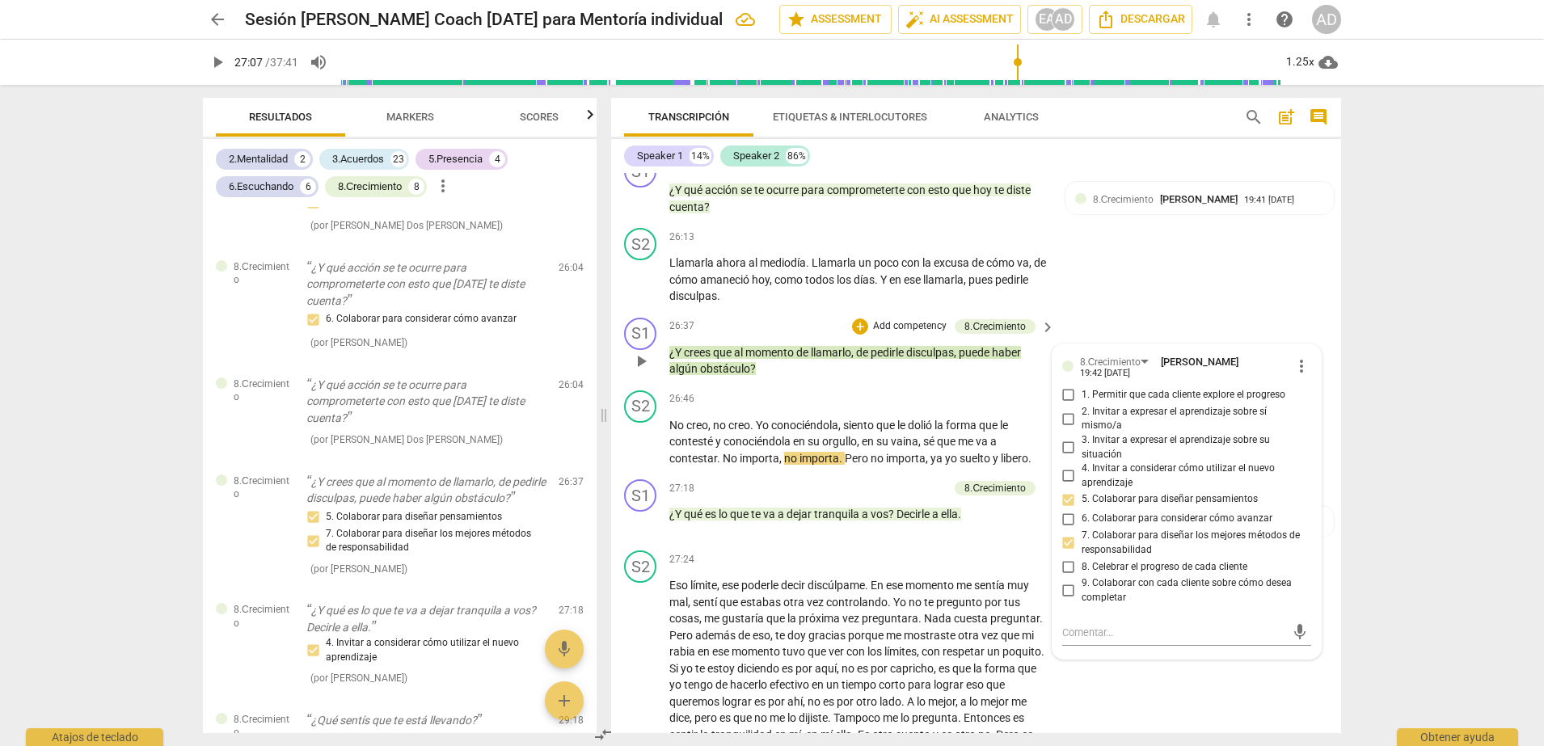
click at [912, 319] on p "Add competency" at bounding box center [910, 326] width 77 height 15
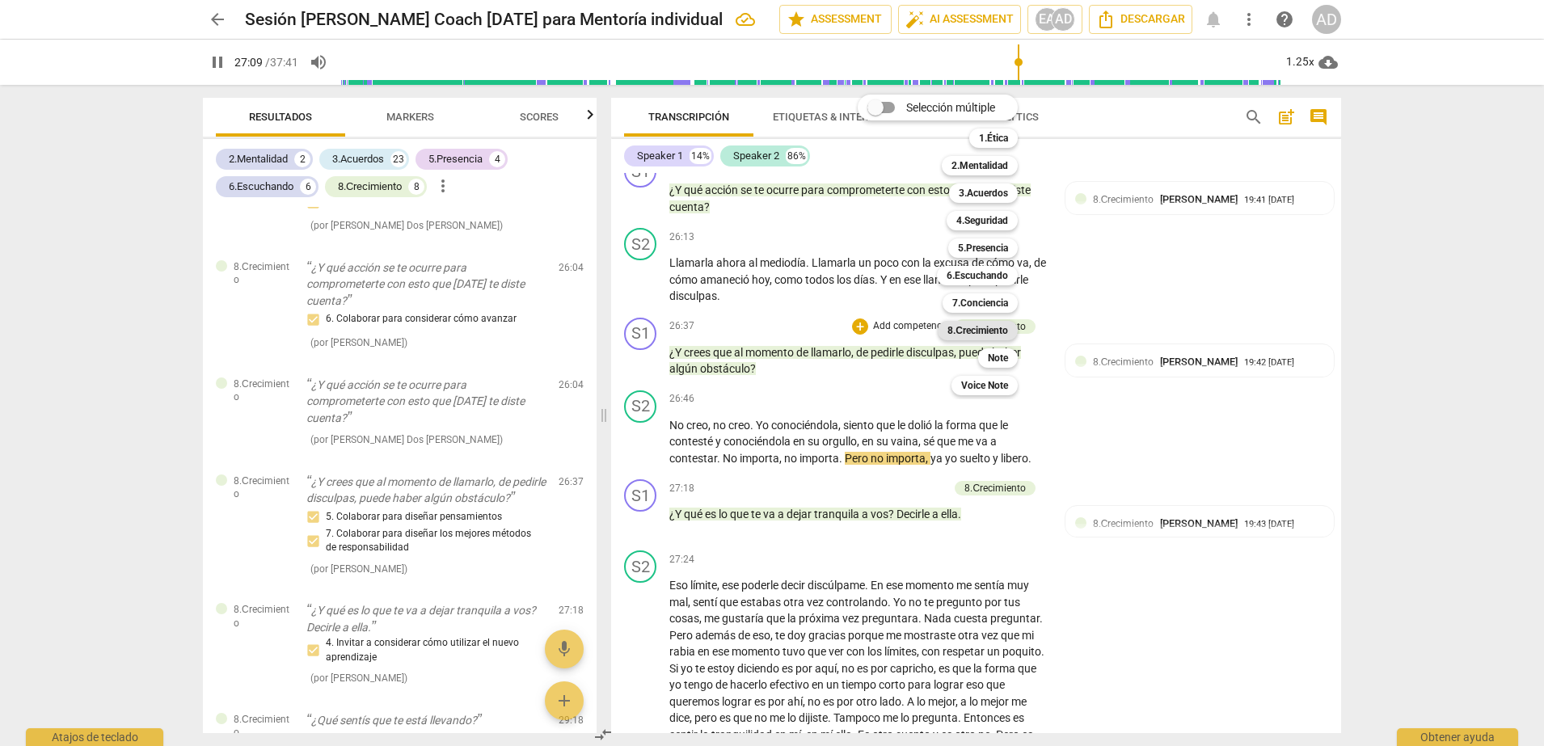
click at [986, 331] on b "8.Сrecimiento" at bounding box center [978, 330] width 61 height 19
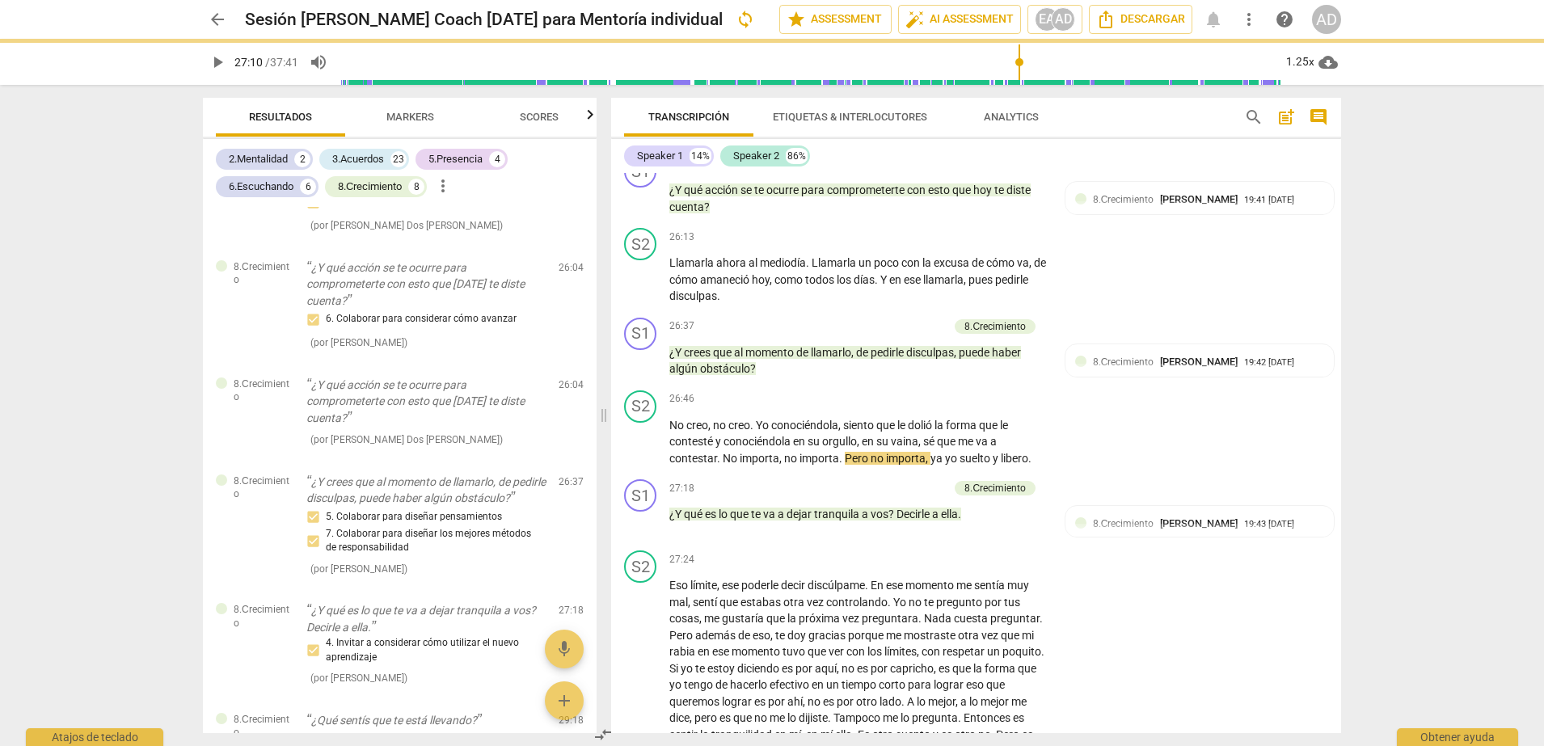
type input "1630"
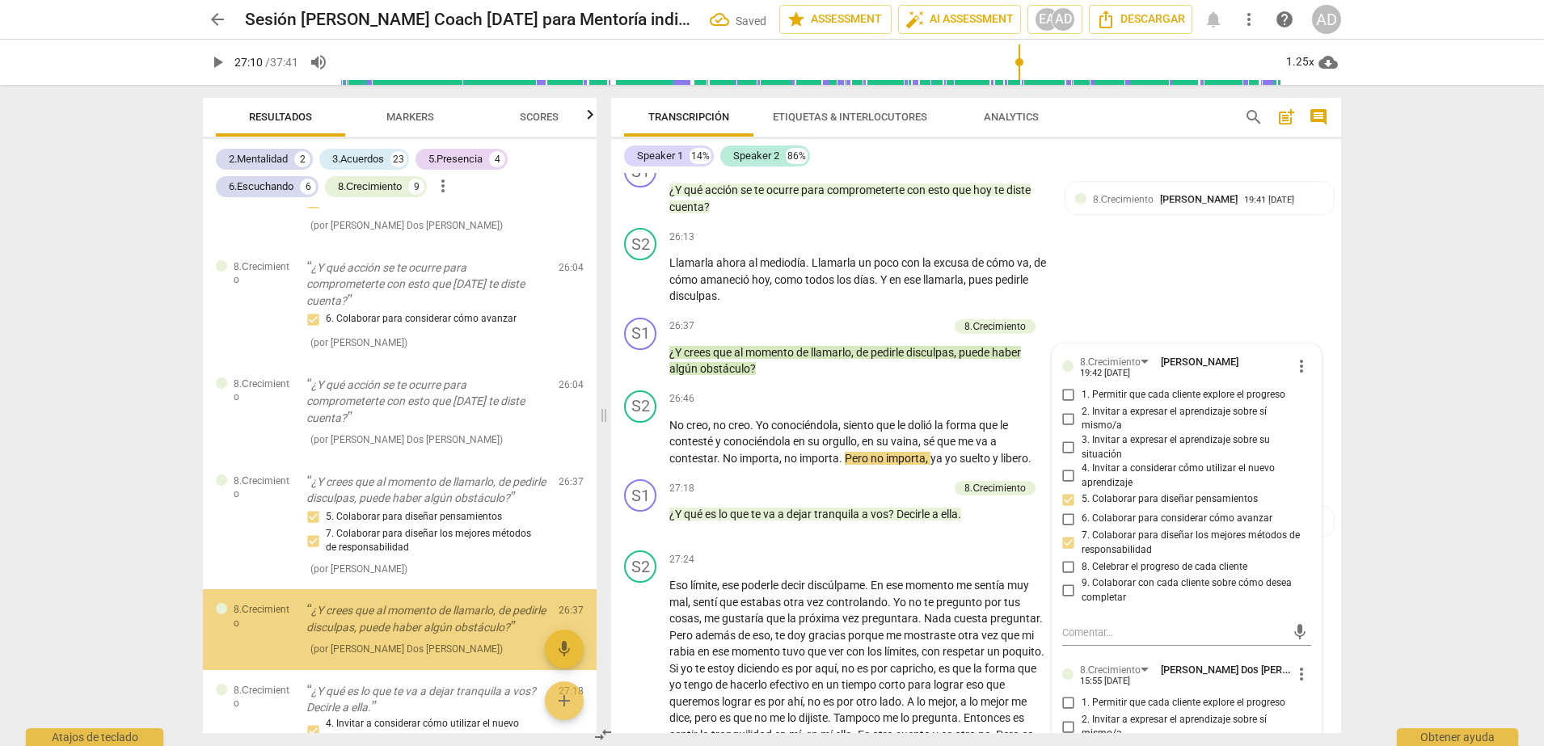
scroll to position [4977, 0]
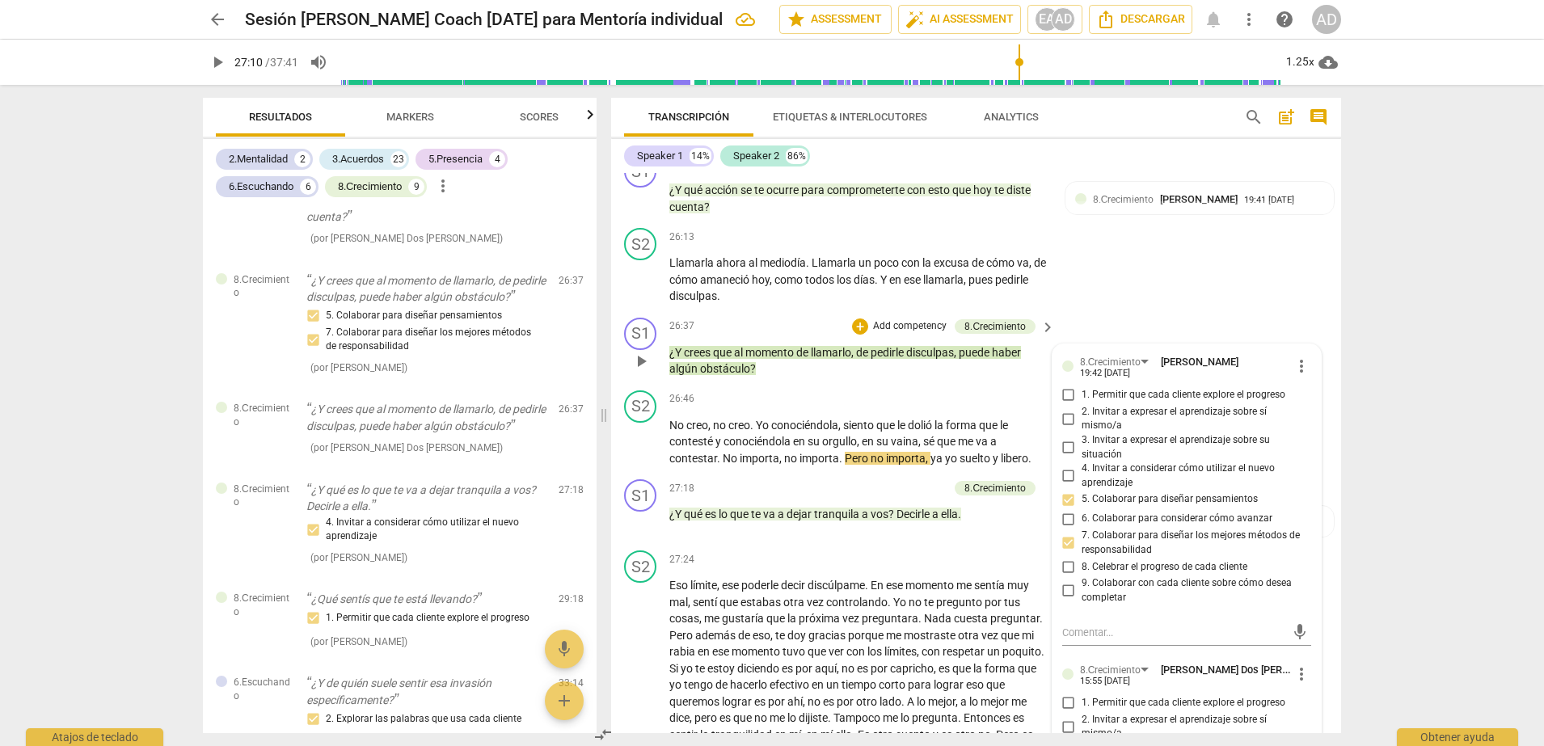
checkbox input "true"
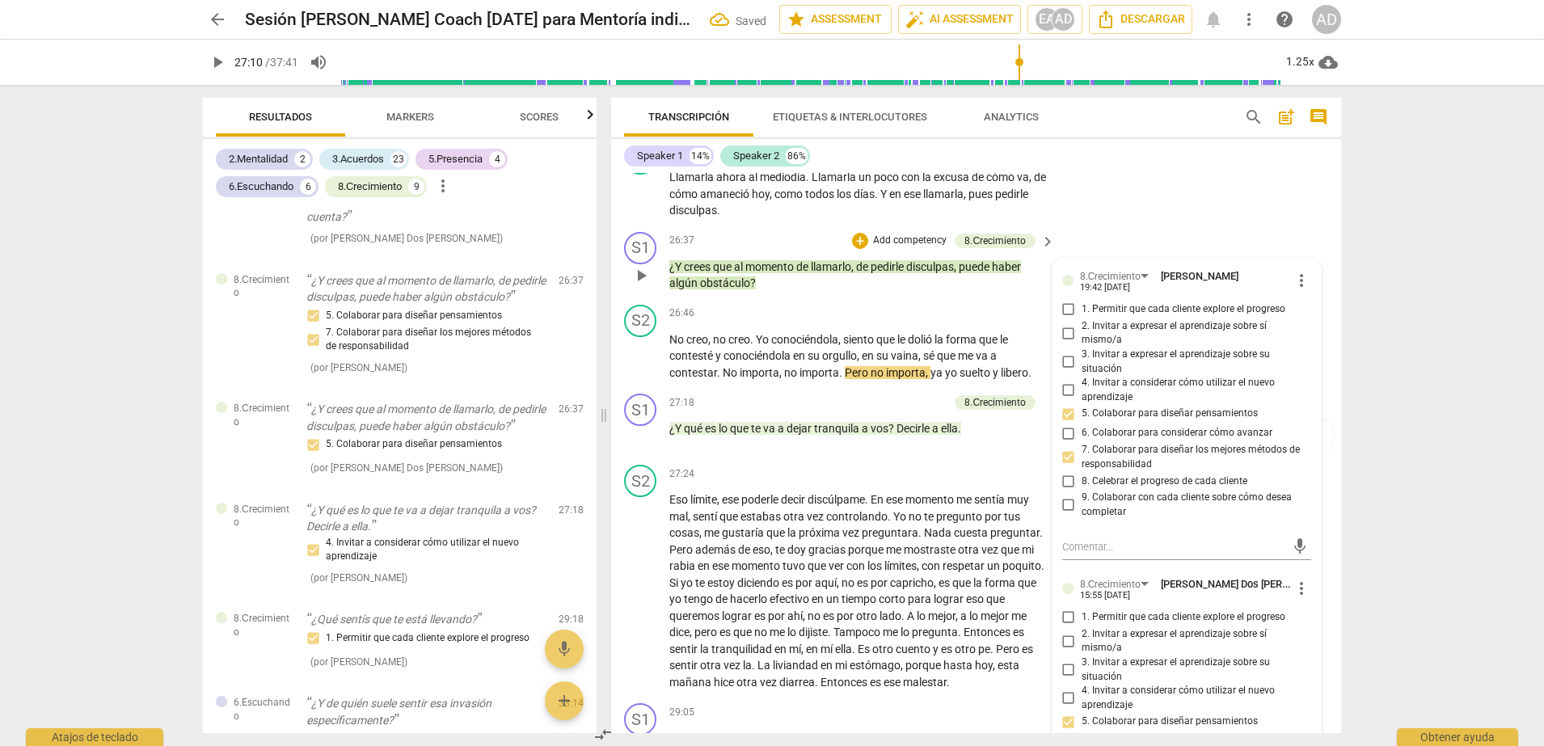
scroll to position [6159, 0]
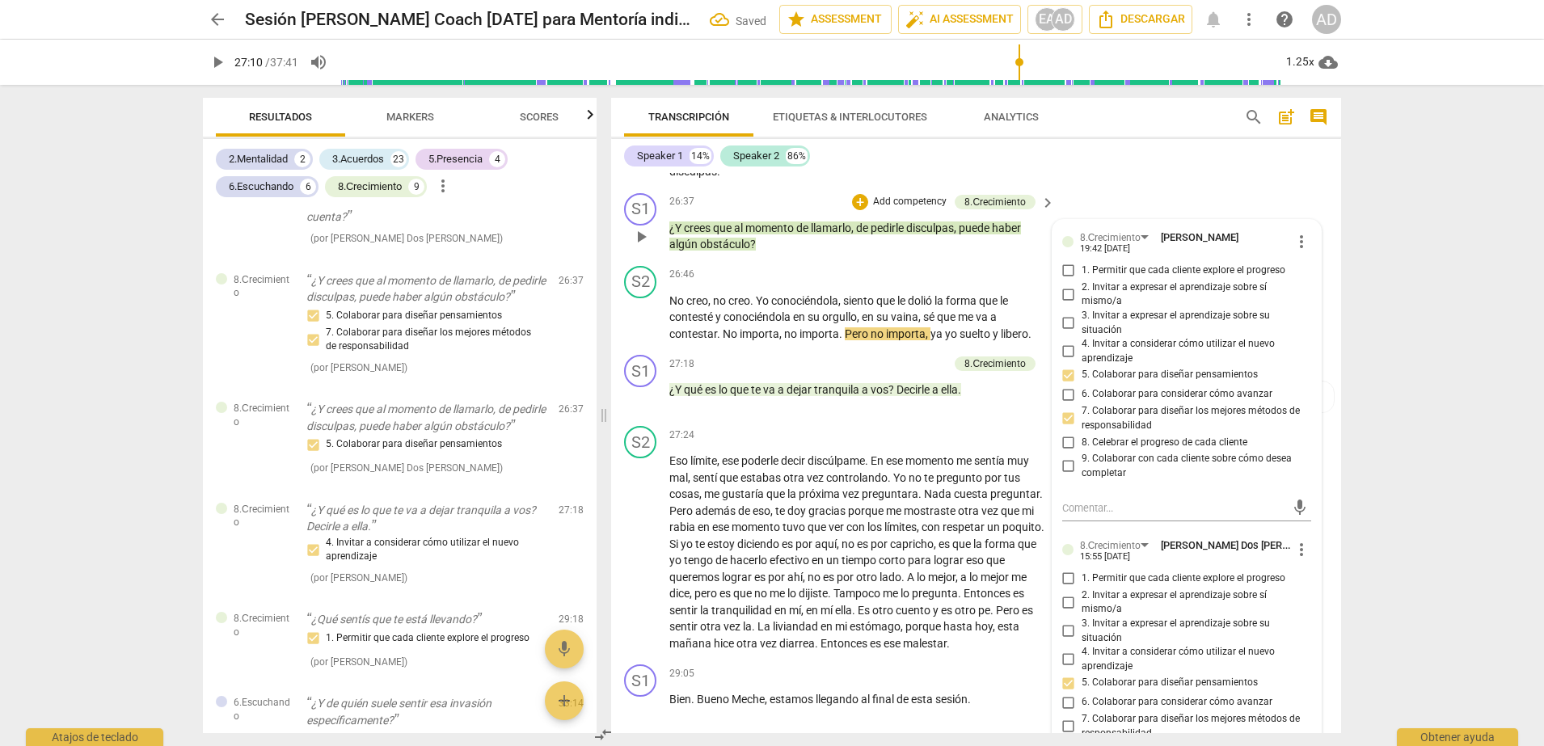
click at [1165, 596] on span "6. Colaborar para considerar cómo avanzar" at bounding box center [1177, 702] width 191 height 15
click at [1082, 596] on input "6. Colaborar para considerar cómo avanzar" at bounding box center [1069, 702] width 26 height 19
checkbox input "true"
click at [1235, 463] on div "arrow_back Sesión Estefania Coach 10-09-25 para Mentoría individual edit star A…" at bounding box center [772, 373] width 1544 height 746
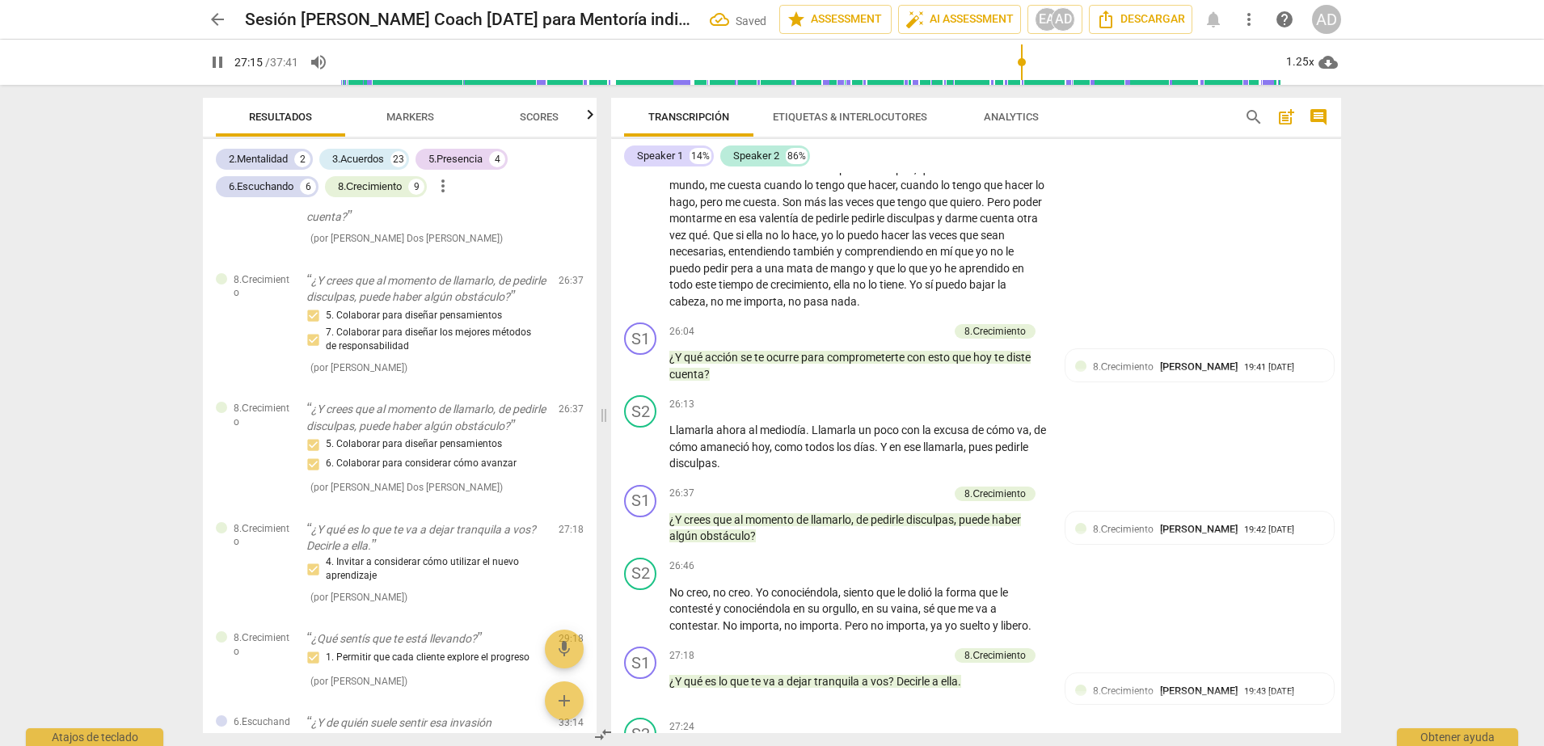
scroll to position [5842, 0]
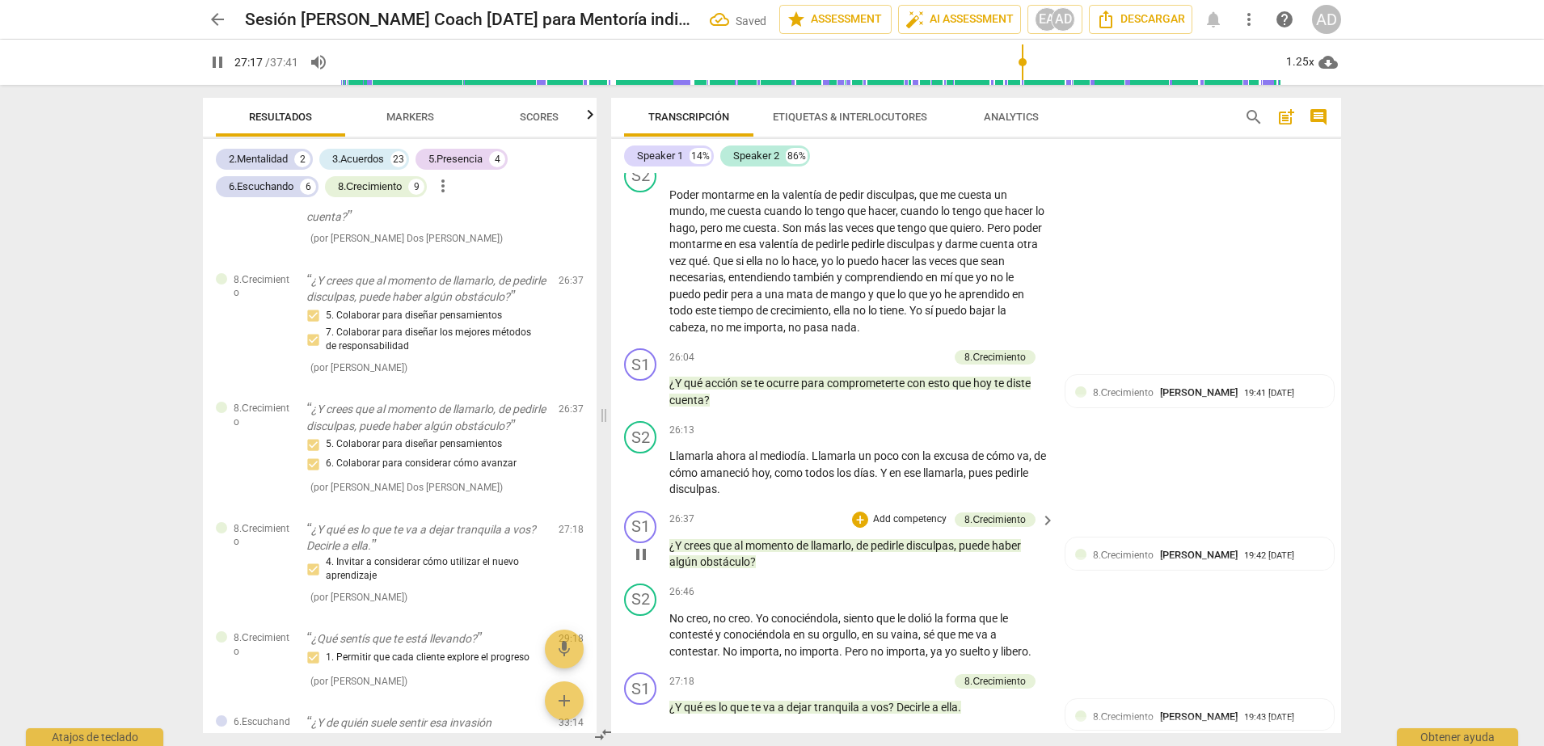
click at [919, 513] on p "Add competency" at bounding box center [910, 520] width 77 height 15
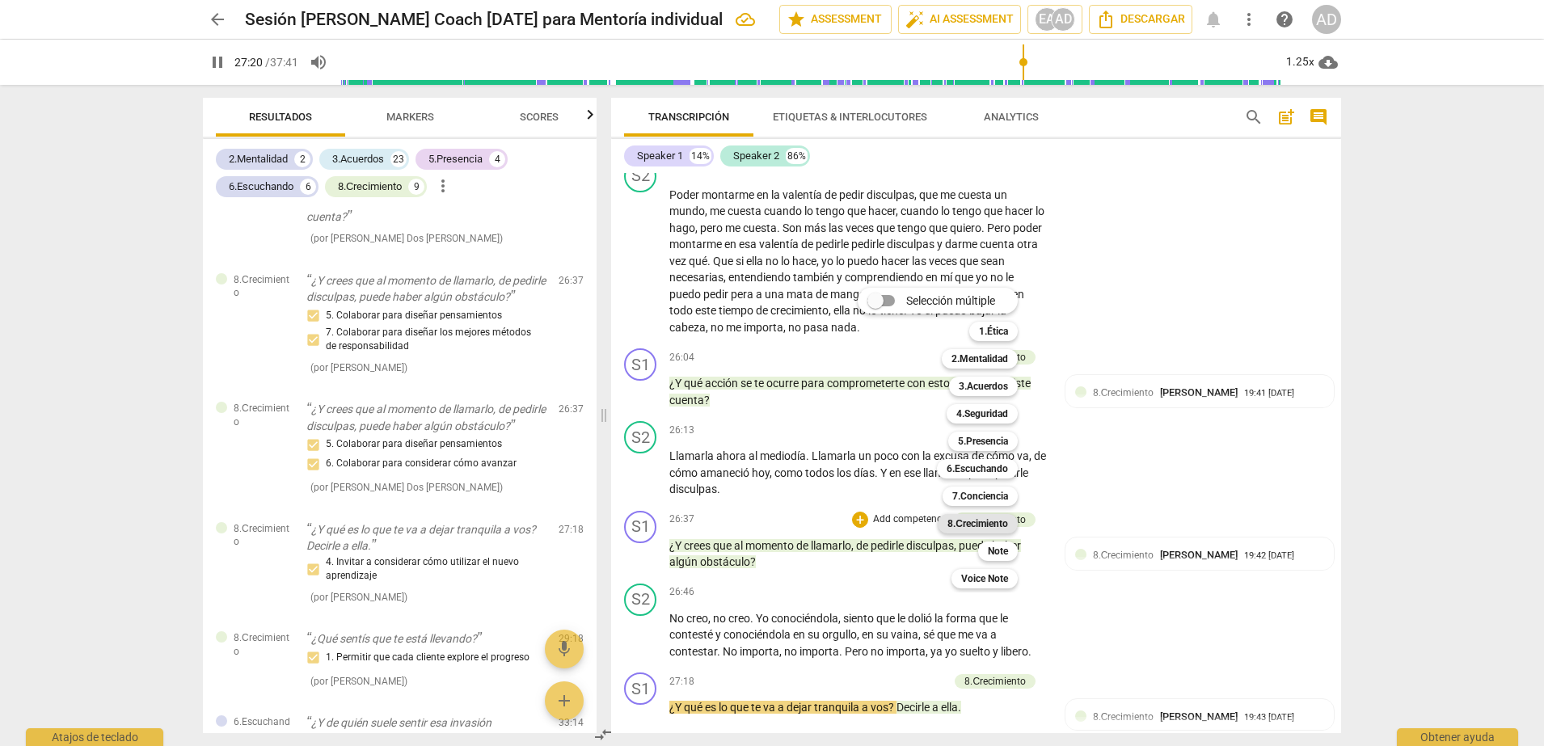
click at [989, 520] on b "8.Сrecimiento" at bounding box center [978, 523] width 61 height 19
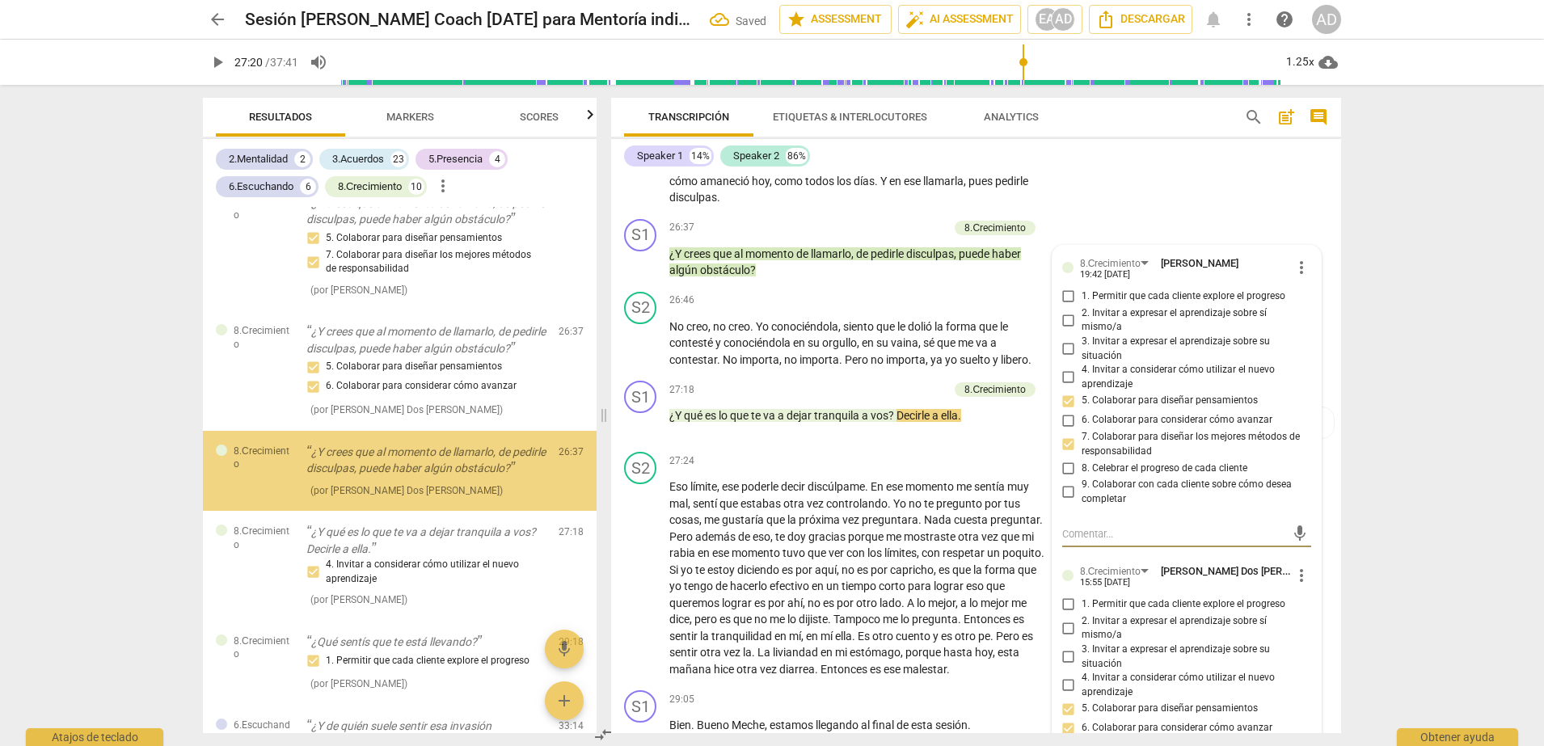
scroll to position [5114, 0]
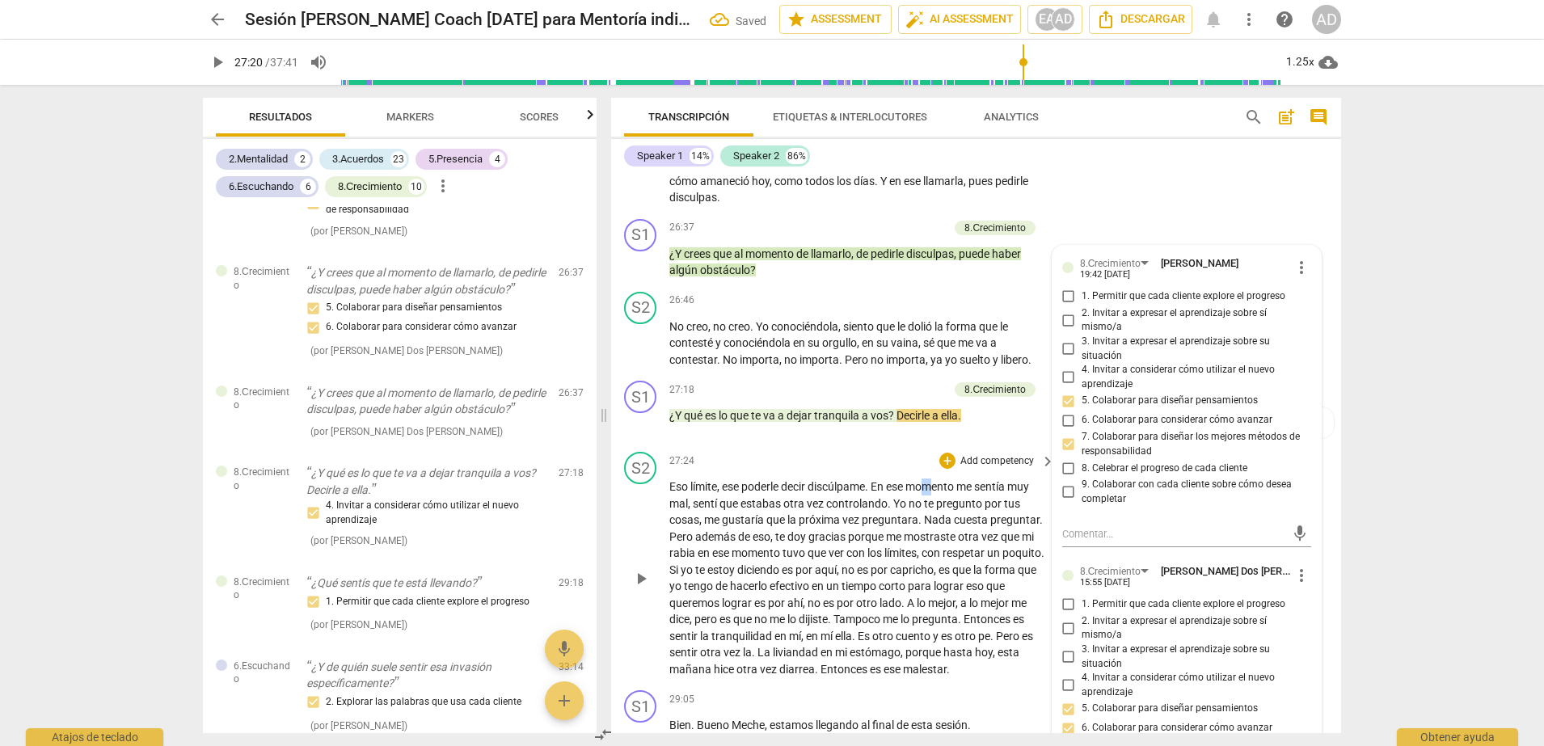
drag, startPoint x: 940, startPoint y: 399, endPoint x: 927, endPoint y: 408, distance: 16.4
click at [927, 480] on span "momento" at bounding box center [931, 486] width 51 height 13
click at [1235, 320] on div "arrow_back Sesión Estefania Coach 10-09-25 para Mentoría individual Saved edit …" at bounding box center [772, 373] width 1544 height 746
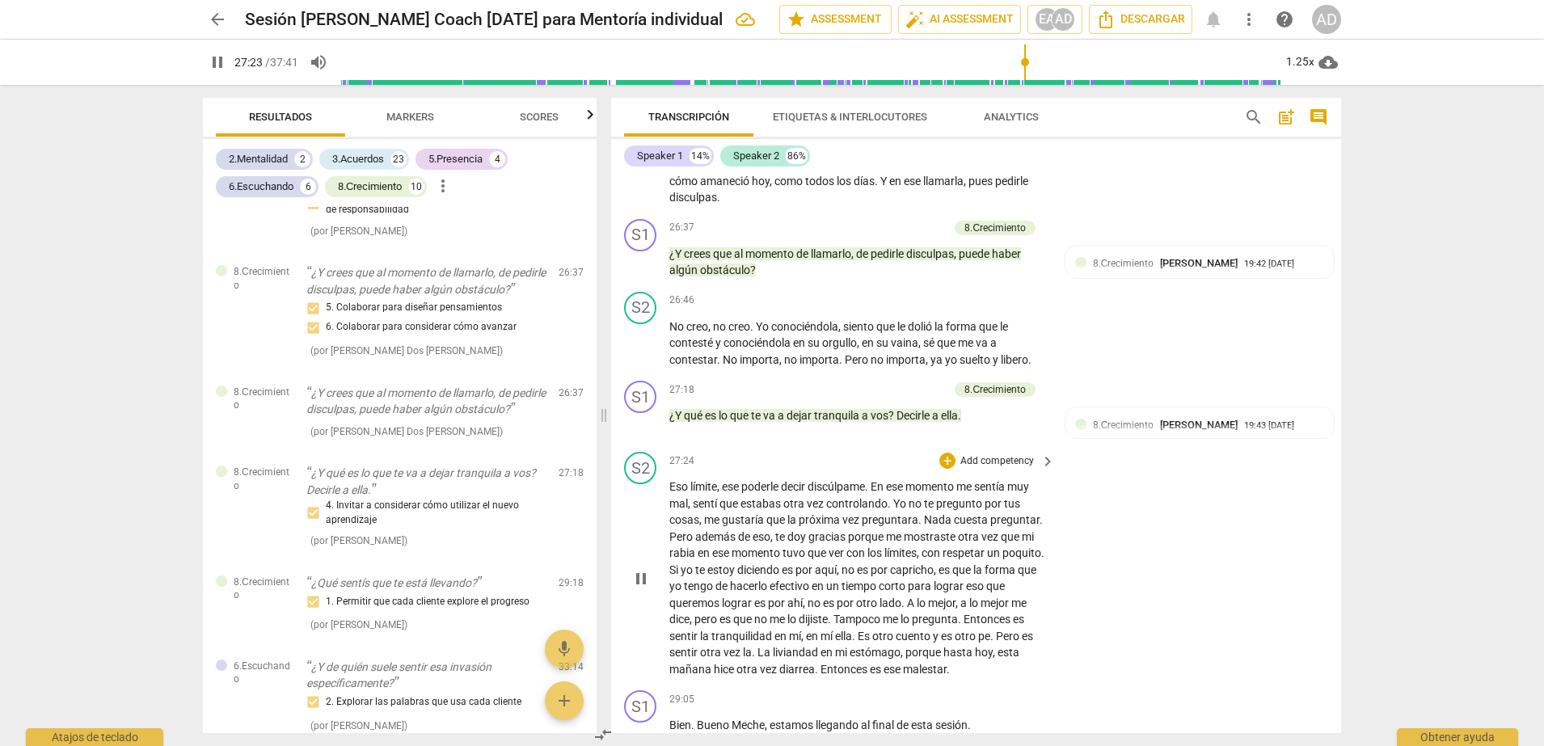
click at [1196, 472] on div "S2 play_arrow pause 27:24 + Add competency keyboard_arrow_right Eso límite , es…" at bounding box center [976, 564] width 730 height 239
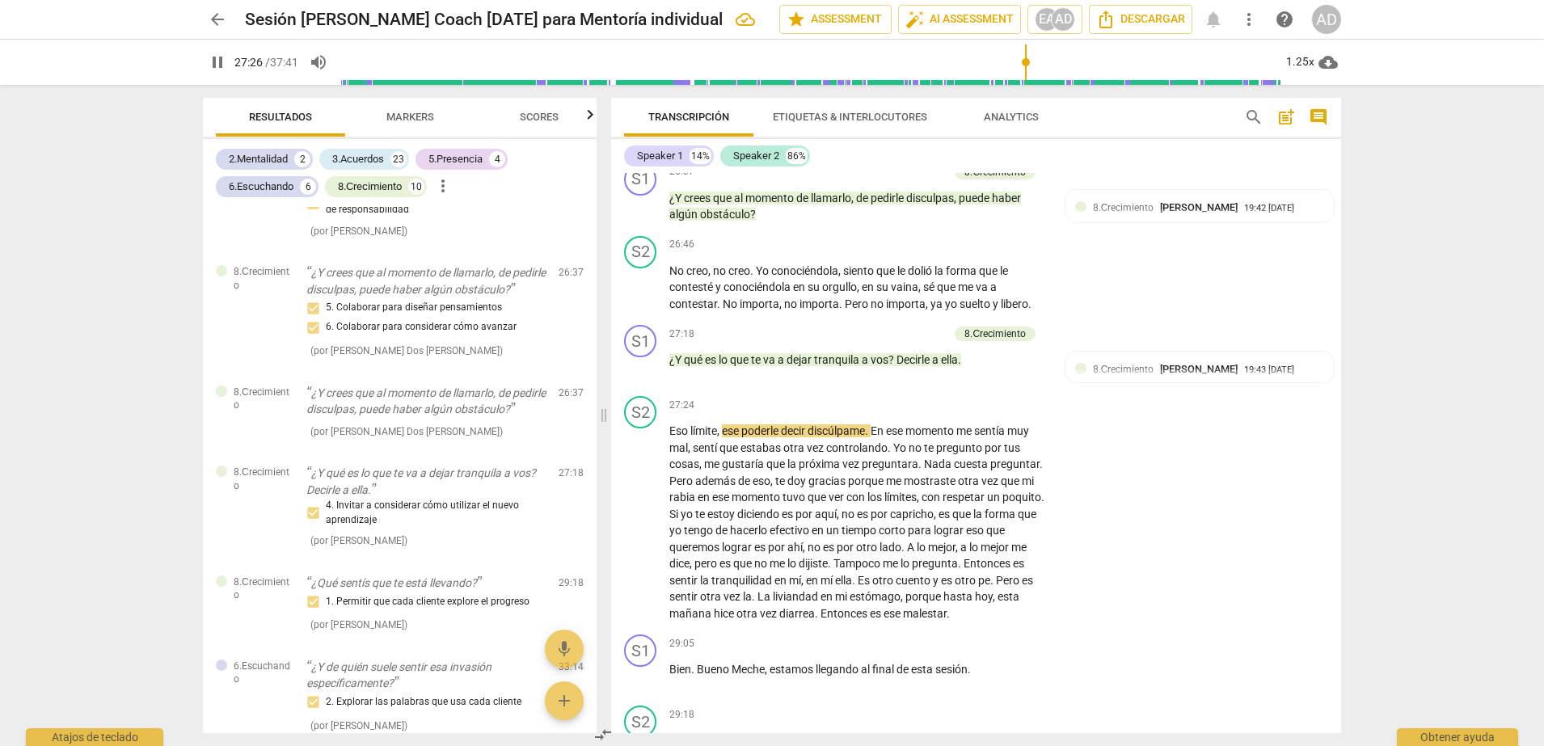
scroll to position [6215, 0]
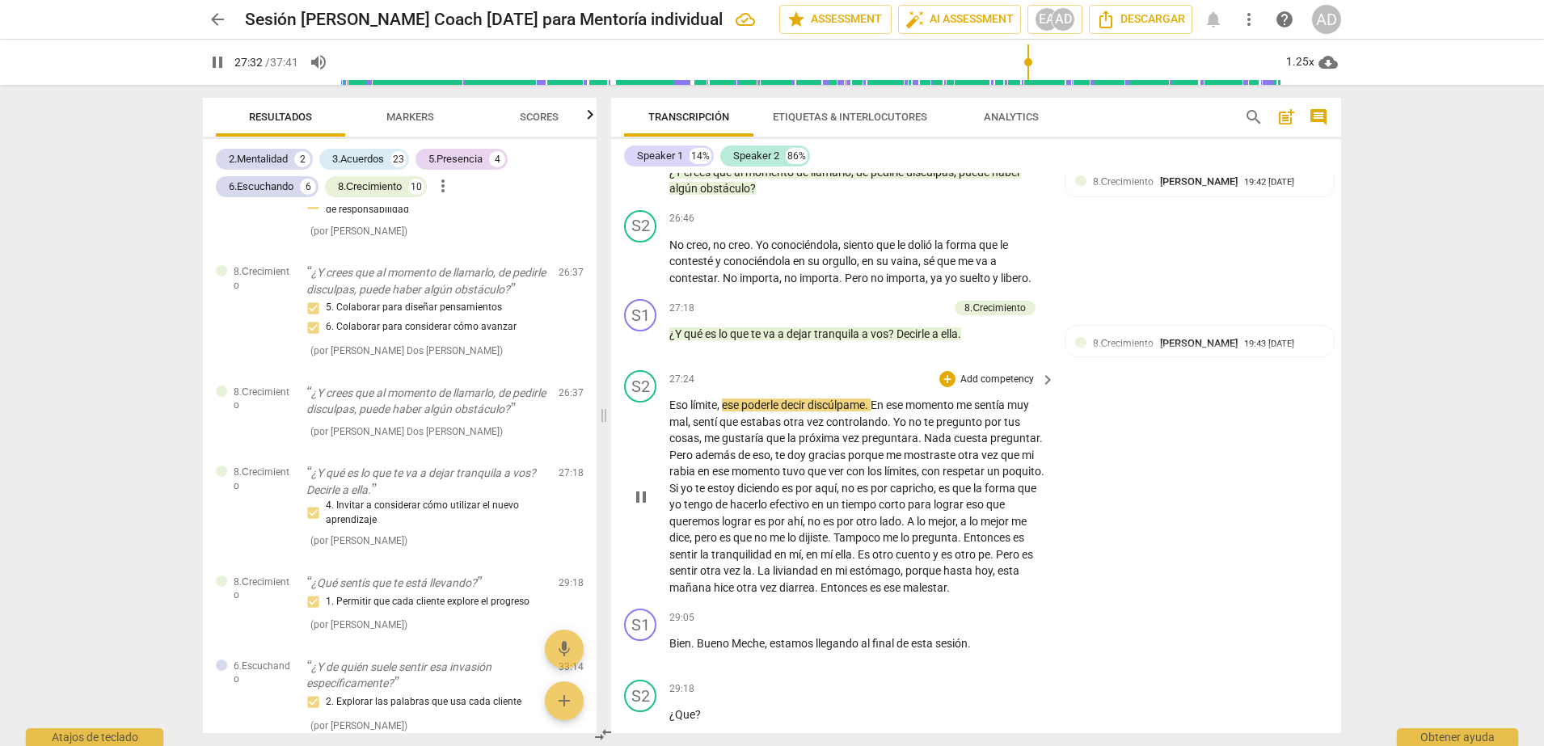
click at [1077, 469] on div "S2 play_arrow pause 27:24 + Add competency keyboard_arrow_right Eso límite , es…" at bounding box center [976, 483] width 730 height 239
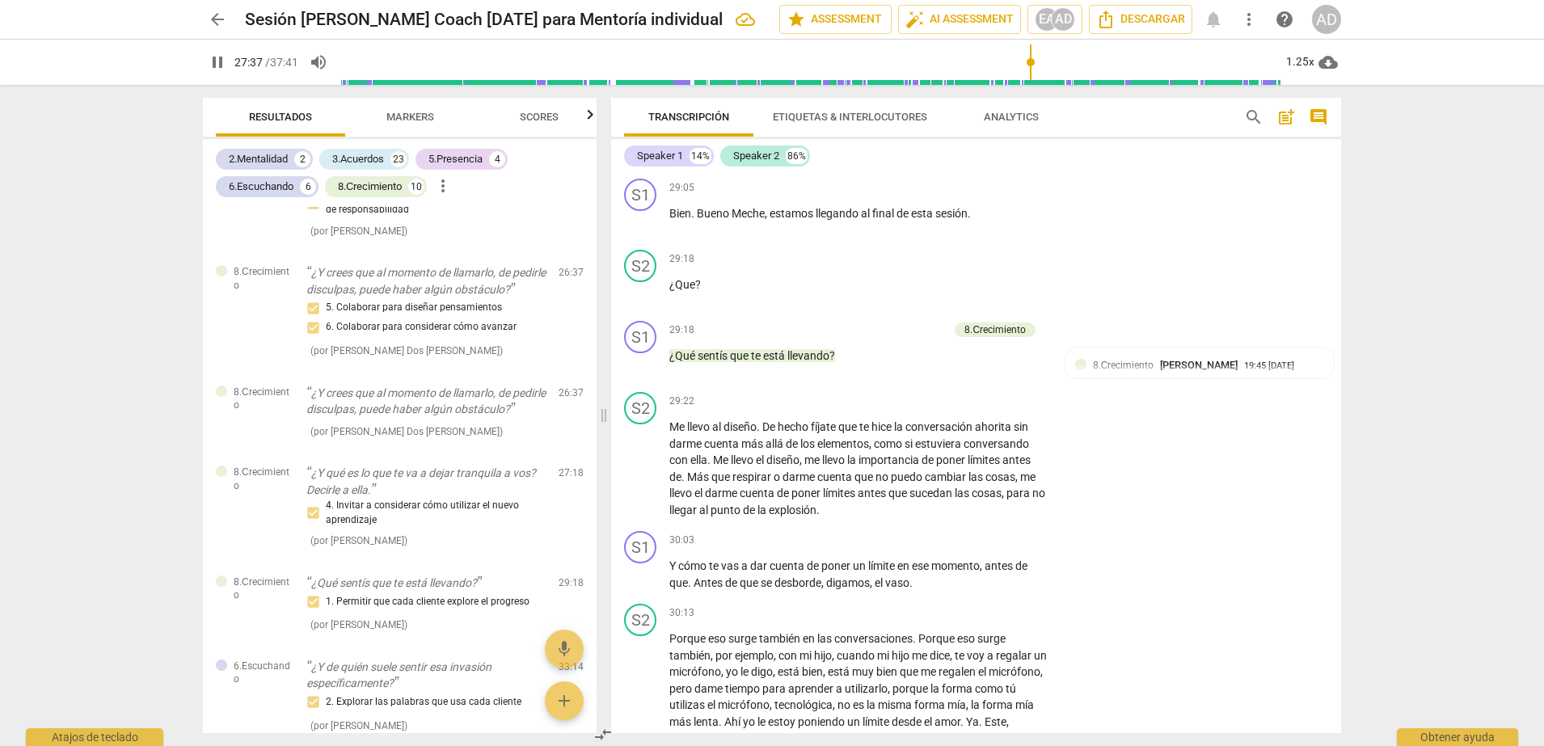
scroll to position [6619, 0]
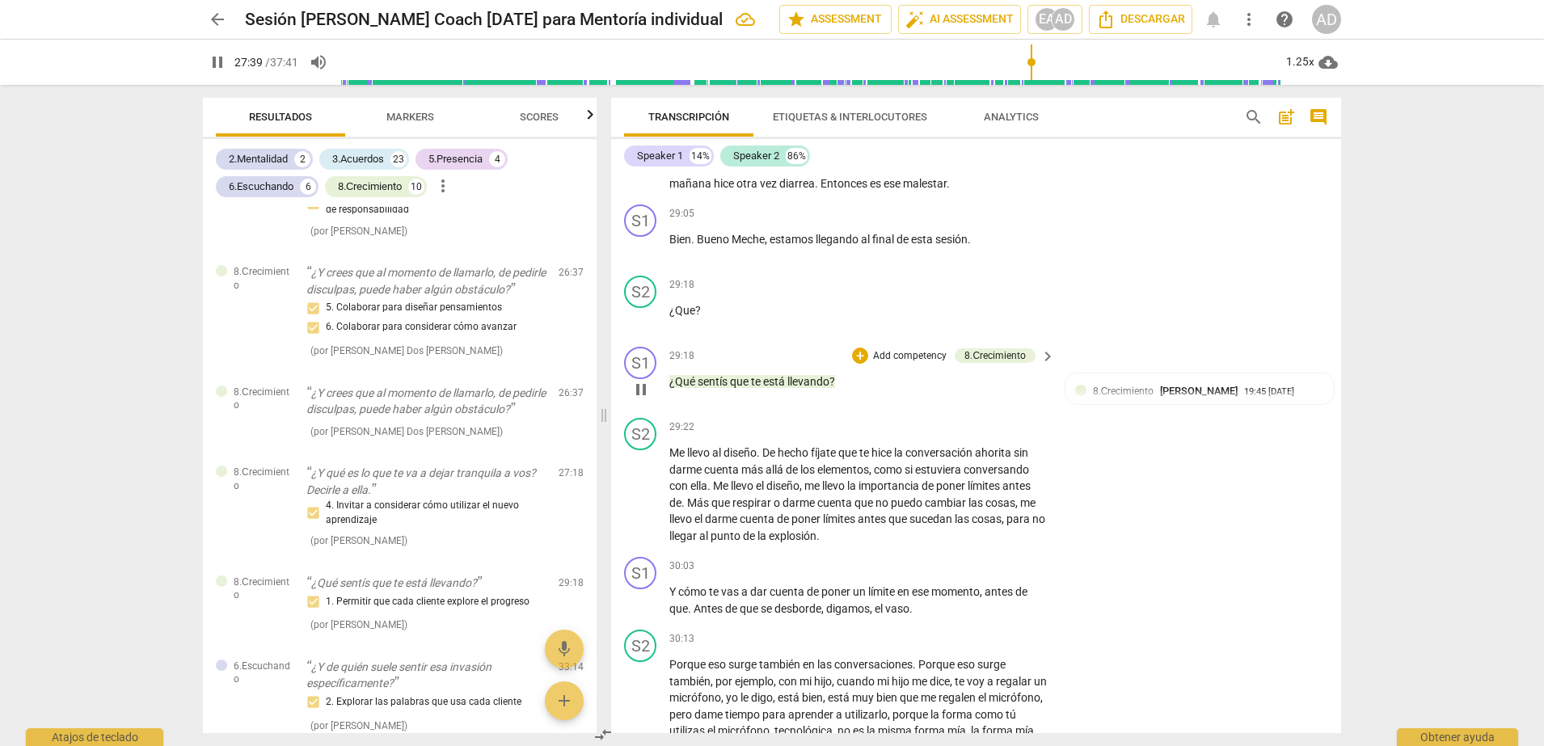
click at [904, 349] on p "Add competency" at bounding box center [910, 356] width 77 height 15
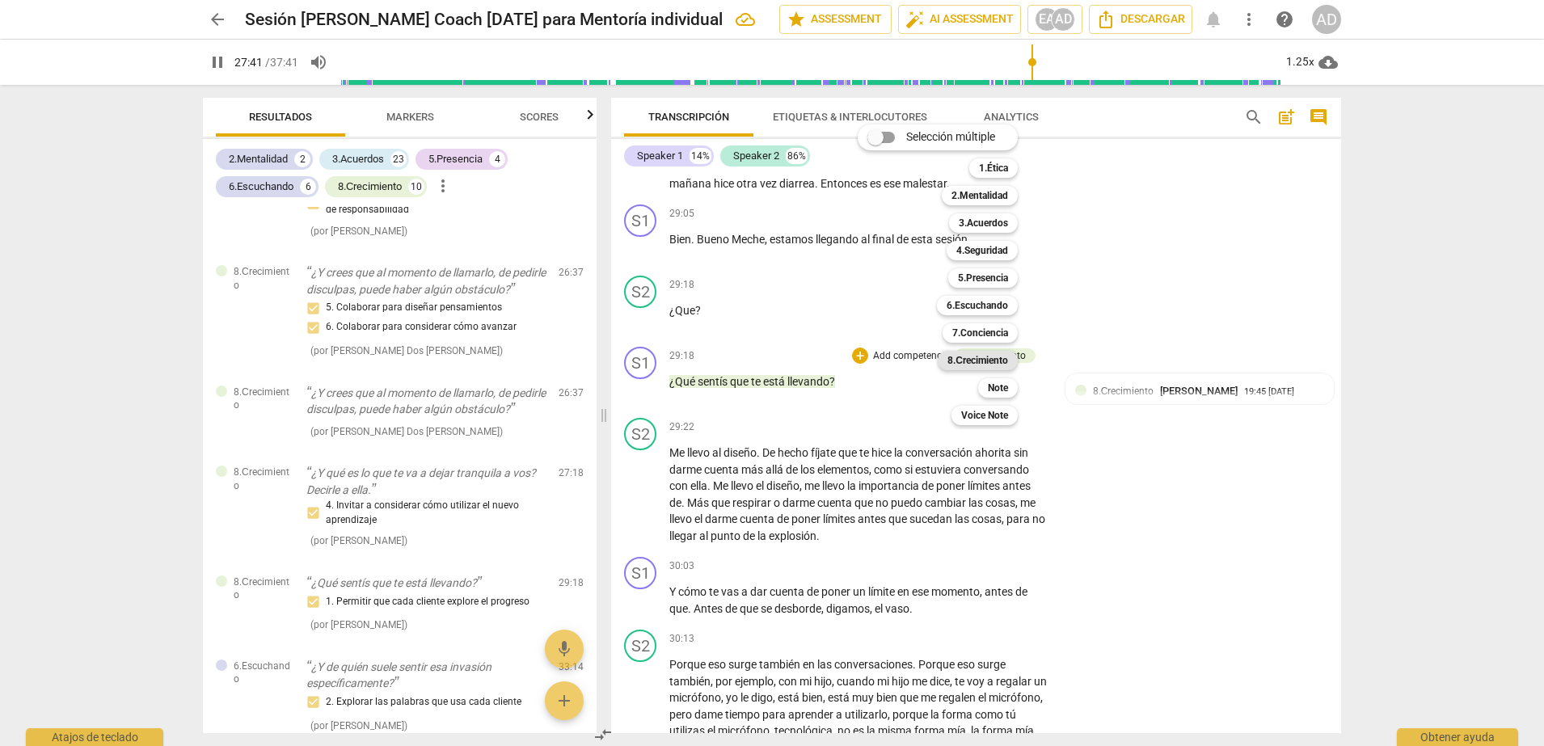
click at [991, 361] on b "8.Сrecimiento" at bounding box center [978, 360] width 61 height 19
type input "1662"
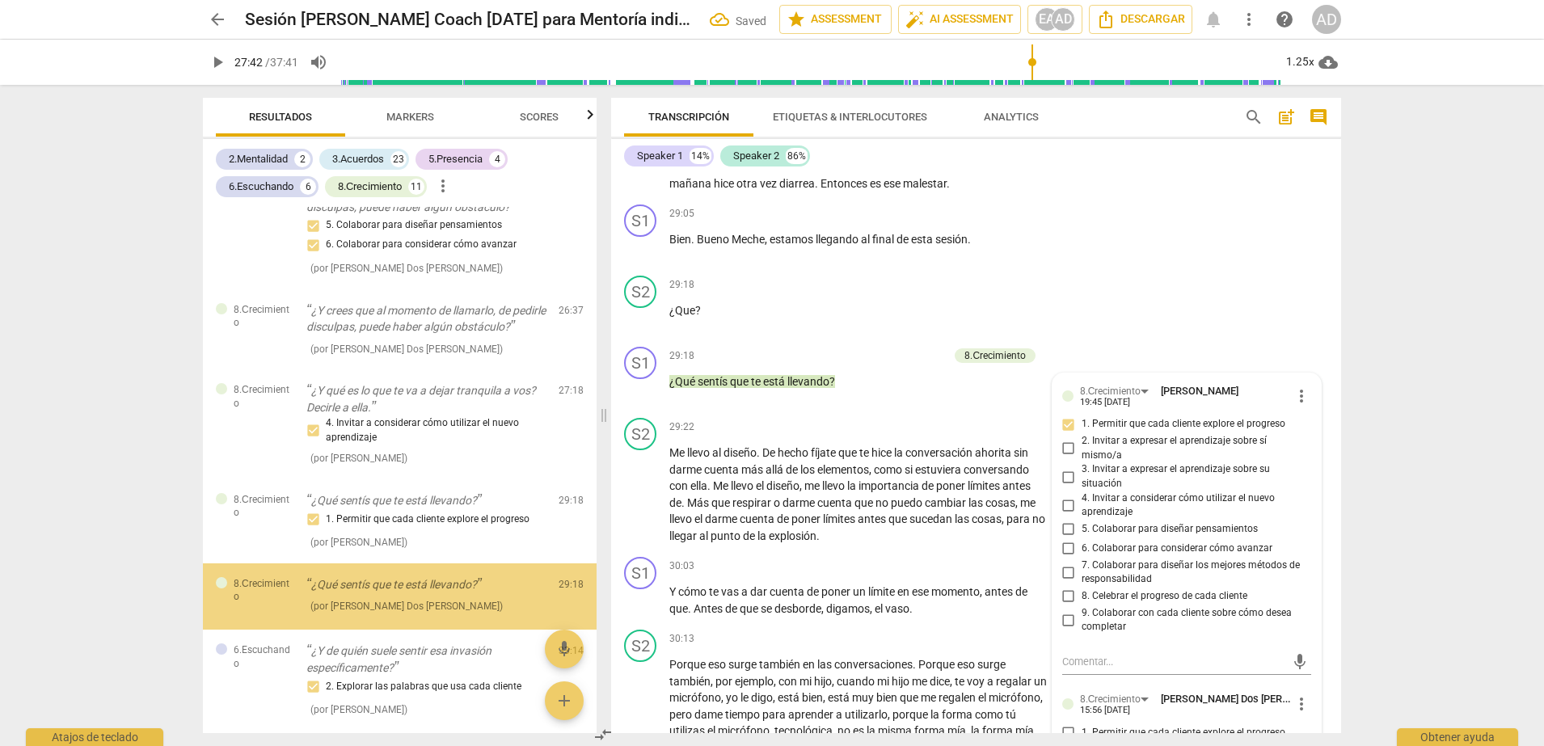
scroll to position [5390, 0]
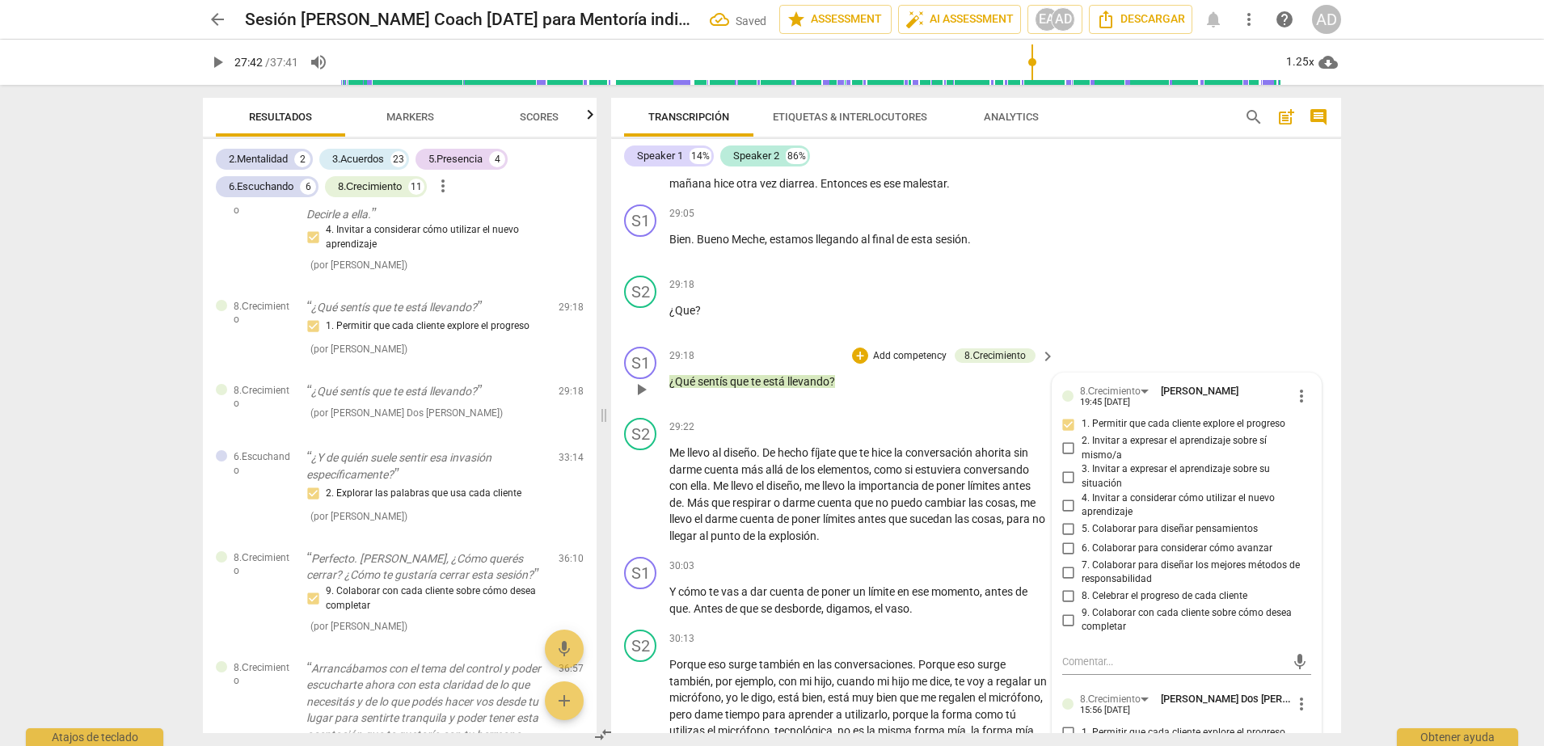
click at [1217, 596] on span "1. Permitir que cada cliente explore el progreso" at bounding box center [1184, 733] width 204 height 15
click at [1082, 596] on input "1. Permitir que cada cliente explore el progreso" at bounding box center [1069, 732] width 26 height 19
checkbox input "true"
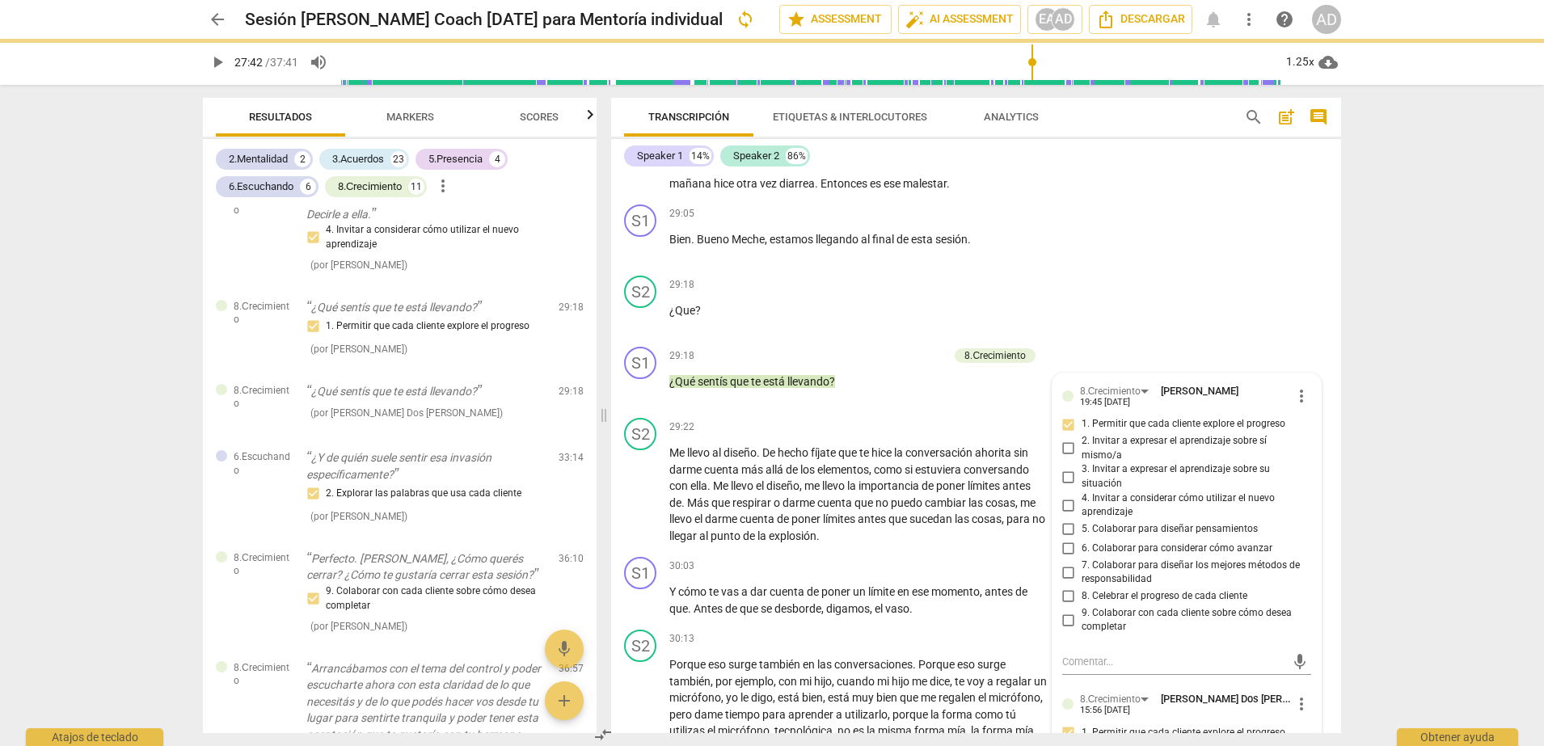
click at [1235, 262] on div "arrow_back Sesión Estefania Coach 10-09-25 para Mentoría individual sync edit s…" at bounding box center [772, 373] width 1544 height 746
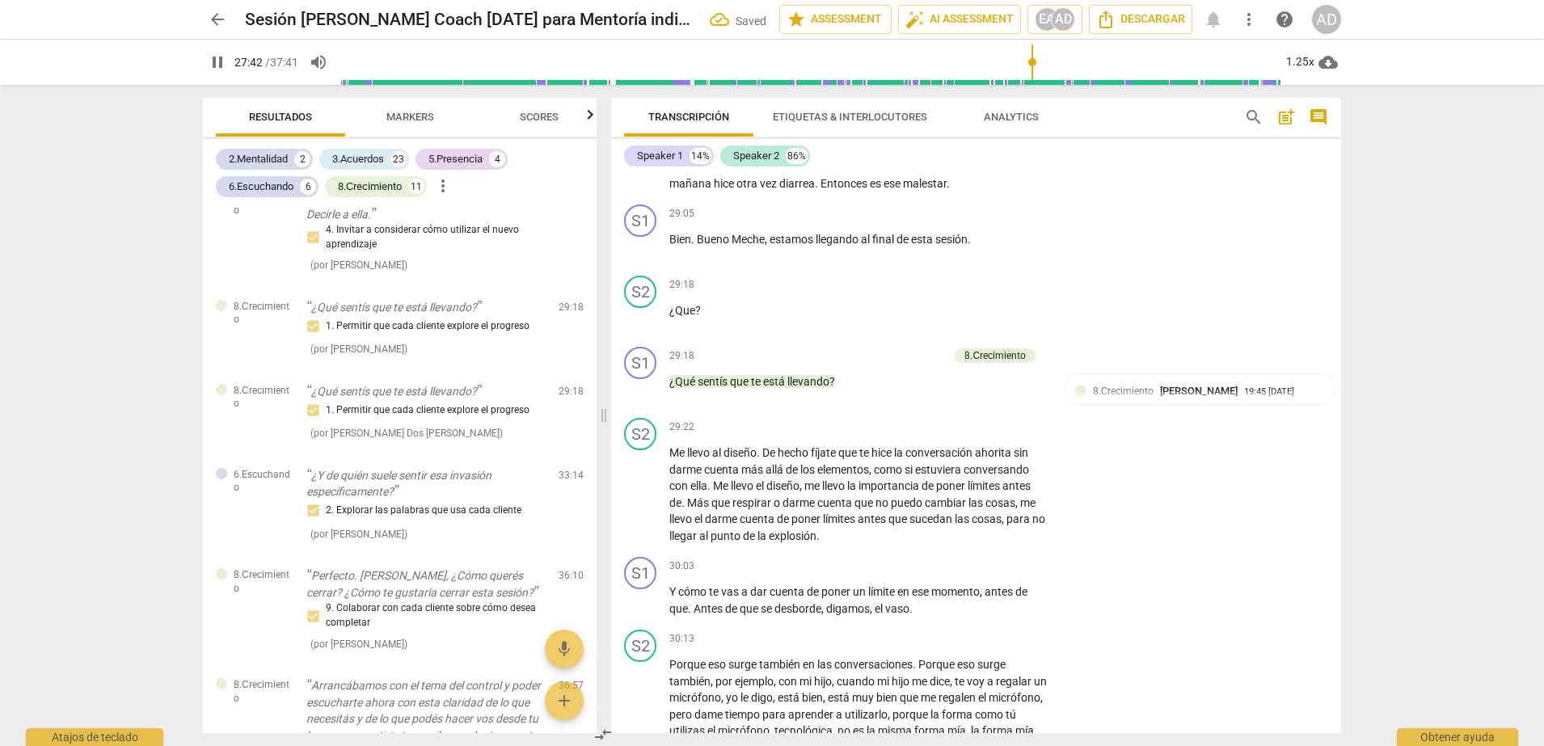
scroll to position [6375, 0]
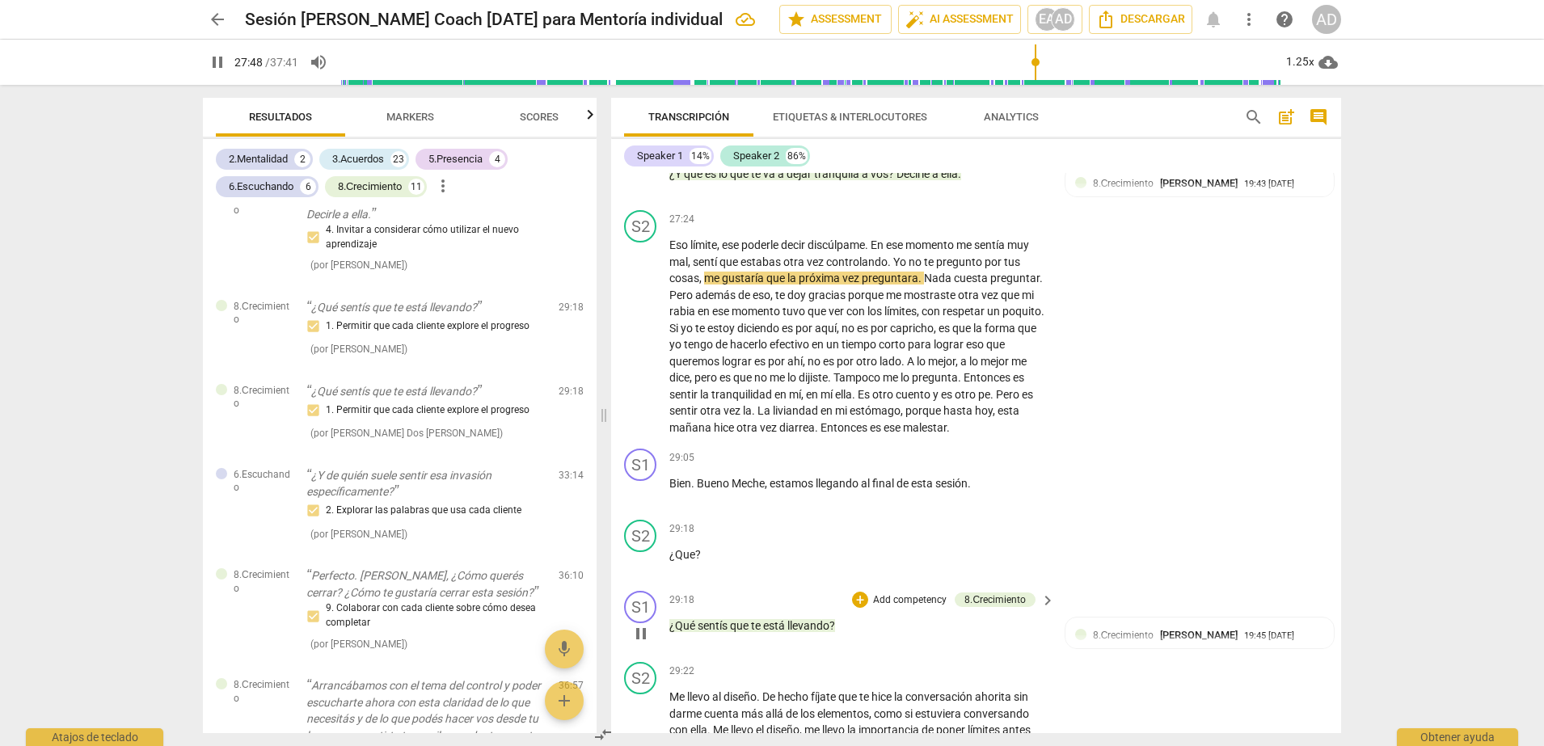
click at [908, 593] on p "Add competency" at bounding box center [910, 600] width 77 height 15
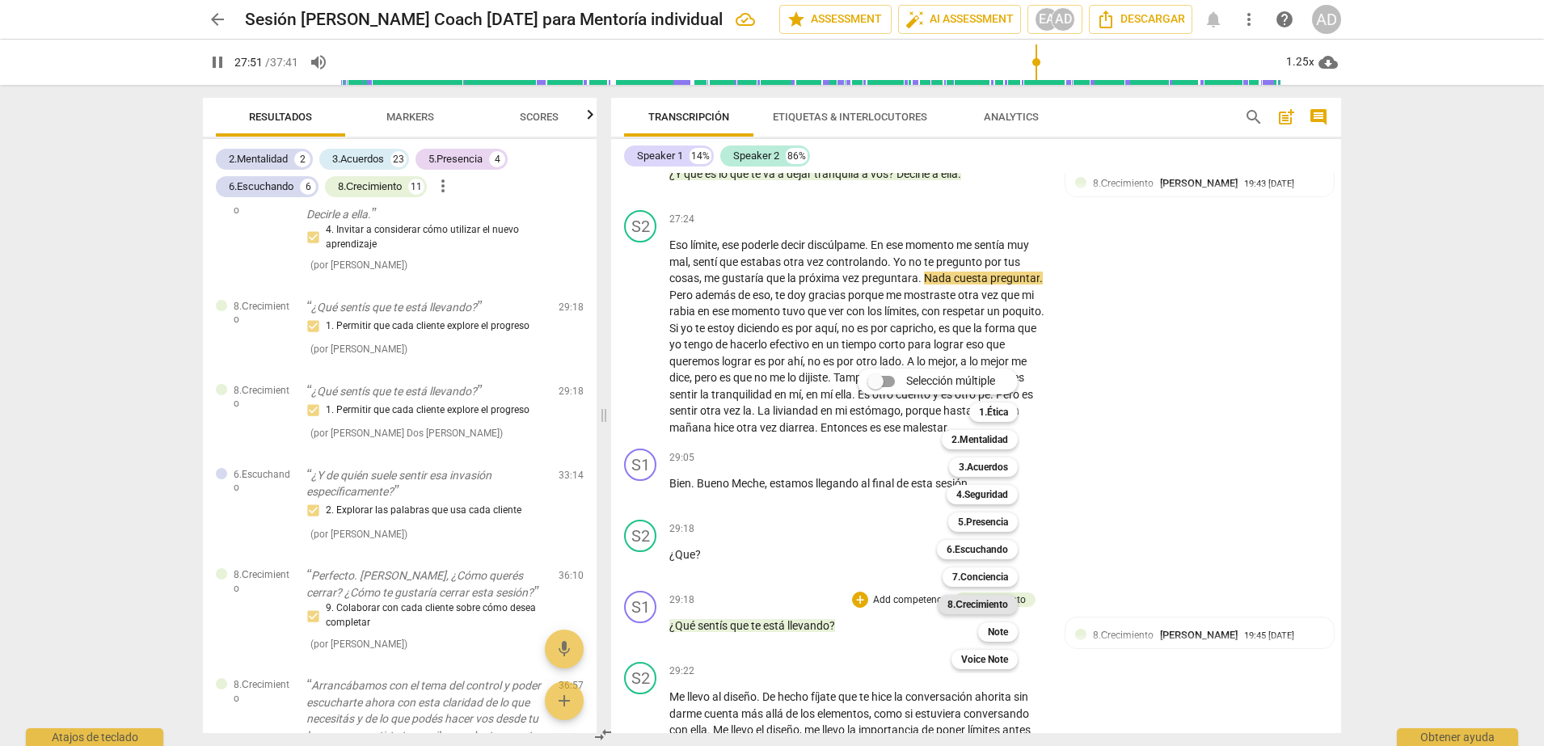
click at [1006, 596] on b "8.Сrecimiento" at bounding box center [978, 604] width 61 height 19
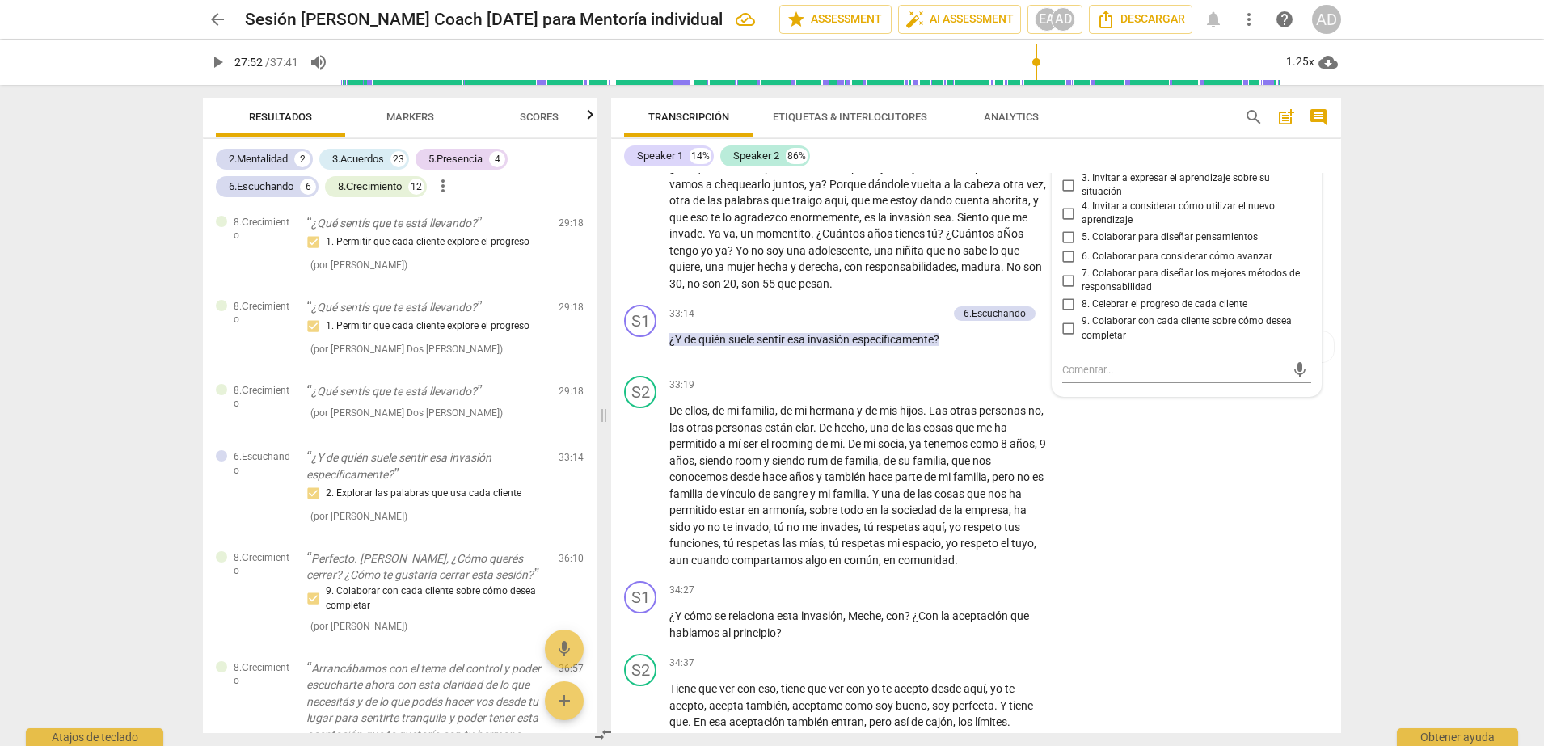
scroll to position [7514, 0]
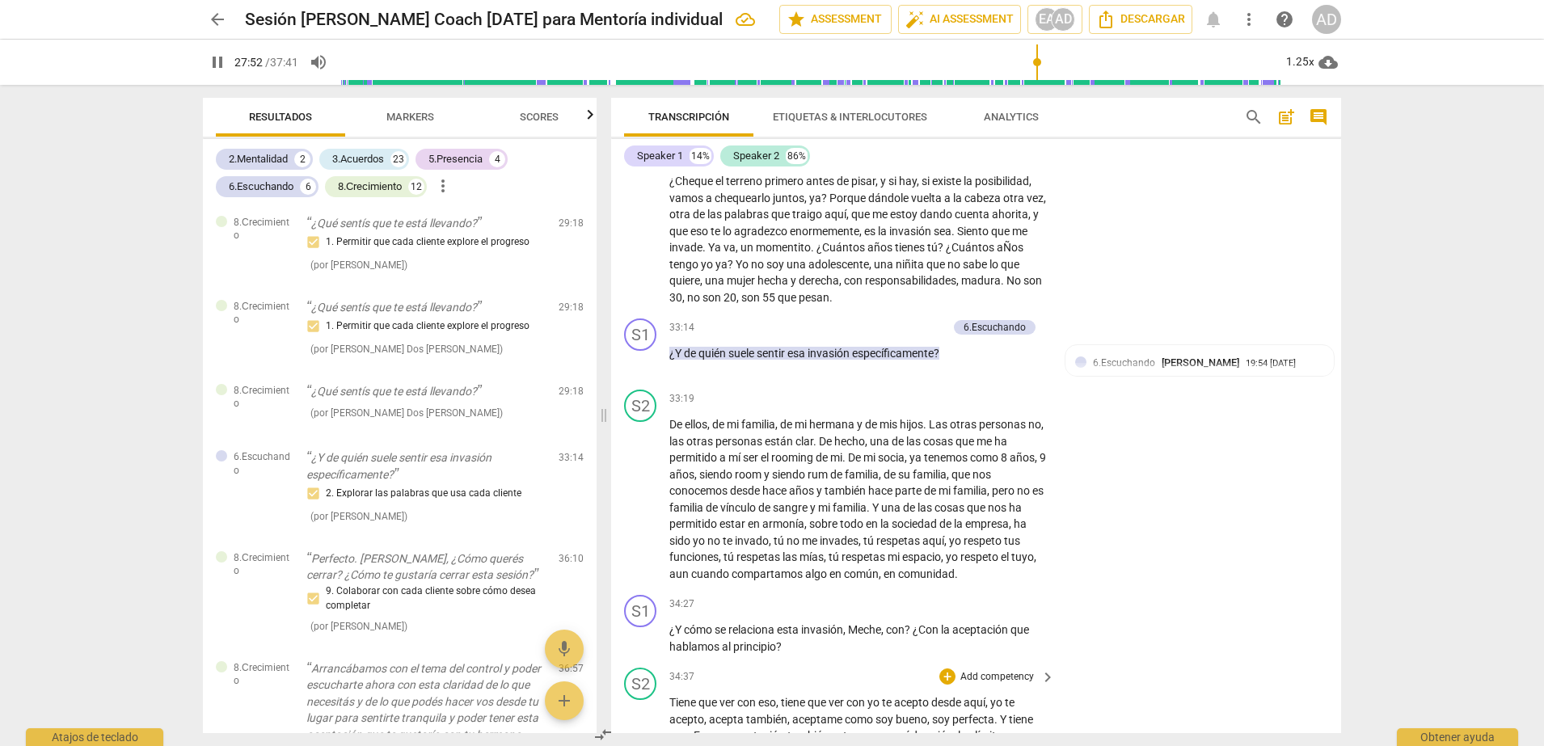
click at [641, 352] on span "pause" at bounding box center [640, 361] width 19 height 19
click at [641, 352] on span "play_arrow" at bounding box center [640, 361] width 19 height 19
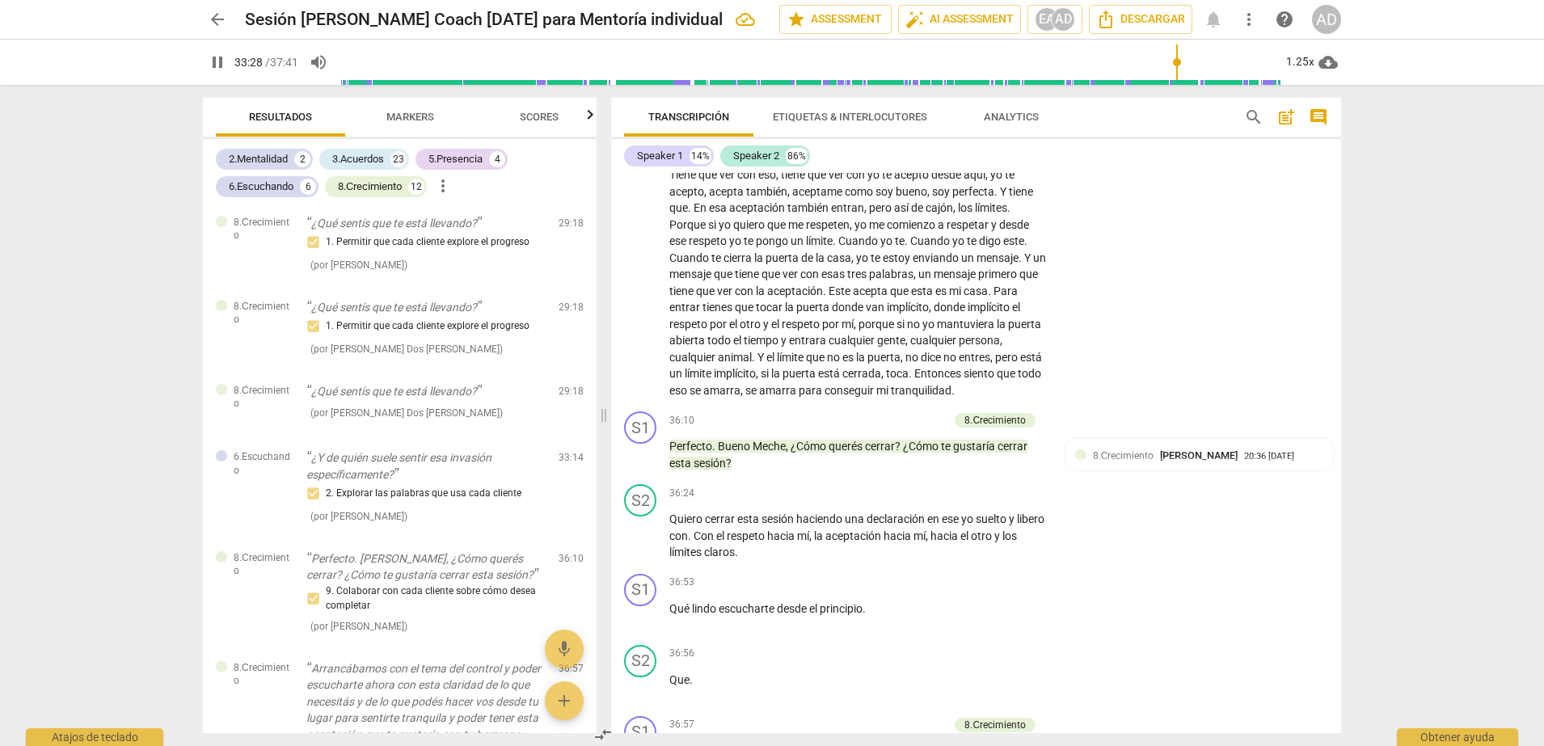
scroll to position [8119, 0]
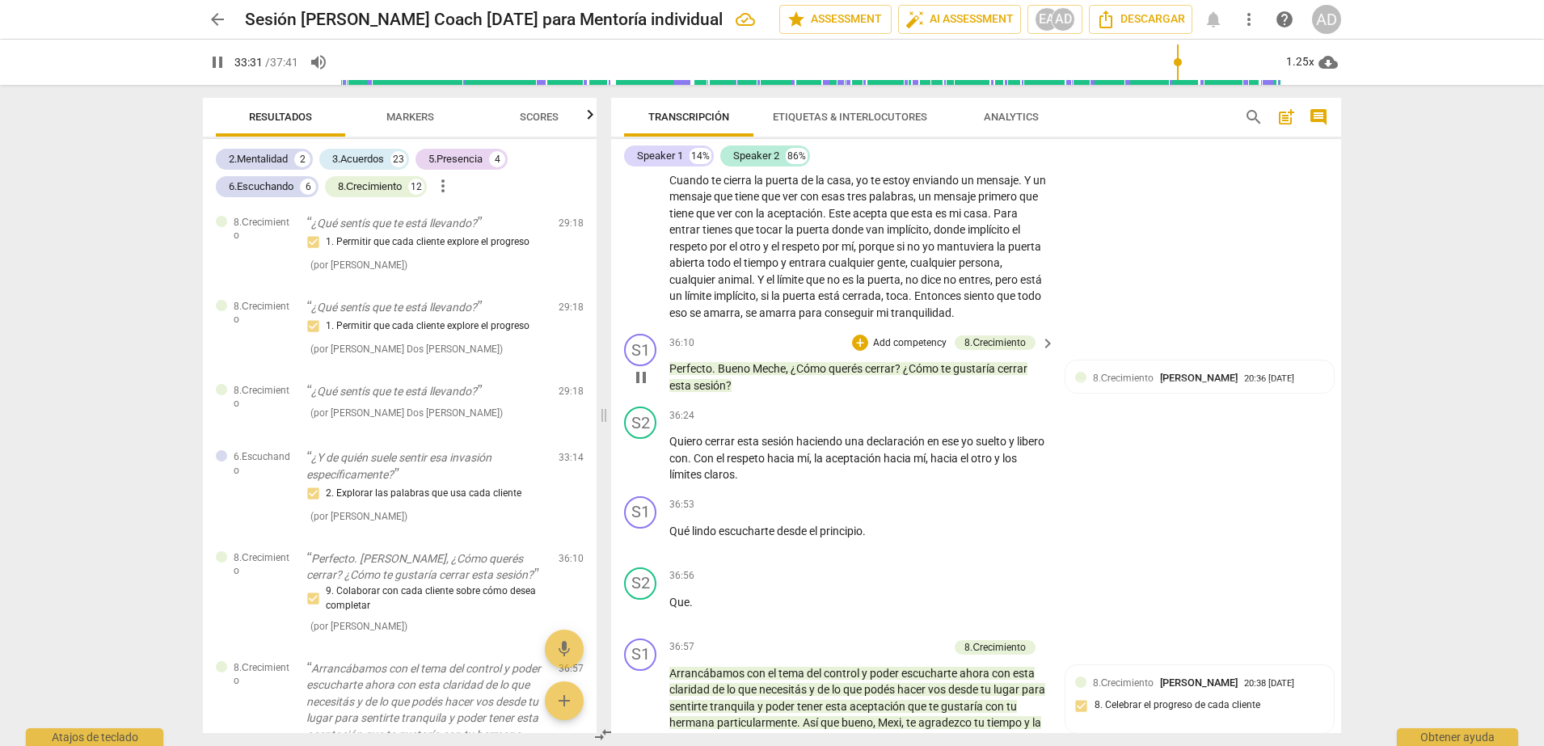
click at [911, 336] on p "Add competency" at bounding box center [910, 343] width 77 height 15
click at [1004, 359] on b "8.Сrecimiento" at bounding box center [978, 363] width 61 height 19
type input "2014"
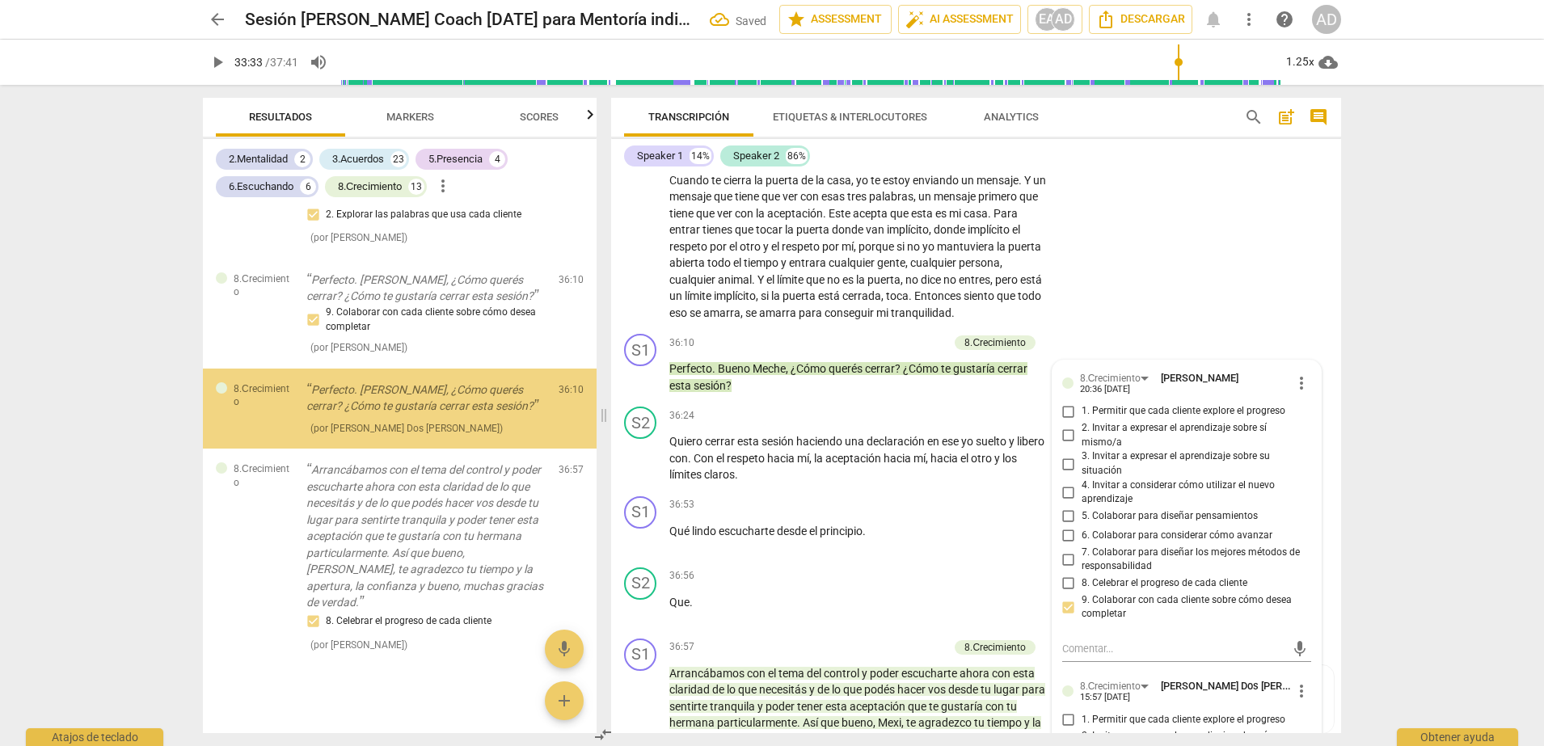
scroll to position [5757, 0]
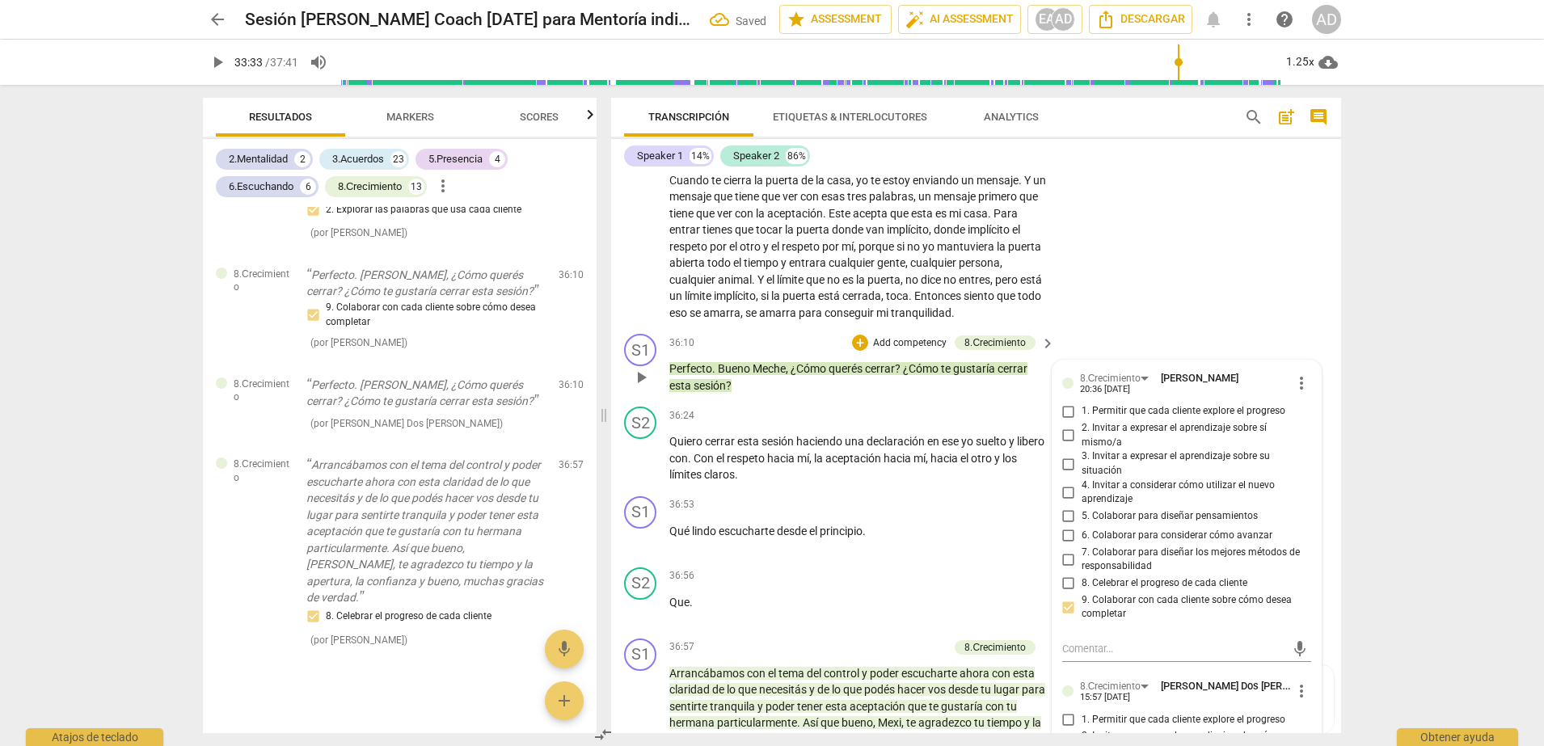
click at [1146, 596] on span "2. Invitar a expresar el aprendizaje sobre sí mismo/a" at bounding box center [1193, 743] width 223 height 28
click at [1082, 596] on input "2. Invitar a expresar el aprendizaje sobre sí mismo/a" at bounding box center [1069, 743] width 26 height 19
checkbox input "true"
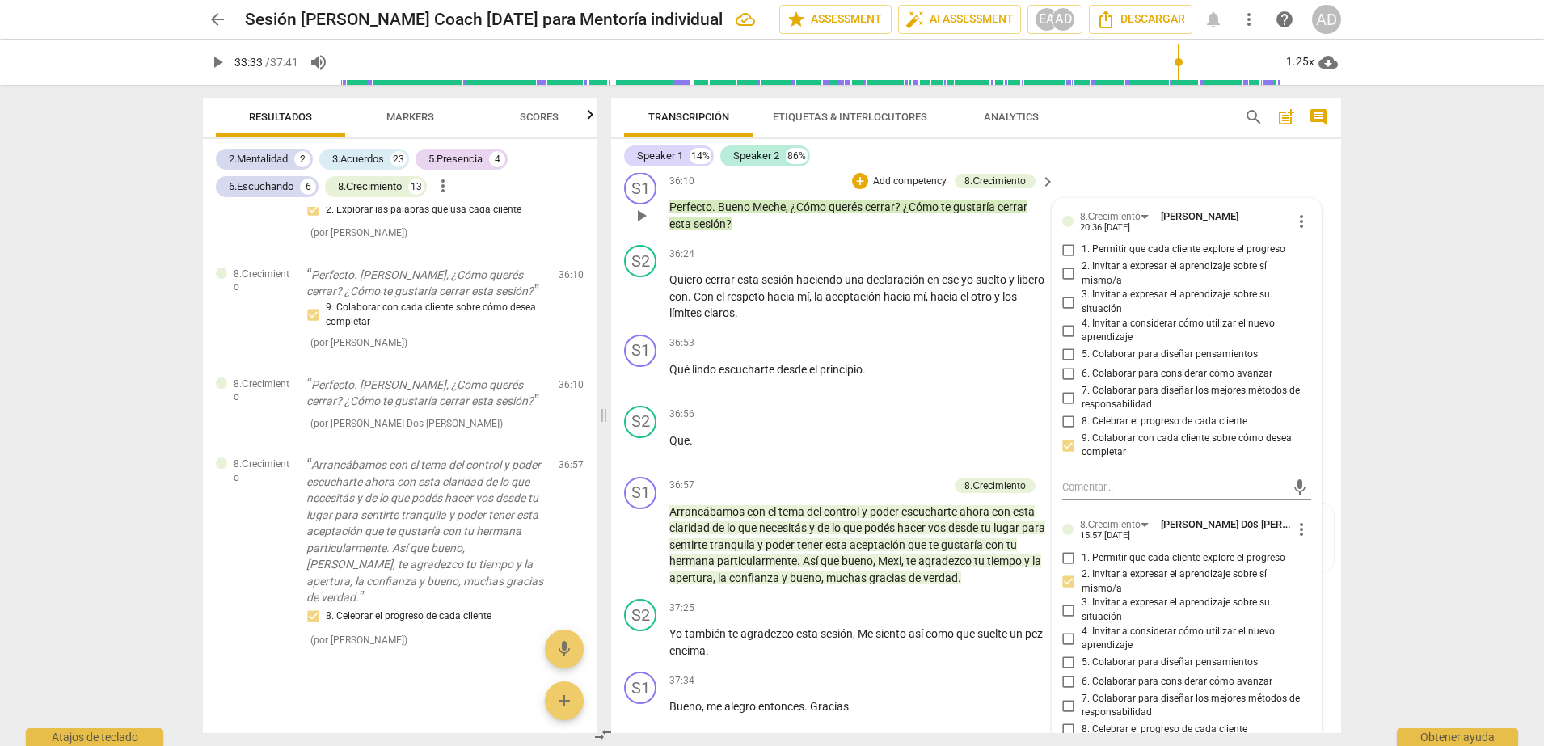
scroll to position [8321, 0]
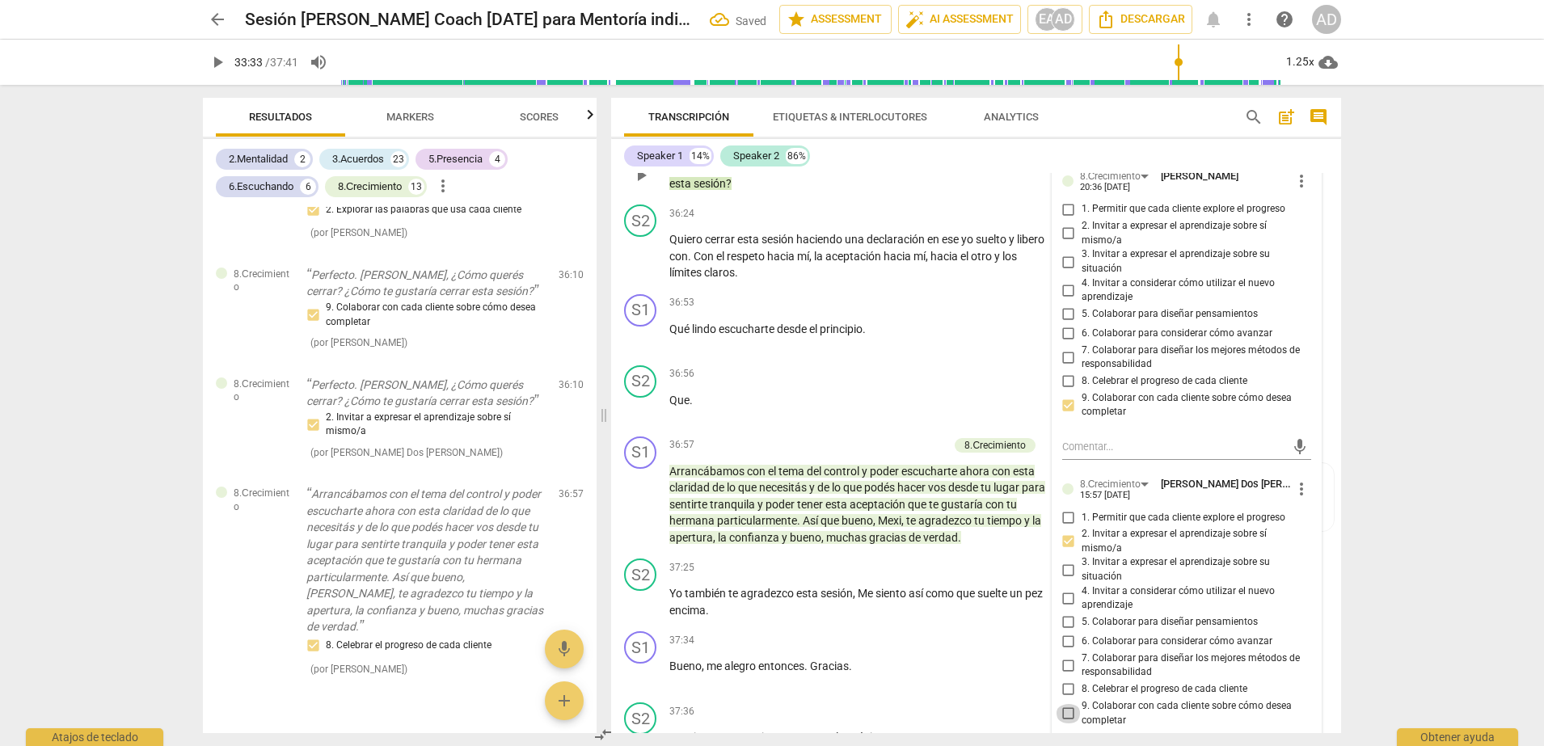
click at [1066, 596] on input "9. Colaborar con cada cliente sobre cómo desea completar" at bounding box center [1069, 713] width 26 height 19
checkbox input "true"
drag, startPoint x: 1066, startPoint y: 648, endPoint x: 1064, endPoint y: 471, distance: 176.3
click at [1064, 508] on div "1. Permitir que cada cliente explore el progreso 2. Invitar a expresar el apren…" at bounding box center [1186, 618] width 249 height 220
click at [1064, 532] on input "2. Invitar a expresar el aprendizaje sobre sí mismo/a" at bounding box center [1069, 541] width 26 height 19
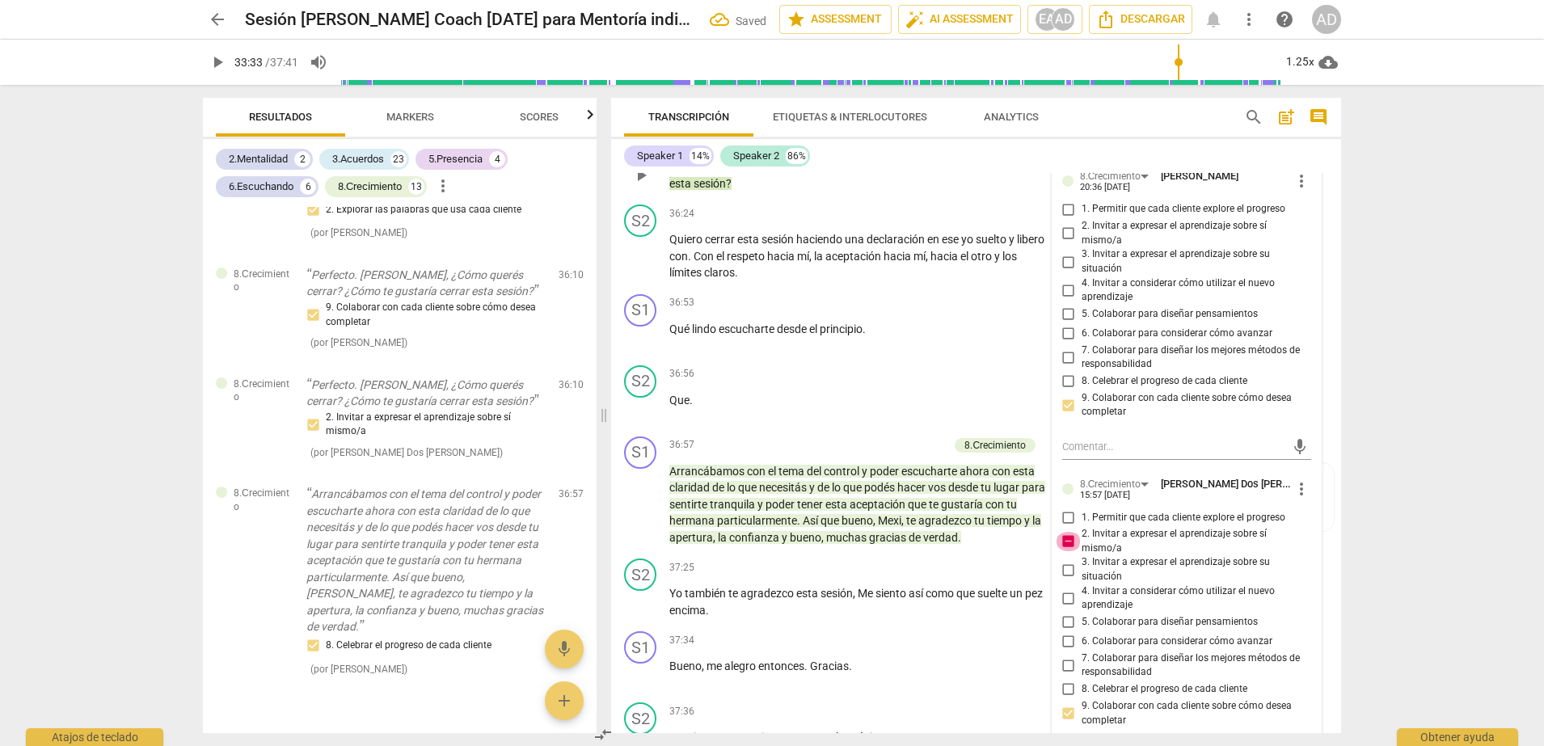
click at [1064, 532] on input "2. Invitar a expresar el aprendizaje sobre sí mismo/a" at bounding box center [1069, 541] width 26 height 19
checkbox input "false"
click at [1235, 395] on div "arrow_back Sesión Estefania Coach 10-09-25 para Mentoría individual Saved edit …" at bounding box center [772, 373] width 1544 height 746
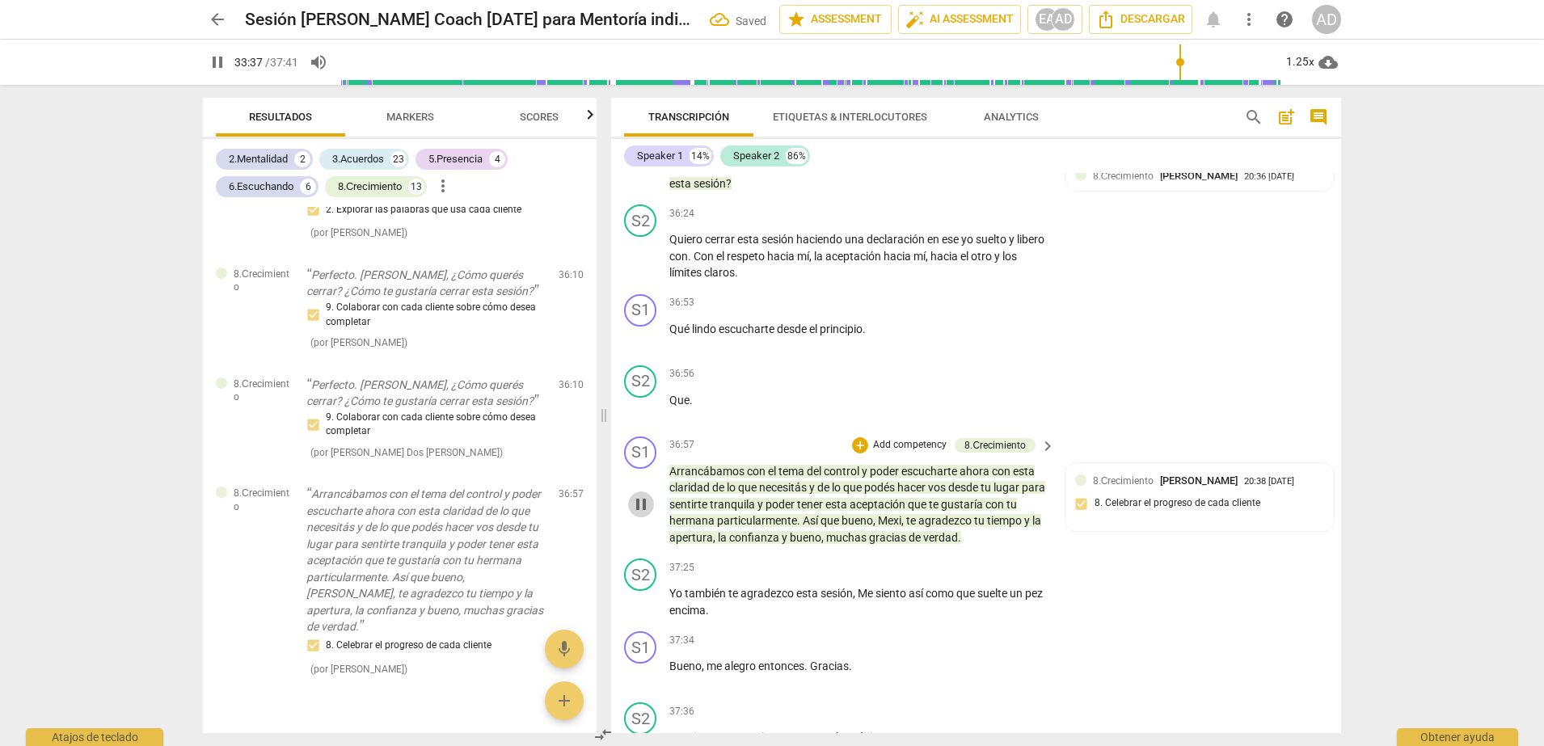
click at [644, 495] on span "pause" at bounding box center [640, 504] width 19 height 19
click at [644, 495] on span "play_arrow" at bounding box center [640, 504] width 19 height 19
type input "2241"
click at [216, 6] on button "arrow_back" at bounding box center [217, 19] width 29 height 29
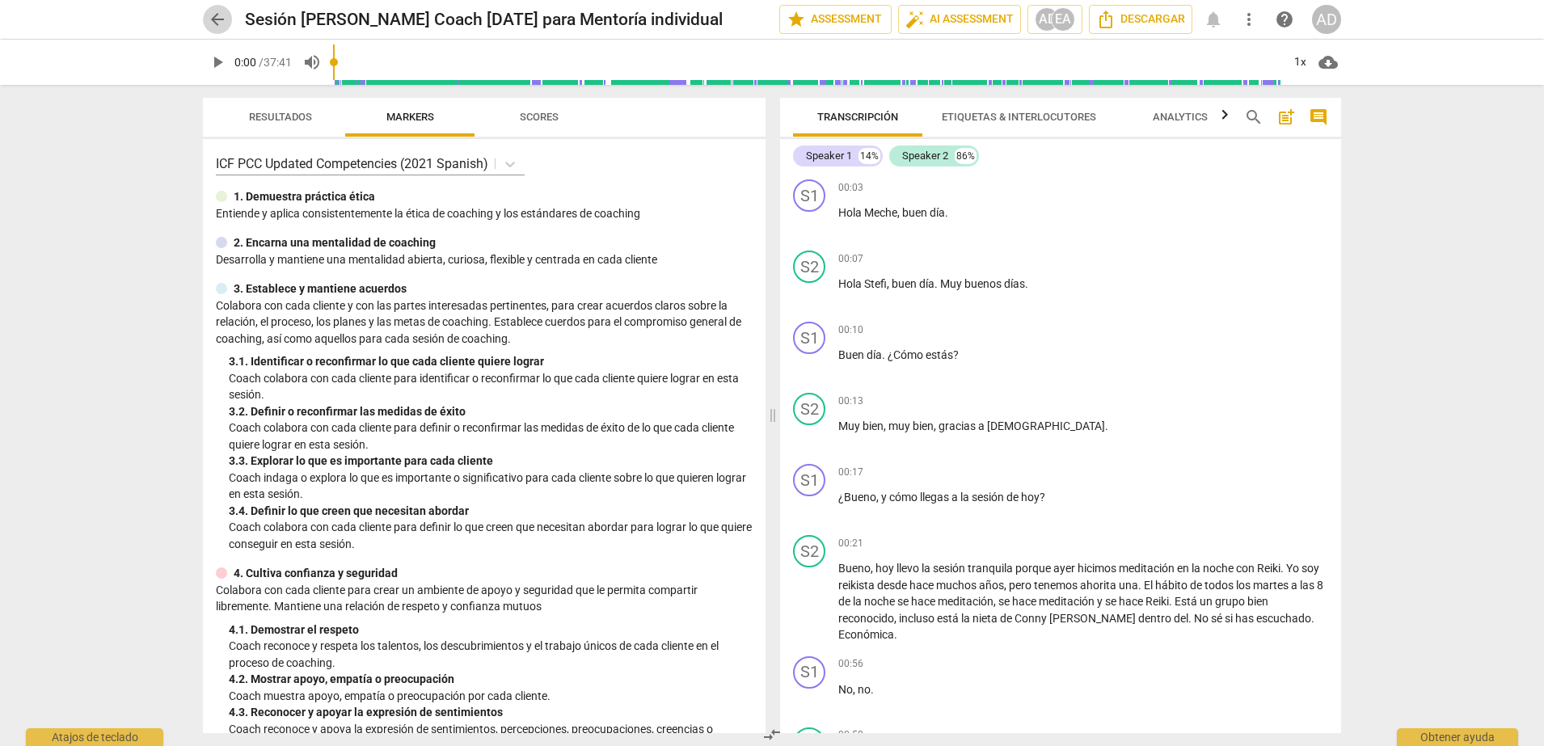
click at [217, 27] on span "arrow_back" at bounding box center [217, 19] width 19 height 19
